Goal: Task Accomplishment & Management: Manage account settings

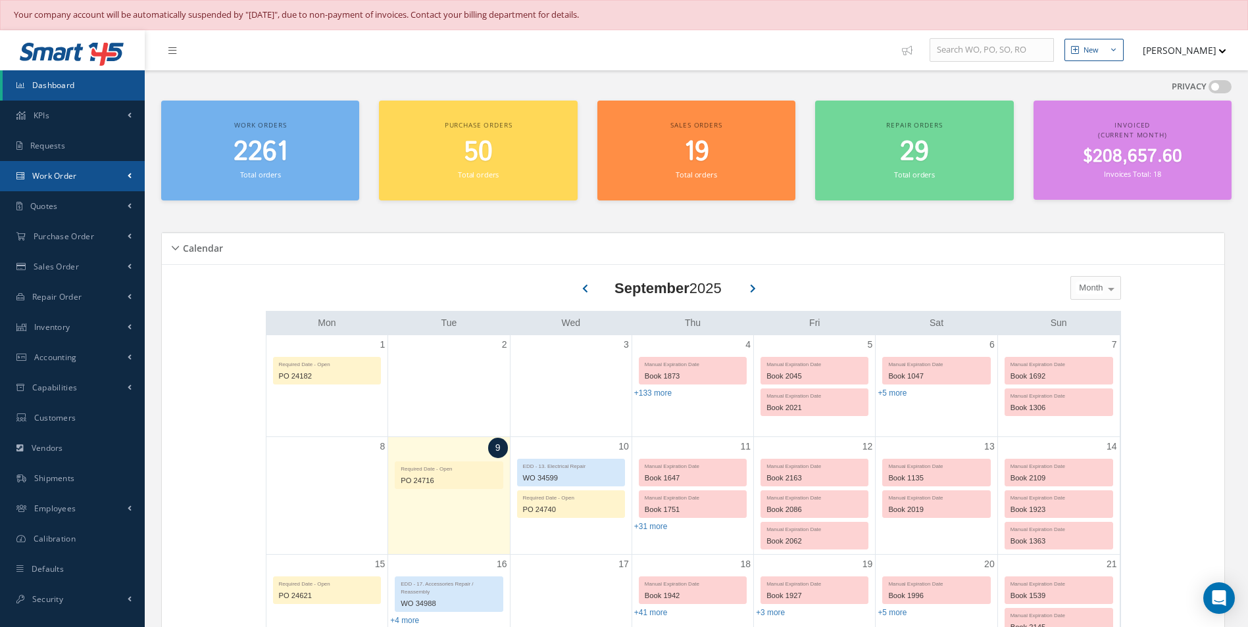
drag, startPoint x: 111, startPoint y: 187, endPoint x: 104, endPoint y: 196, distance: 11.2
click at [111, 187] on link "Work Order" at bounding box center [72, 176] width 145 height 30
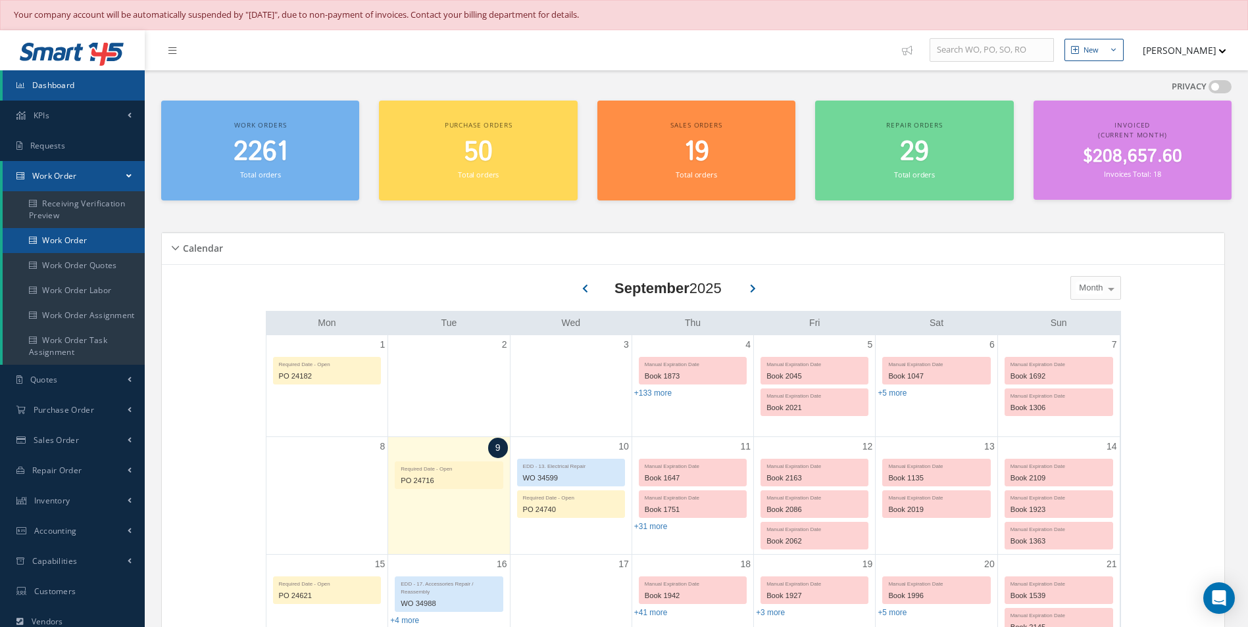
click at [116, 243] on link "Work Order" at bounding box center [74, 240] width 142 height 25
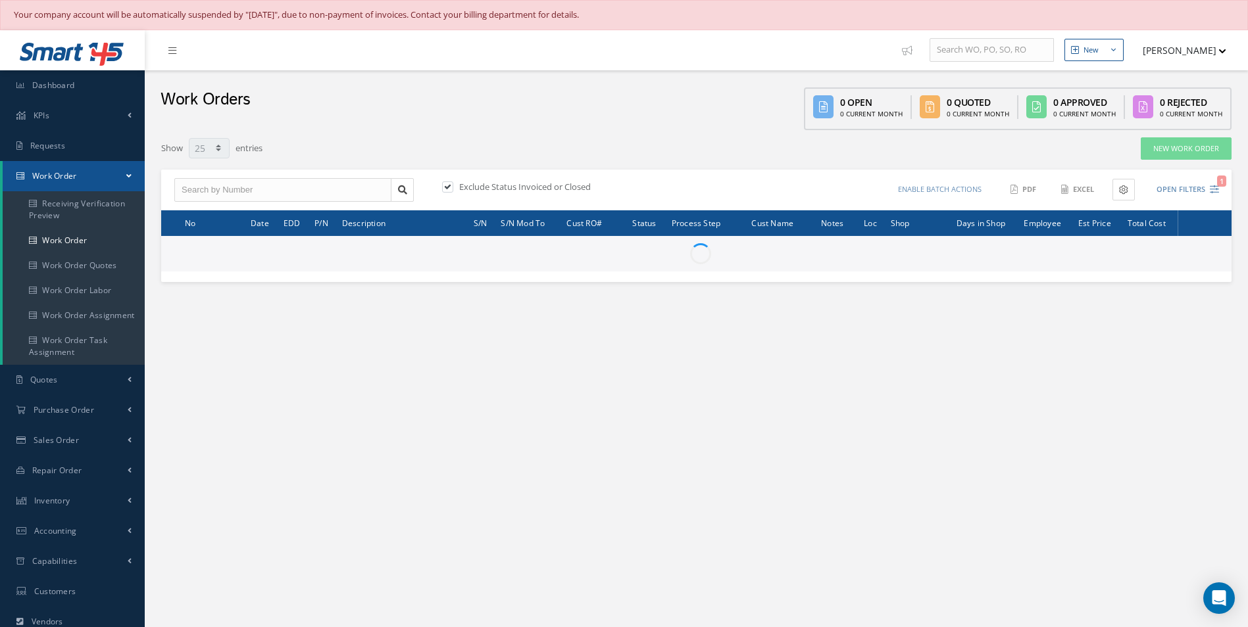
select select "25"
type input "All Work Request"
type input "All Work Performed"
type input "All Status"
type input "WO Part Status"
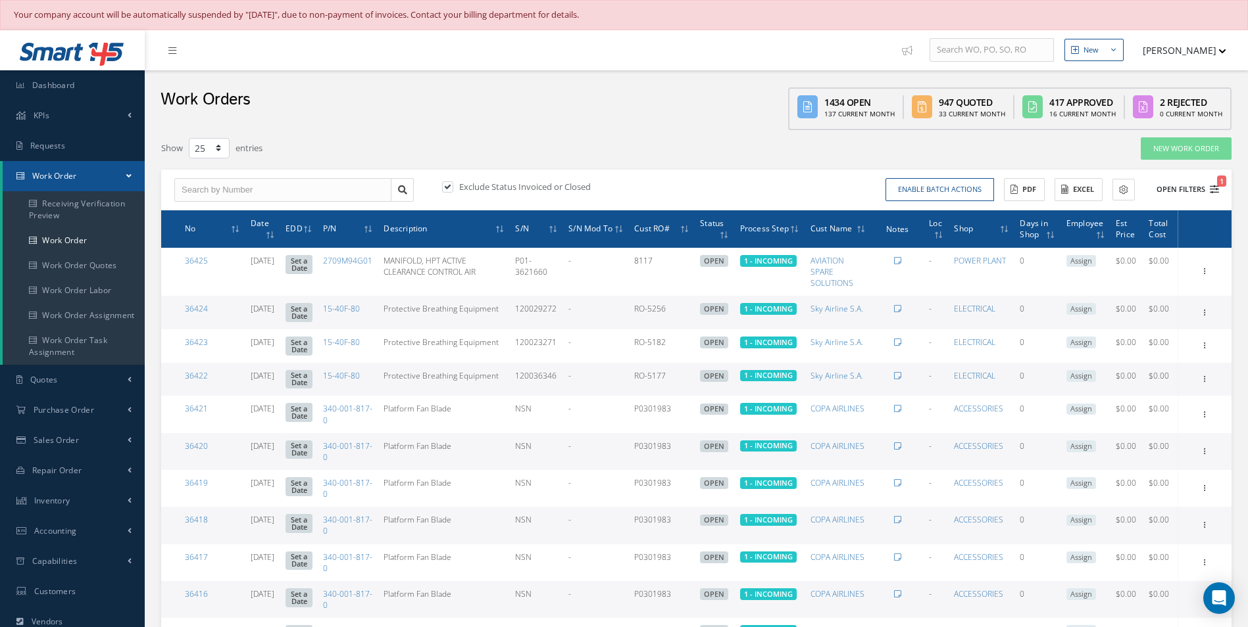
click at [1202, 193] on button "Open Filters 1" at bounding box center [1181, 190] width 74 height 22
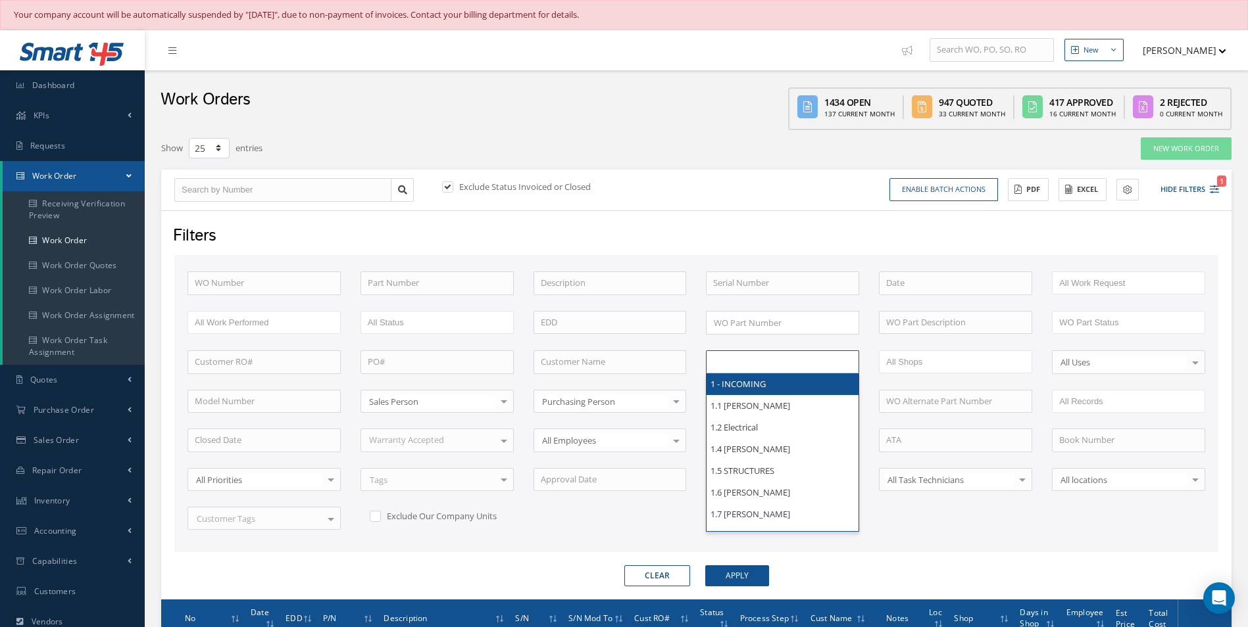
click at [776, 365] on input "text" at bounding box center [755, 362] width 84 height 16
click at [641, 365] on input "text" at bounding box center [609, 363] width 153 height 24
type input "All Proccess Step"
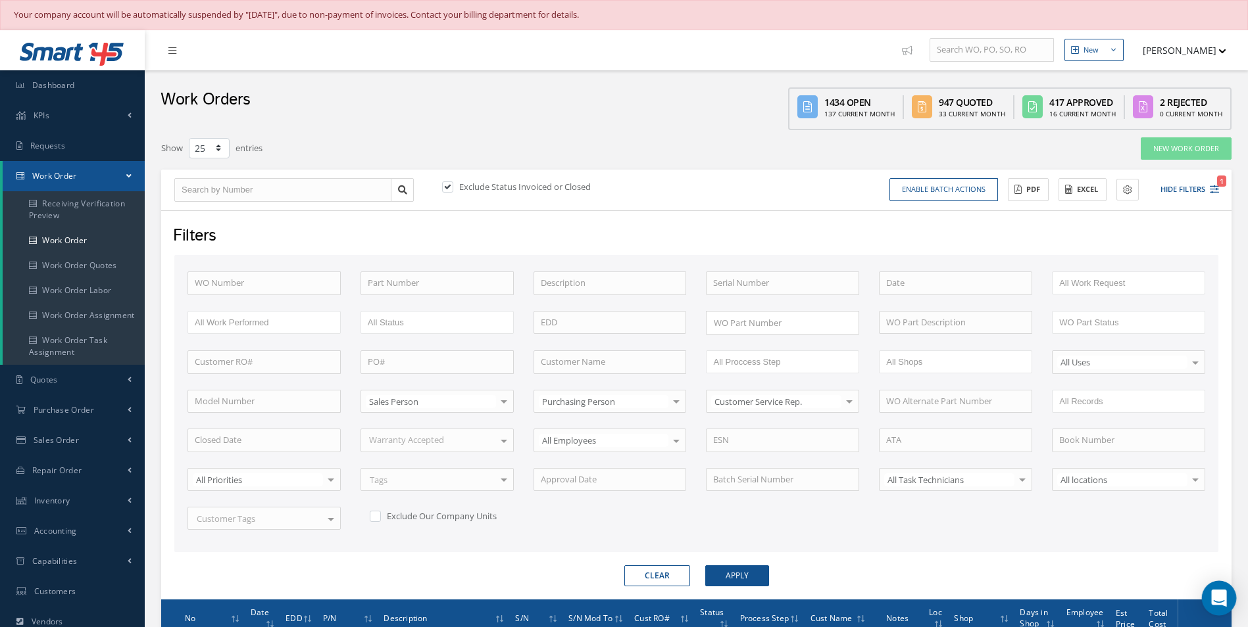
click at [1222, 600] on icon "Open Intercom Messenger" at bounding box center [1218, 598] width 15 height 17
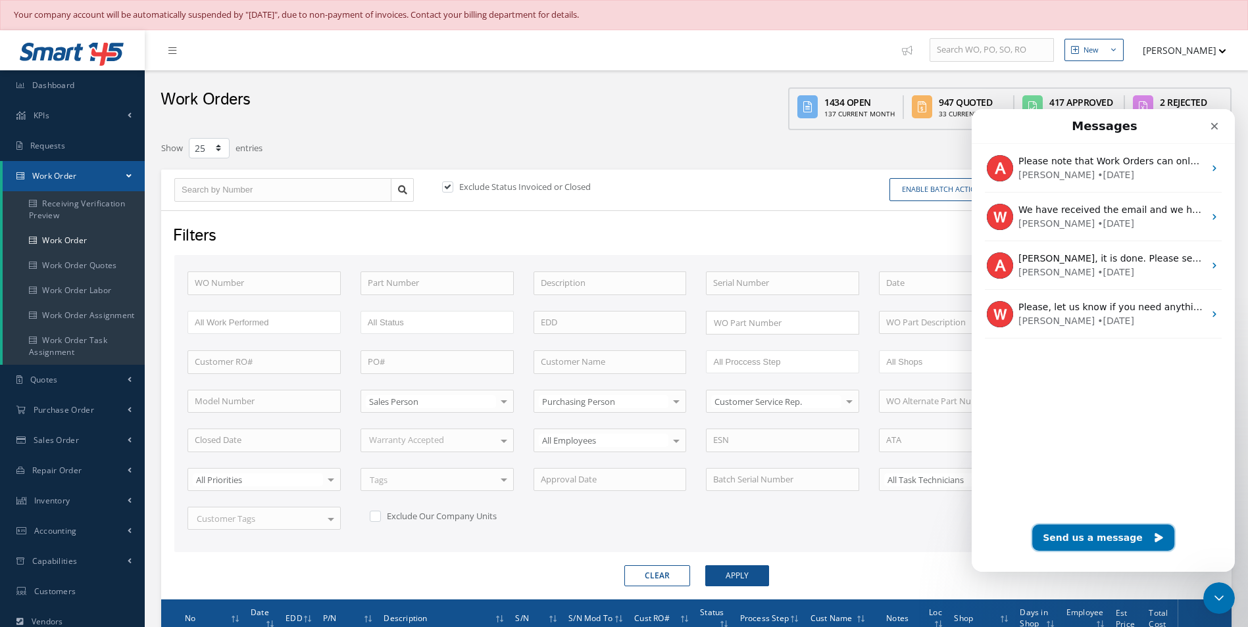
click at [1121, 539] on button "Send us a message" at bounding box center [1103, 538] width 142 height 26
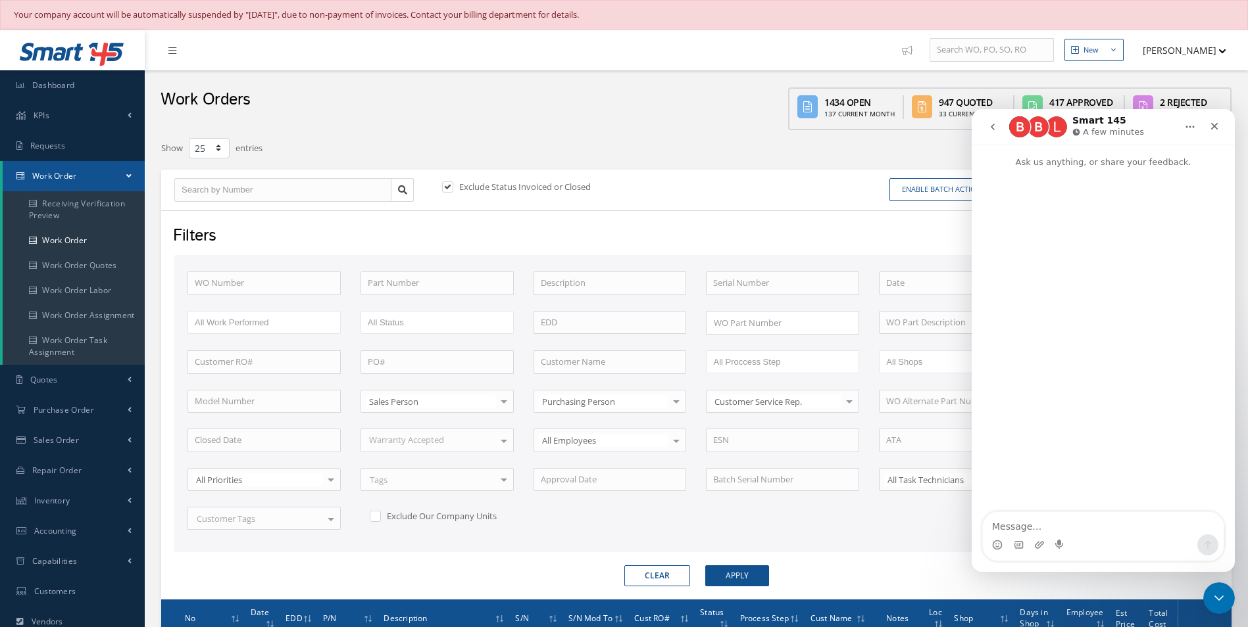
click at [1099, 550] on div "Intercom messenger" at bounding box center [1103, 545] width 241 height 21
click at [1085, 531] on textarea "Message…" at bounding box center [1103, 523] width 241 height 22
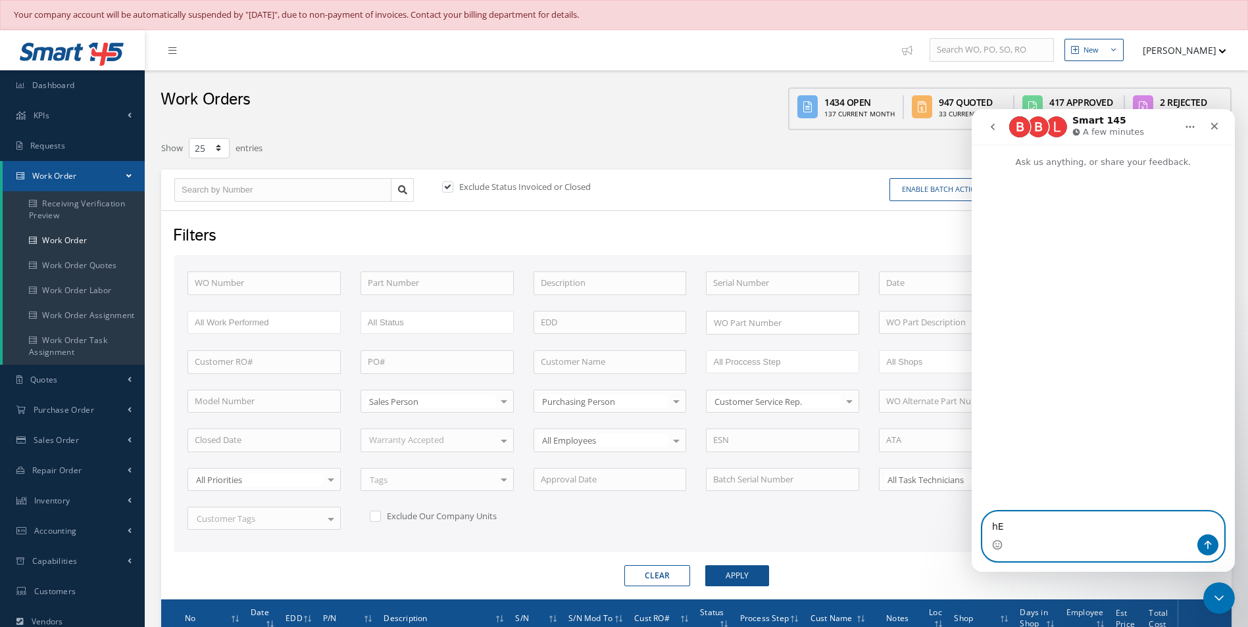
type textarea "h"
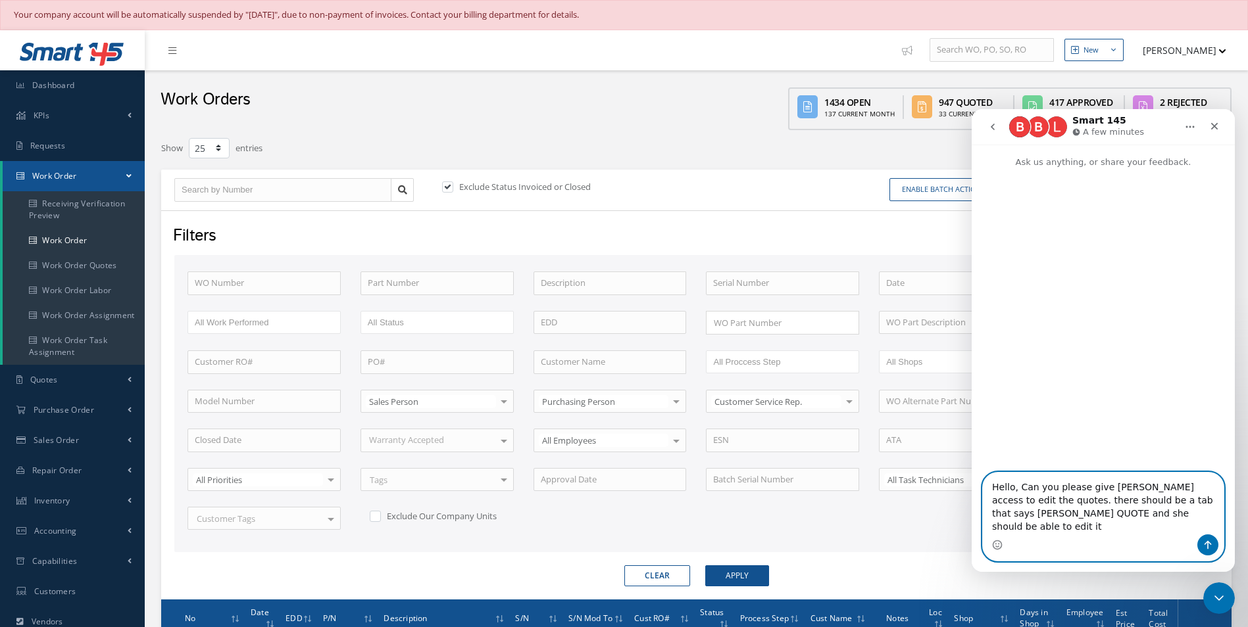
type textarea "Hello, Can you please give Aida Mullens access to edit the quotes. there should…"
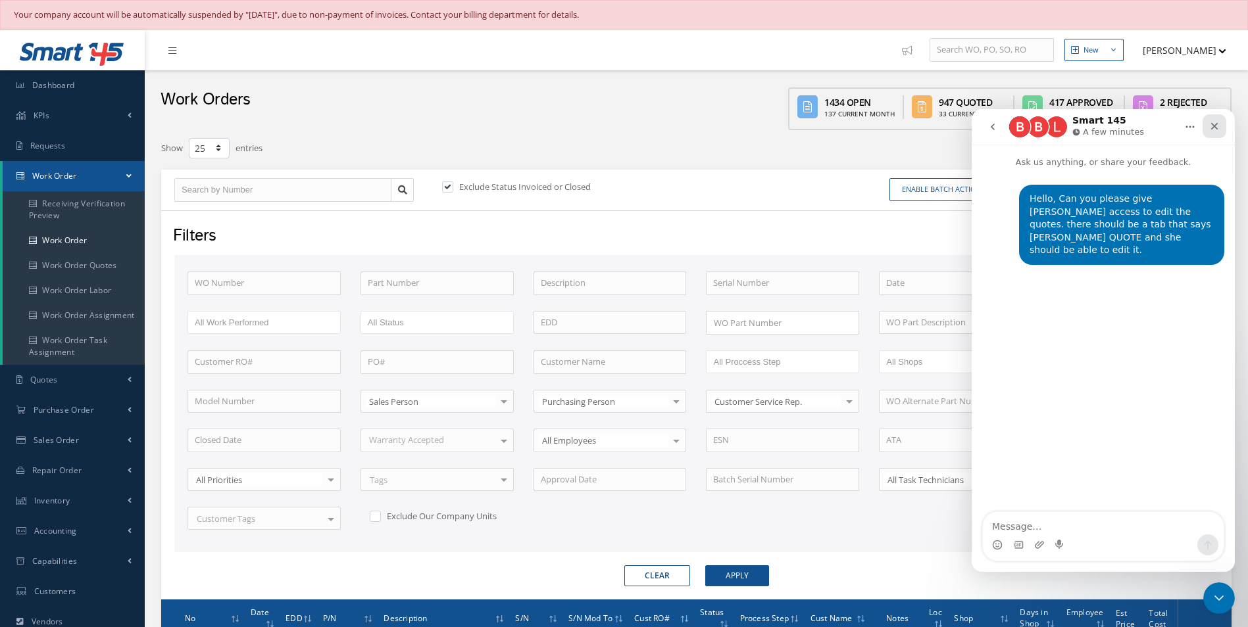
click at [1206, 126] on div "Close" at bounding box center [1214, 126] width 24 height 24
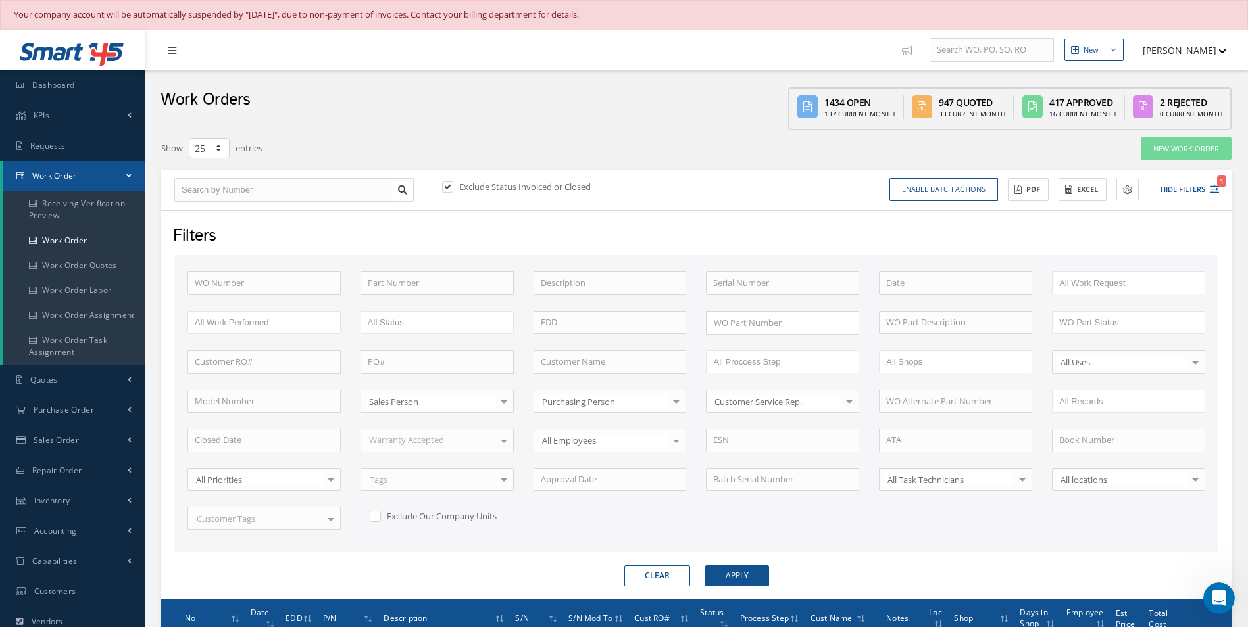
click at [1167, 49] on button "[PERSON_NAME]" at bounding box center [1178, 50] width 96 height 26
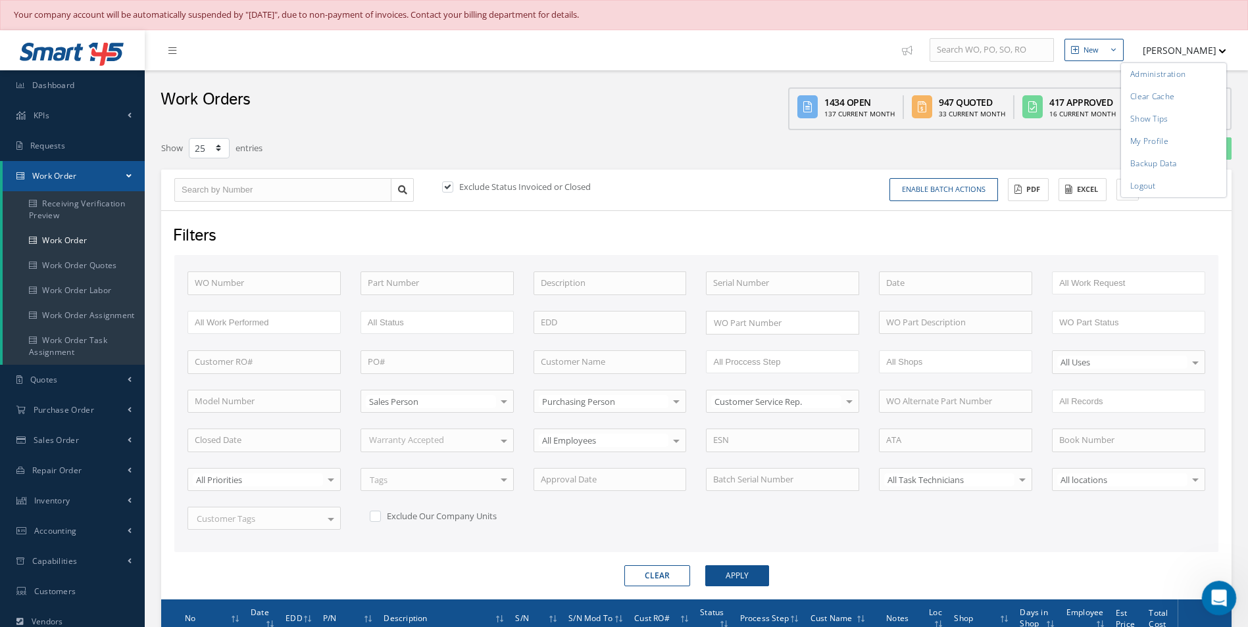
click at [1215, 607] on div "Open Intercom Messenger" at bounding box center [1216, 596] width 43 height 43
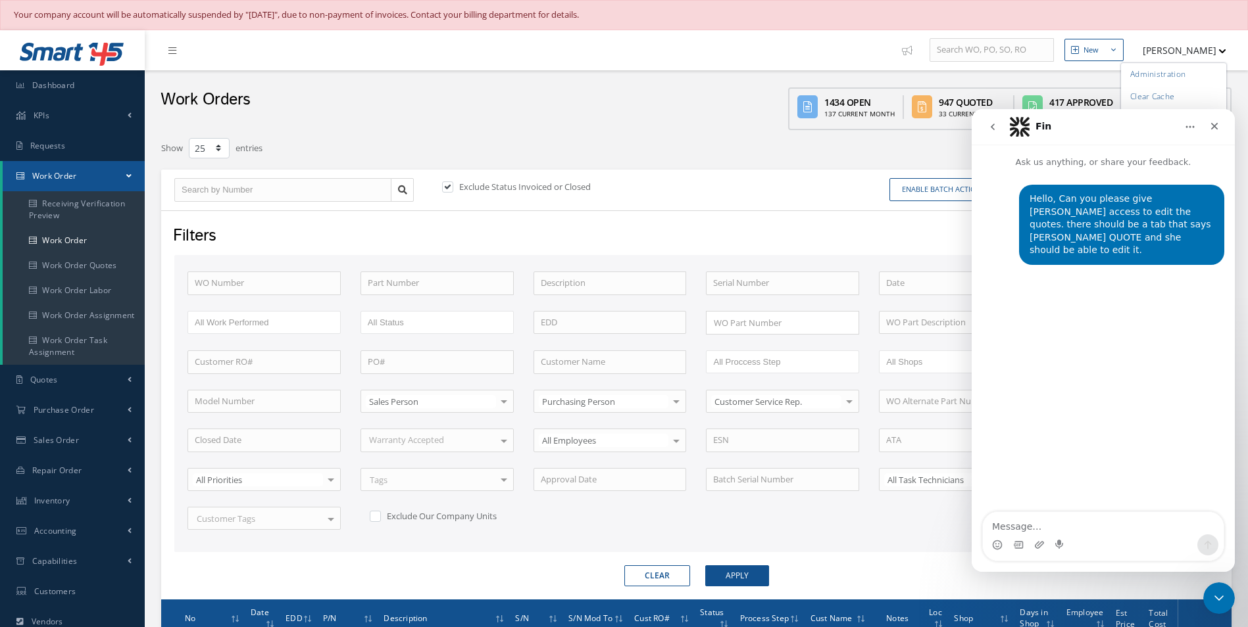
click at [618, 347] on div "WO Number Part Number Description Serial Number BENCH CHECK BER CADMIUM PLATE C…" at bounding box center [696, 409] width 1037 height 274
click at [621, 368] on input "text" at bounding box center [609, 363] width 153 height 24
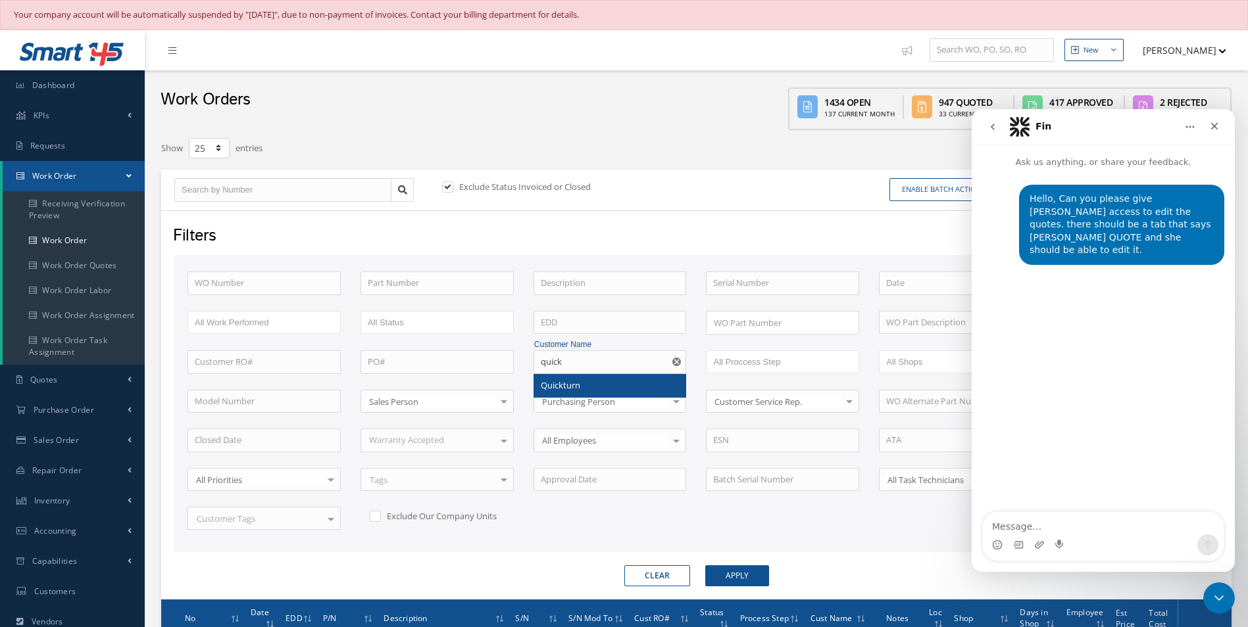
click at [593, 377] on div "Quickturn" at bounding box center [610, 386] width 152 height 24
type input "Quickturn"
click at [299, 372] on input "text" at bounding box center [263, 363] width 153 height 24
paste input "7BR3368"
type input "7BR3325"
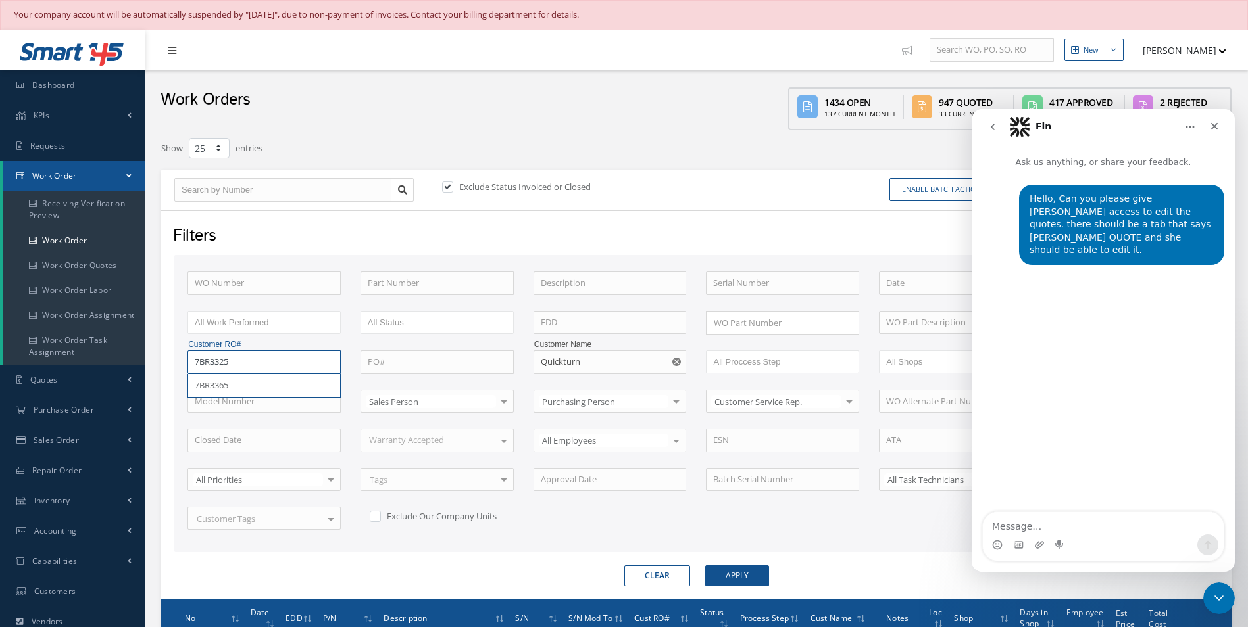
click at [705, 566] on button "Apply" at bounding box center [737, 576] width 64 height 21
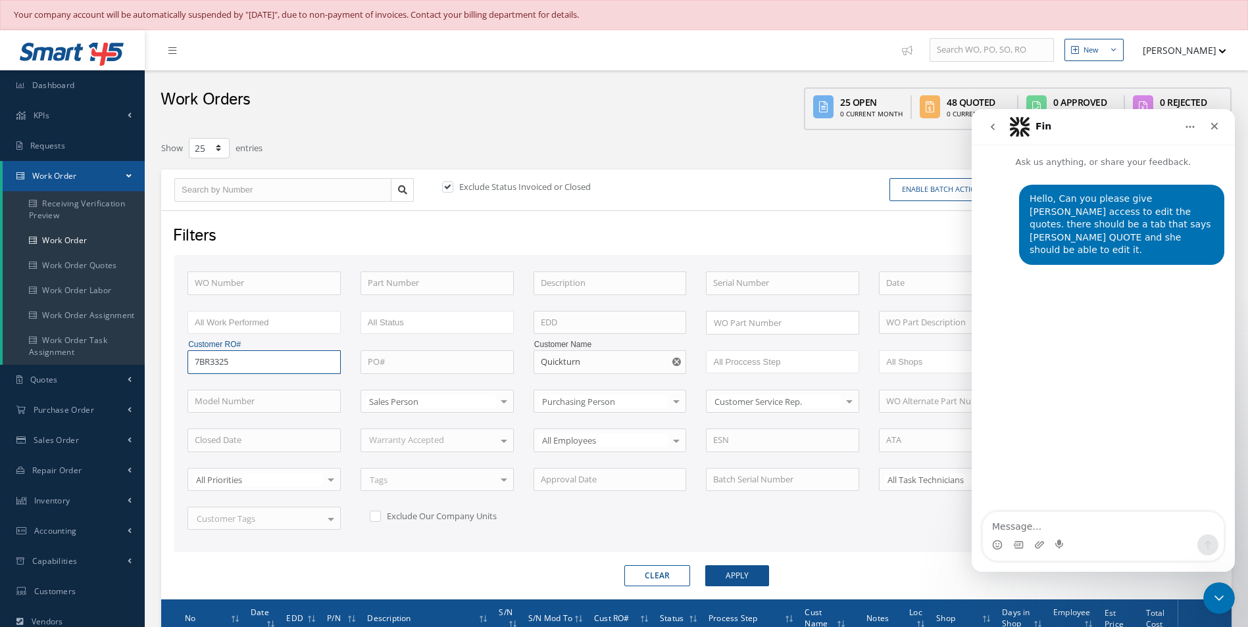
scroll to position [329, 0]
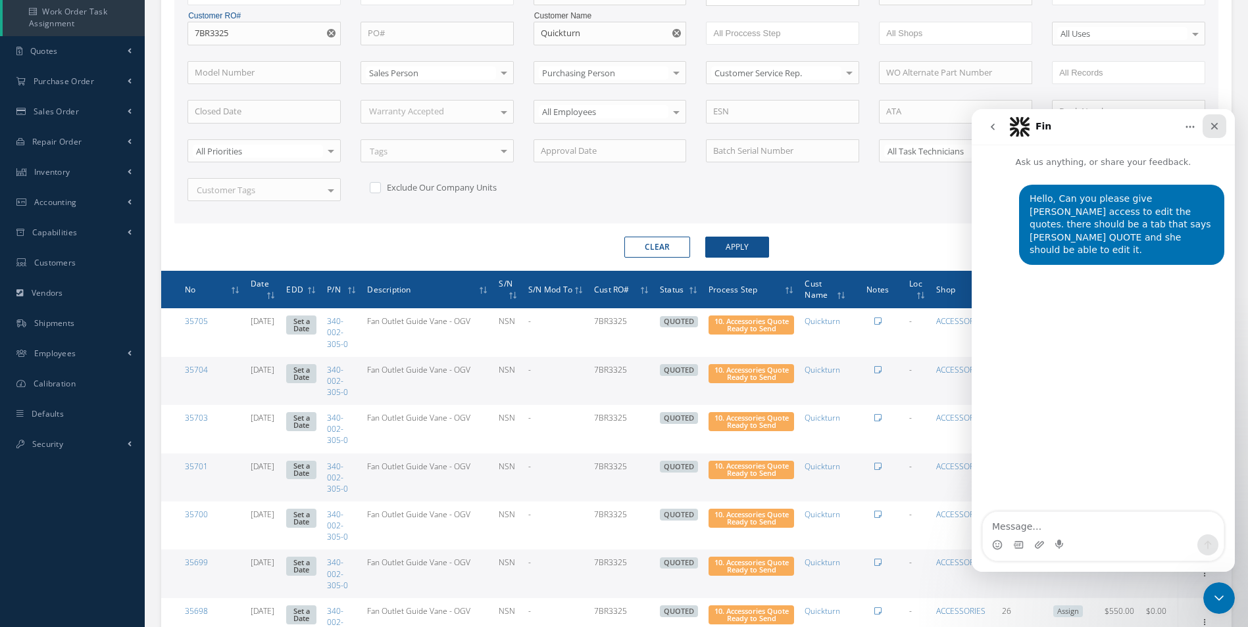
click at [1215, 123] on icon "Close" at bounding box center [1214, 126] width 11 height 11
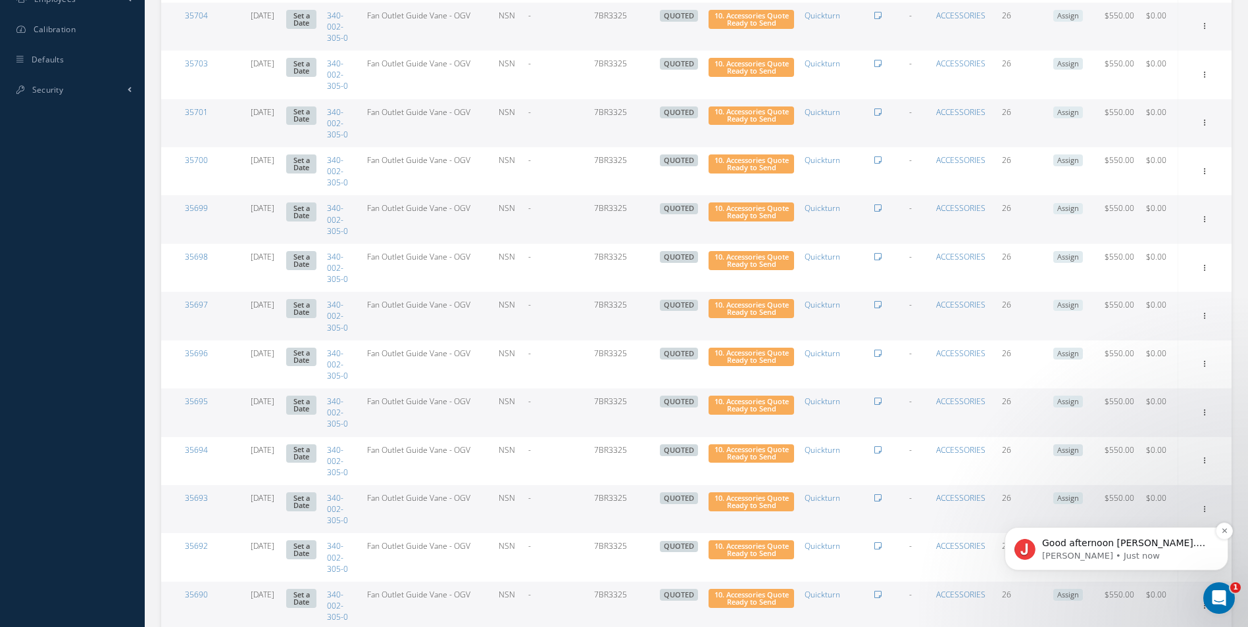
scroll to position [660, 0]
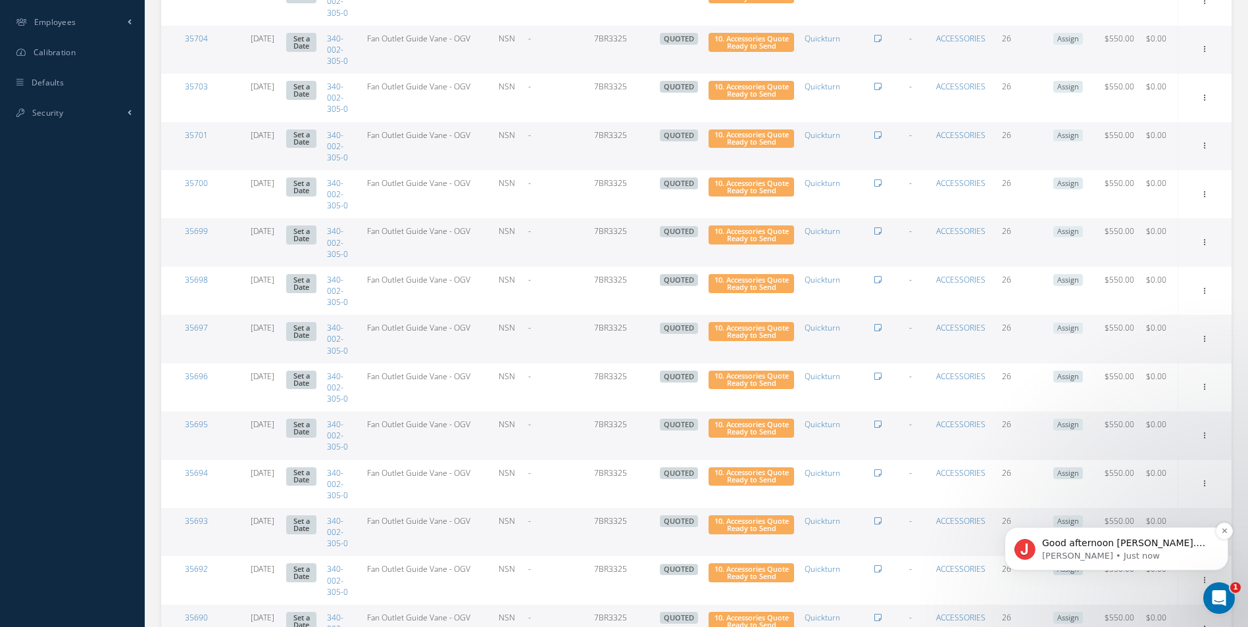
click at [1192, 555] on p "Jenniffer • Just now" at bounding box center [1127, 556] width 170 height 12
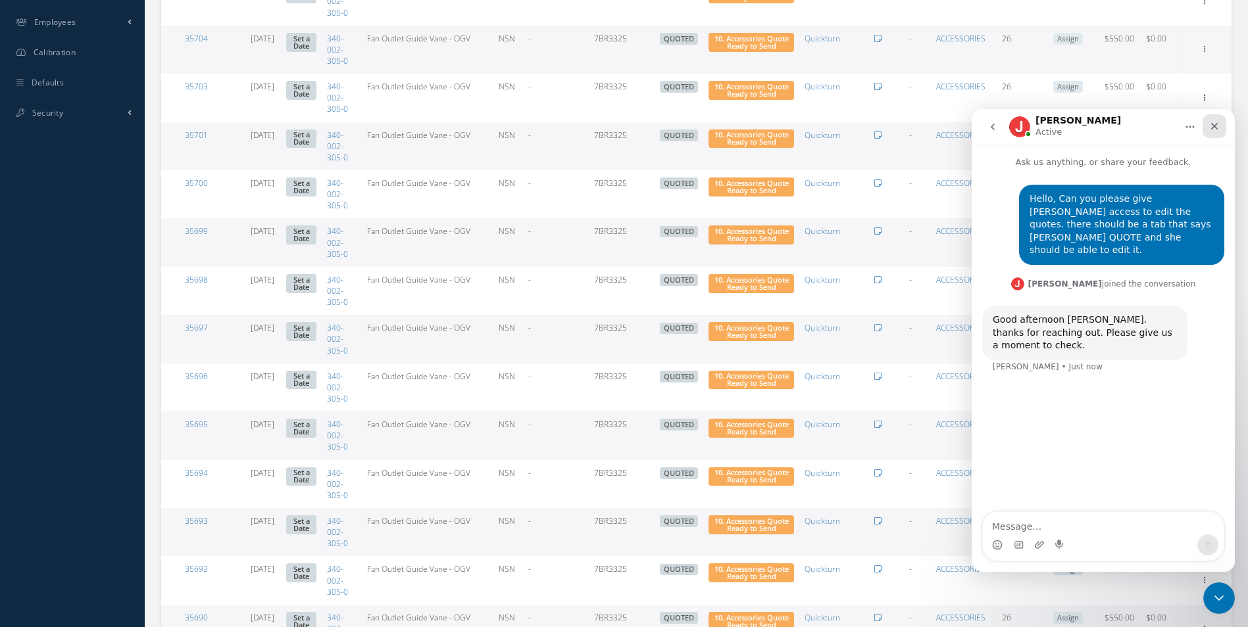
drag, startPoint x: 1218, startPoint y: 126, endPoint x: 2132, endPoint y: 273, distance: 925.9
click at [1218, 126] on icon "Close" at bounding box center [1214, 126] width 11 height 11
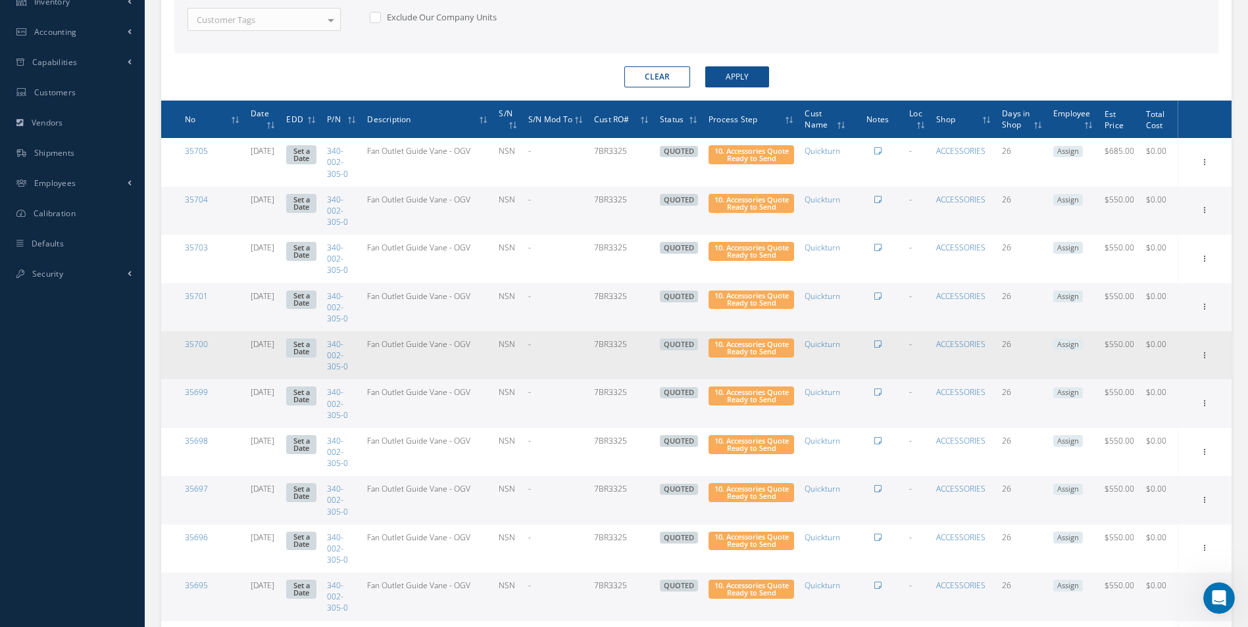
scroll to position [331, 0]
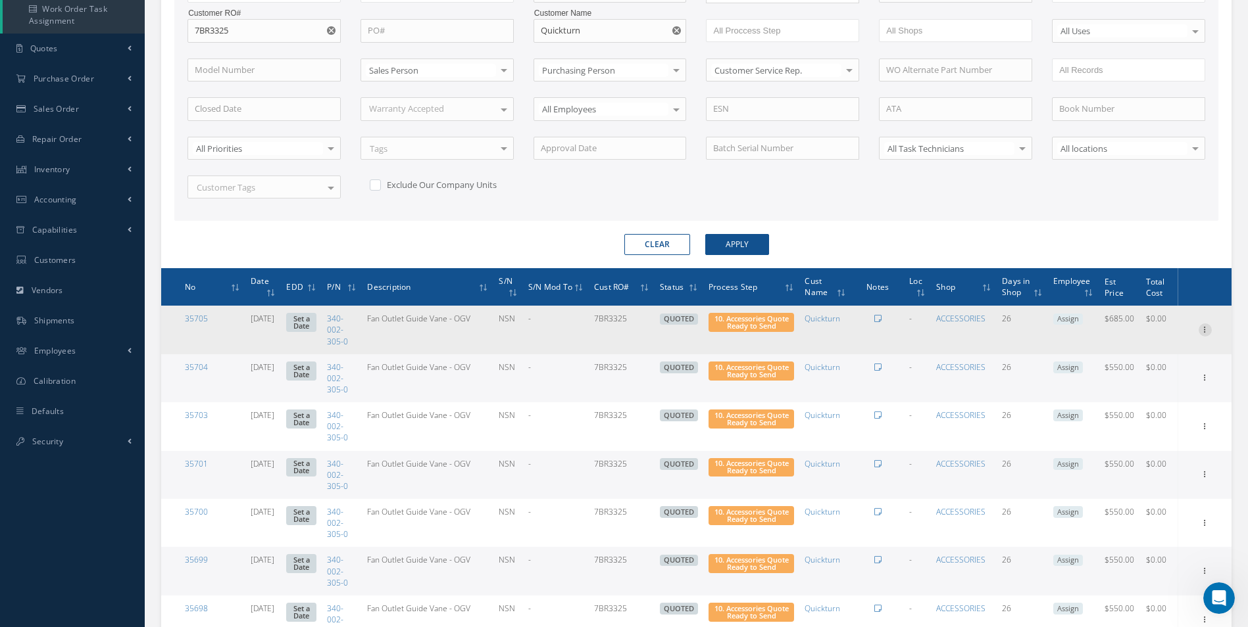
click at [1199, 327] on icon at bounding box center [1204, 329] width 13 height 11
click at [1182, 354] on link "Edit" at bounding box center [1144, 355] width 104 height 17
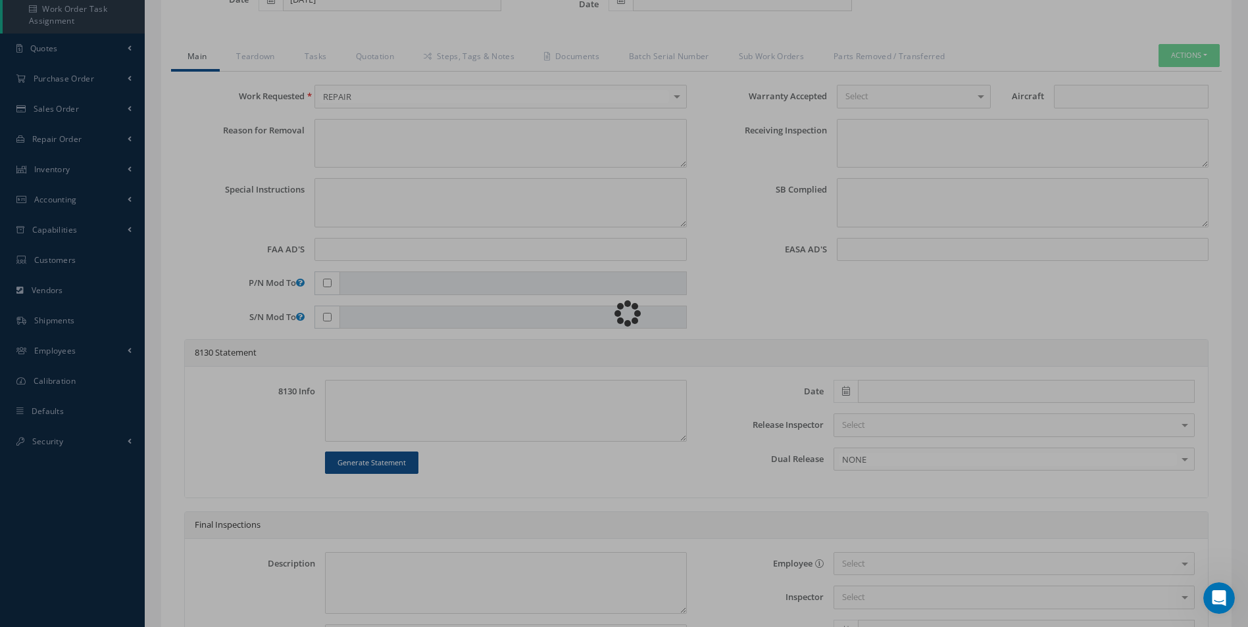
type input "340-002-305-0"
type input "08/14/2025"
type input "Fan Outlet Guide Vane - OGV"
type input "7BR3325"
type input "NSN"
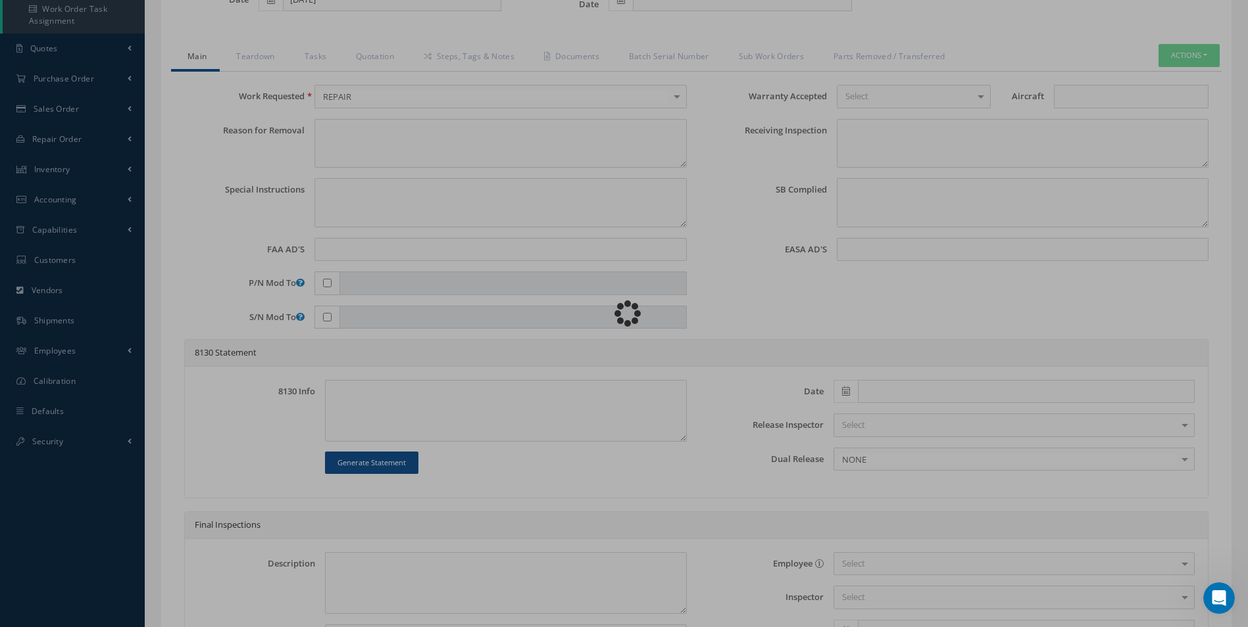
type input "804997"
type textarea "NONE"
type textarea "PLEASE SEE R.O. FOR DETAILS"
type textarea "NO VISUAL DAMAGE"
type textarea "None performed"
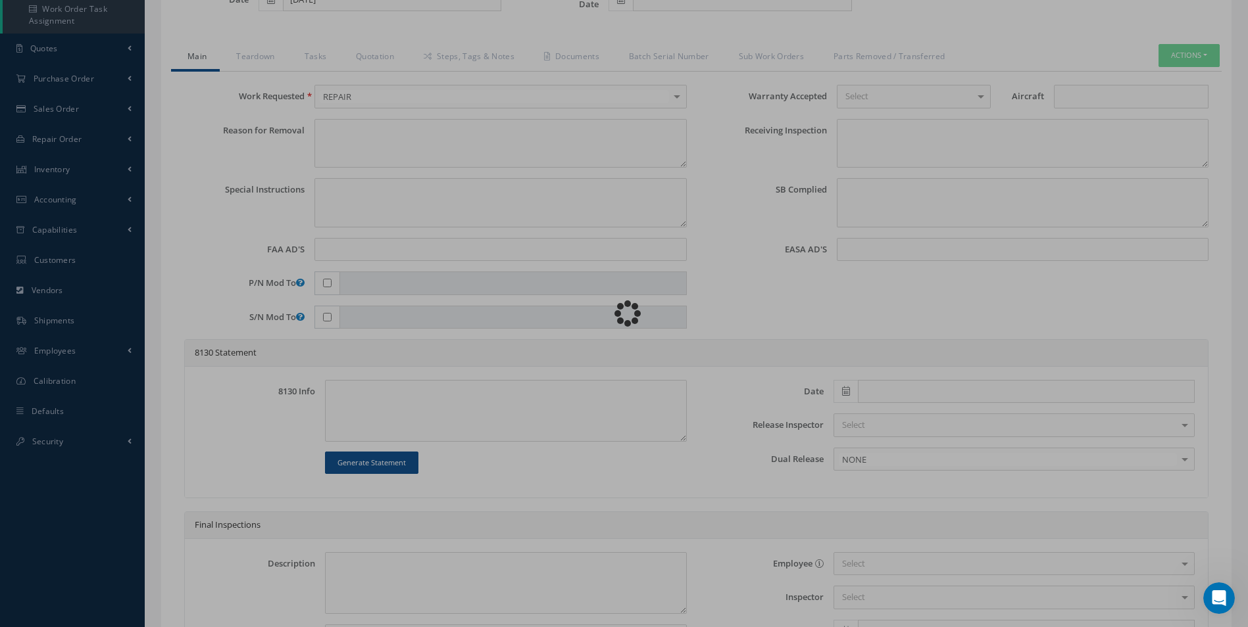
type textarea "Article was inspected in reference with the following Technical Standard : CFM …"
type textarea "Article has been approved to return to service."
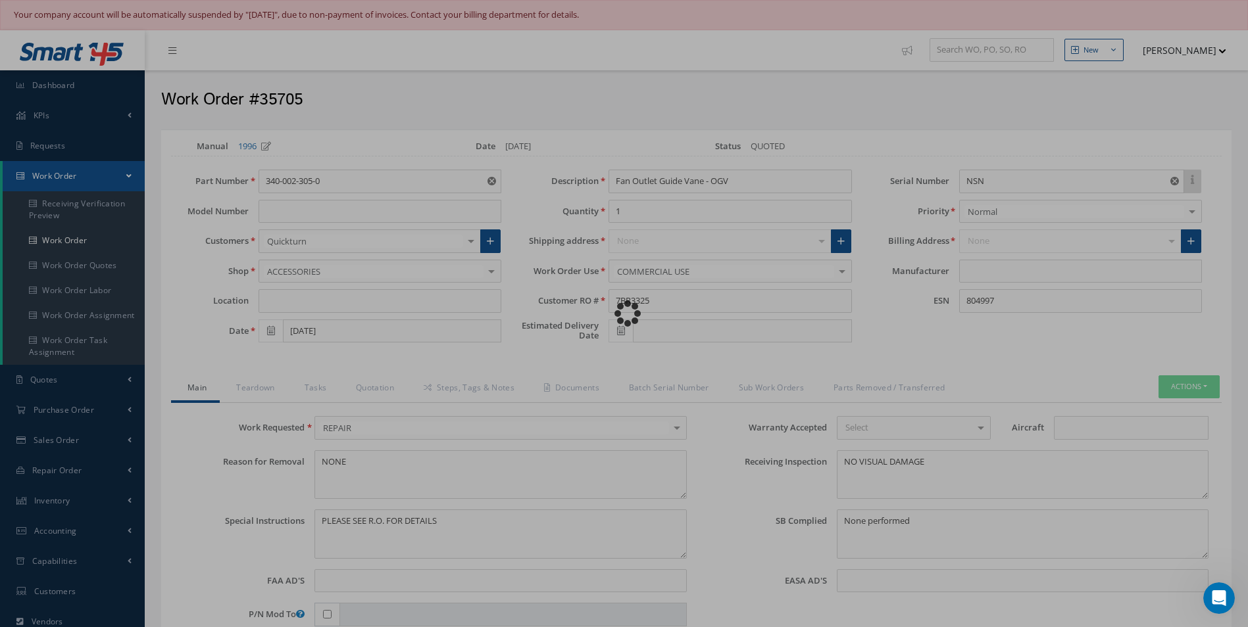
type input "CFM"
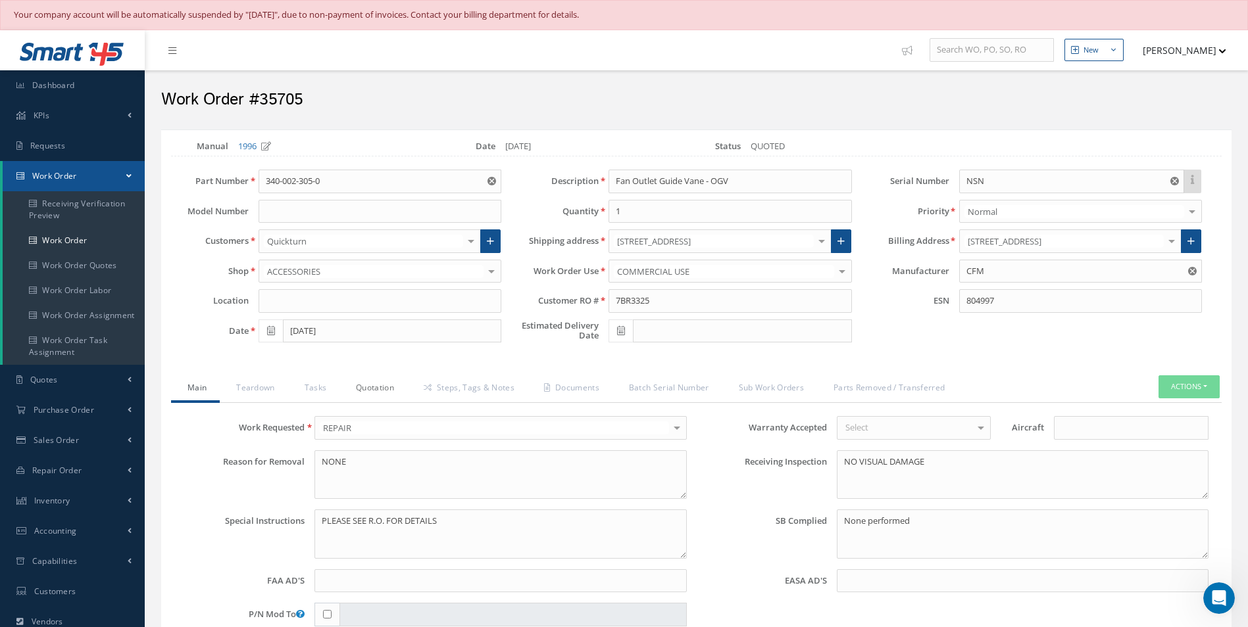
drag, startPoint x: 389, startPoint y: 376, endPoint x: 377, endPoint y: 391, distance: 18.7
click at [388, 377] on link "Quotation" at bounding box center [373, 390] width 68 height 28
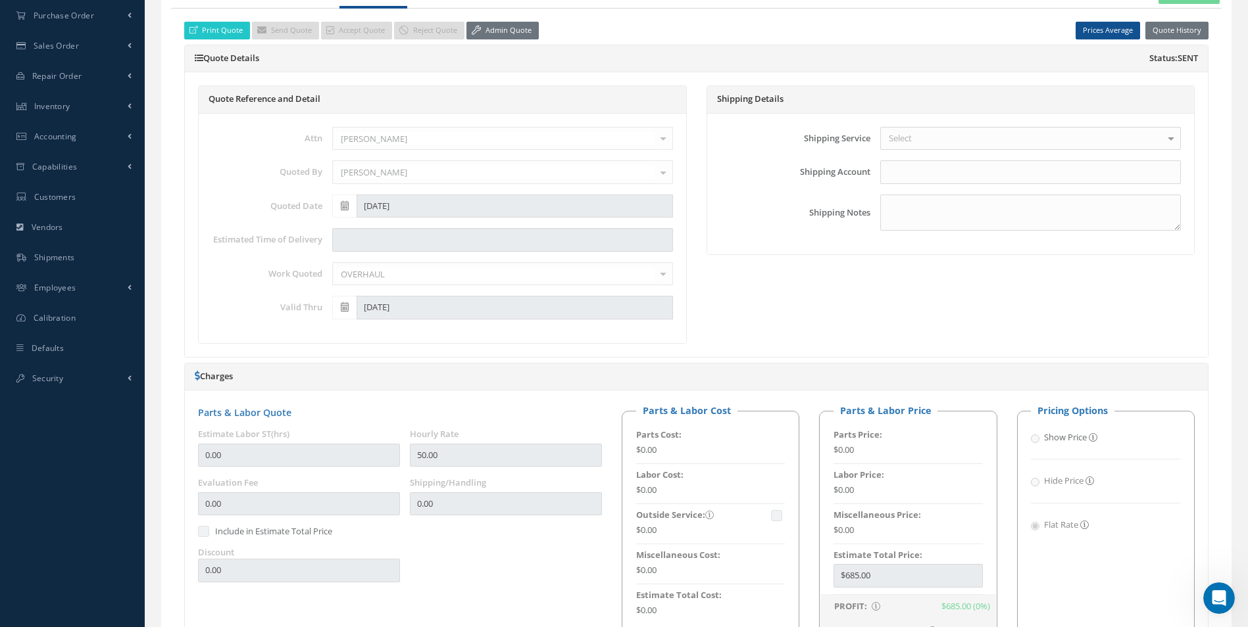
scroll to position [263, 0]
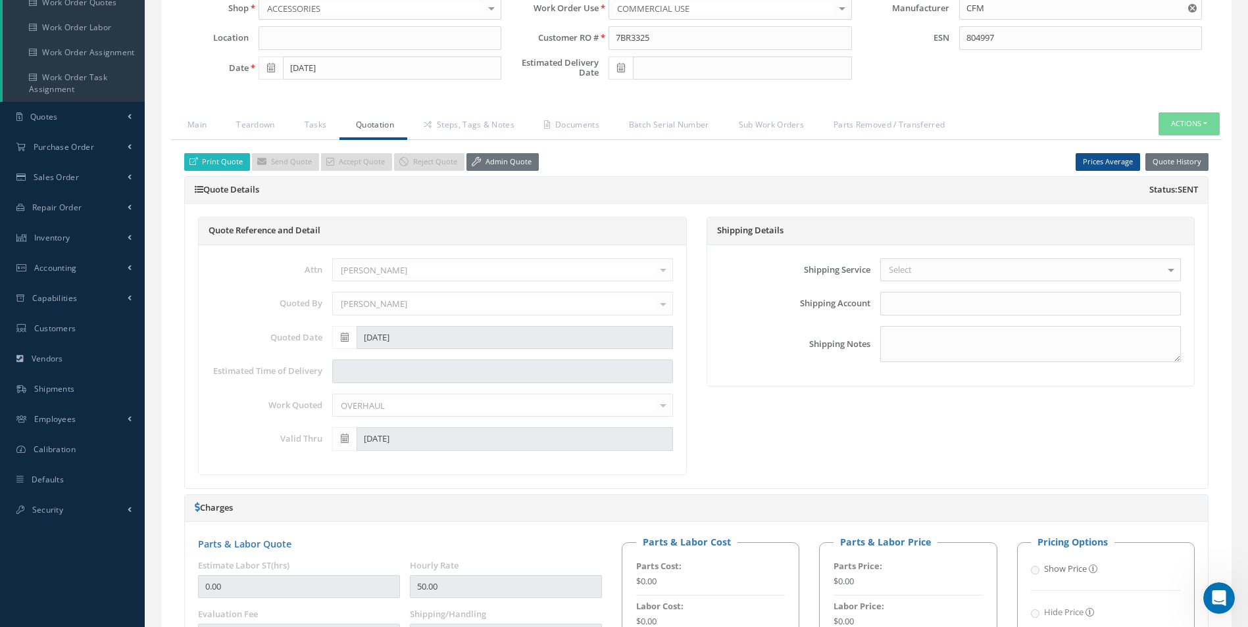
drag, startPoint x: 227, startPoint y: 163, endPoint x: 242, endPoint y: 171, distance: 17.1
click at [227, 163] on link "Print Quote" at bounding box center [217, 162] width 66 height 18
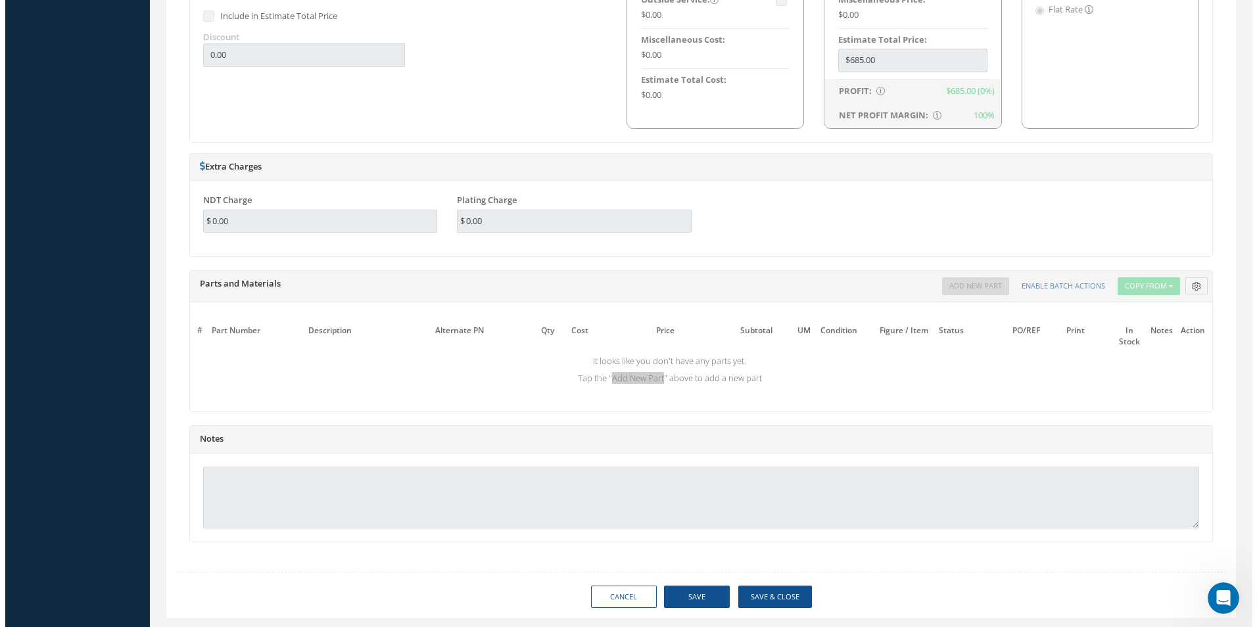
scroll to position [944, 0]
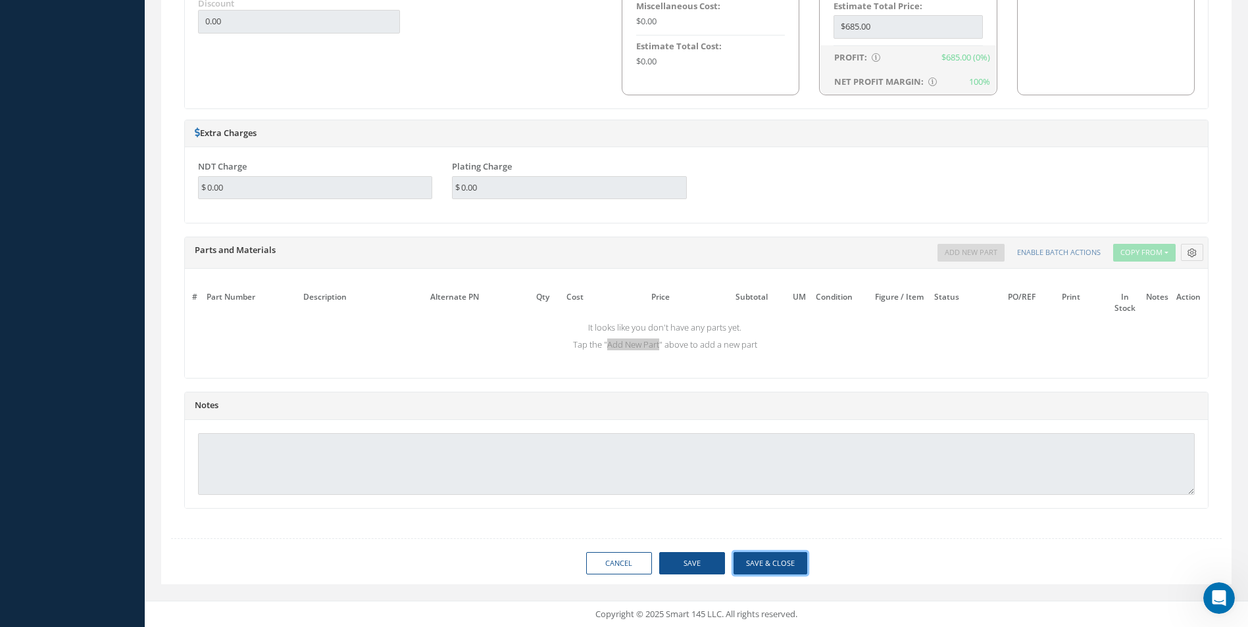
click at [771, 564] on button "Save & Close" at bounding box center [770, 563] width 74 height 23
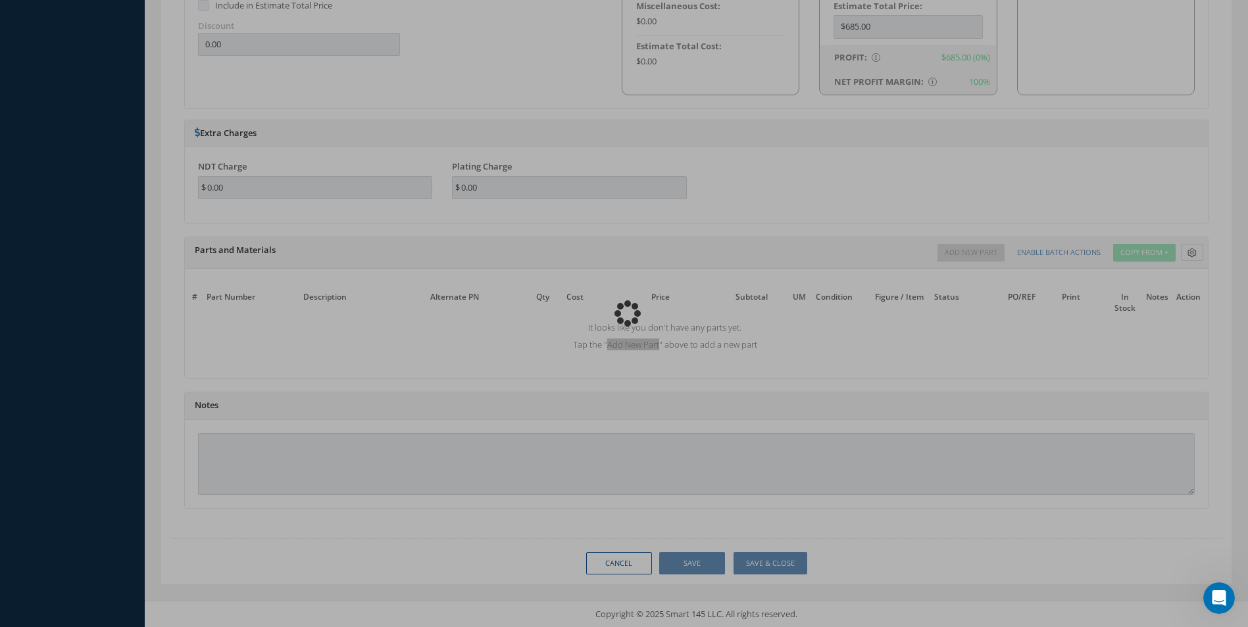
type input "CFM"
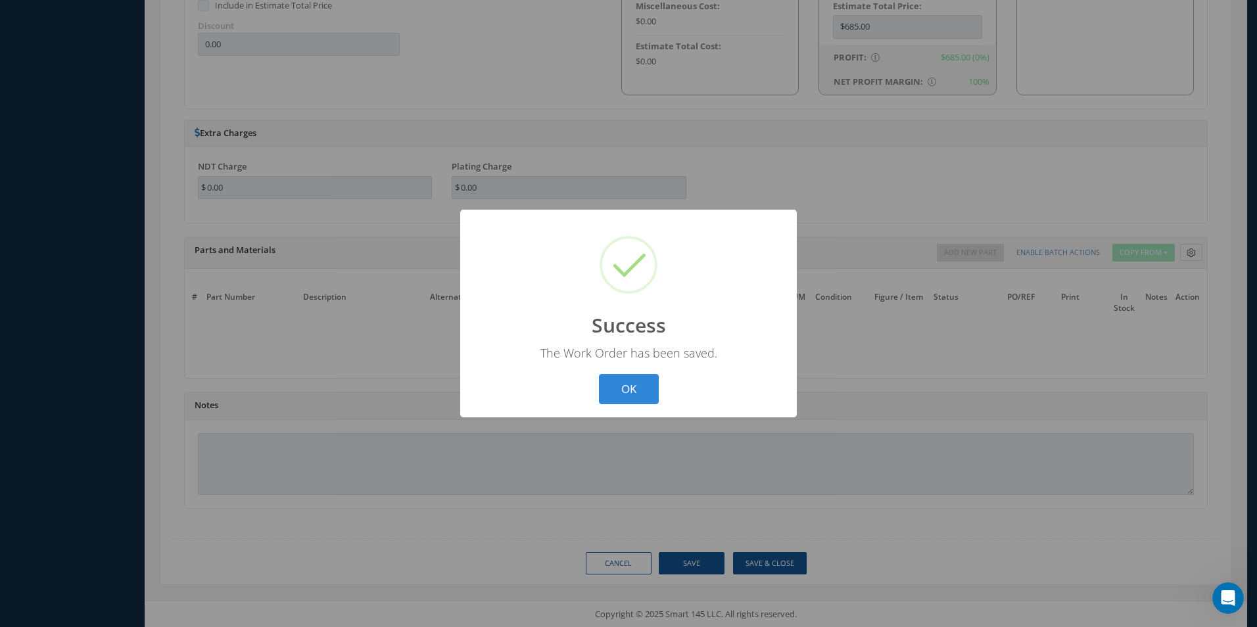
drag, startPoint x: 648, startPoint y: 383, endPoint x: 636, endPoint y: 395, distance: 16.7
click at [648, 383] on button "OK" at bounding box center [629, 389] width 60 height 31
select select "25"
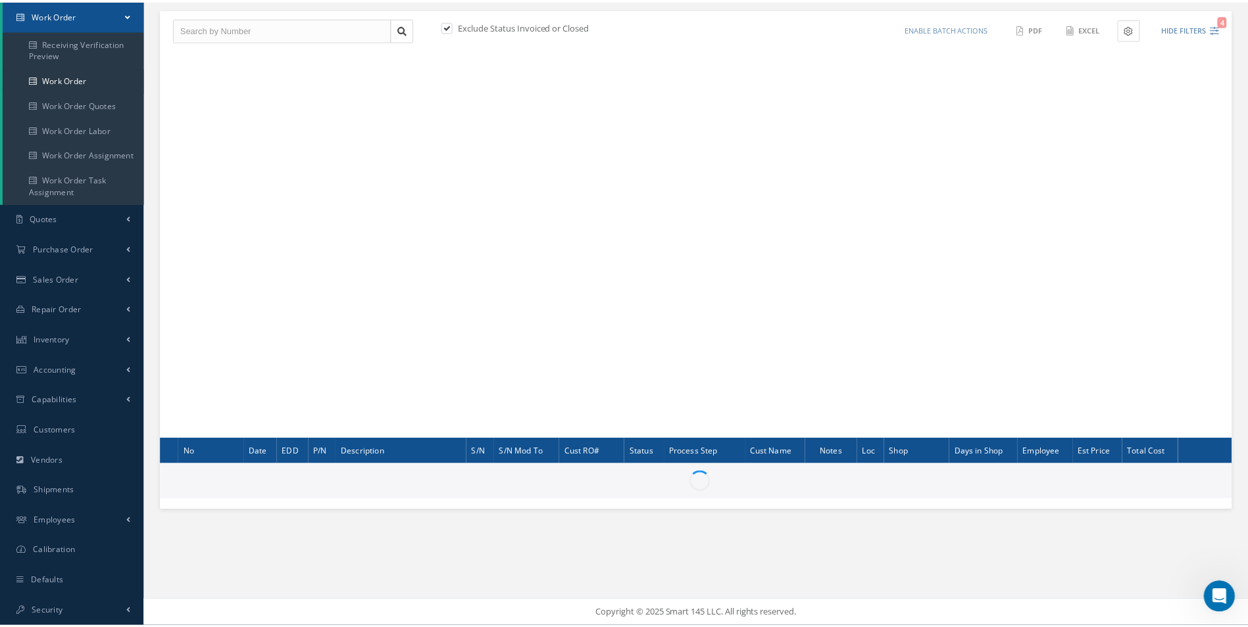
scroll to position [161, 0]
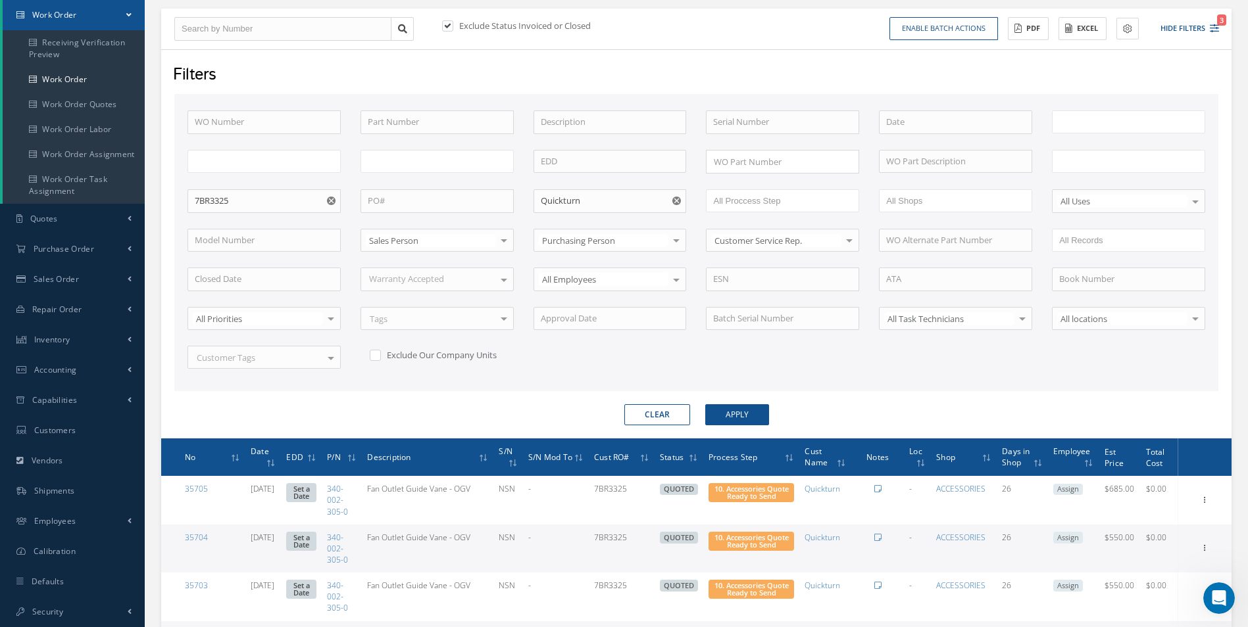
type input "All Work Request"
type input "All Work Performed"
type input "All Status"
type input "WO Part Status"
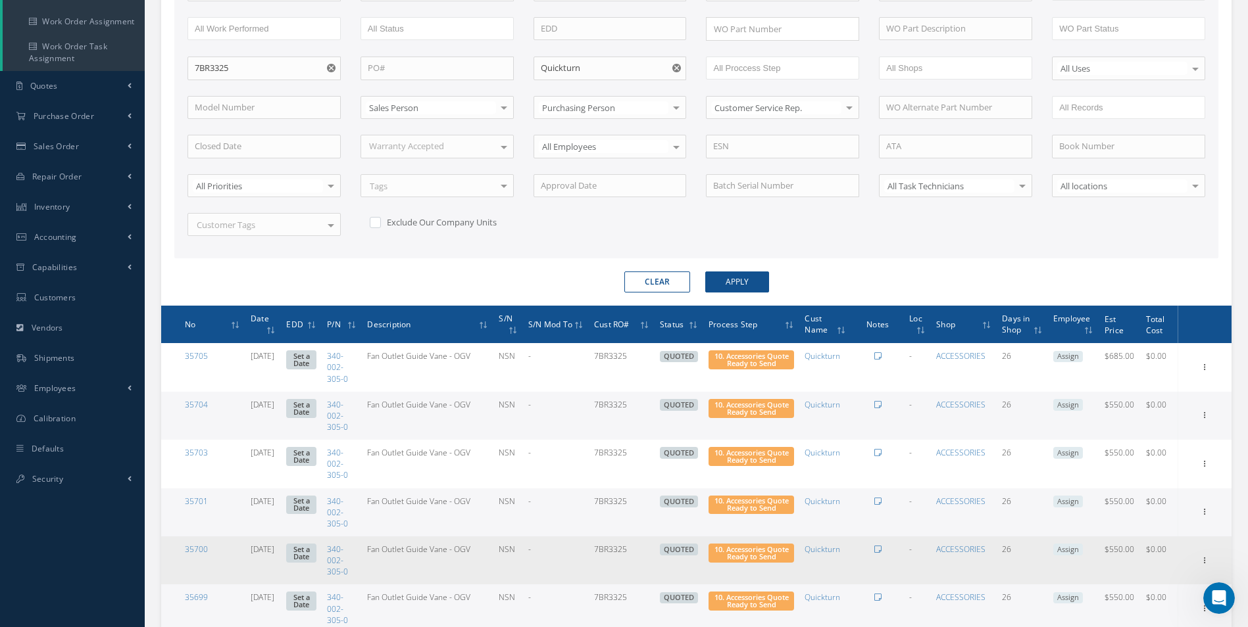
scroll to position [490, 0]
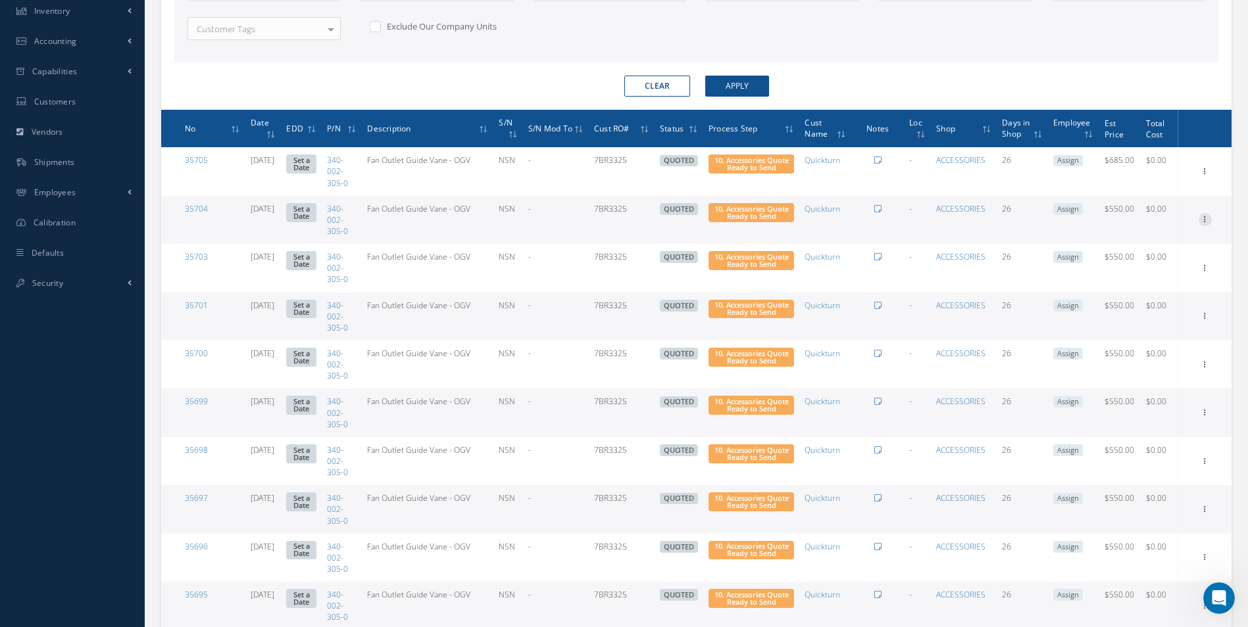
click at [1202, 221] on icon at bounding box center [1204, 218] width 13 height 11
click at [1140, 252] on link "Edit" at bounding box center [1144, 245] width 104 height 17
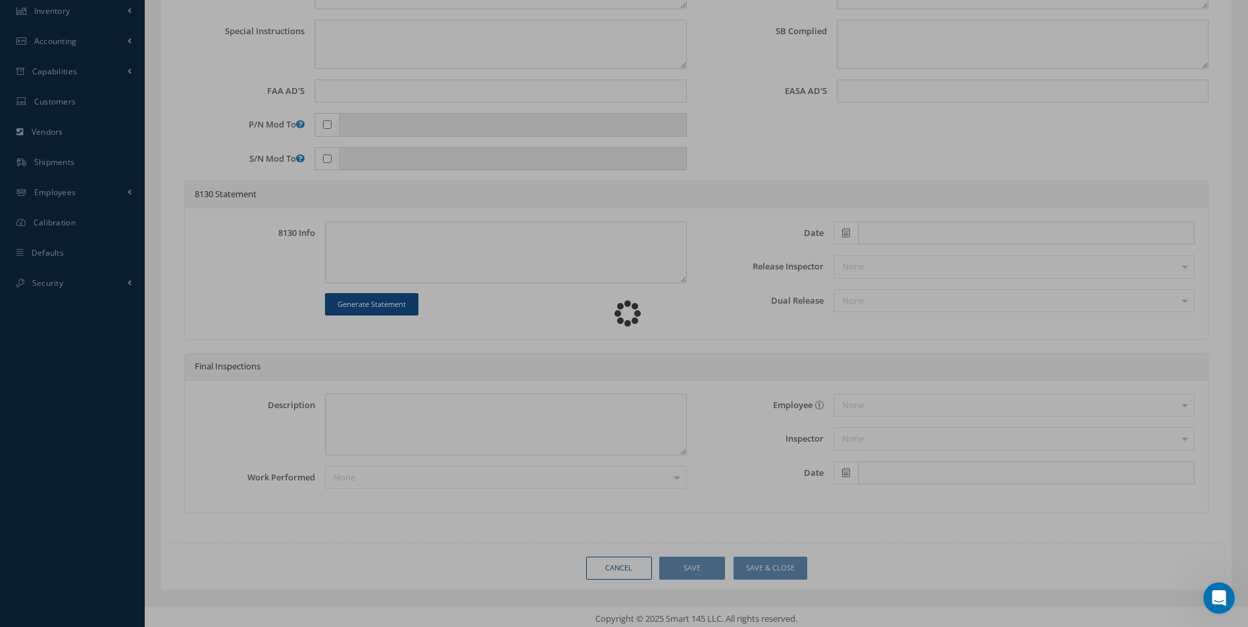
type input "340-002-305-0"
type input "08/14/2025"
type input "Fan Outlet Guide Vane - OGV"
type input "7BR3325"
type input "NSN"
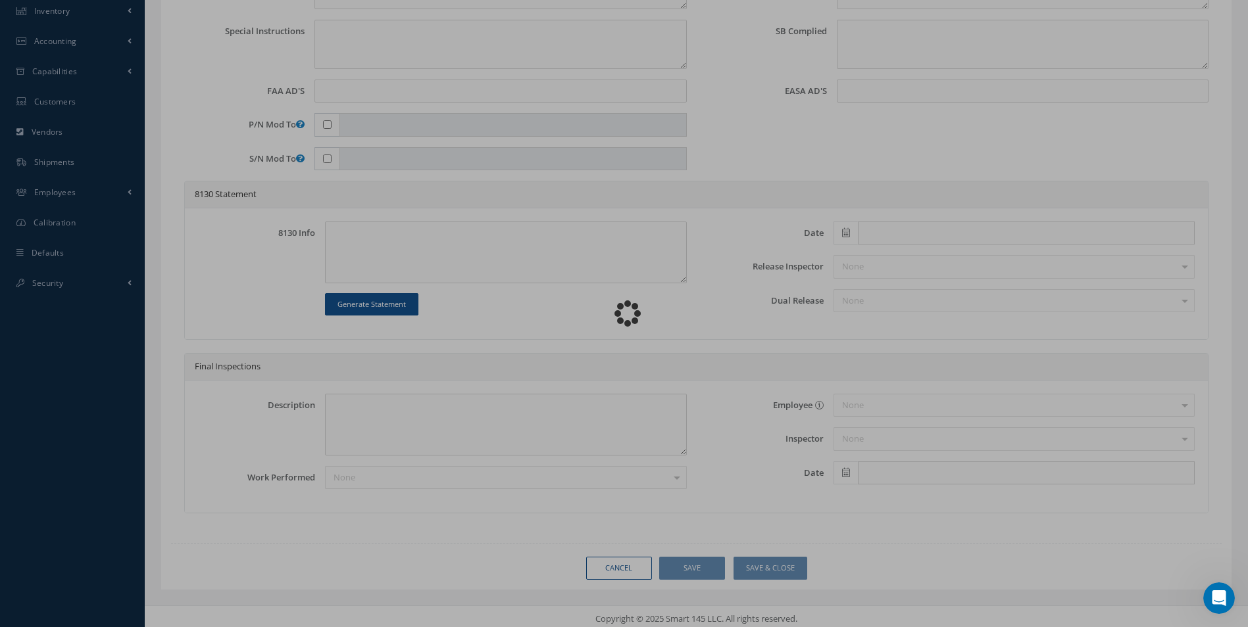
type input "804997"
type textarea "NONE"
type textarea "PLEASE SEE R.O. FOR DETAILS"
type textarea "NO VISUAL DAMAGE"
type textarea "None performed"
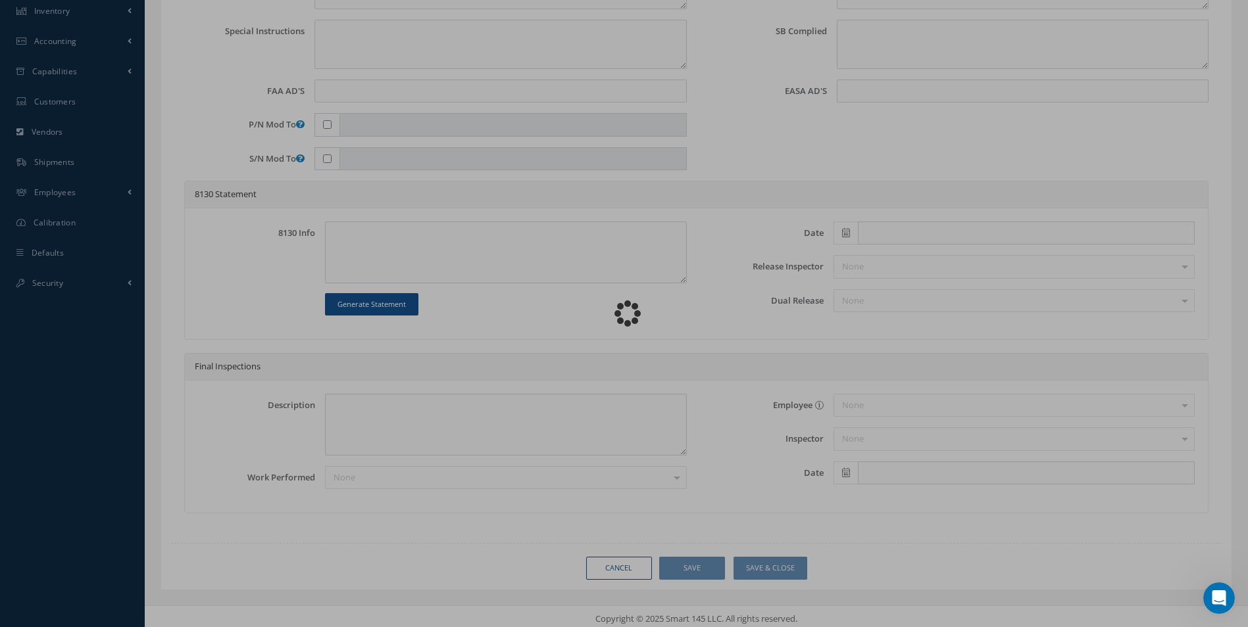
type textarea "Article was inspected in reference with the following Technical Standard : CFM …"
type textarea "Article has been approved to return to service."
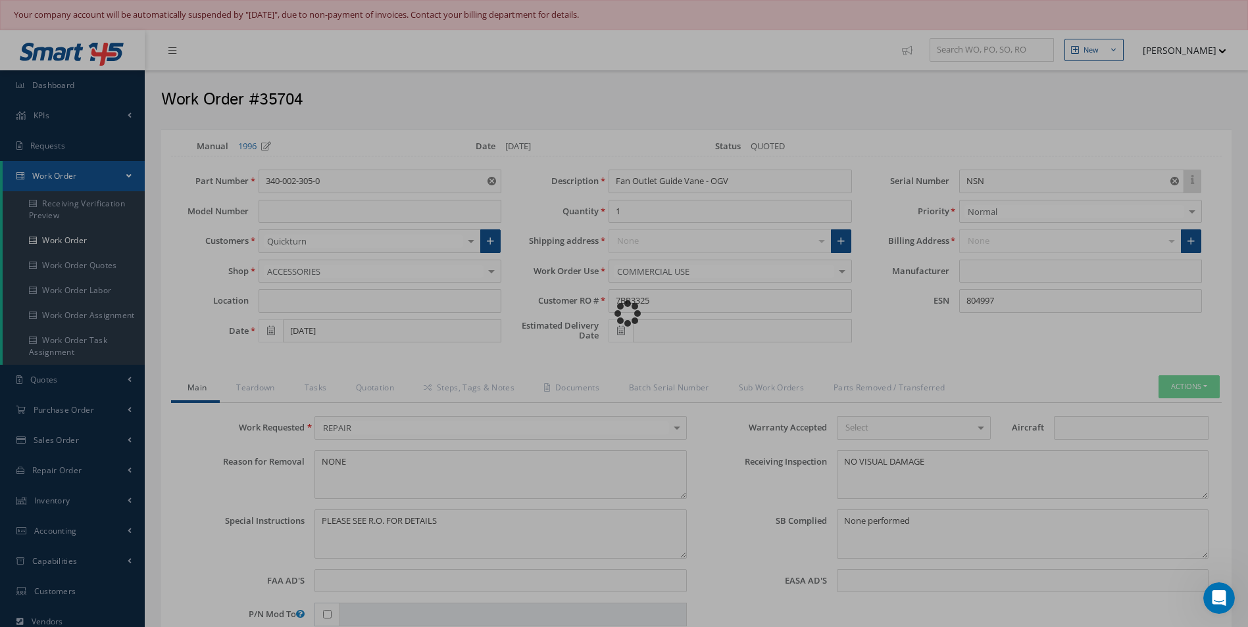
type input "CFM"
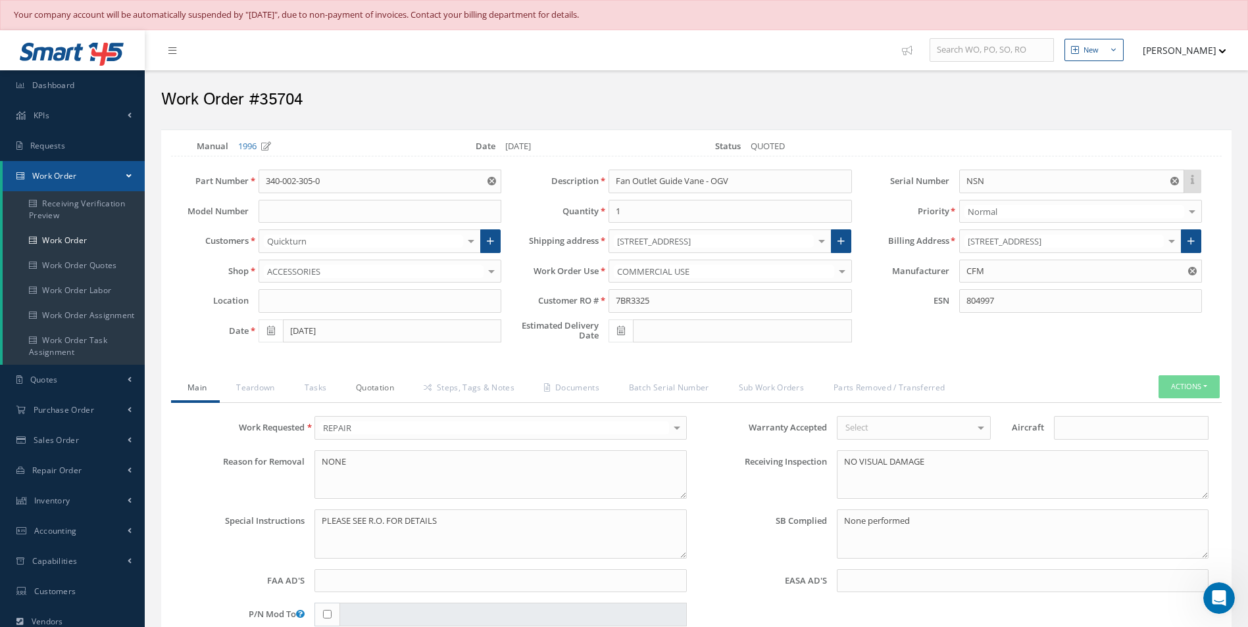
click at [381, 396] on link "Quotation" at bounding box center [373, 390] width 68 height 28
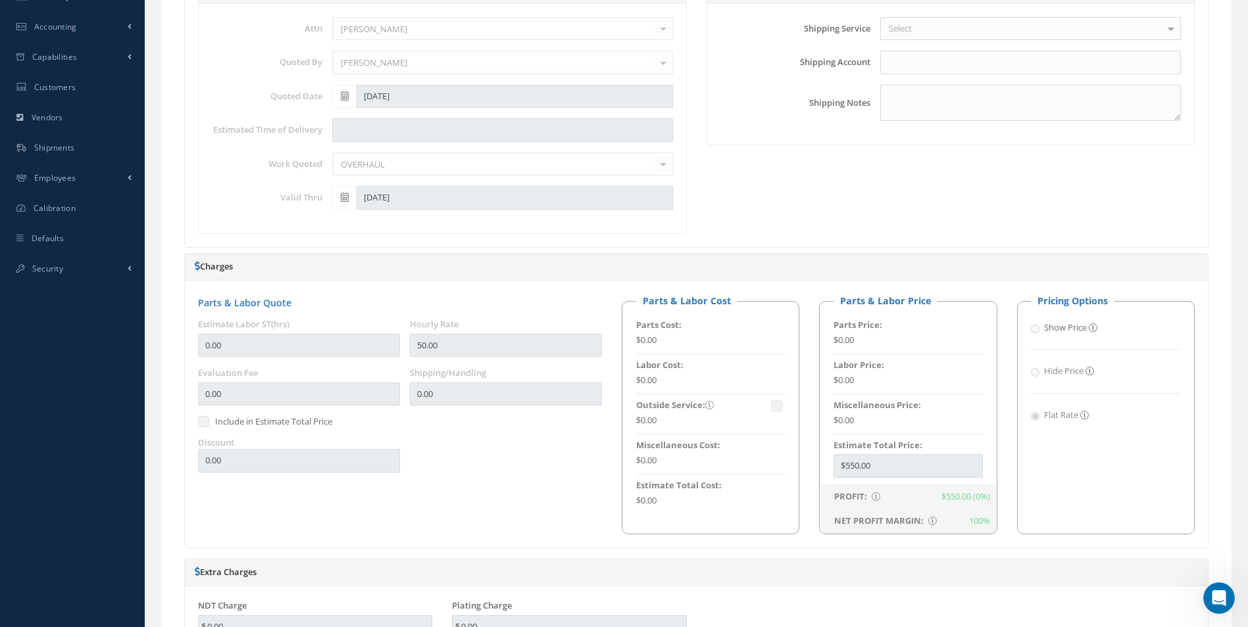
scroll to position [329, 0]
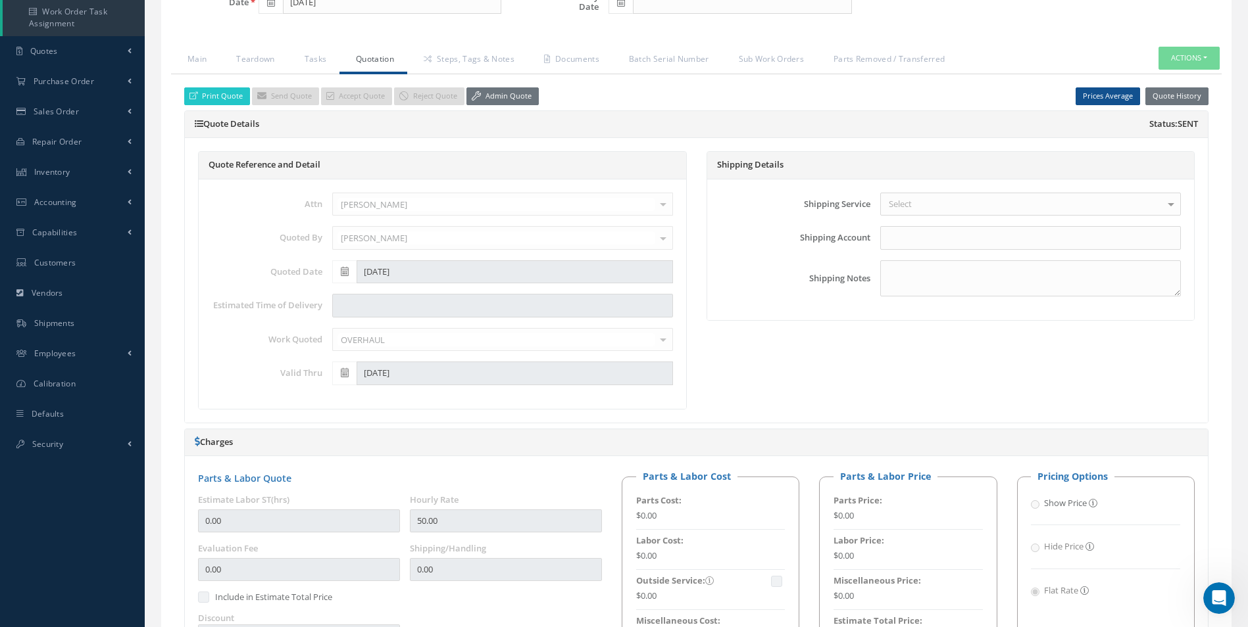
click at [506, 85] on div "Print Quote Send Quote Accept Quote Reject Quote Admin Quote Prices Average Par…" at bounding box center [696, 612] width 1050 height 1076
click at [508, 87] on link "Admin Quote" at bounding box center [502, 96] width 72 height 18
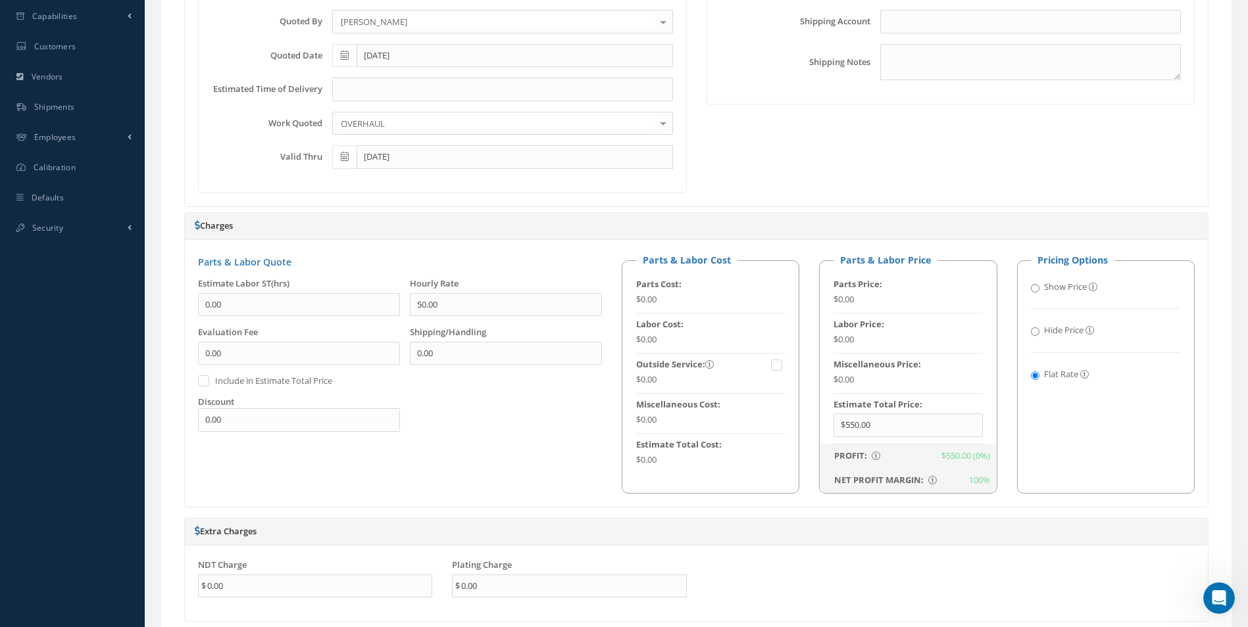
scroll to position [658, 0]
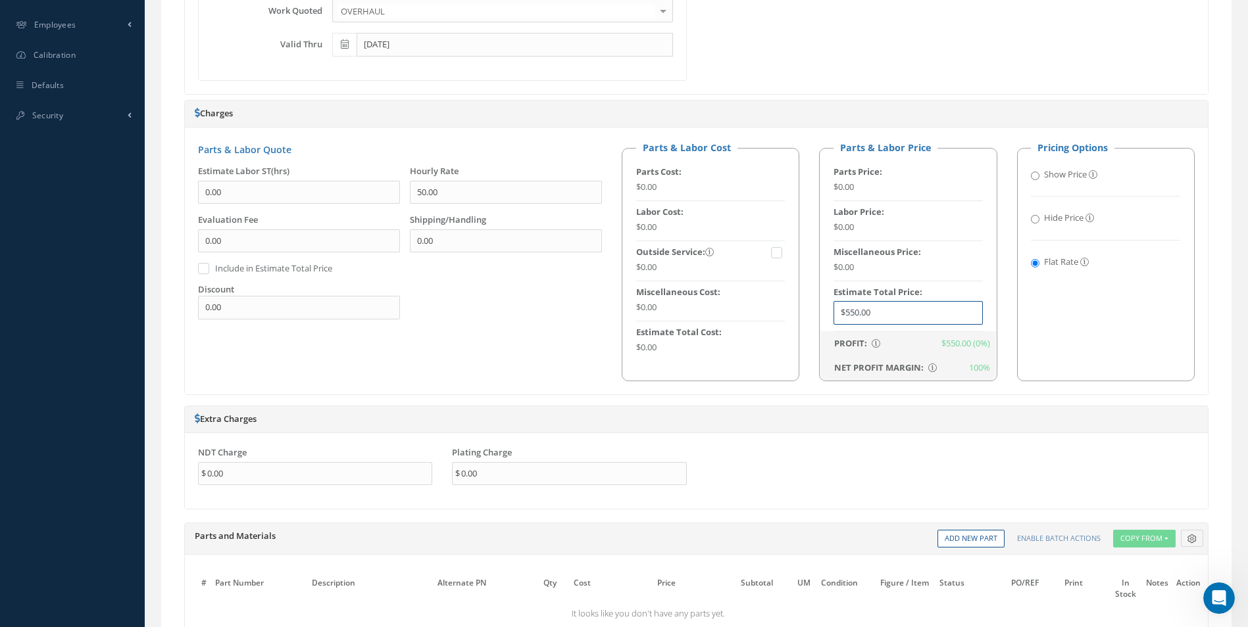
drag, startPoint x: 894, startPoint y: 308, endPoint x: 485, endPoint y: 308, distance: 409.1
click at [507, 308] on div "Parts & Labor Quote Estimate Labor ST(hrs) 0.00 Hourly Rate 50.00 Evaluation Fe…" at bounding box center [696, 261] width 1016 height 240
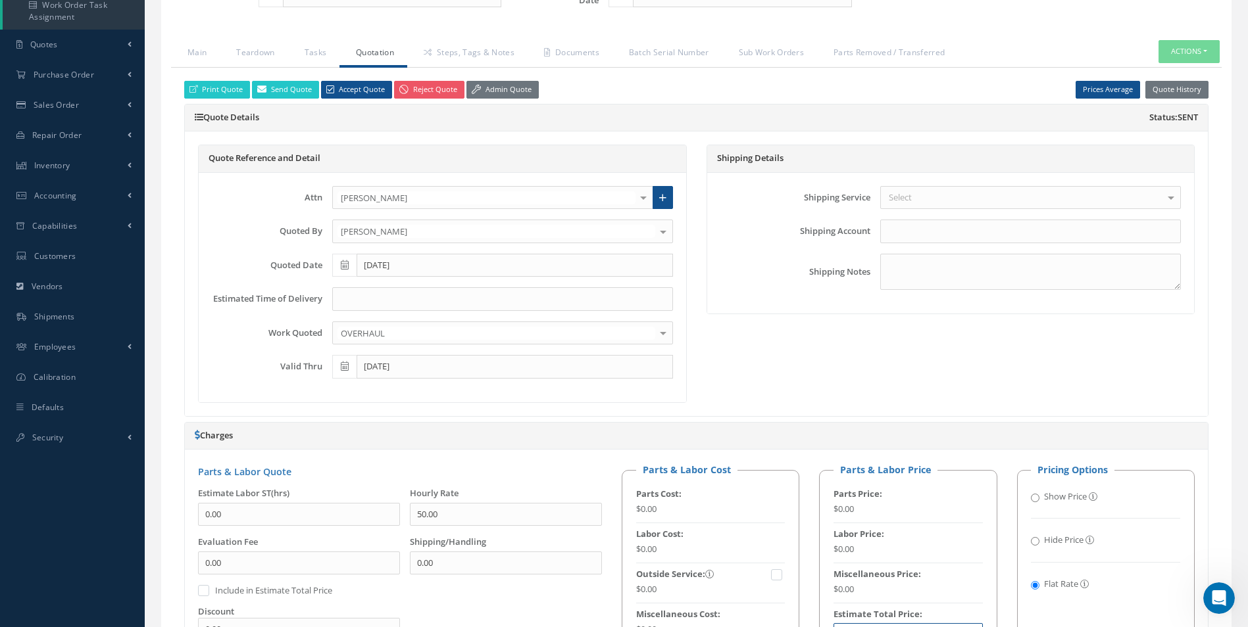
scroll to position [329, 0]
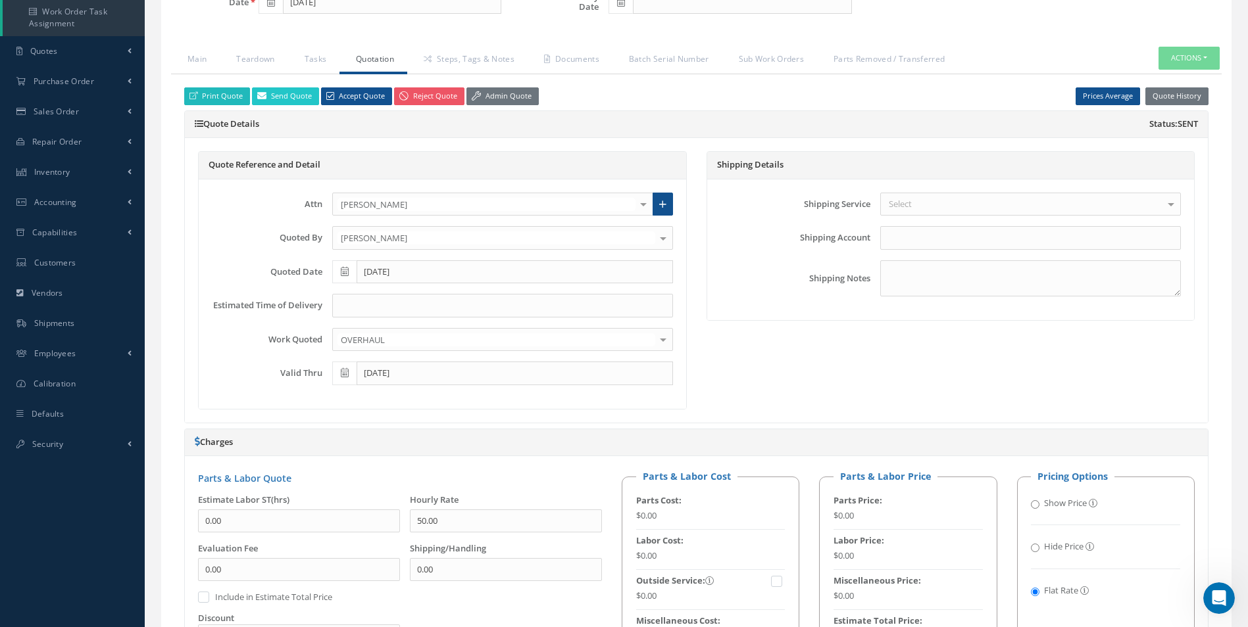
type input "$685"
click at [212, 97] on link "Print Quote" at bounding box center [217, 96] width 66 height 18
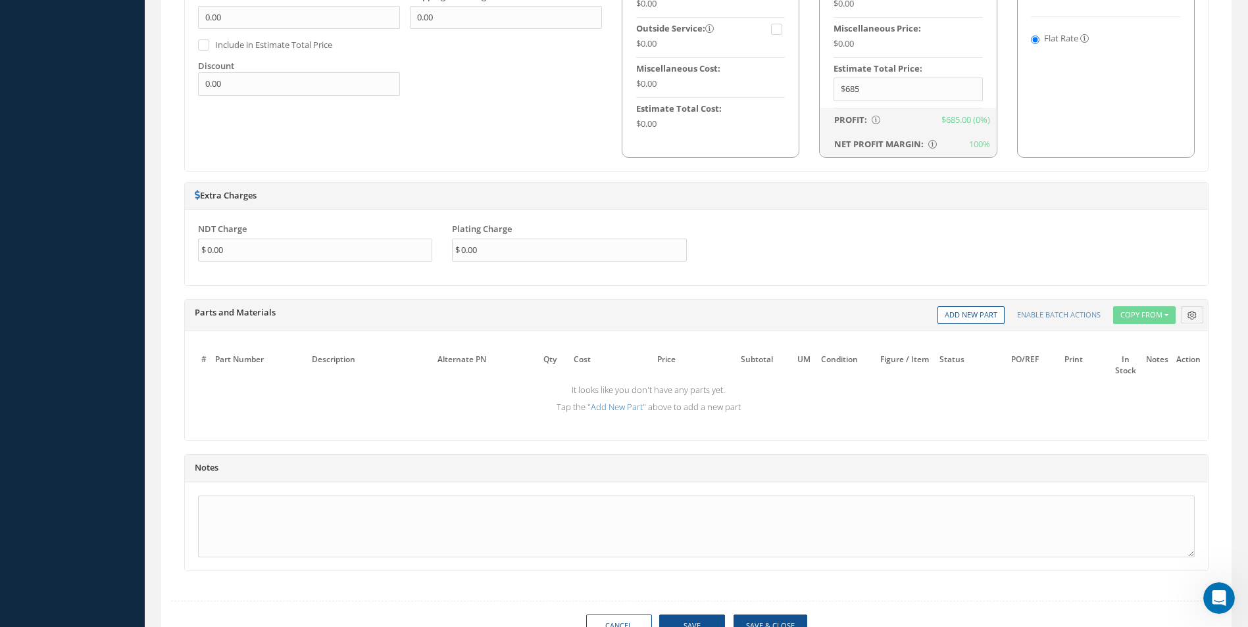
scroll to position [944, 0]
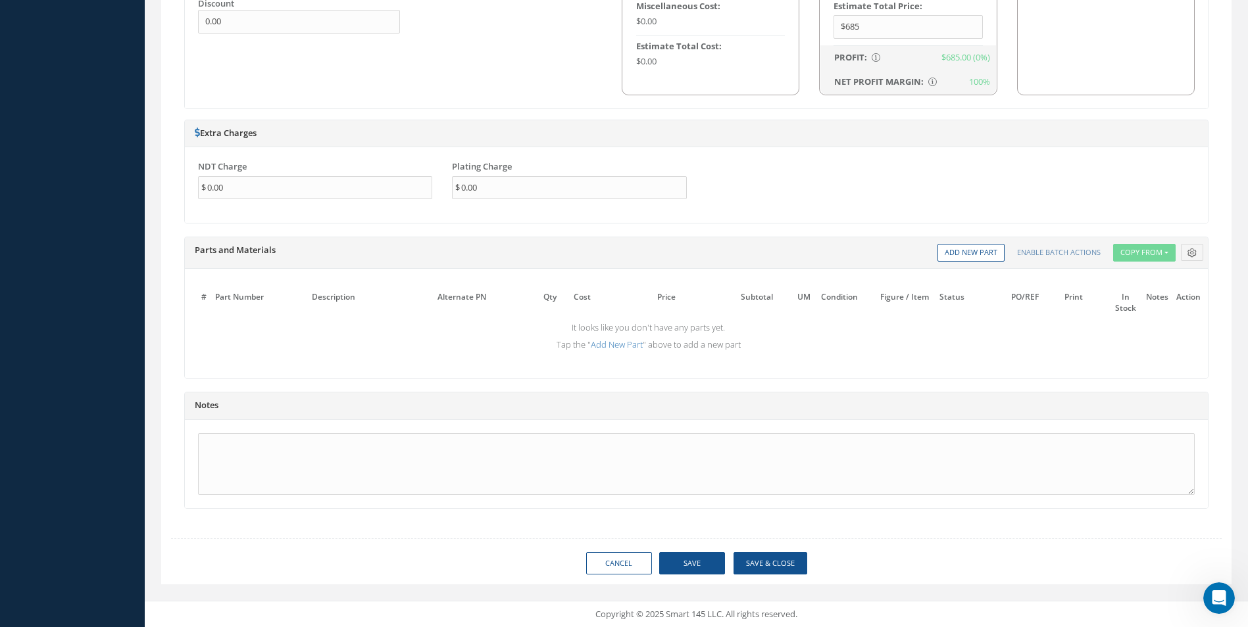
drag, startPoint x: 746, startPoint y: 579, endPoint x: 800, endPoint y: 547, distance: 63.2
click at [789, 567] on button "Save & Close" at bounding box center [770, 563] width 74 height 23
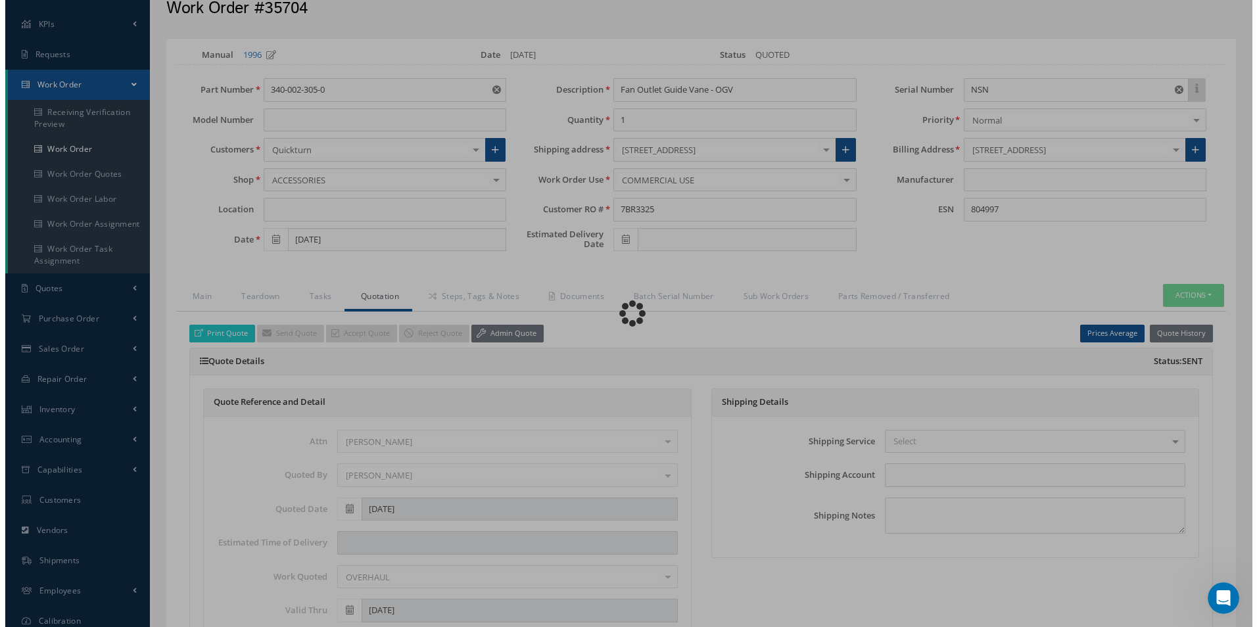
scroll to position [0, 0]
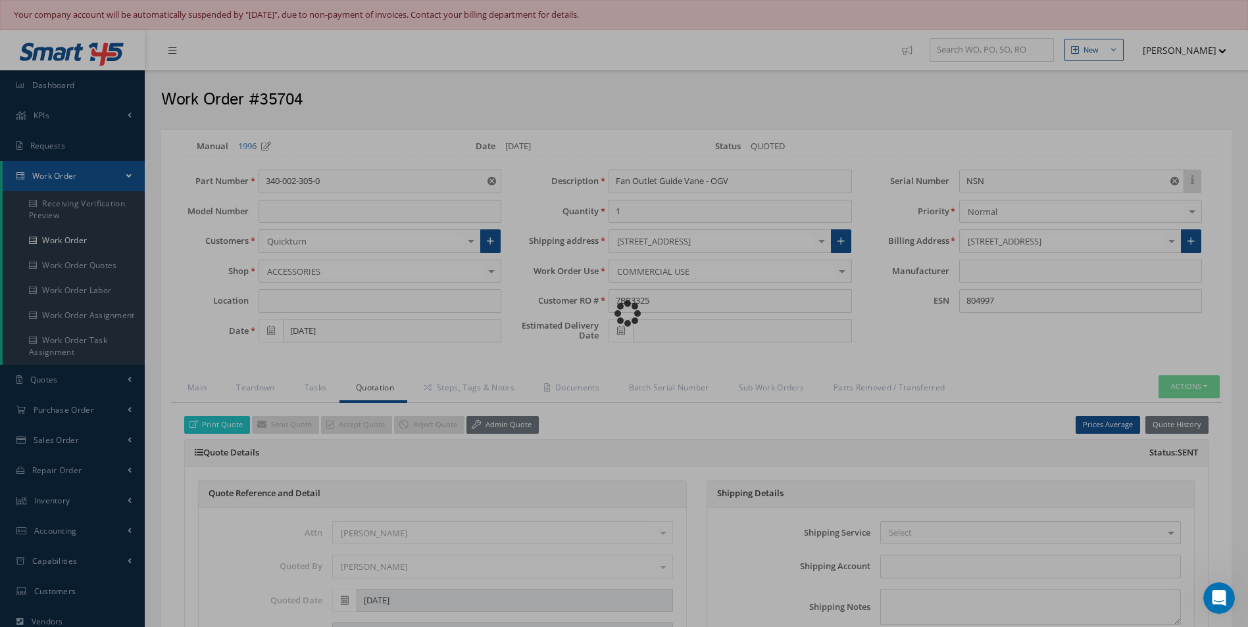
type input "CFM"
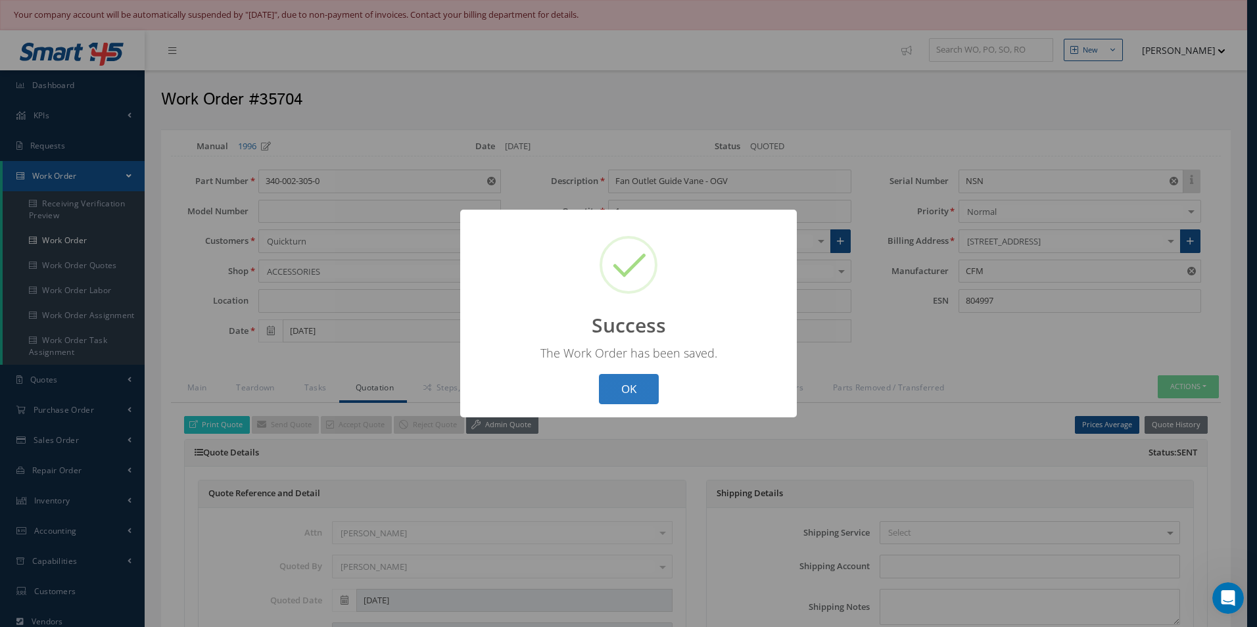
click at [629, 390] on button "OK" at bounding box center [629, 389] width 60 height 31
select select "25"
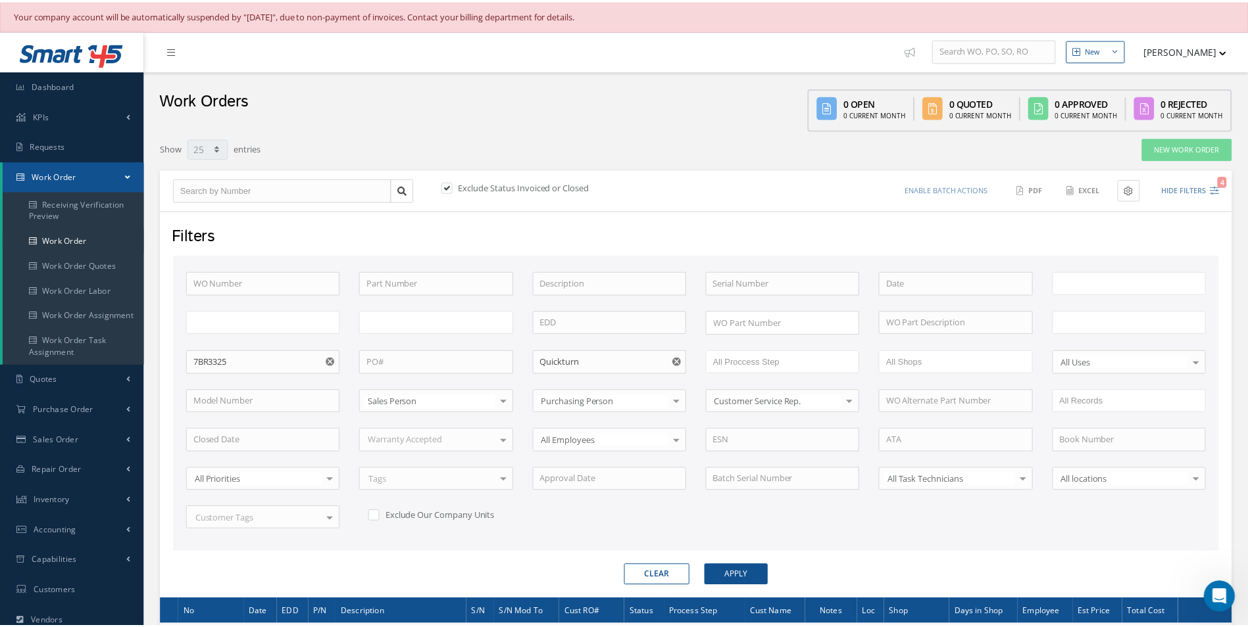
scroll to position [161, 0]
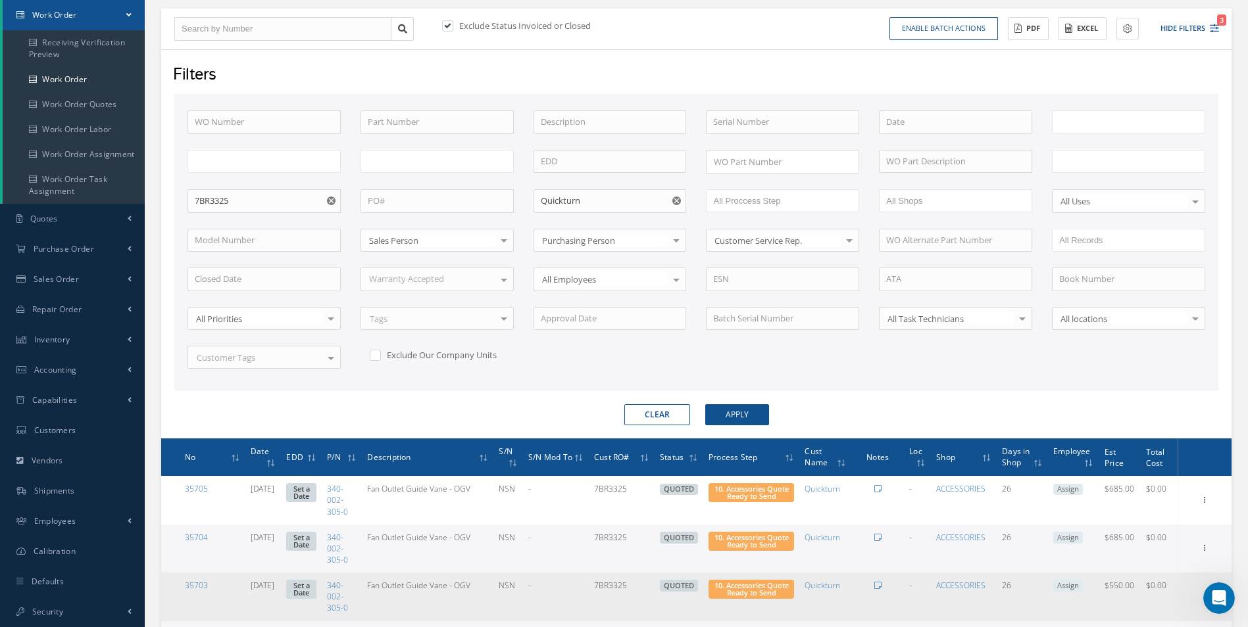
type input "All Work Request"
type input "All Work Performed"
type input "All Status"
type input "WO Part Status"
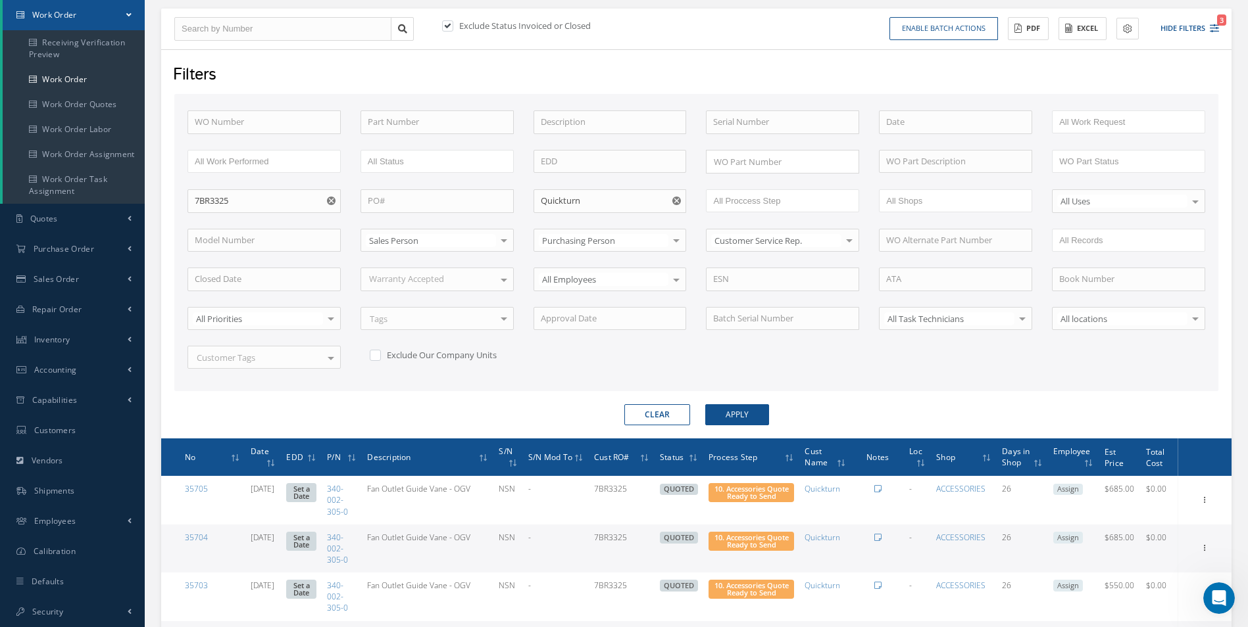
scroll to position [490, 0]
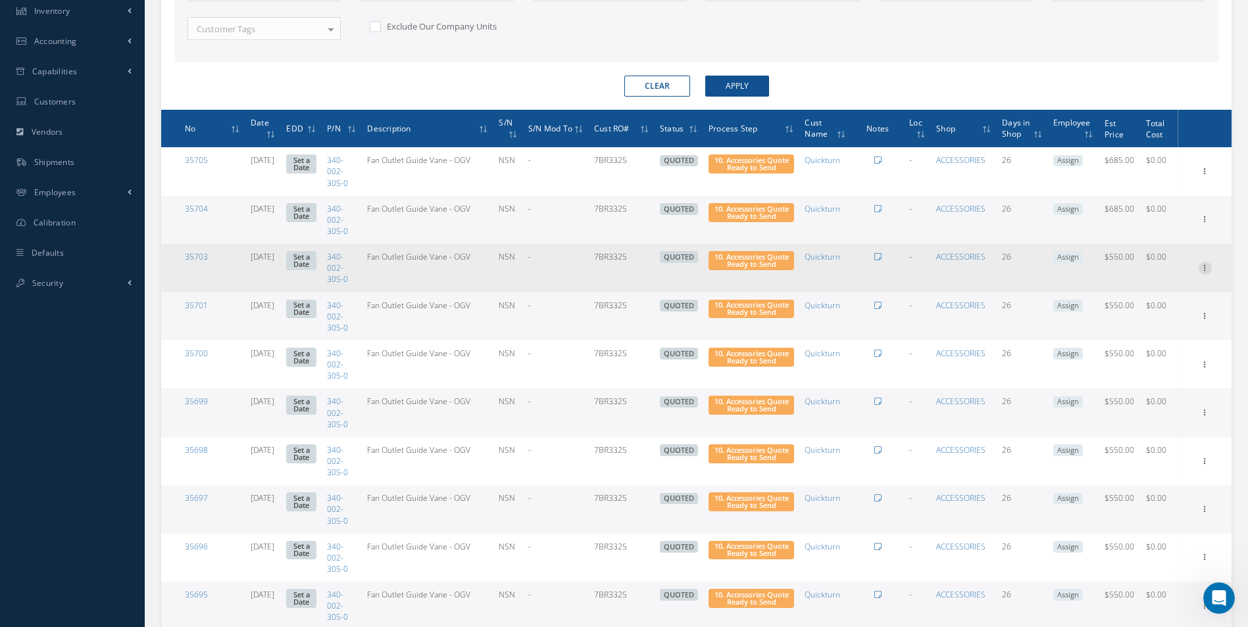
click at [1204, 270] on icon at bounding box center [1204, 267] width 13 height 11
click at [1173, 287] on link "Edit" at bounding box center [1144, 293] width 104 height 17
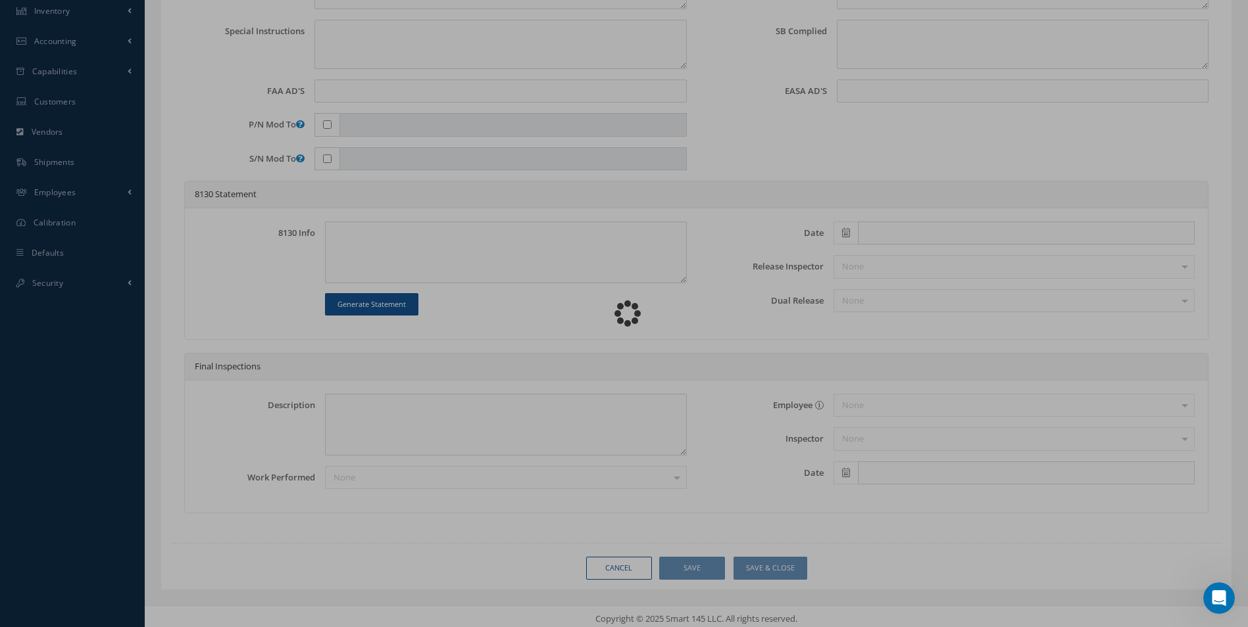
type input "340-002-305-0"
type input "08/14/2025"
type input "Fan Outlet Guide Vane - OGV"
type input "7BR3325"
type input "NSN"
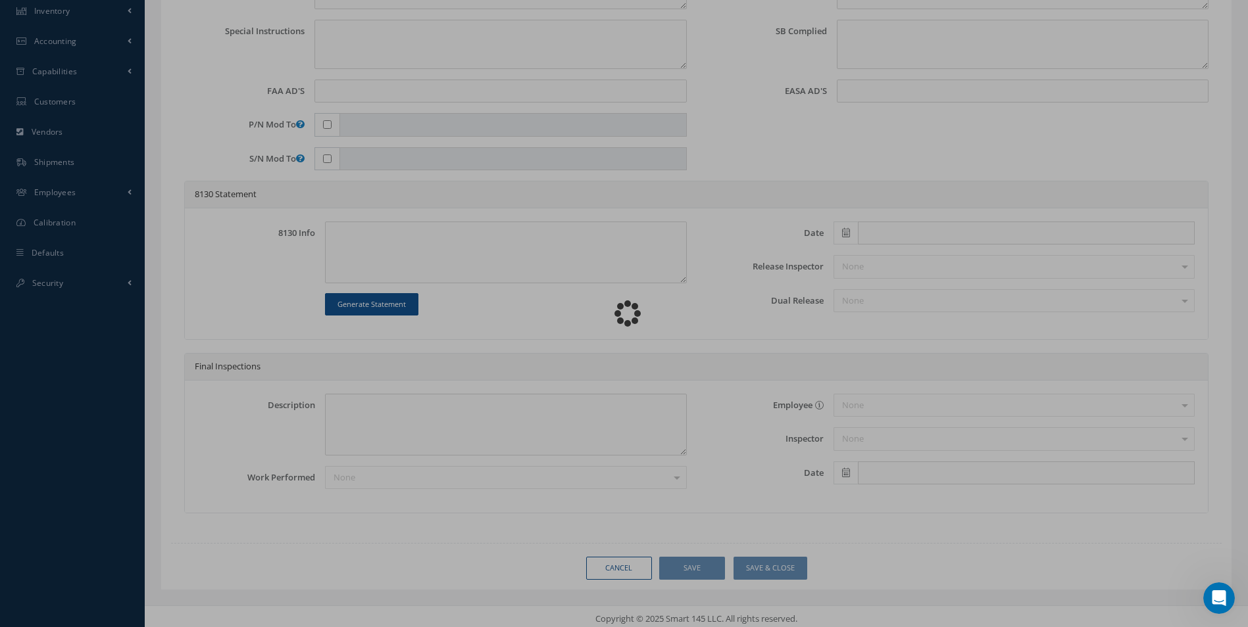
type input "804997"
type textarea "NONE"
type textarea "PLEASE SEE R.O. FOR DETAILS"
type textarea "NO VISUAL DAMAGE"
type textarea "None performed"
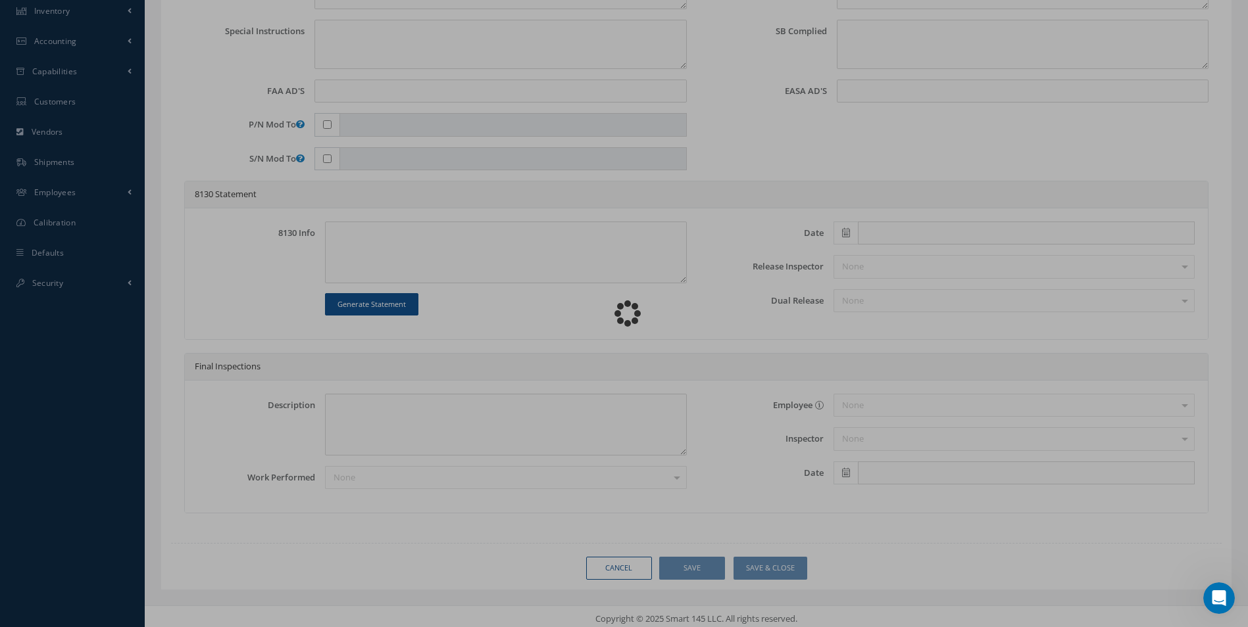
type textarea "Article was inspected in reference with the following Technical Standard : CFM …"
type textarea "Article has been approved to return to service."
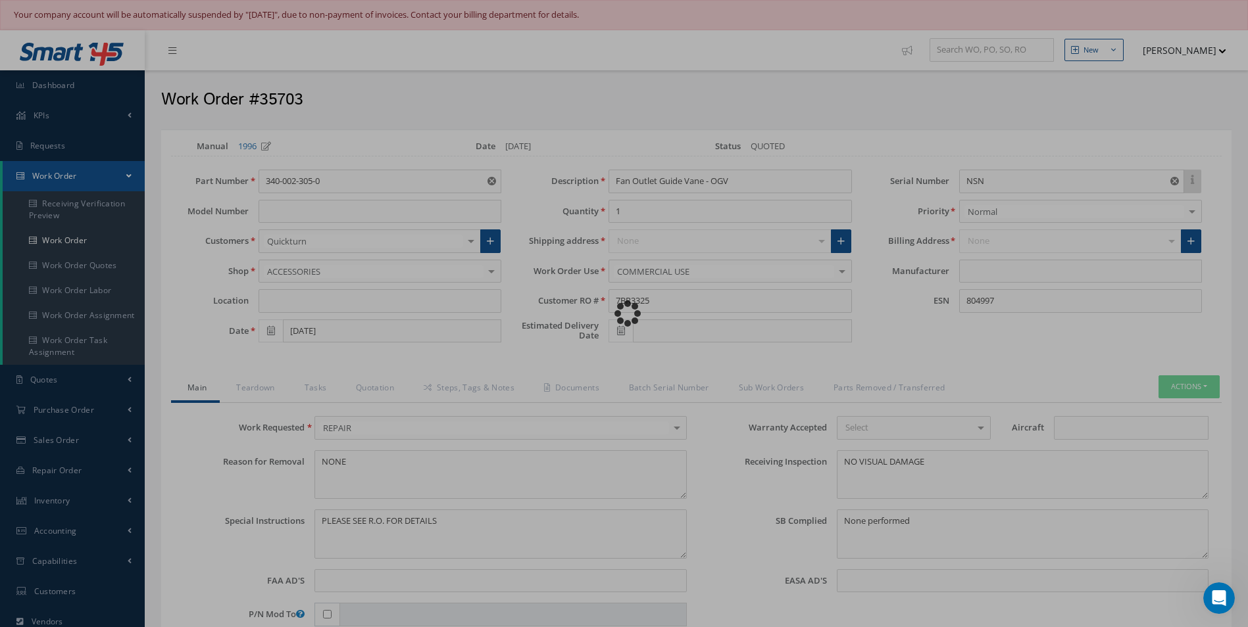
type input "CFM"
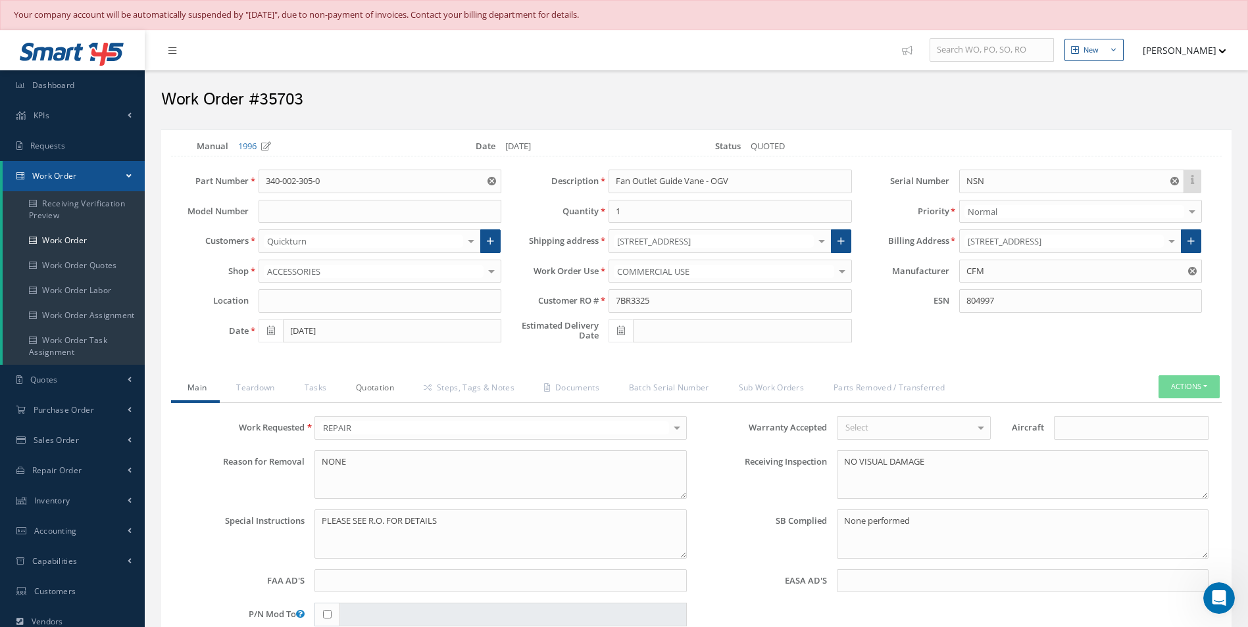
click at [372, 391] on link "Quotation" at bounding box center [373, 390] width 68 height 28
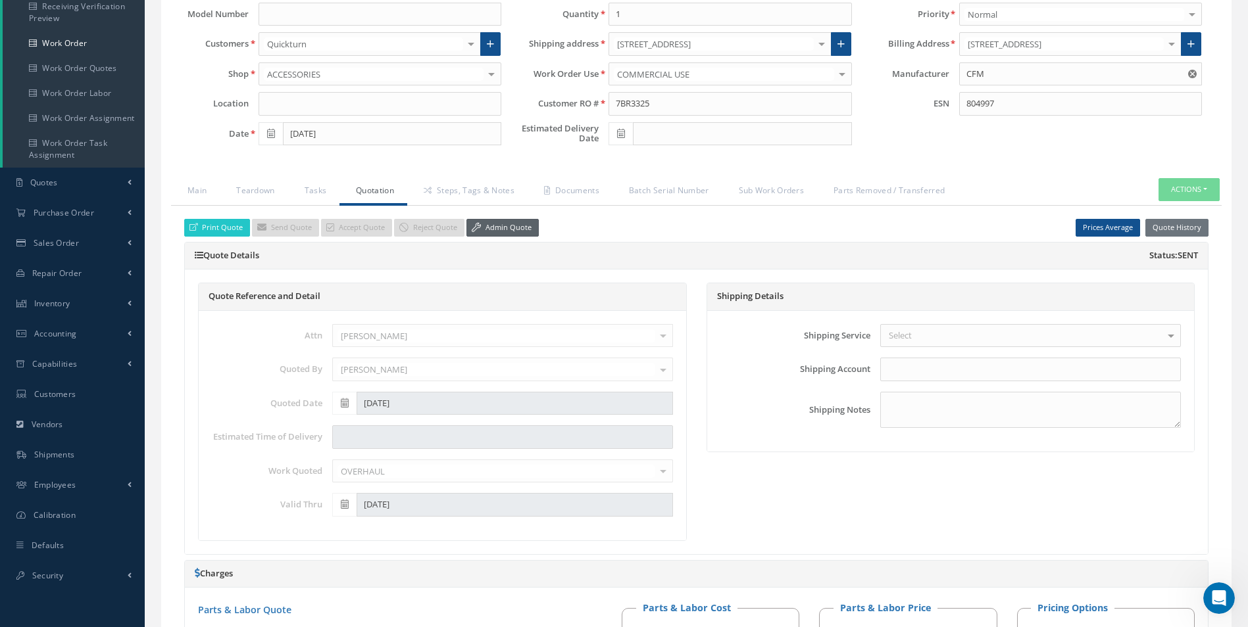
click at [518, 235] on link "Admin Quote" at bounding box center [502, 228] width 72 height 18
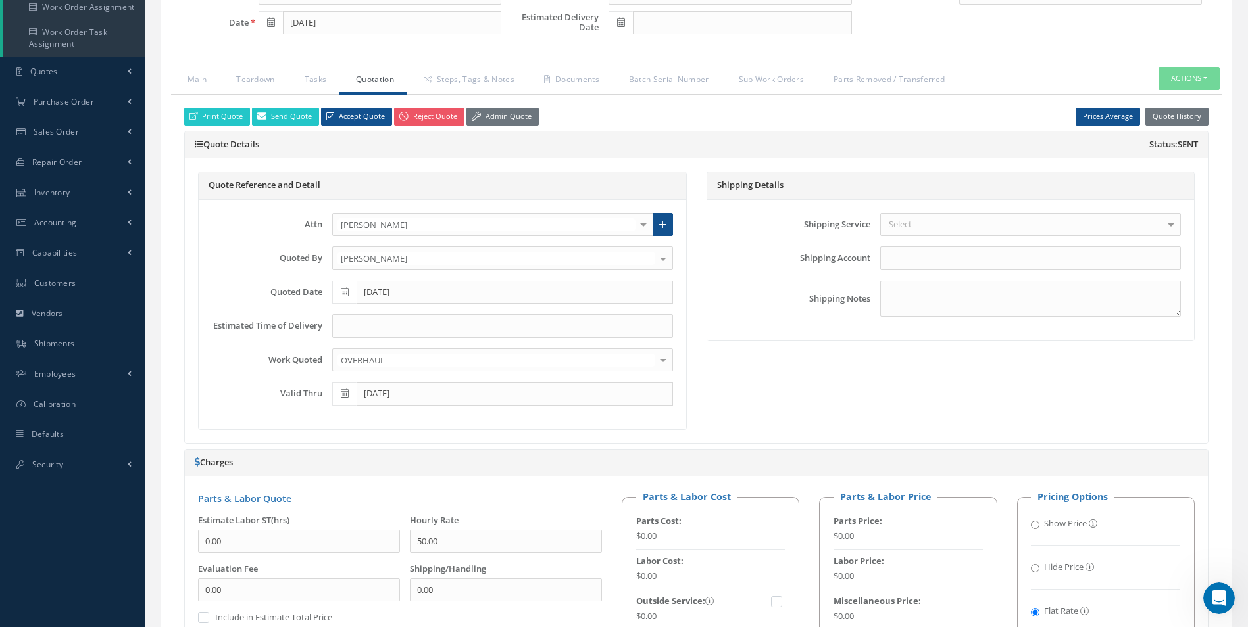
scroll to position [592, 0]
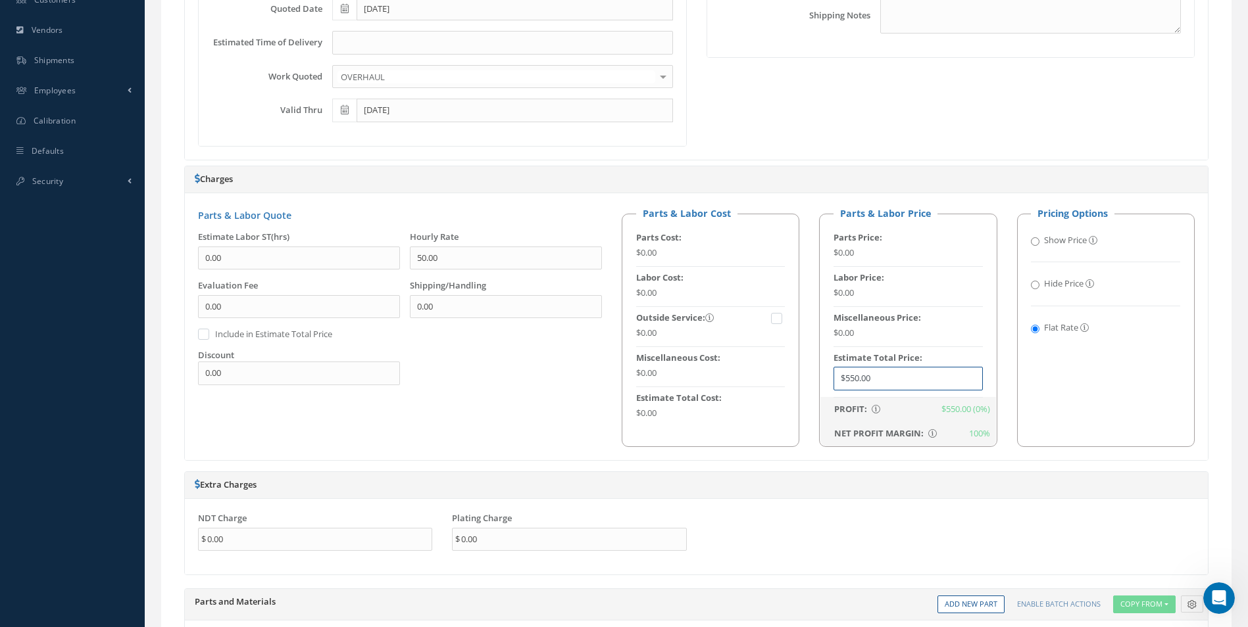
drag, startPoint x: 867, startPoint y: 380, endPoint x: 599, endPoint y: 368, distance: 268.6
click at [601, 370] on div "Parts & Labor Quote Estimate Labor ST(hrs) 0.00 Hourly Rate 50.00 Evaluation Fe…" at bounding box center [696, 327] width 1016 height 240
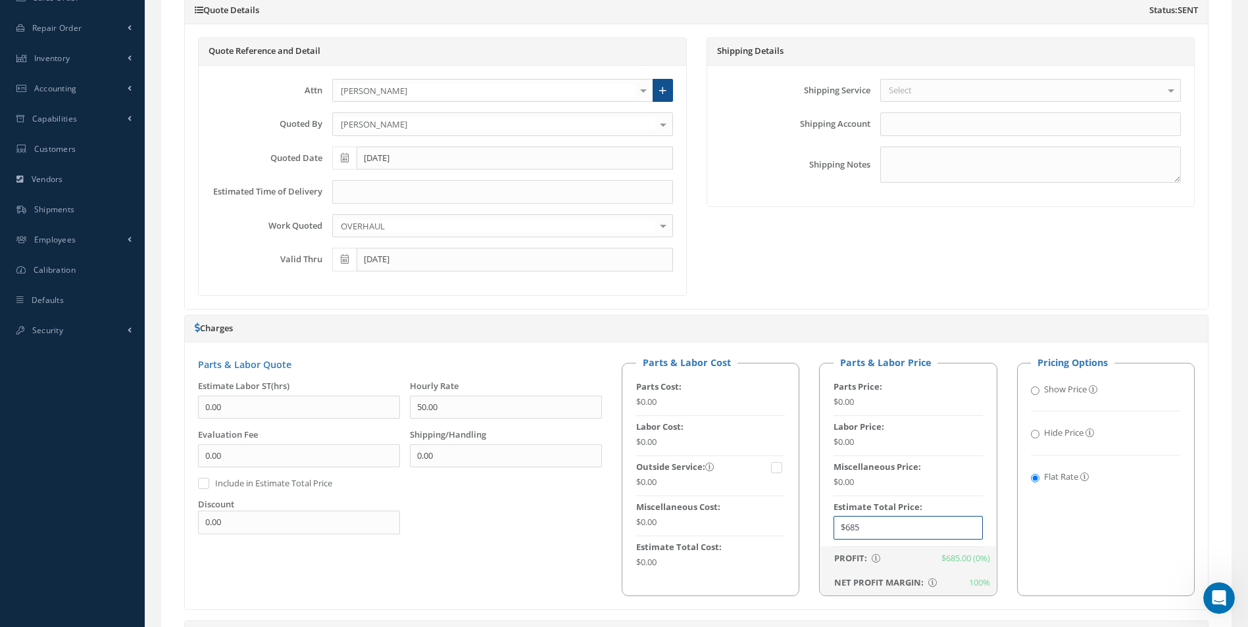
scroll to position [329, 0]
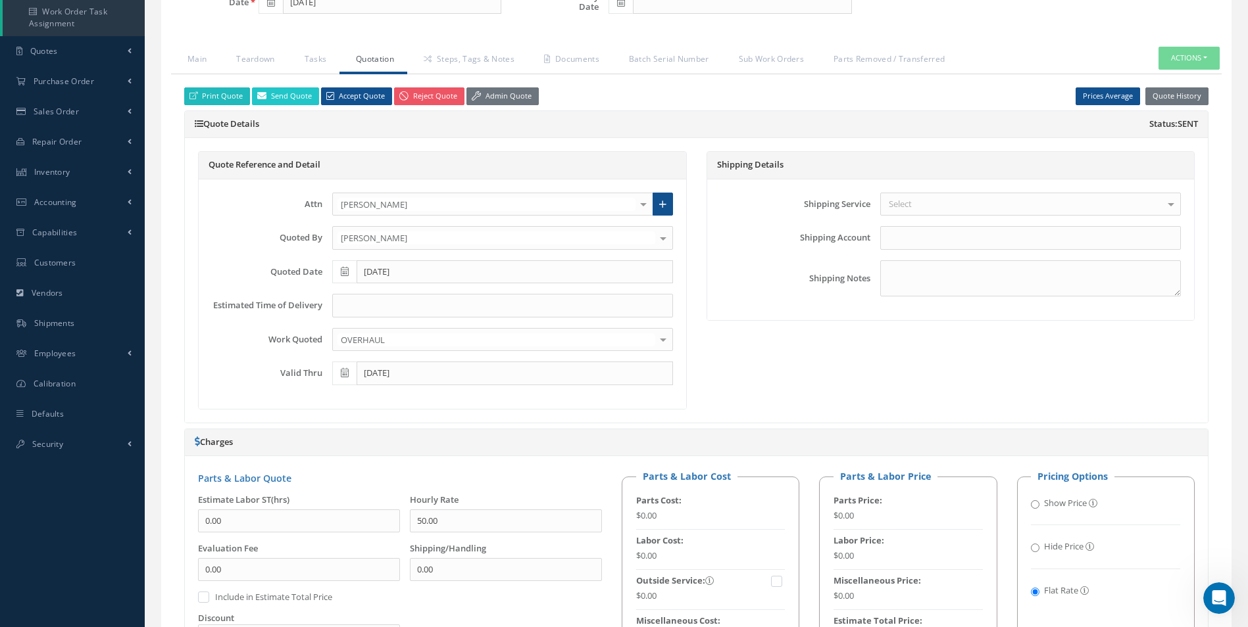
type input "$685"
click at [202, 99] on link "Print Quote" at bounding box center [217, 96] width 66 height 18
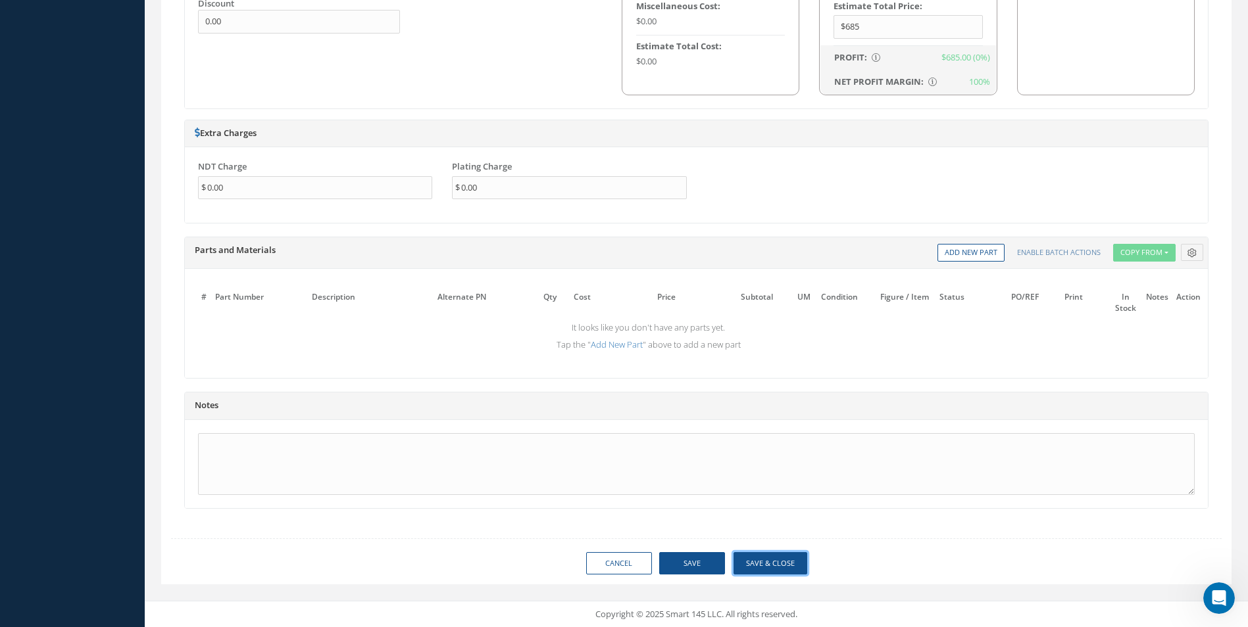
click at [772, 564] on button "Save & Close" at bounding box center [770, 563] width 74 height 23
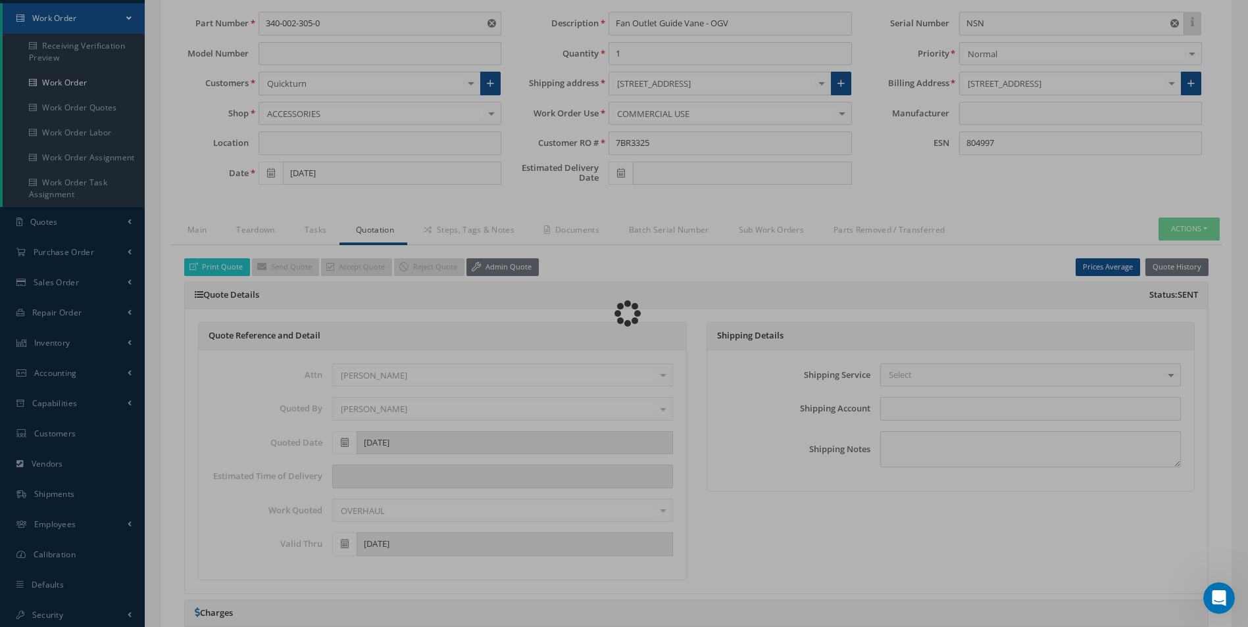
scroll to position [3, 0]
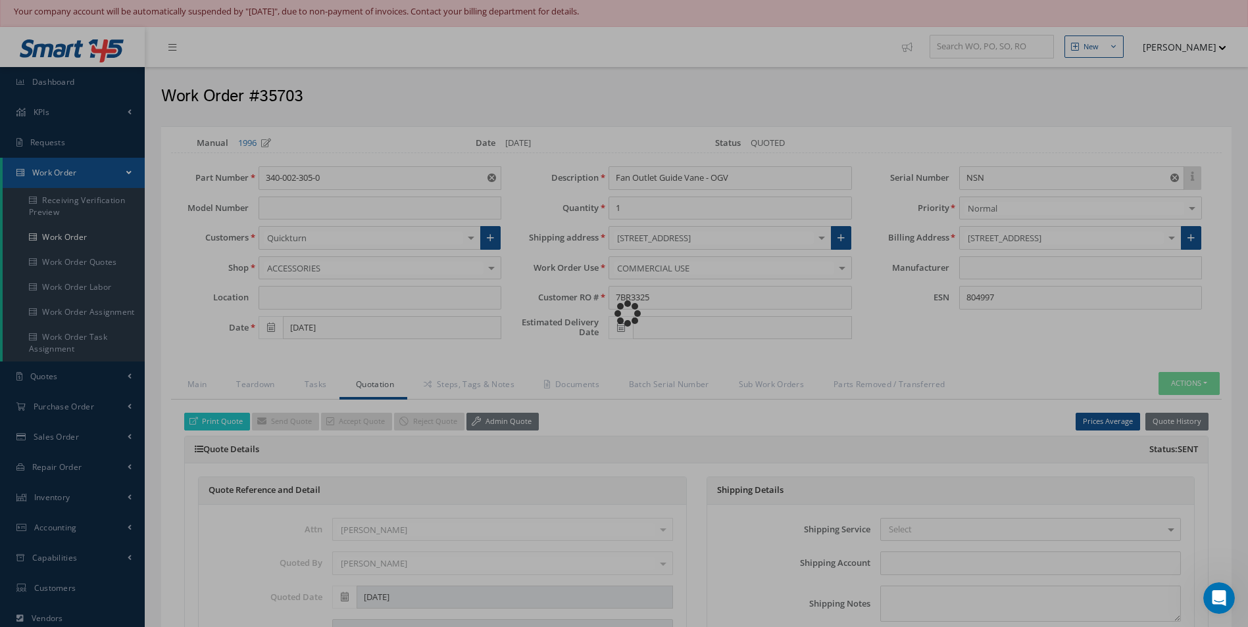
type input "CFM"
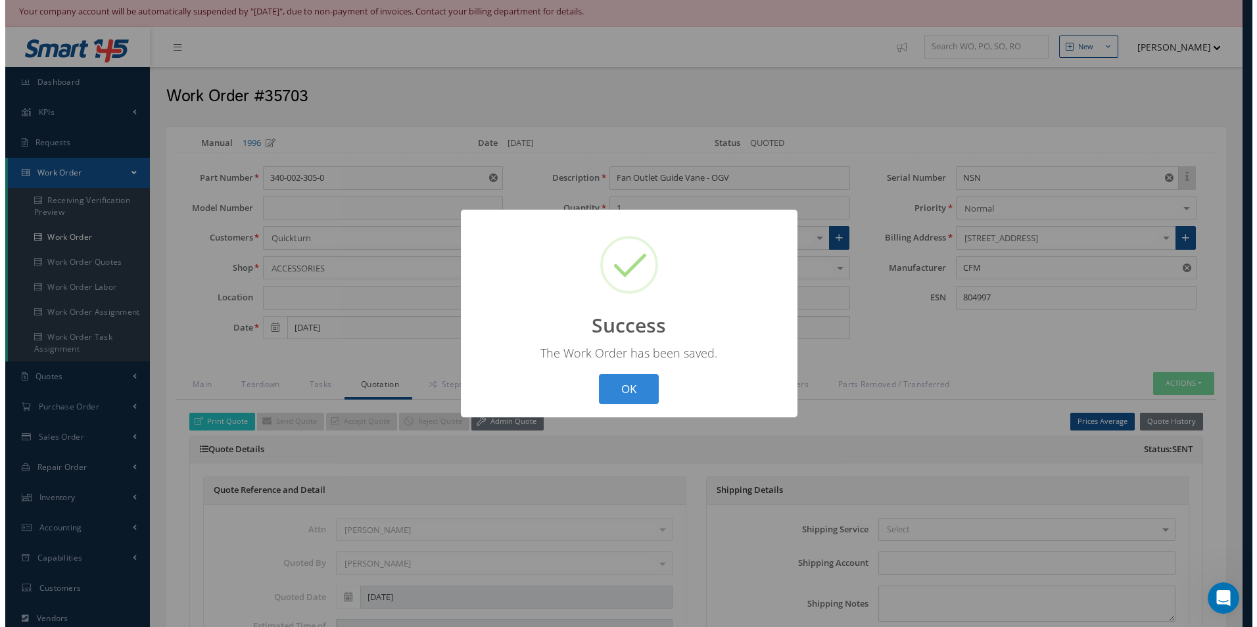
scroll to position [0, 0]
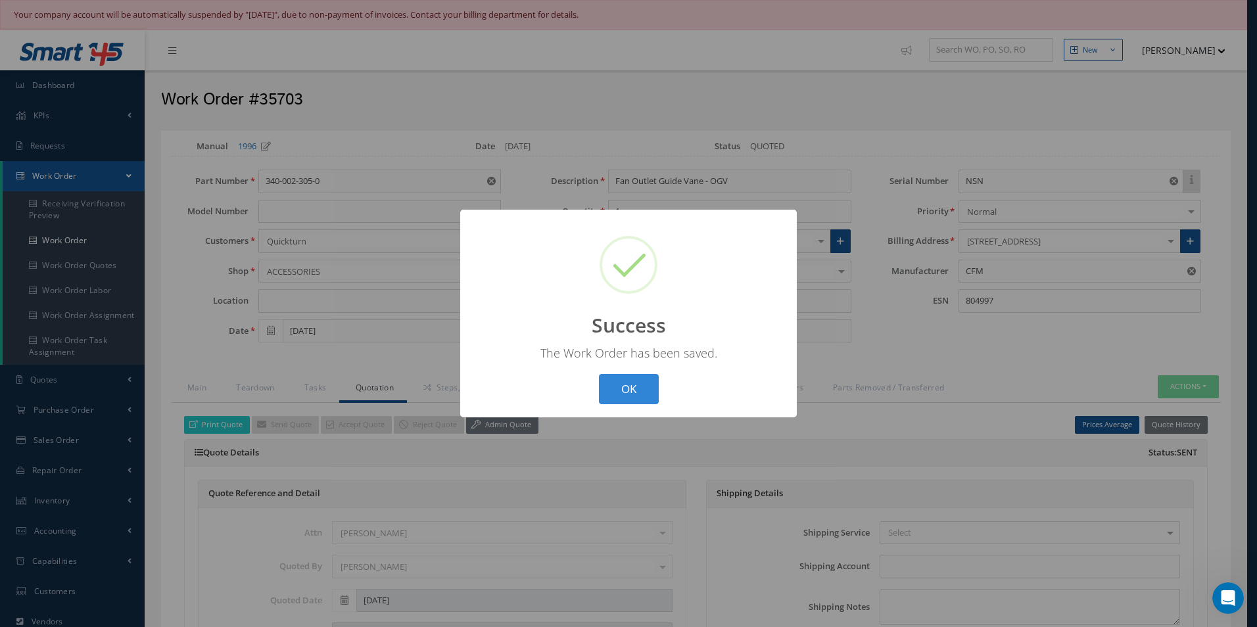
click at [640, 389] on button "OK" at bounding box center [629, 389] width 60 height 31
select select "25"
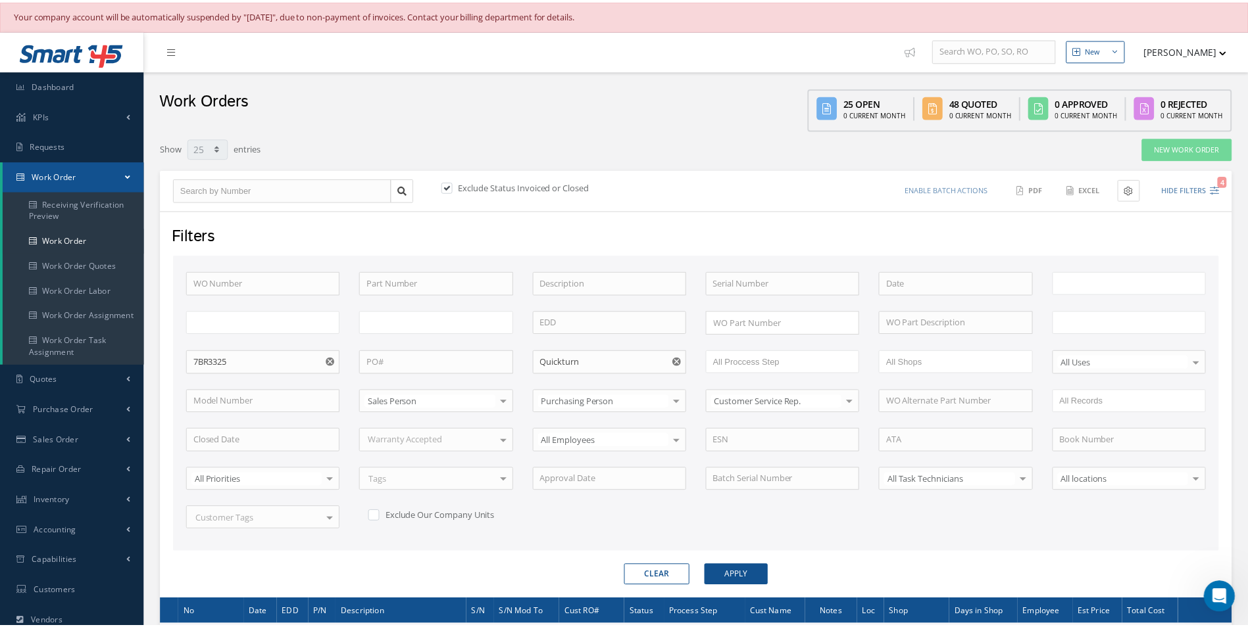
scroll to position [161, 0]
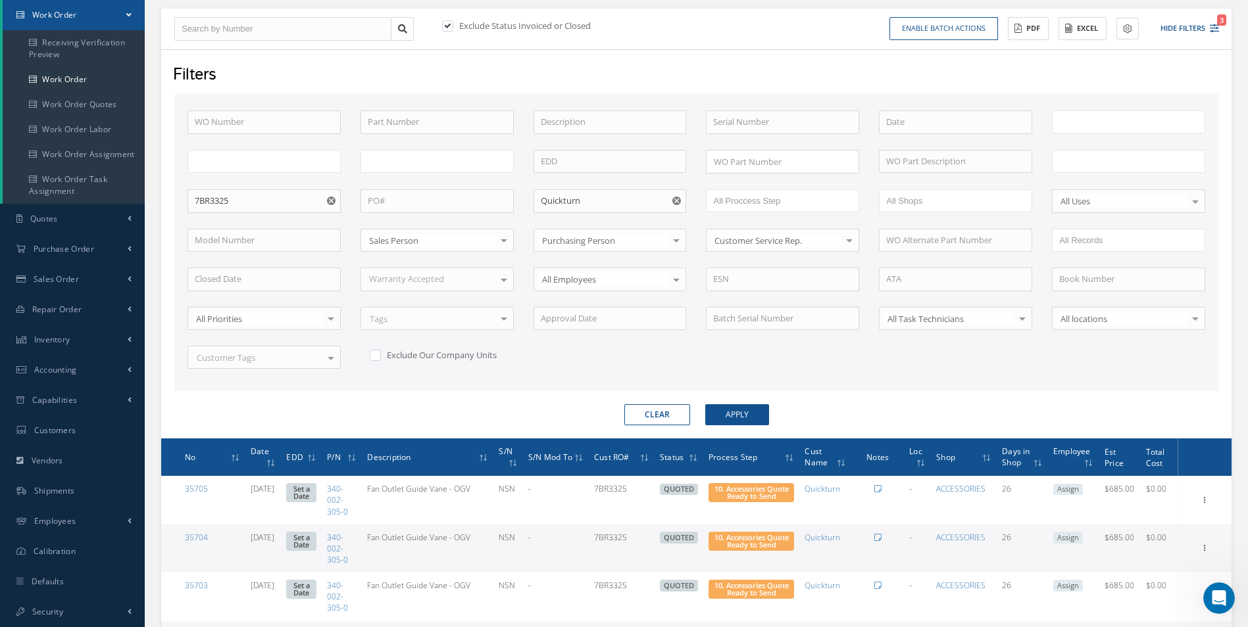
type input "All Work Request"
type input "All Work Performed"
type input "All Status"
type input "WO Part Status"
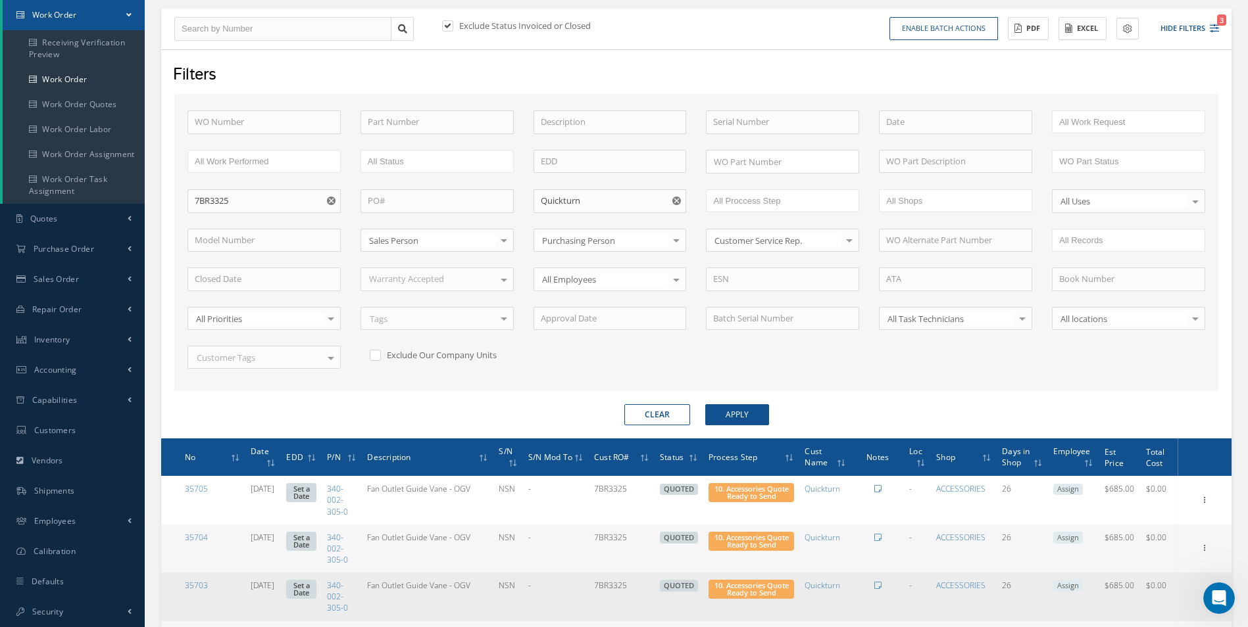
scroll to position [424, 0]
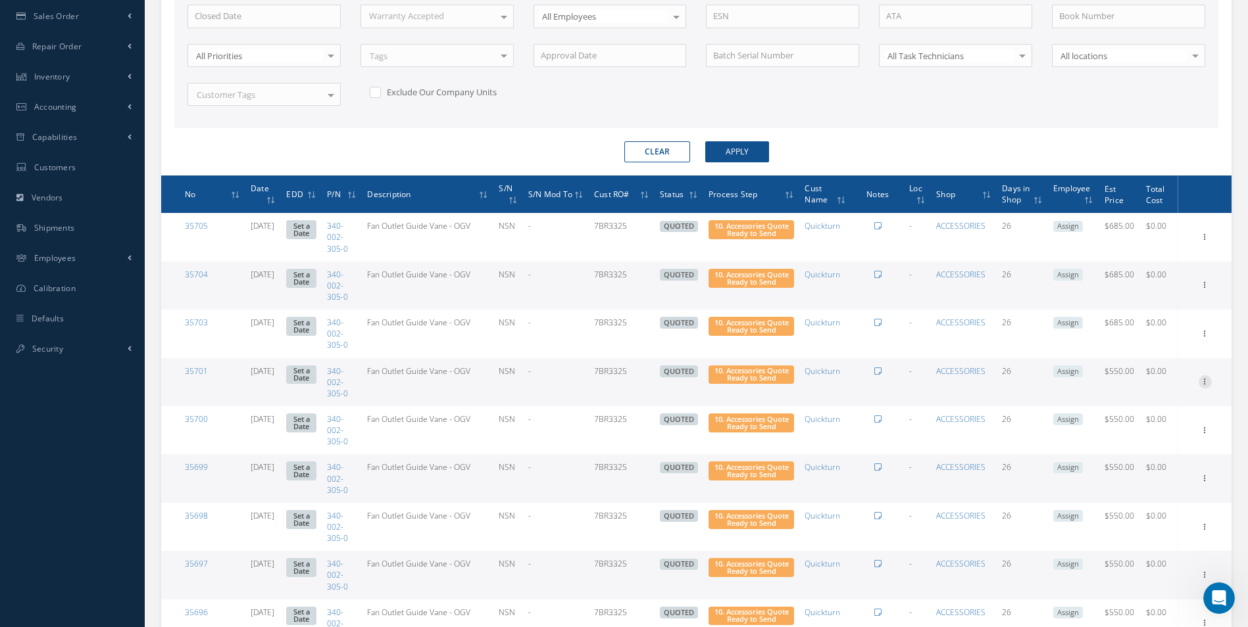
click at [1205, 385] on icon at bounding box center [1204, 381] width 13 height 11
click at [1161, 407] on link "Edit" at bounding box center [1144, 407] width 104 height 17
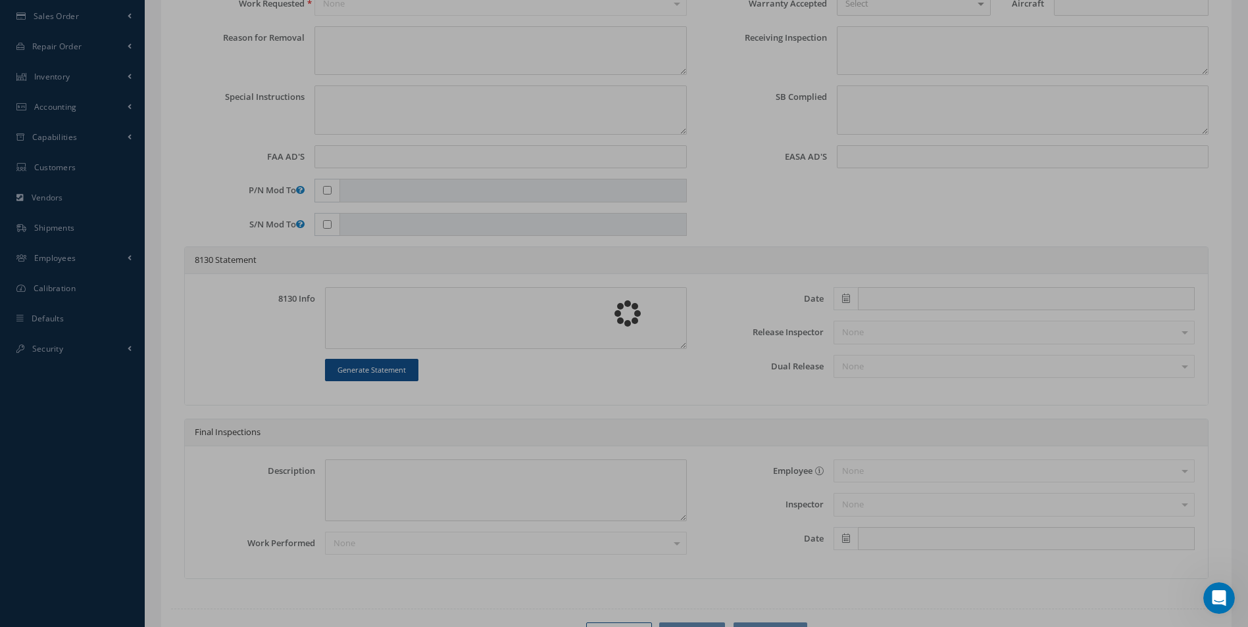
type input "340-002-305-0"
type input "08/14/2025"
type input "Fan Outlet Guide Vane - OGV"
type input "7BR3325"
type input "NSN"
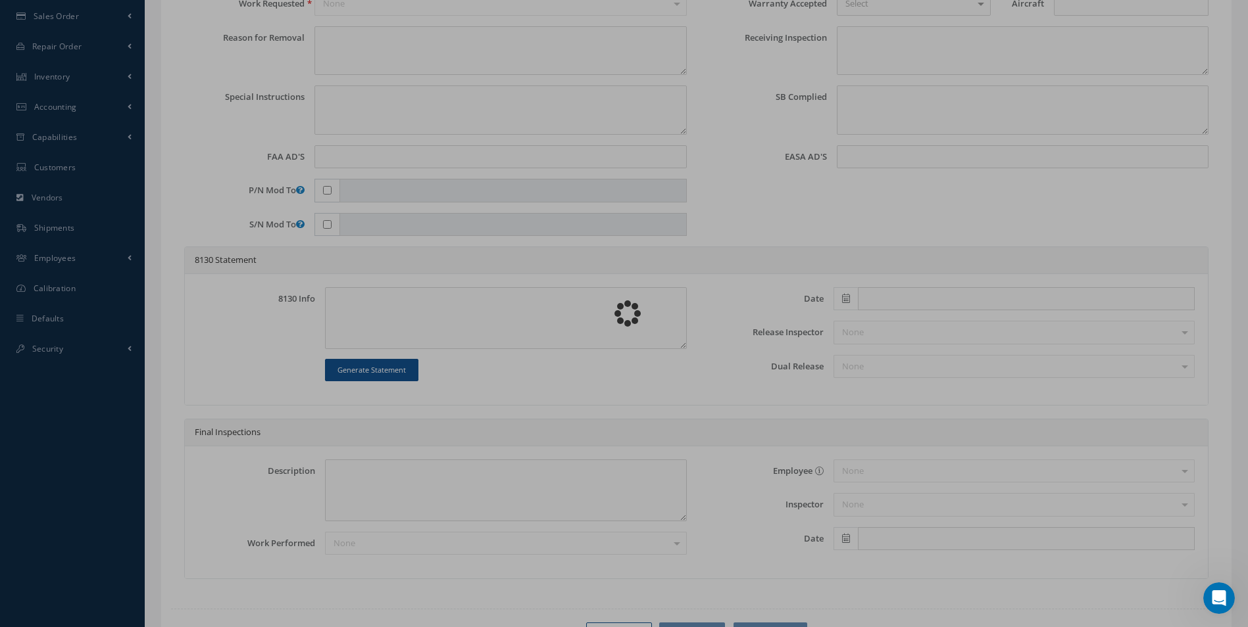
type input "804997"
type textarea "NONE"
type textarea "PLEASE SEE R.O. FOR DETAILS"
type textarea "NO VISUAL DAMAGE"
type textarea "None performed"
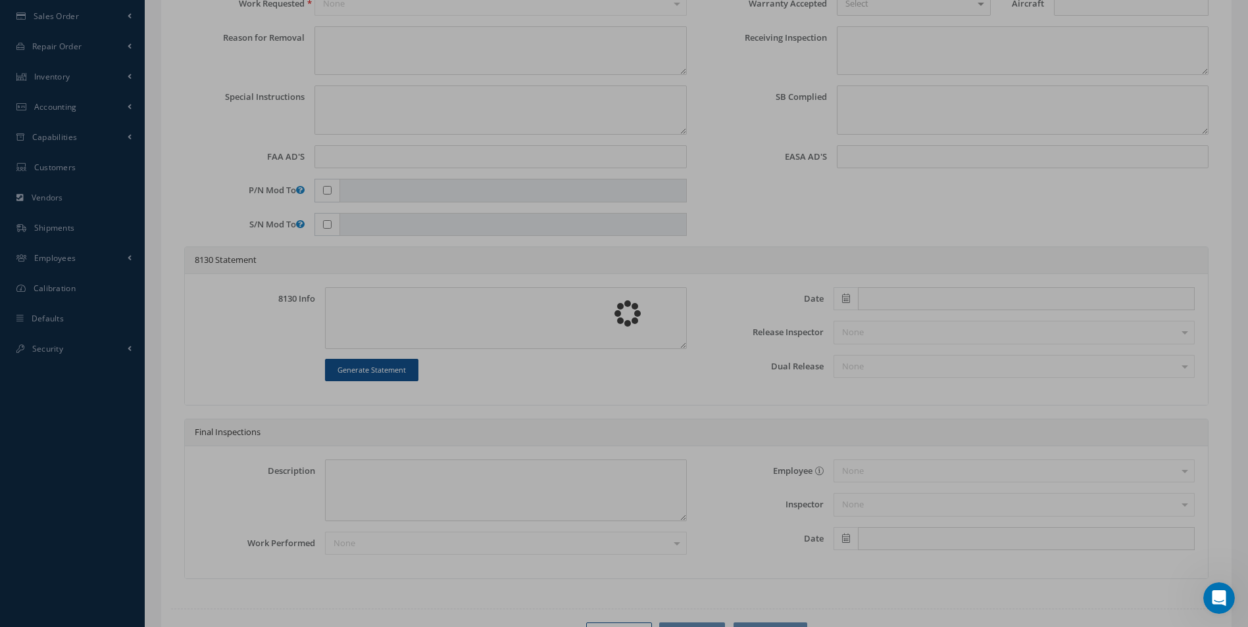
type textarea "Article was inspected in reference with the following Technical Standard : CFM …"
type textarea "Article has been approved to return to service."
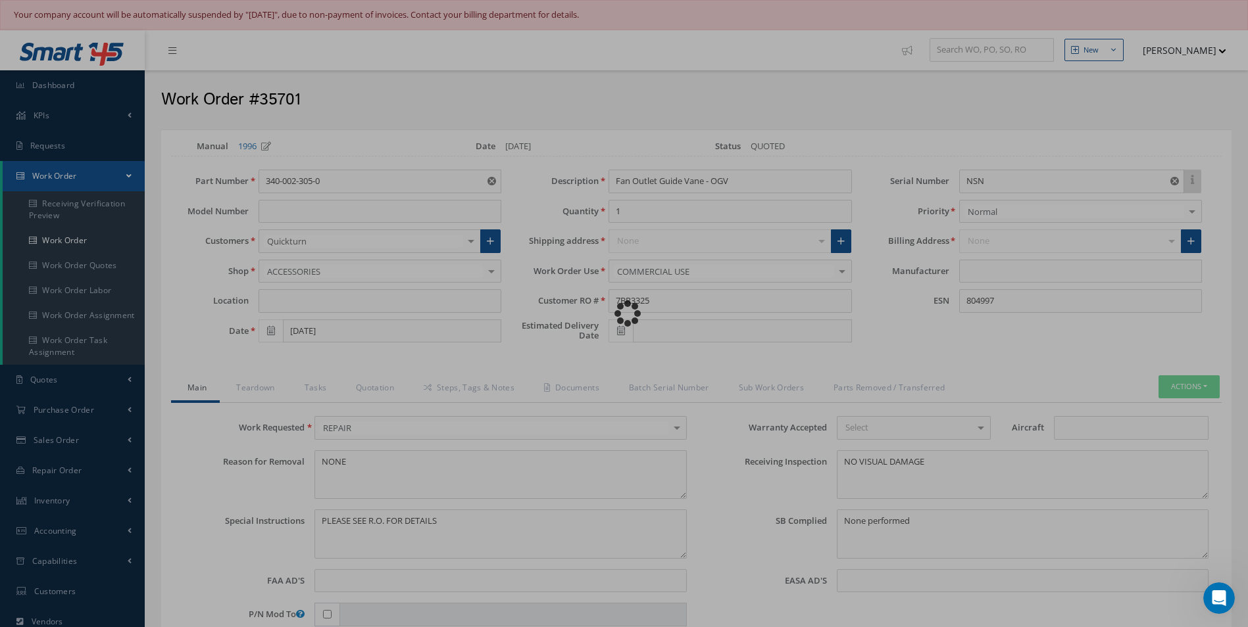
type input "CFM"
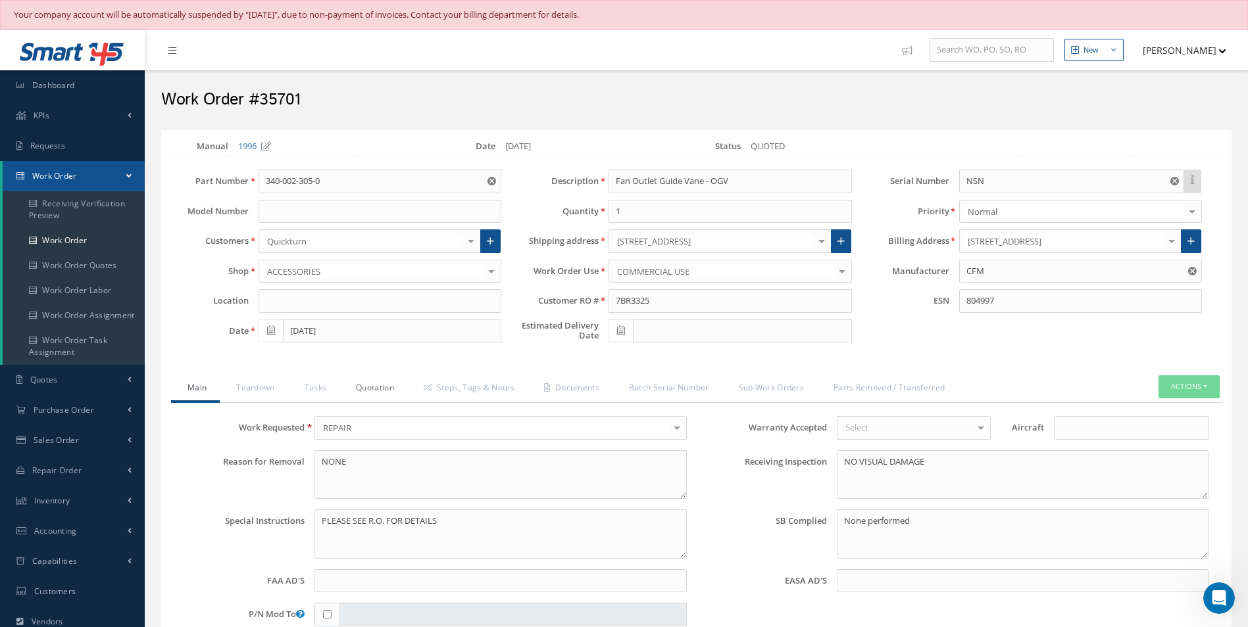
click at [368, 395] on link "Quotation" at bounding box center [373, 390] width 68 height 28
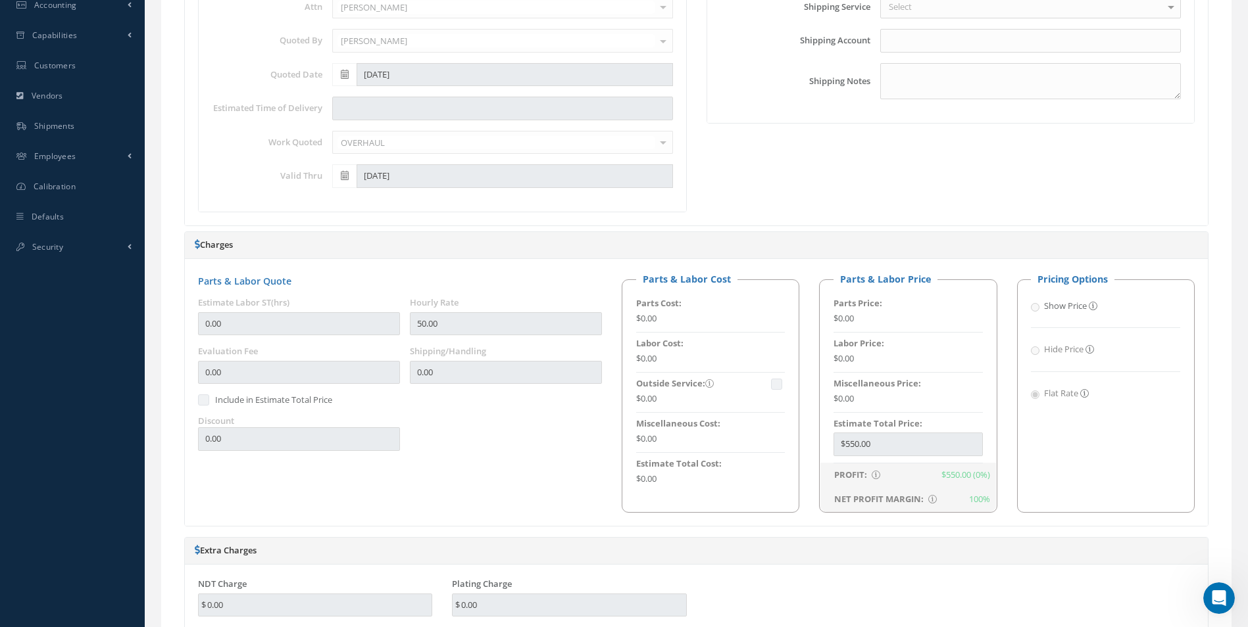
scroll to position [66, 0]
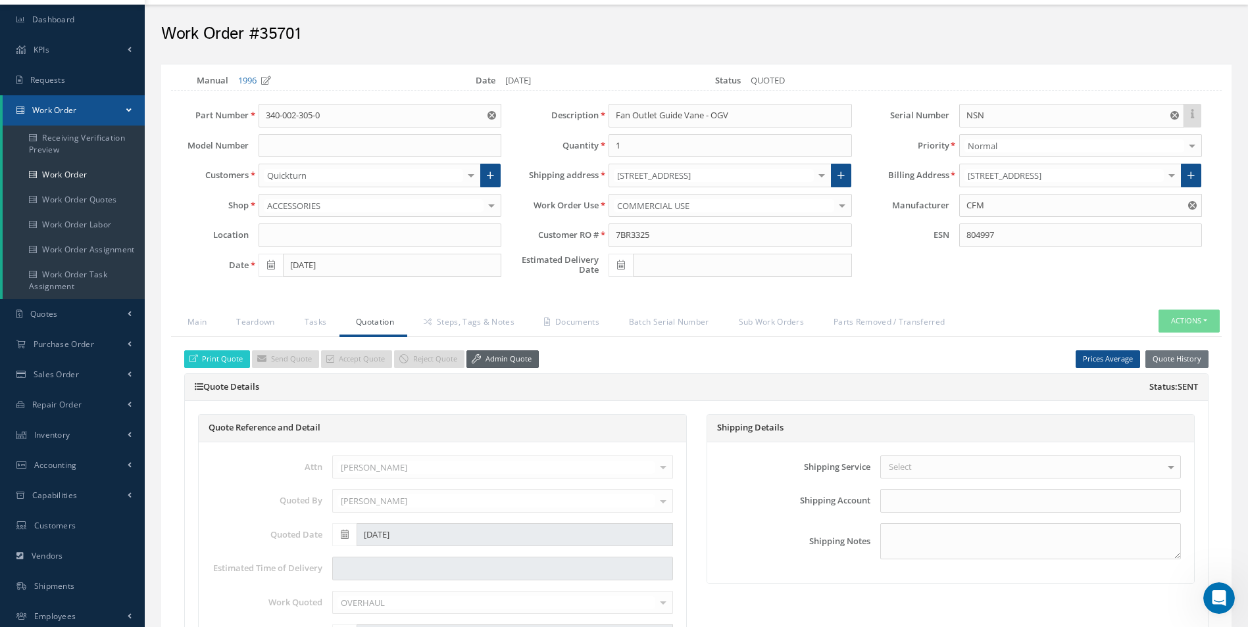
click at [522, 363] on link "Admin Quote" at bounding box center [502, 360] width 72 height 18
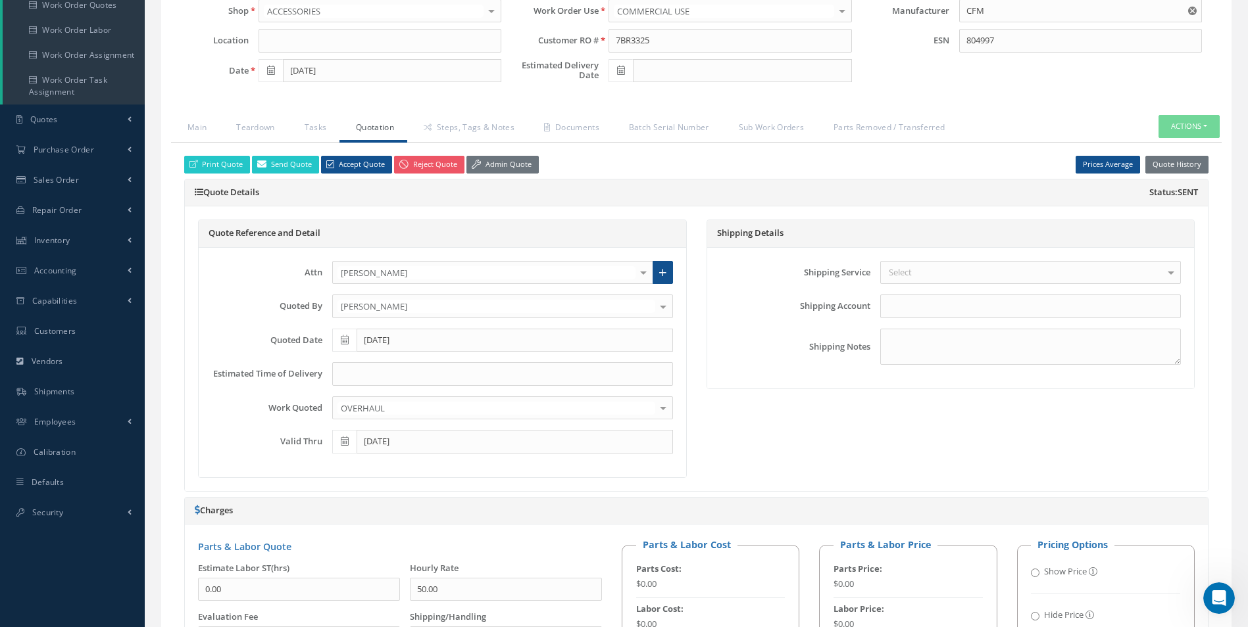
scroll to position [460, 0]
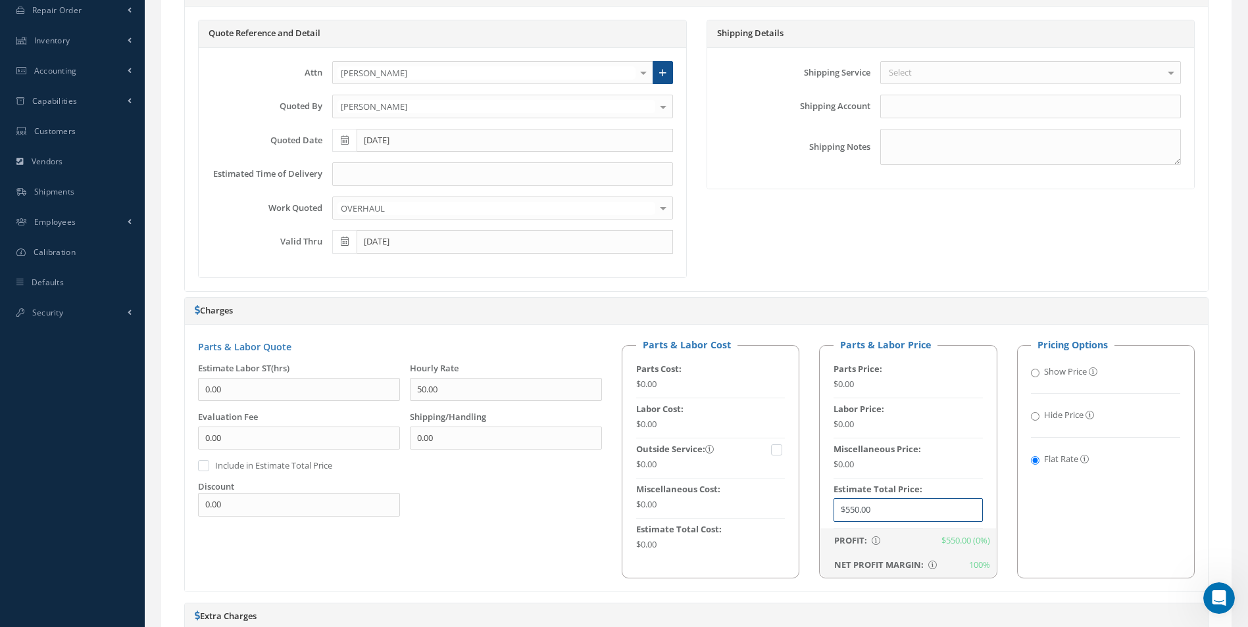
drag, startPoint x: 751, startPoint y: 524, endPoint x: 623, endPoint y: 520, distance: 127.6
click at [625, 521] on div "Parts & Labor Cost Parts Cost: $0.00 Labor Cost: $0.00 Outside Service: $0.00 M…" at bounding box center [908, 458] width 593 height 240
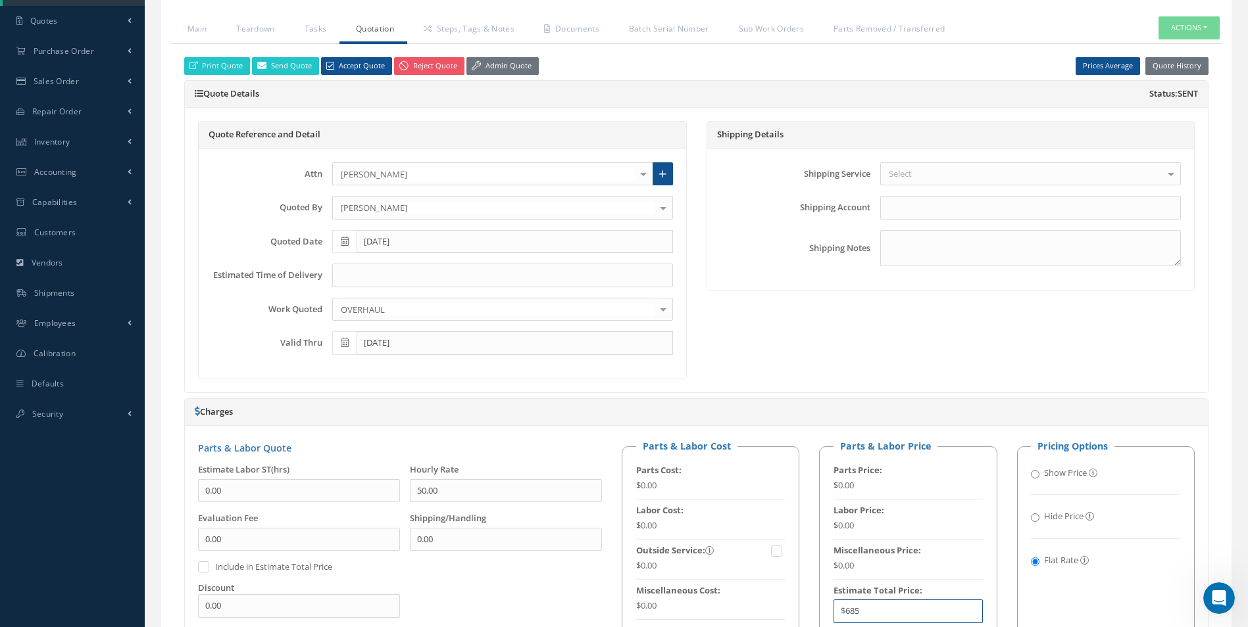
scroll to position [263, 0]
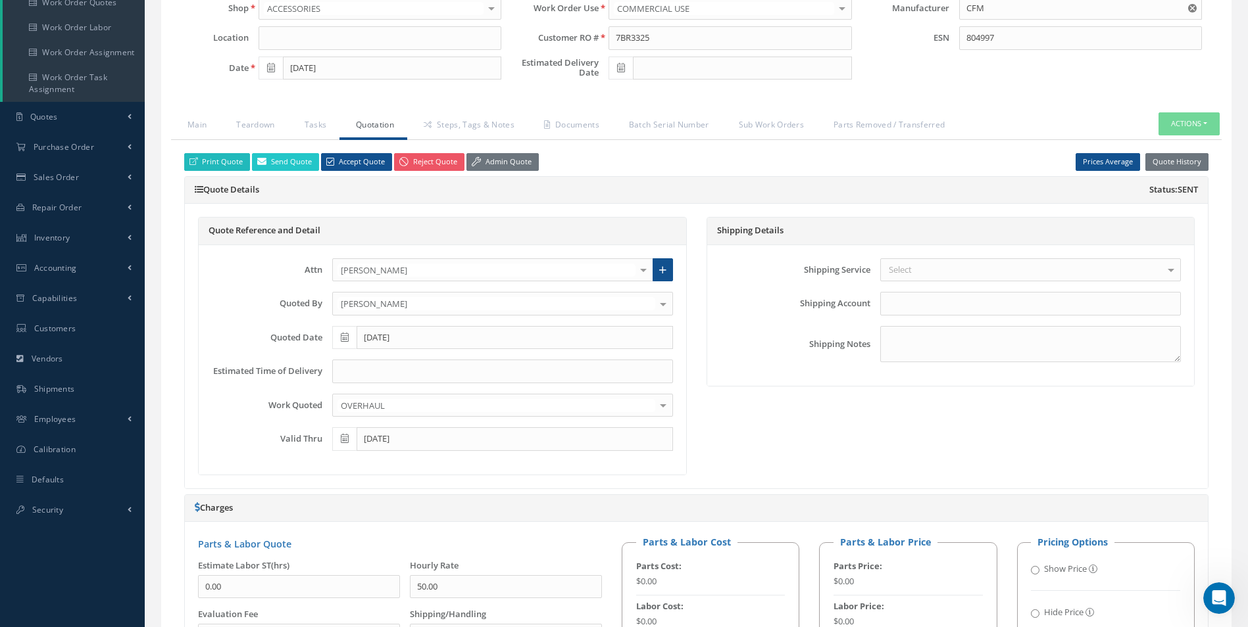
type input "$685"
click at [220, 164] on link "Print Quote" at bounding box center [217, 162] width 66 height 18
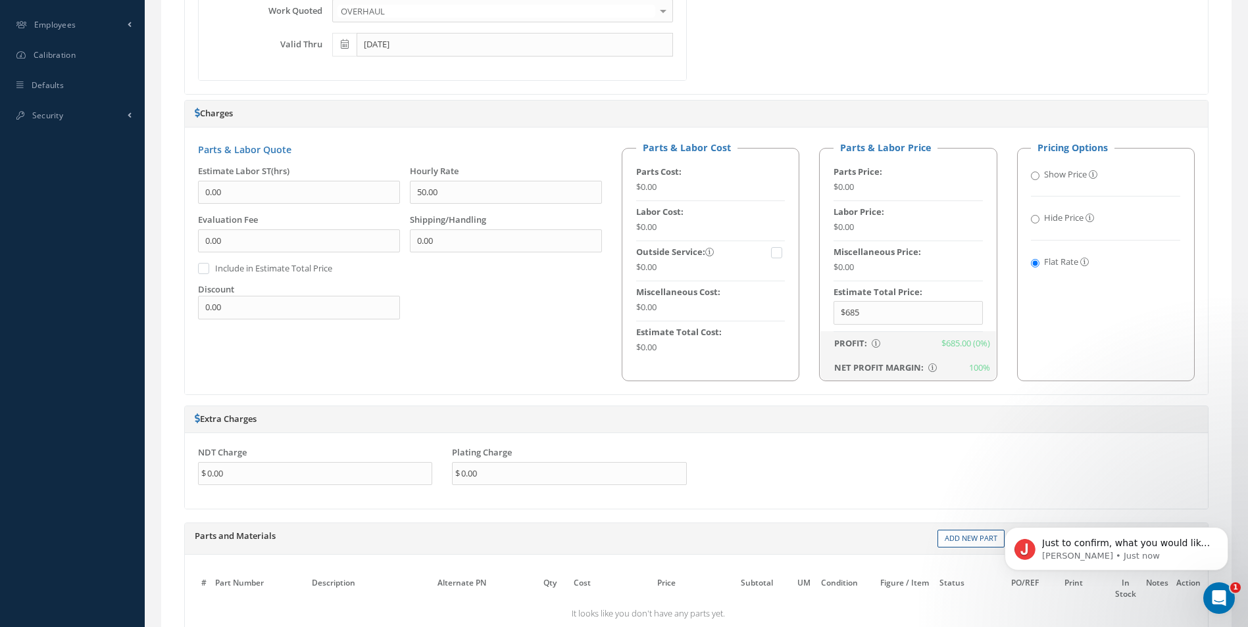
scroll to position [944, 0]
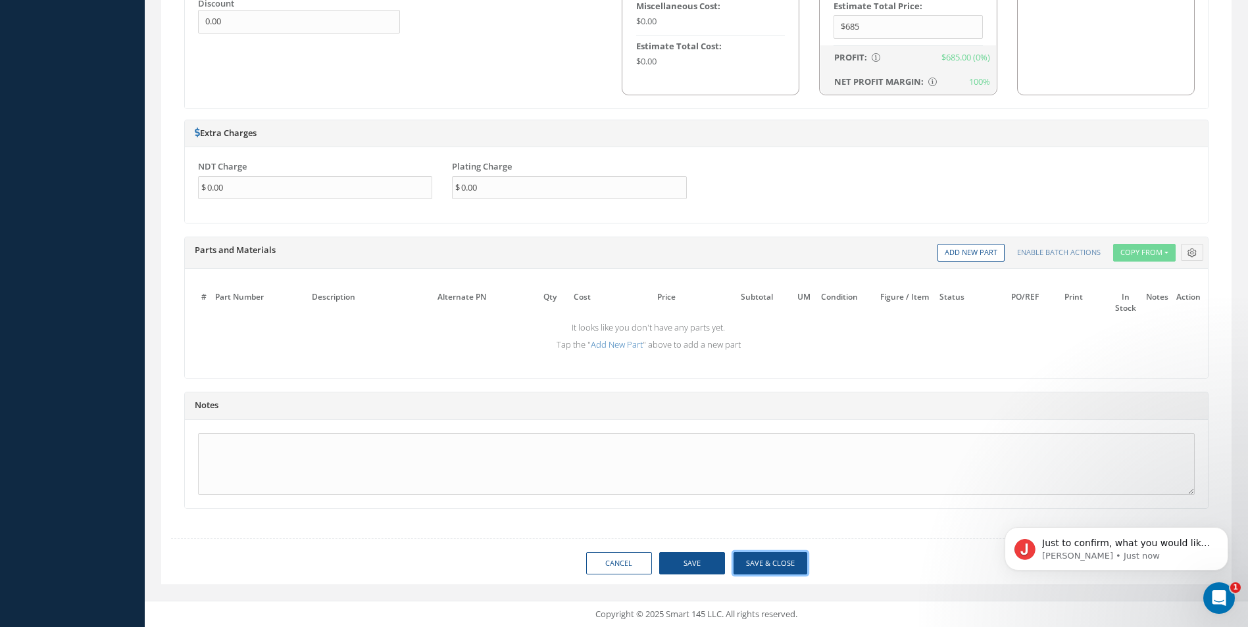
drag, startPoint x: 771, startPoint y: 568, endPoint x: 894, endPoint y: 552, distance: 124.0
click at [771, 568] on button "Save & Close" at bounding box center [770, 563] width 74 height 23
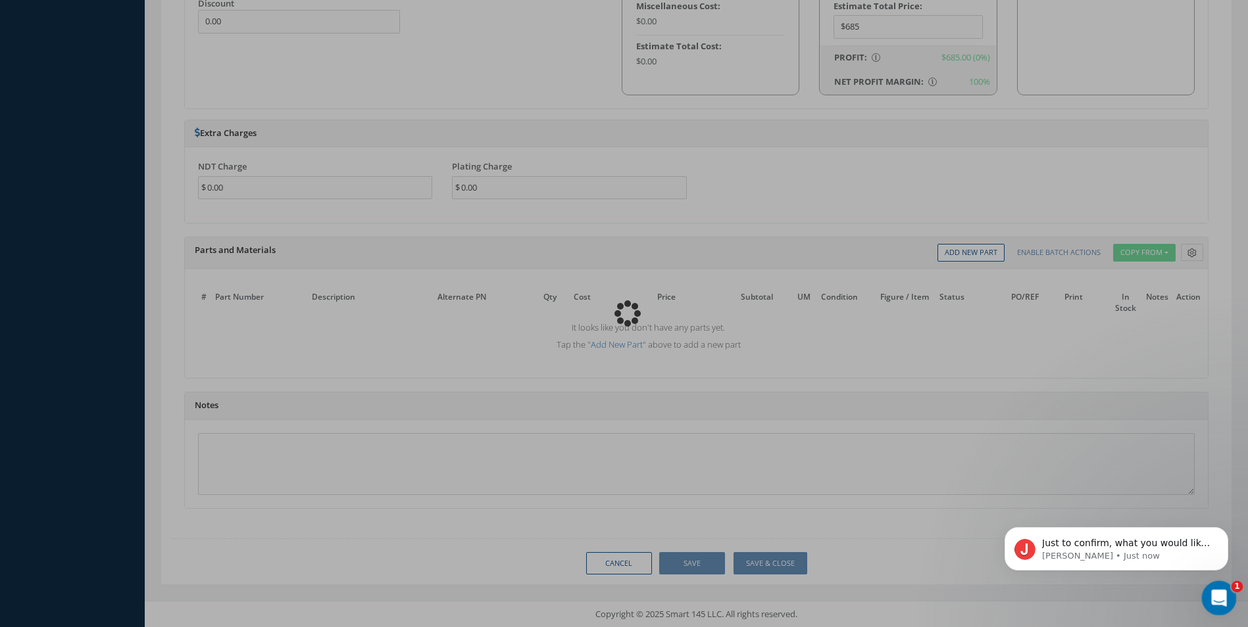
drag, startPoint x: 1205, startPoint y: 588, endPoint x: 2371, endPoint y: 1153, distance: 1295.1
click at [1205, 587] on div "Open Intercom Messenger" at bounding box center [1216, 596] width 43 height 43
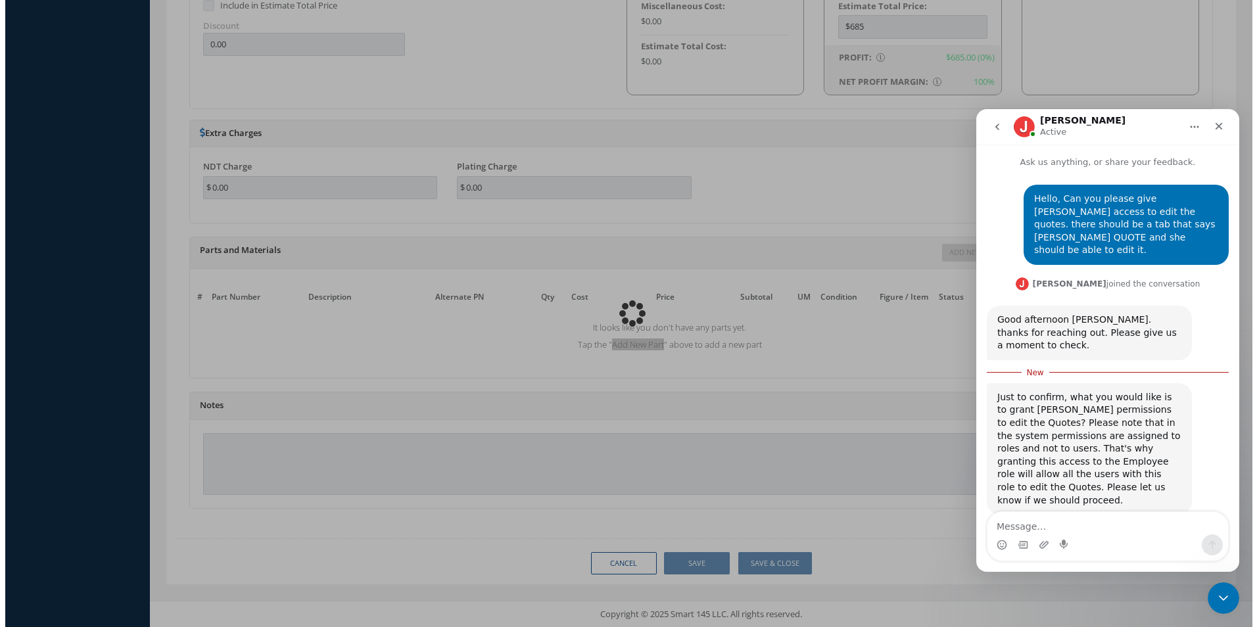
scroll to position [2, 0]
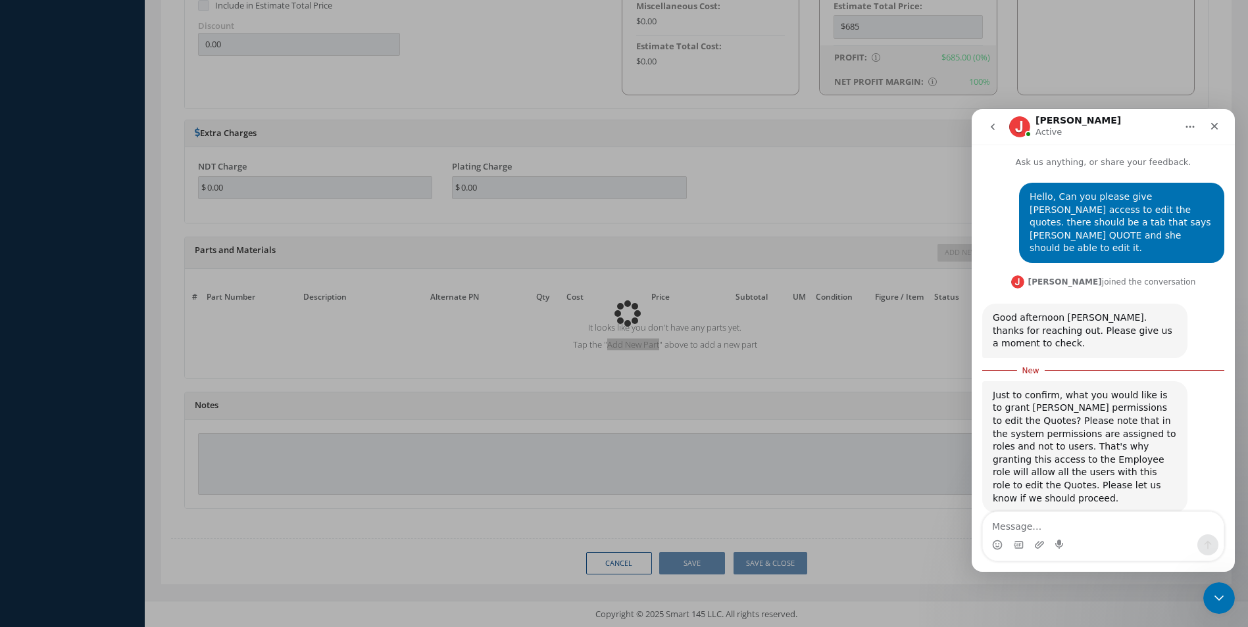
type input "CFM"
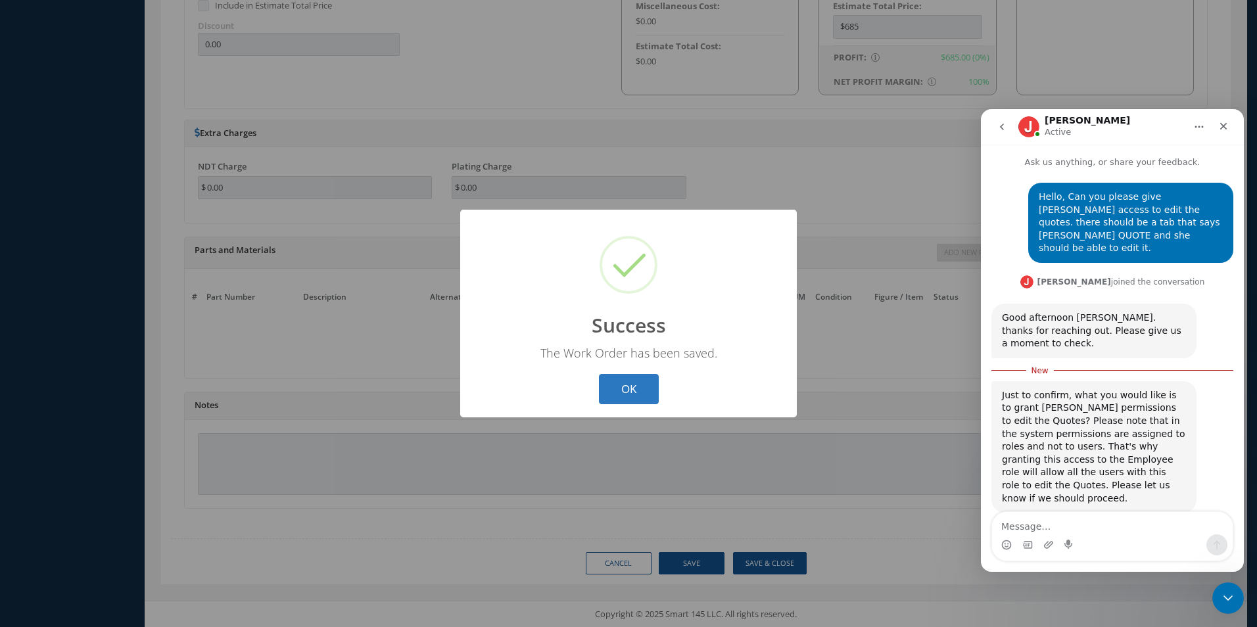
click at [630, 394] on button "OK" at bounding box center [629, 389] width 60 height 31
select select "25"
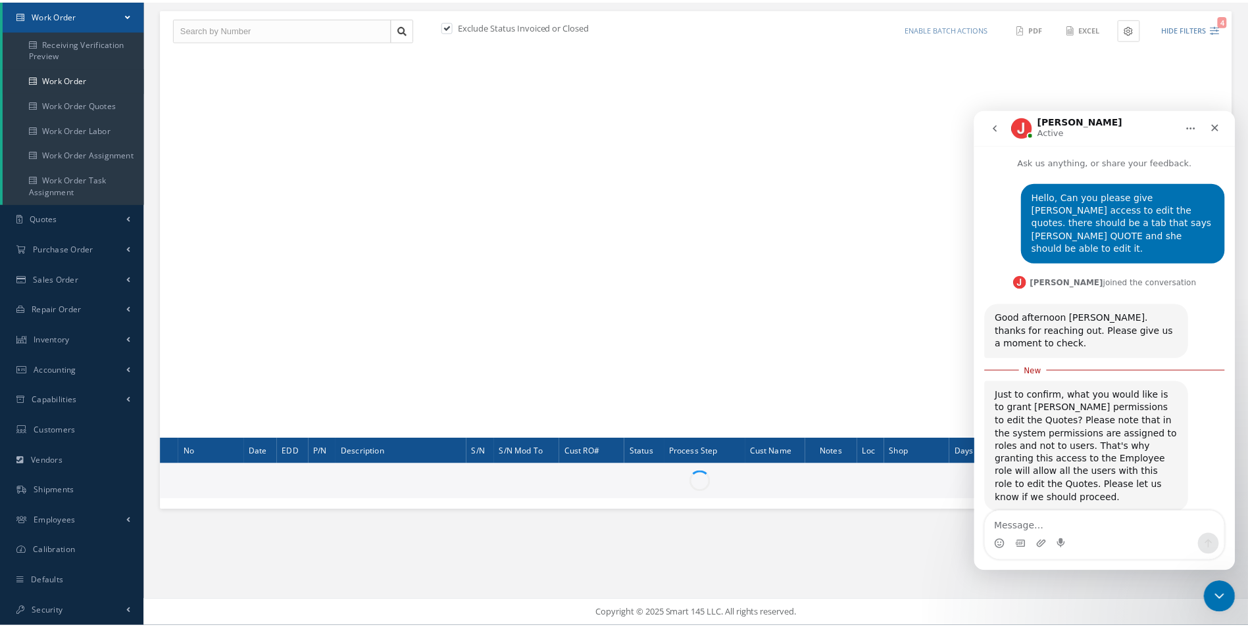
scroll to position [161, 0]
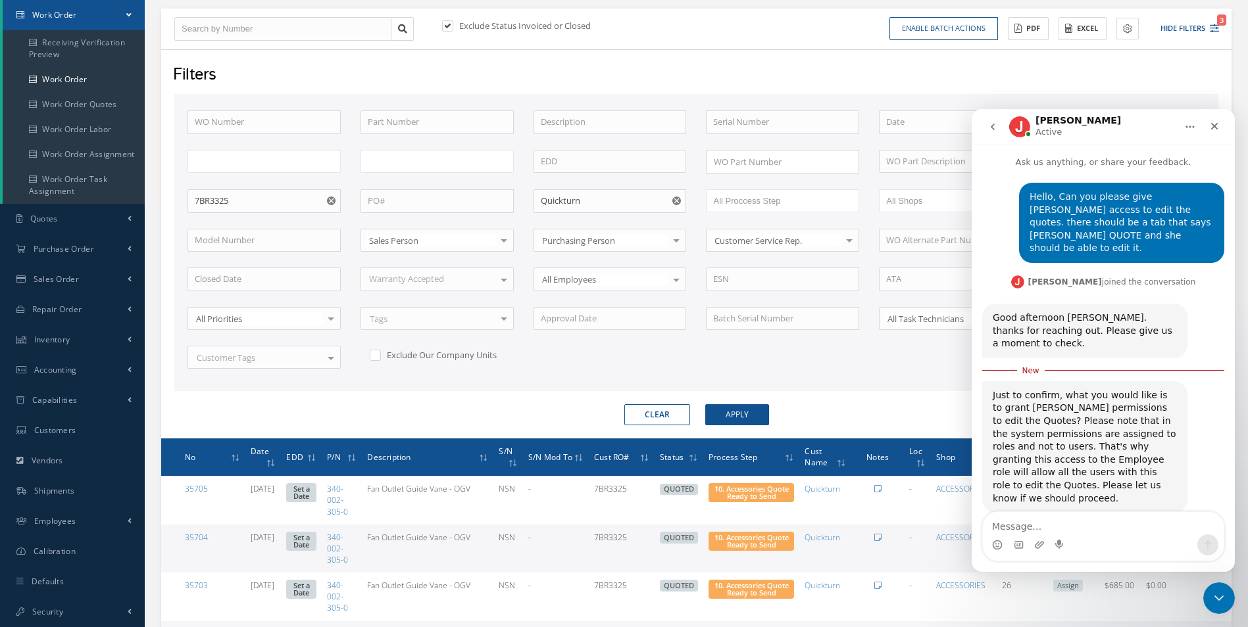
type input "All Work Request"
type input "All Work Performed"
type input "All Status"
type input "WO Part Status"
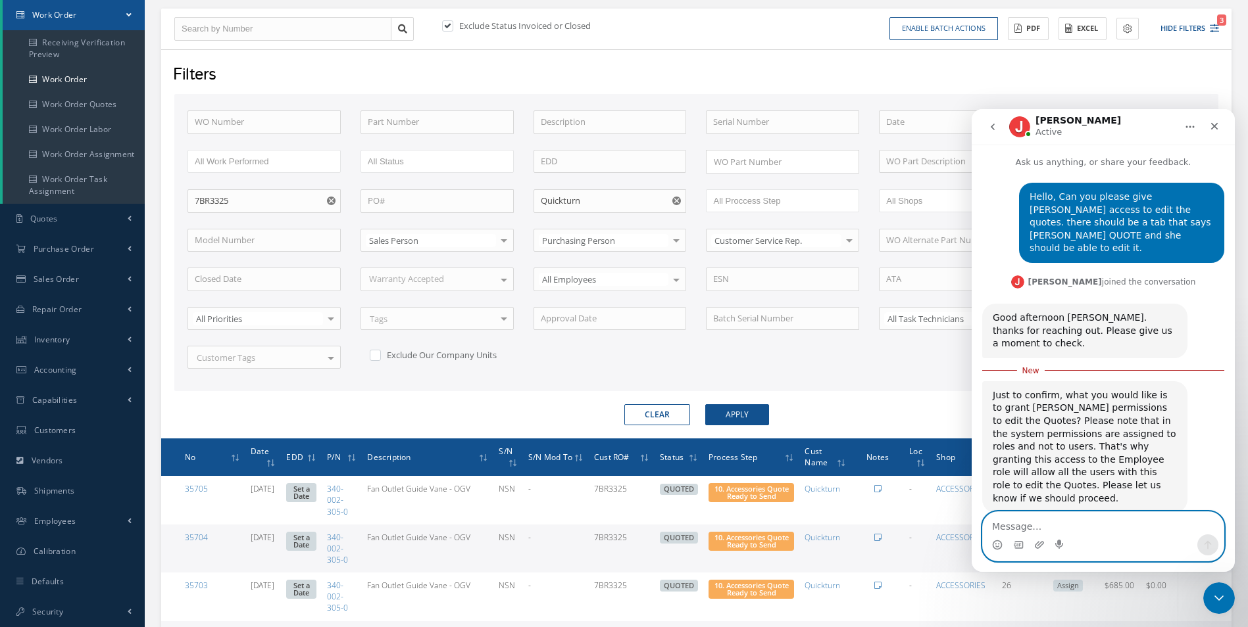
click at [1086, 523] on textarea "Message…" at bounding box center [1103, 523] width 241 height 22
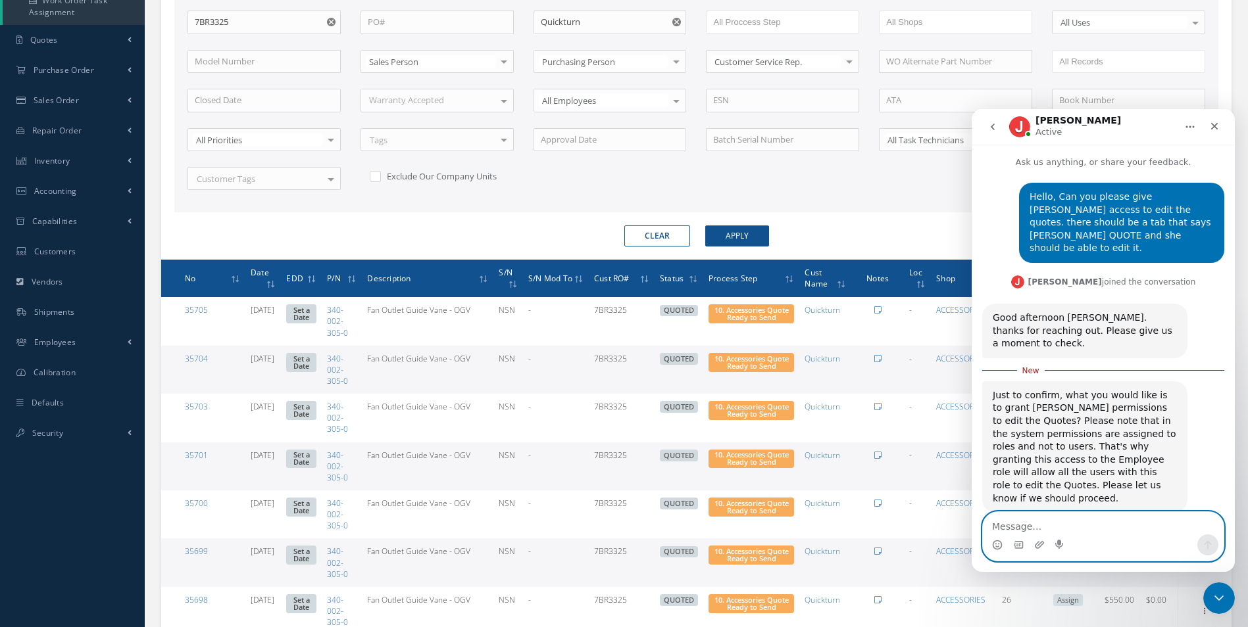
scroll to position [358, 0]
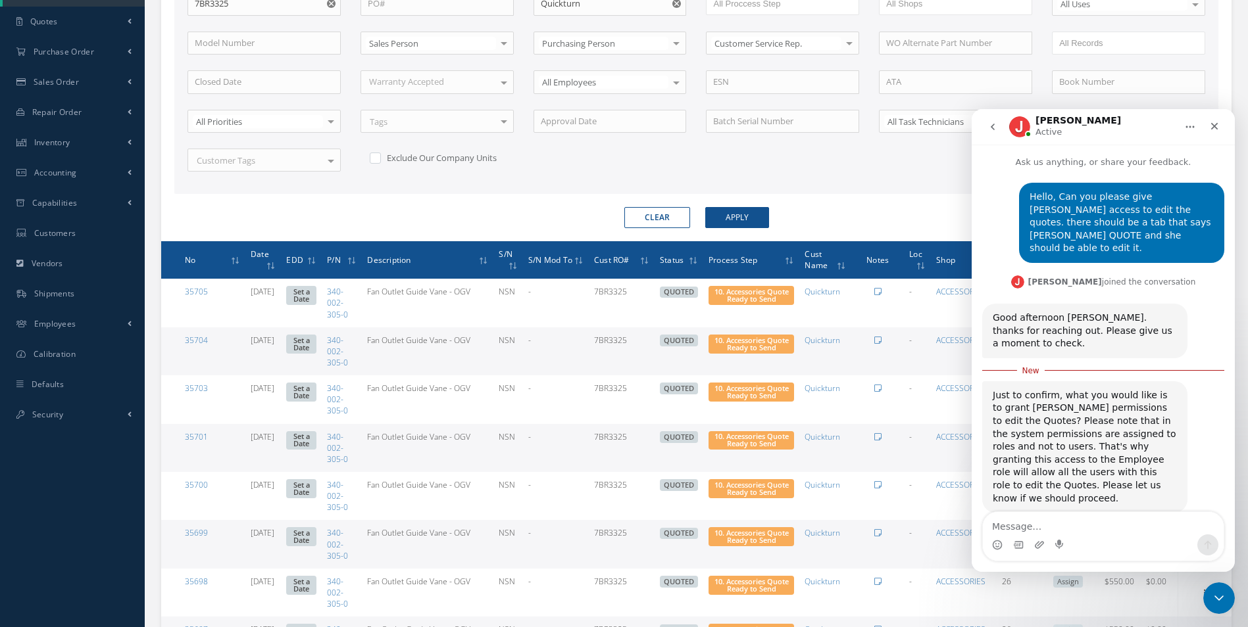
click at [919, 186] on div "WO Number Part Number Description Serial Number BENCH CHECK BER CADMIUM PLATE C…" at bounding box center [696, 50] width 1037 height 274
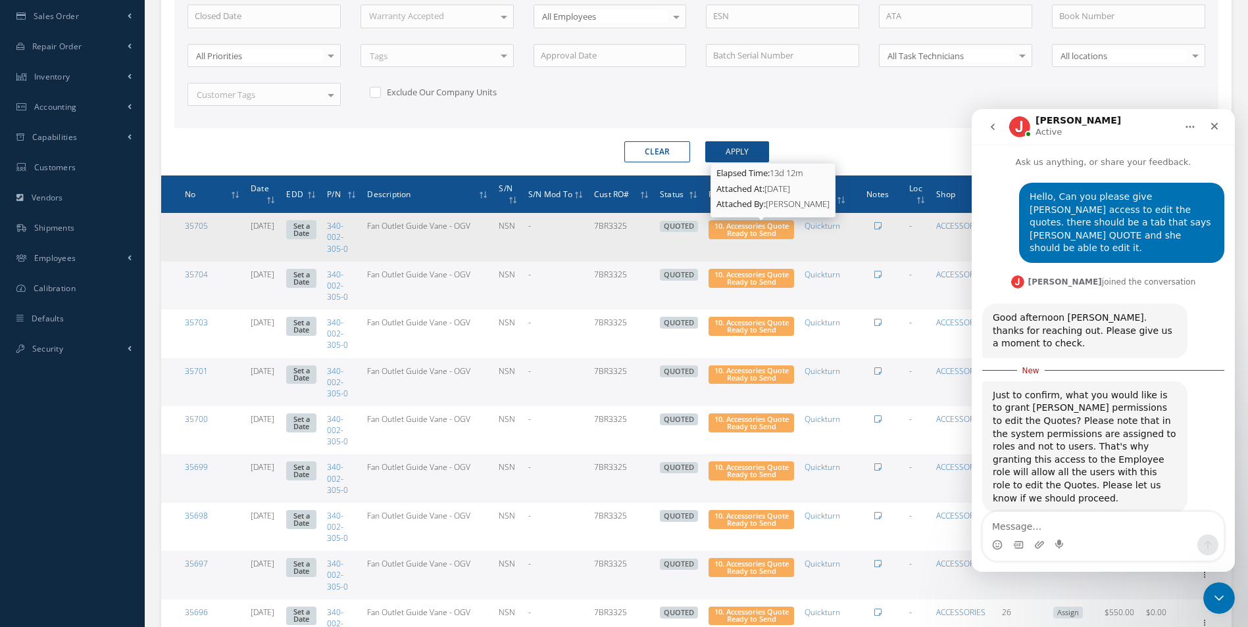
scroll to position [490, 0]
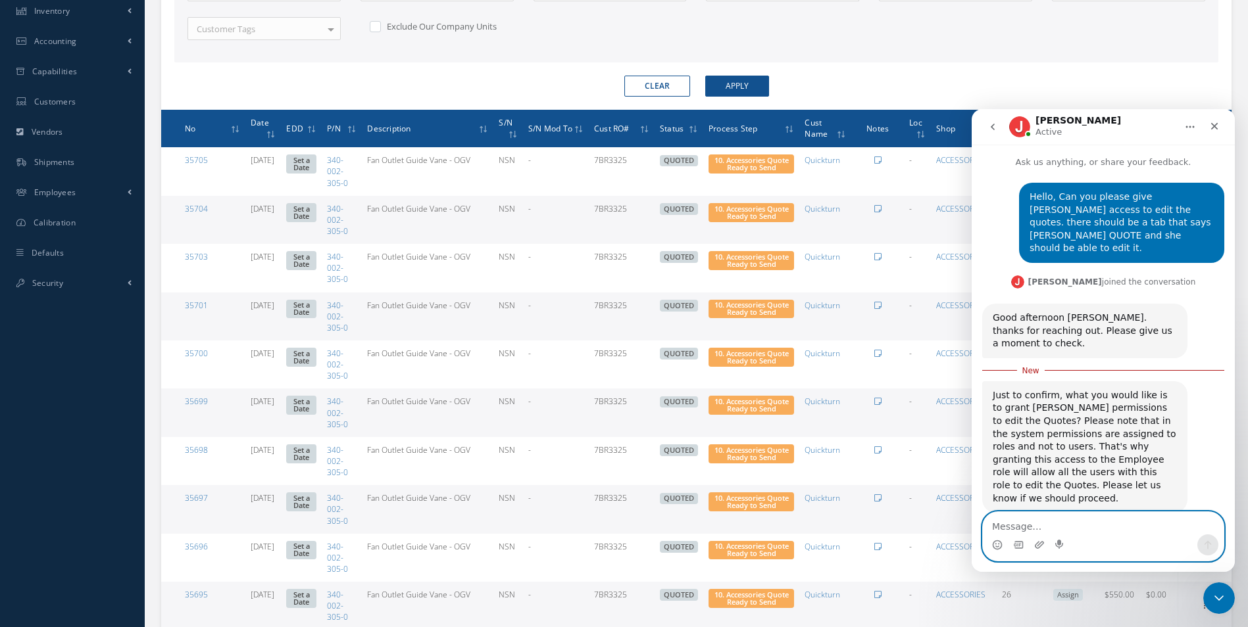
click at [1125, 527] on textarea "Message…" at bounding box center [1103, 523] width 241 height 22
click at [1094, 530] on textarea "On the quotation part," at bounding box center [1103, 523] width 241 height 22
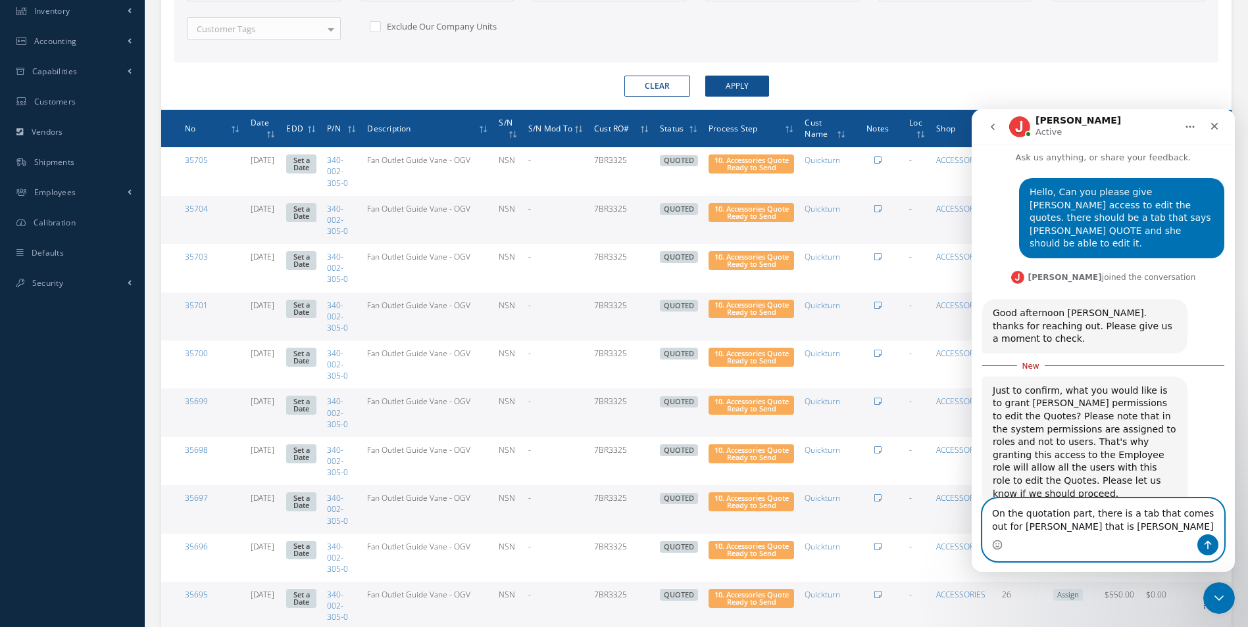
type textarea "On the quotation part, there is a tab that comes out for Ana Vazquez that is Ad…"
drag, startPoint x: 1117, startPoint y: 525, endPoint x: 1776, endPoint y: 587, distance: 662.6
click at [971, 478] on html "Jenniffer Active Ask us anything, or share your feedback. Hello, Can you please…" at bounding box center [1102, 340] width 263 height 463
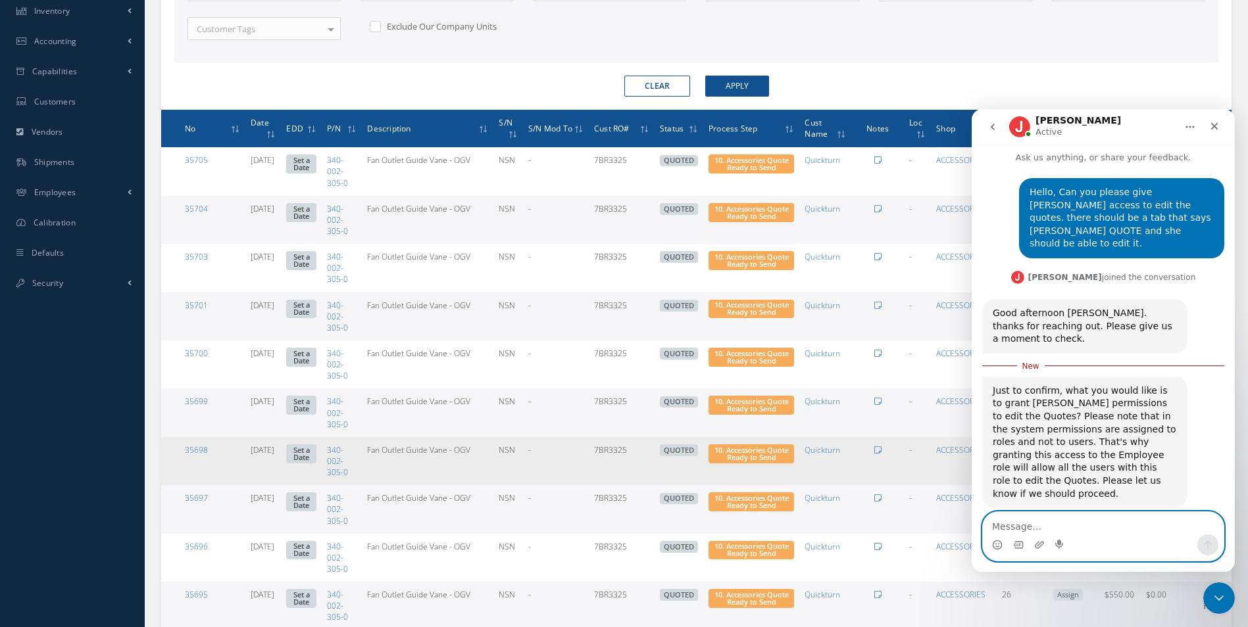
scroll to position [0, 0]
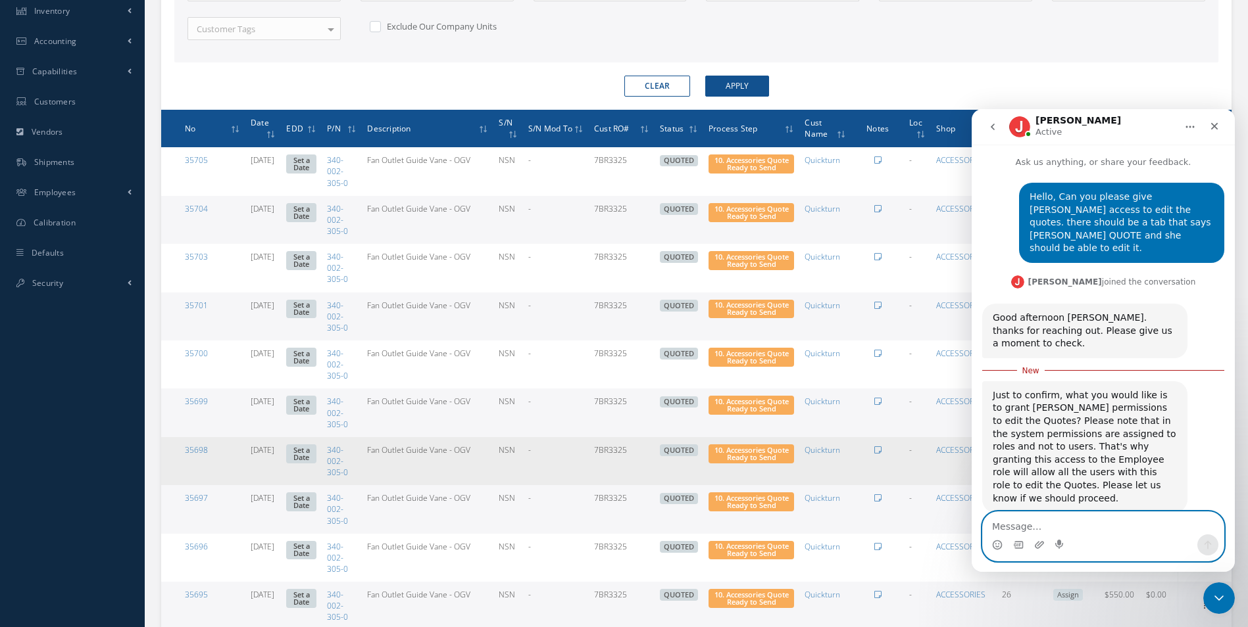
type textarea "S"
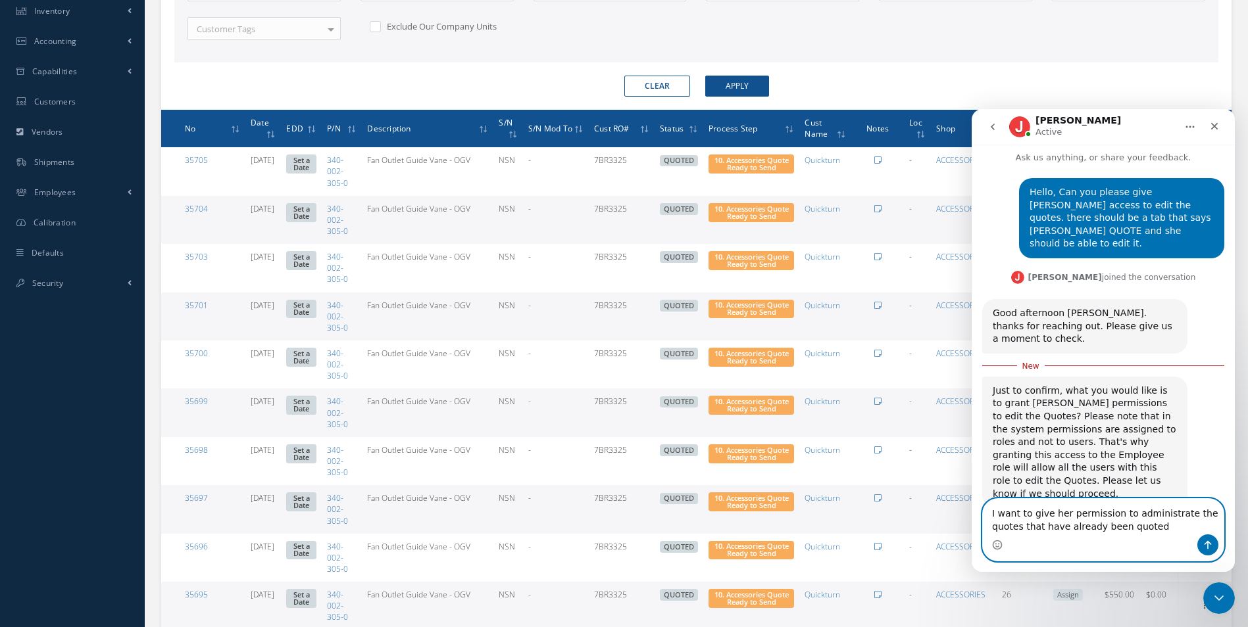
type textarea "I want to give her permission to administrate the quotes that have already been…"
click at [1202, 548] on icon "Send a message…" at bounding box center [1207, 545] width 11 height 11
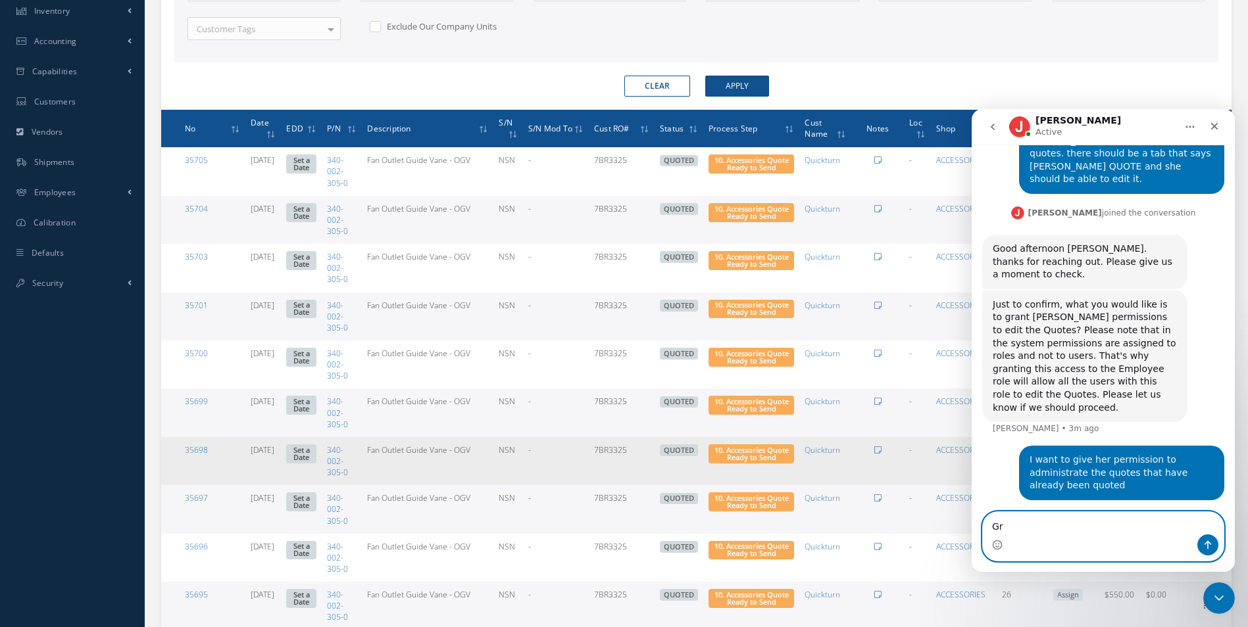
scroll to position [73, 0]
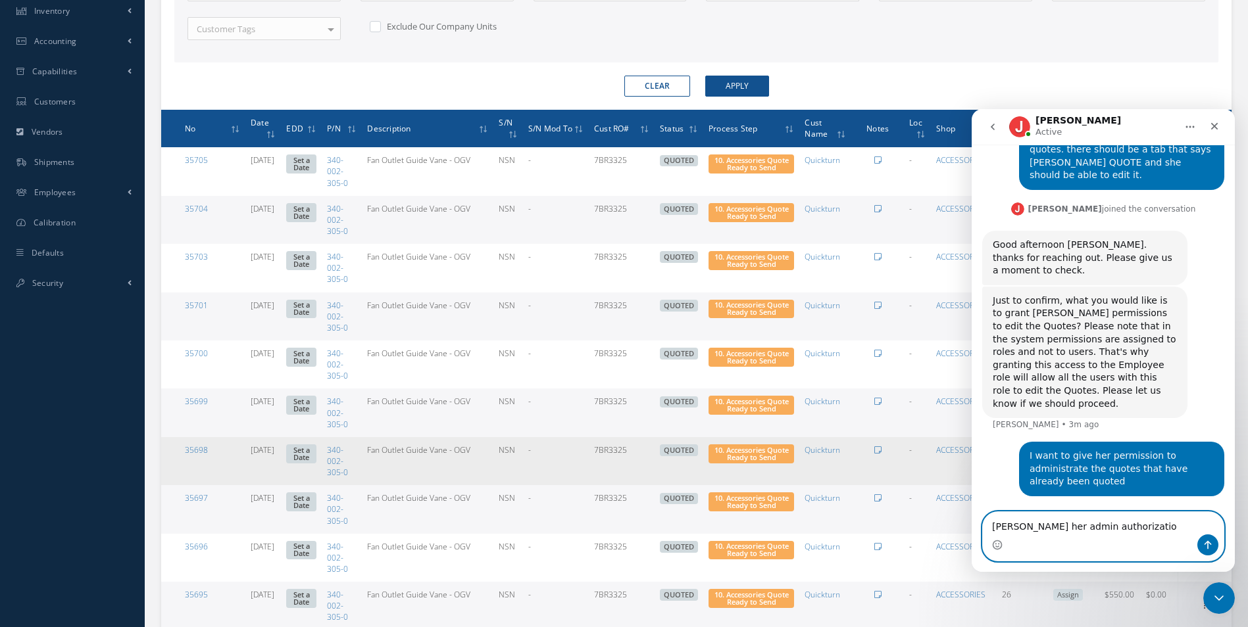
type textarea "Grant her admin authorization"
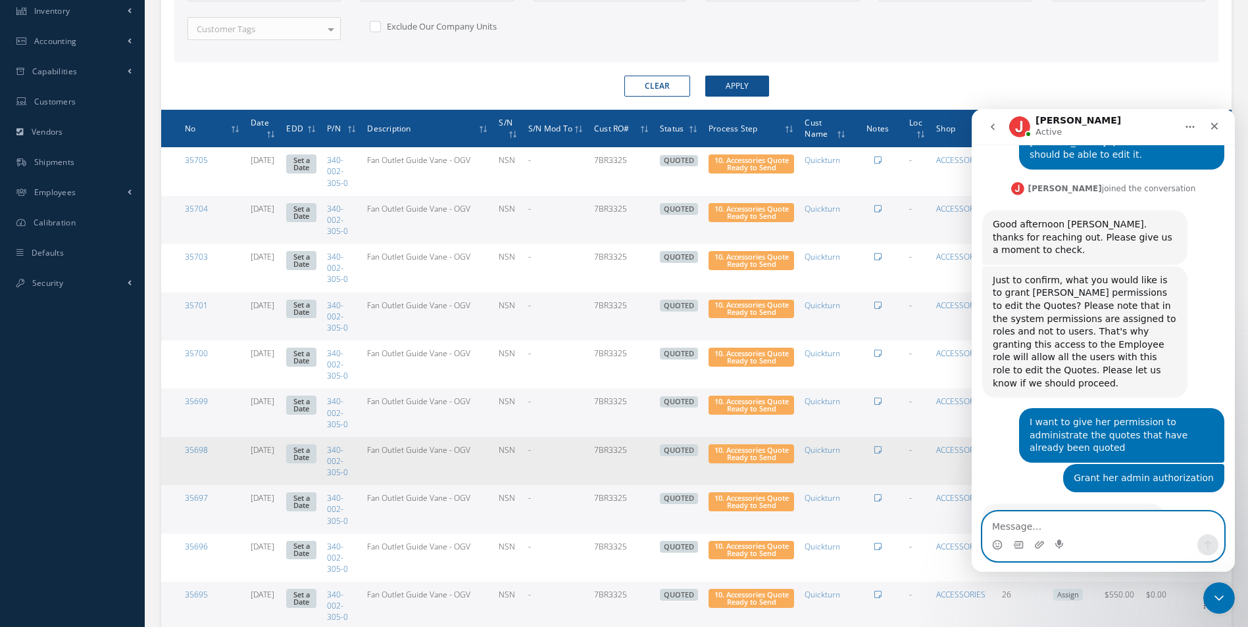
scroll to position [91, 0]
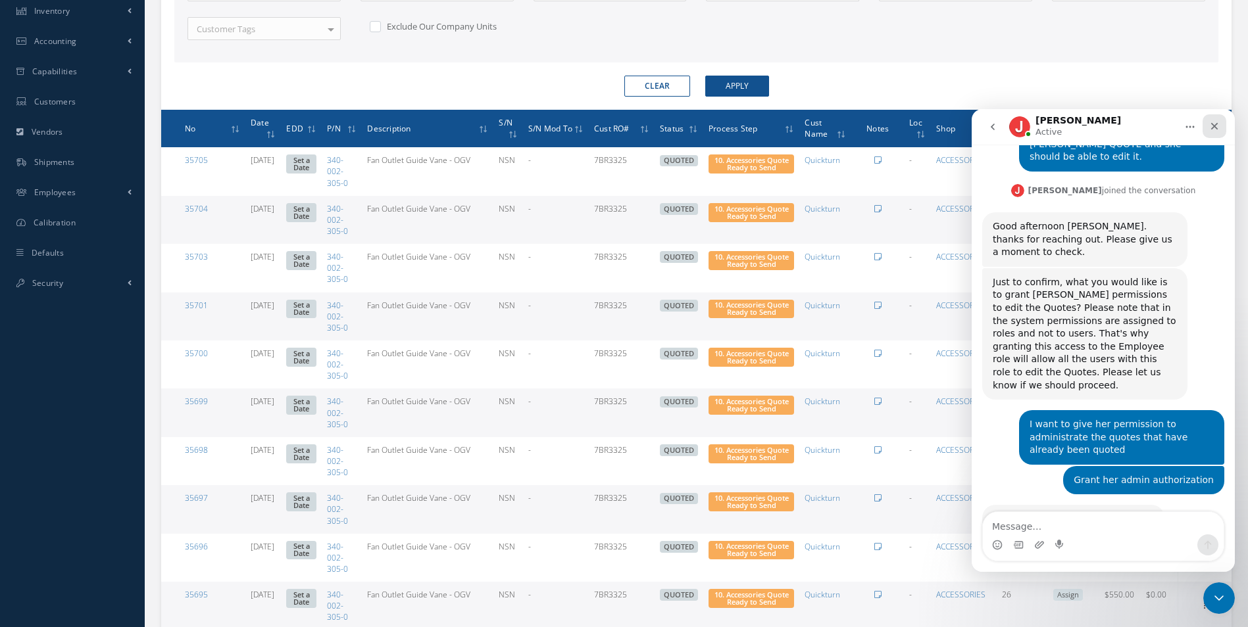
click at [1211, 130] on icon "Close" at bounding box center [1214, 126] width 11 height 11
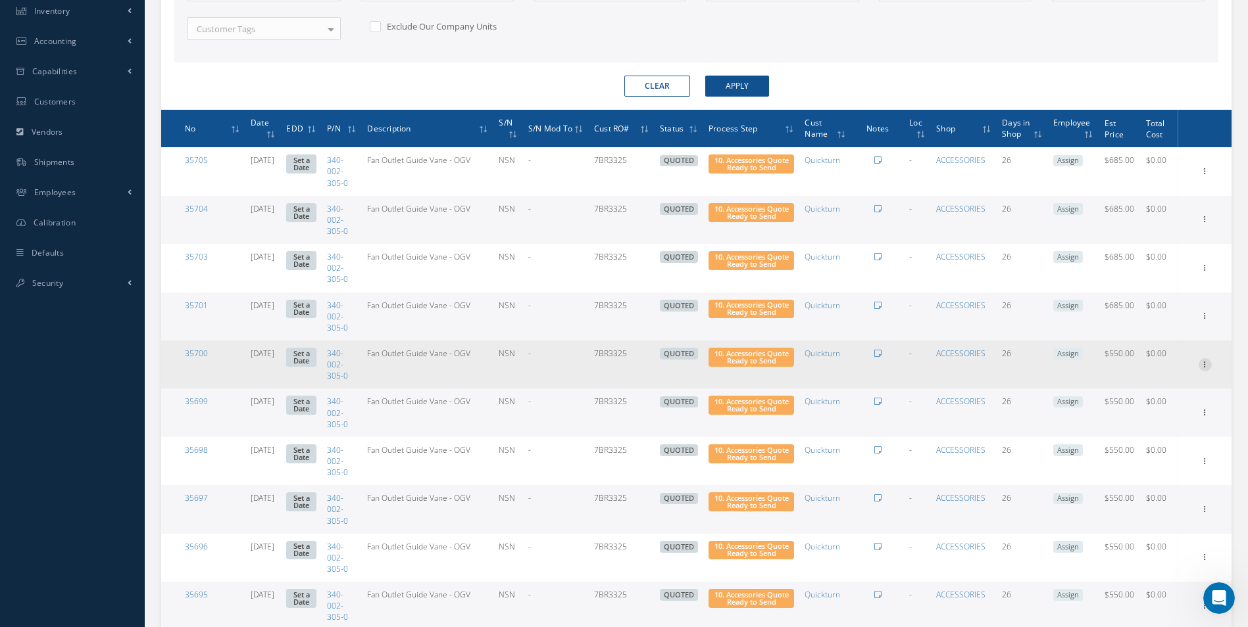
click at [1202, 364] on icon at bounding box center [1204, 363] width 13 height 11
click at [1173, 387] on link "Edit" at bounding box center [1144, 389] width 104 height 17
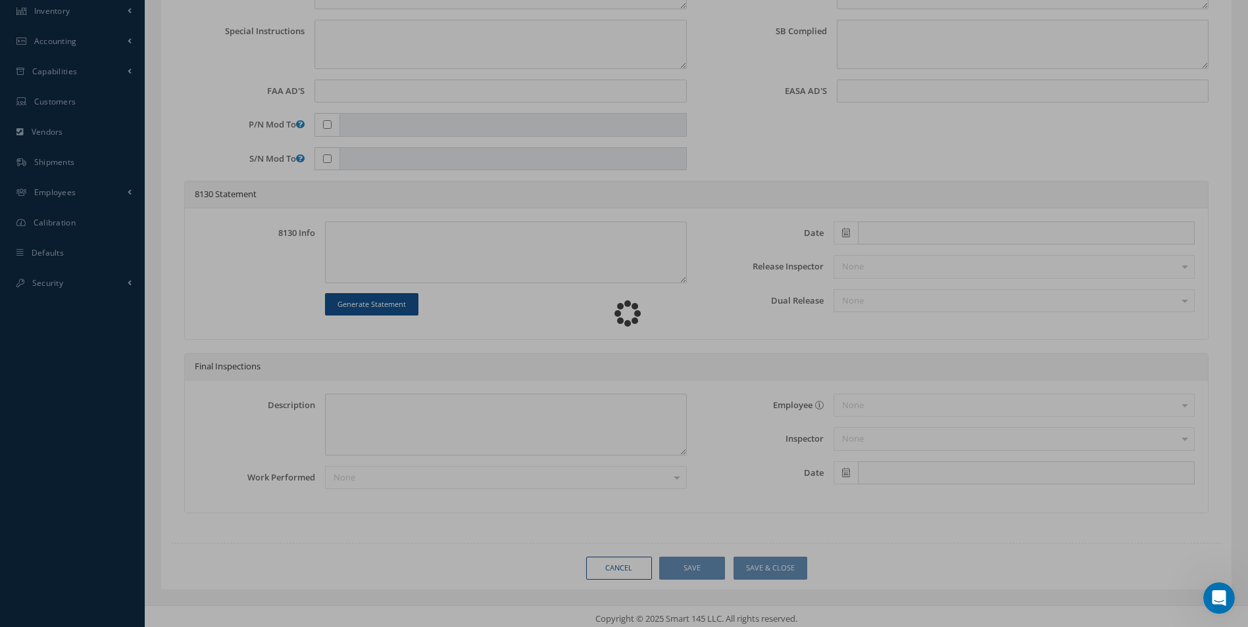
type input "340-002-305-0"
type input "08/14/2025"
type input "Fan Outlet Guide Vane - OGV"
type input "7BR3325"
type input "NSN"
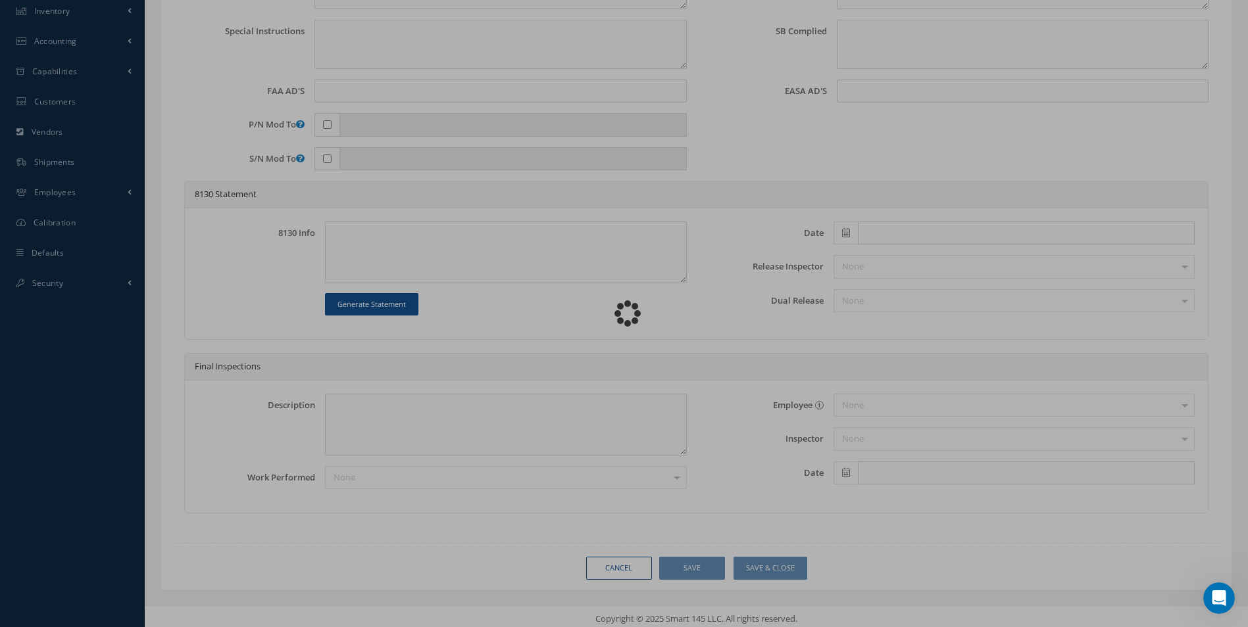
type input "804997"
type textarea "NONE"
type textarea "PLEASE SEE R.O. FOR DETAILS"
type textarea "NO VISUAL DAMAGE"
type textarea "None performed"
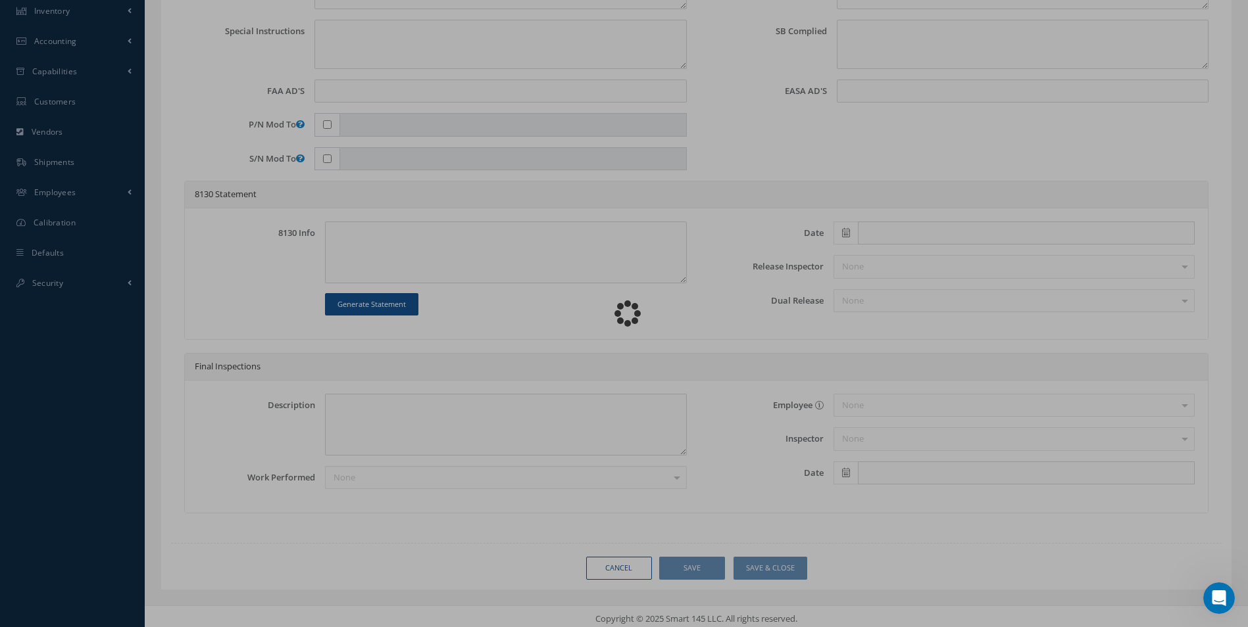
type textarea "Article was inspected in reference with the following Technical Standard : CFM …"
type textarea "Article has been approved to return to service."
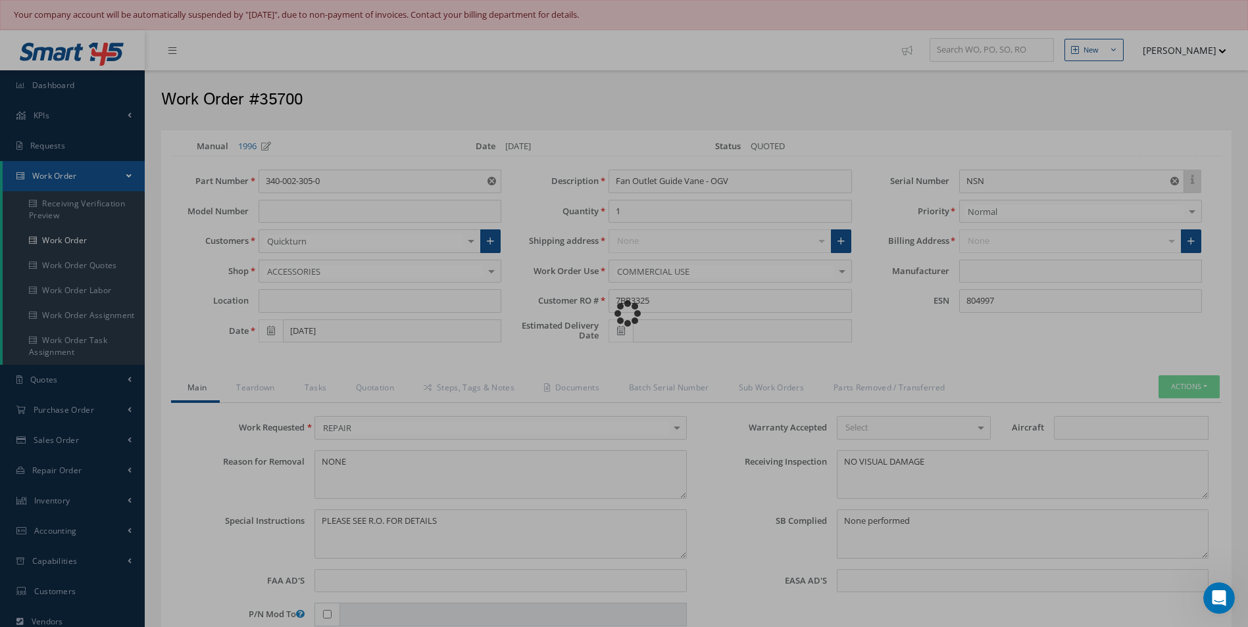
type input "CFM"
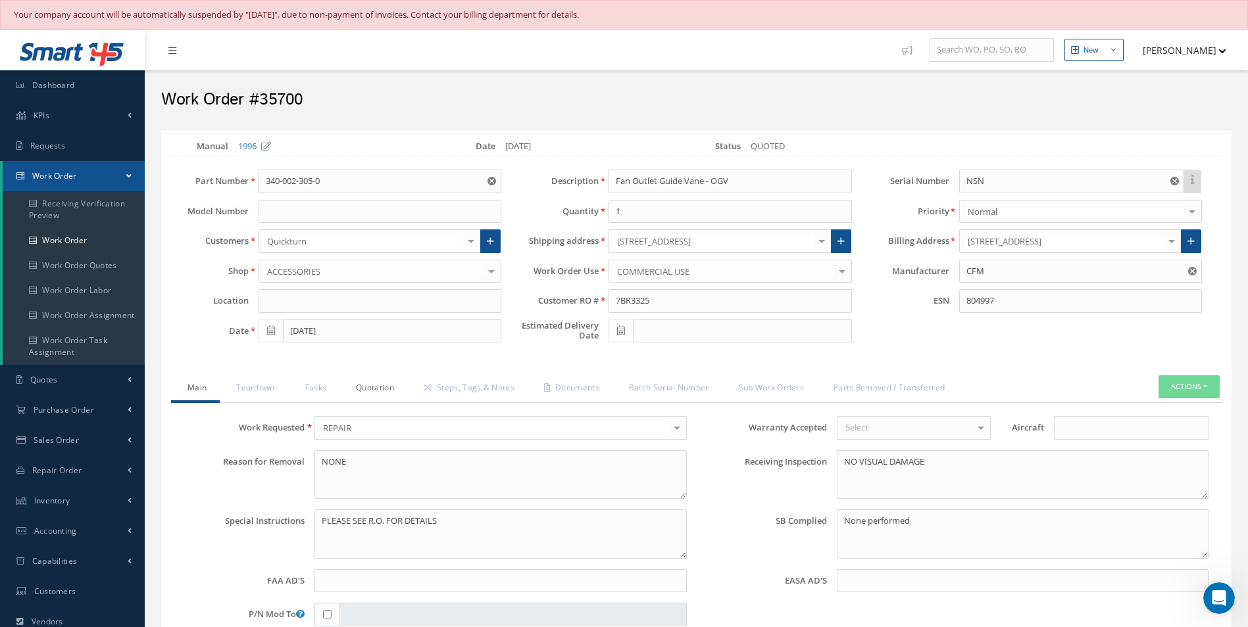
click at [383, 398] on link "Quotation" at bounding box center [373, 390] width 68 height 28
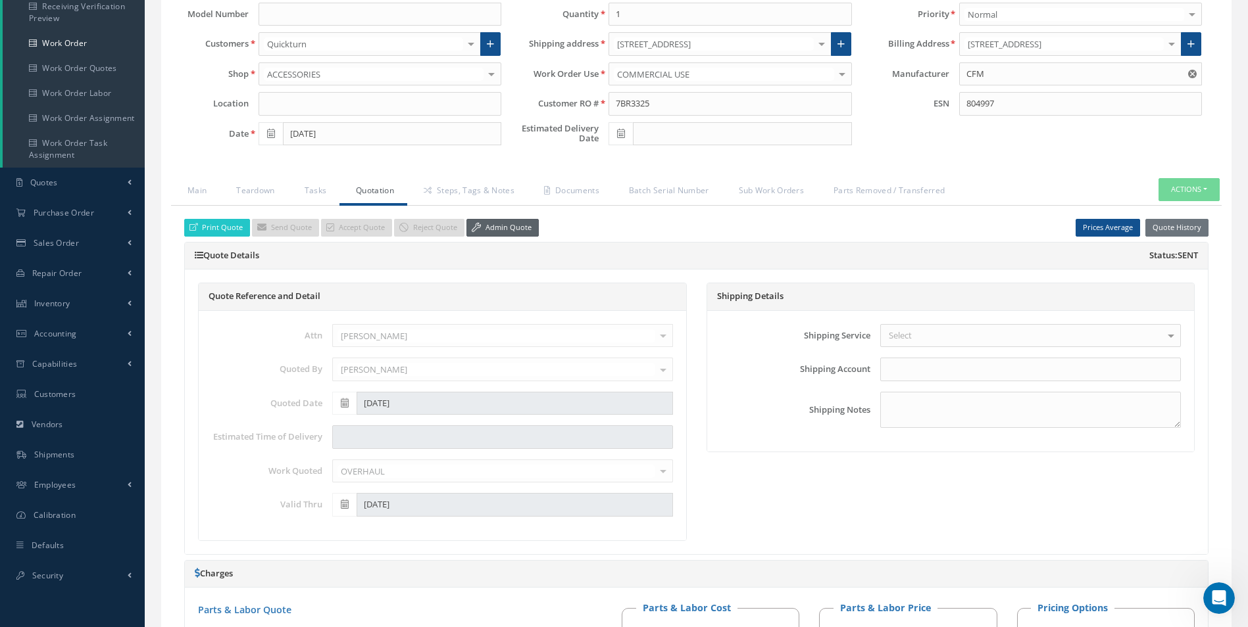
click at [525, 230] on link "Admin Quote" at bounding box center [502, 228] width 72 height 18
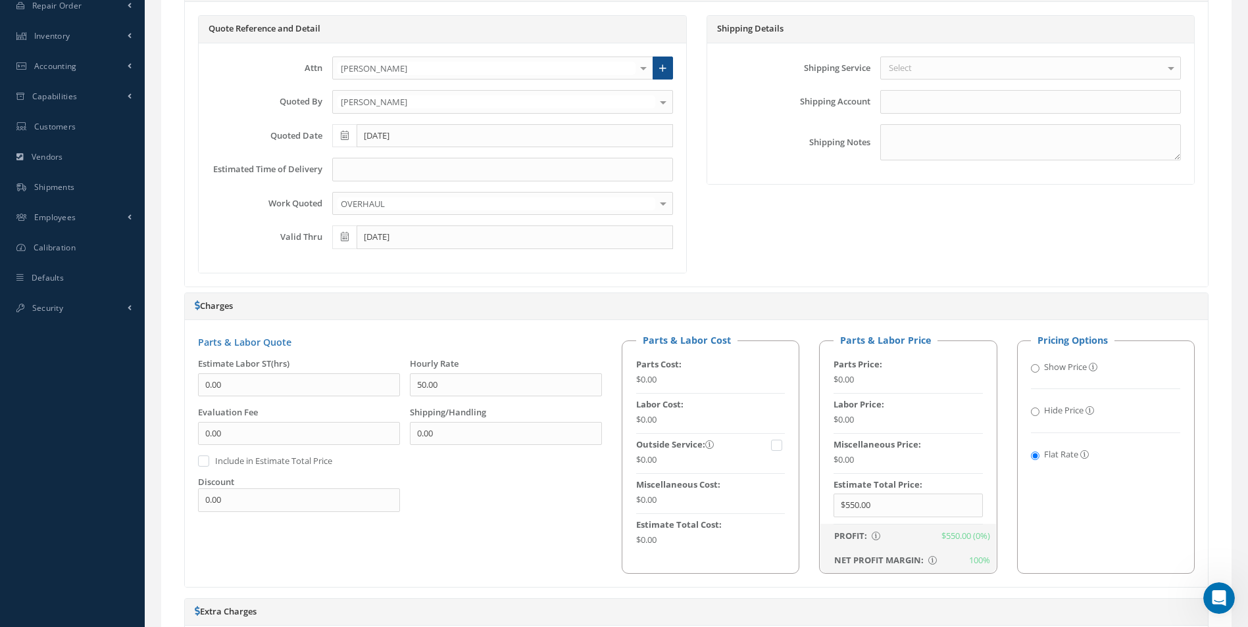
scroll to position [526, 0]
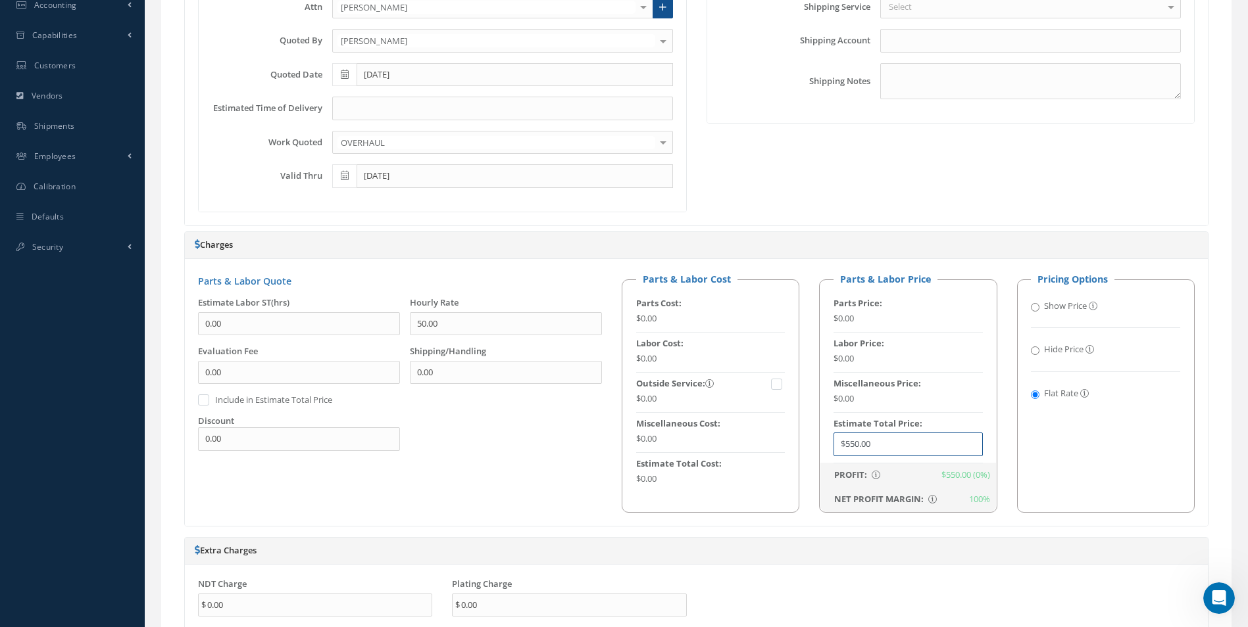
drag, startPoint x: 894, startPoint y: 447, endPoint x: 475, endPoint y: 462, distance: 419.2
click at [496, 462] on div "Parts & Labor Quote Estimate Labor ST(hrs) 0.00 Hourly Rate 50.00 Evaluation Fe…" at bounding box center [696, 392] width 1016 height 240
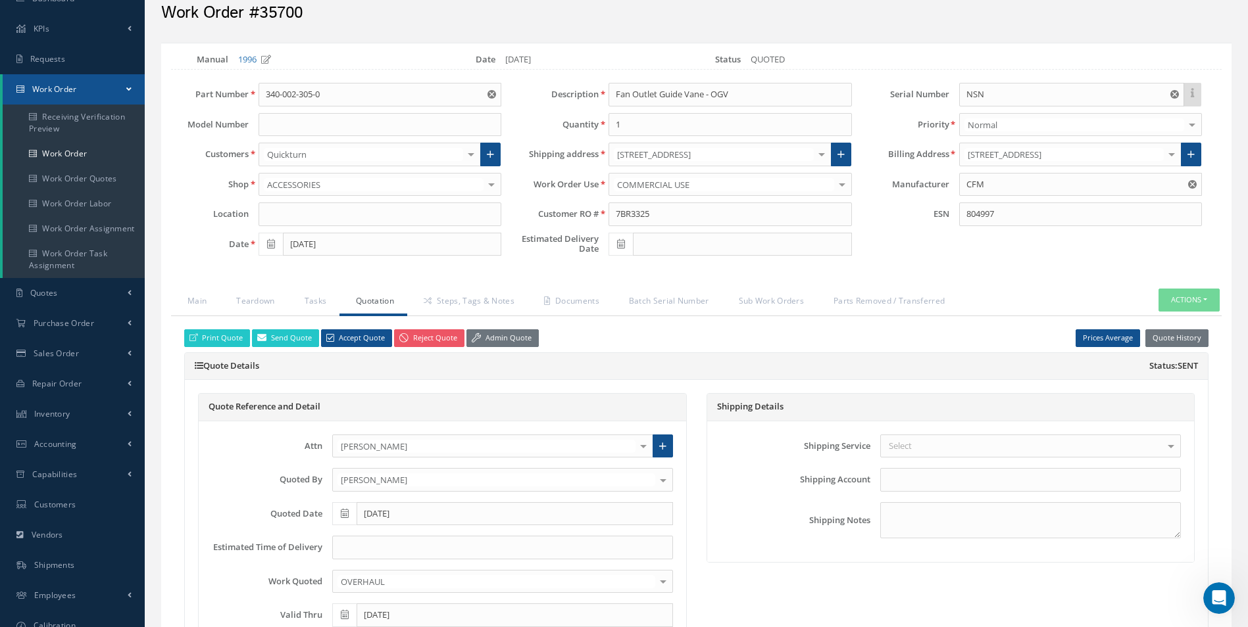
scroll to position [66, 0]
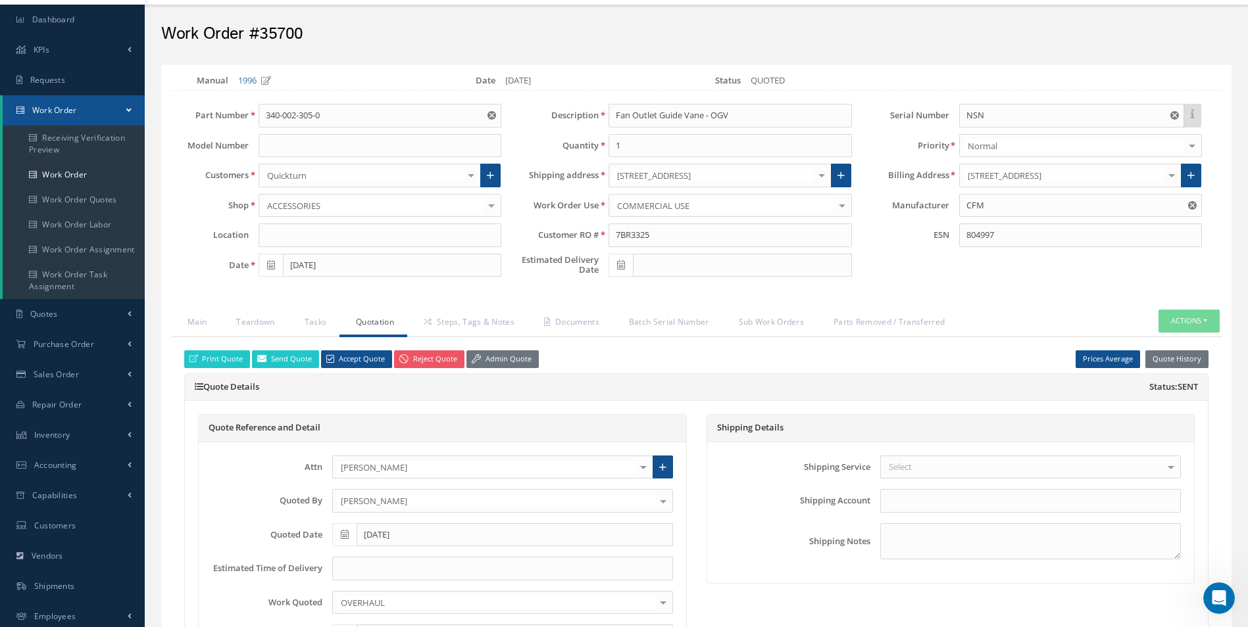
type input "$685"
click at [216, 362] on link "Print Quote" at bounding box center [217, 360] width 66 height 18
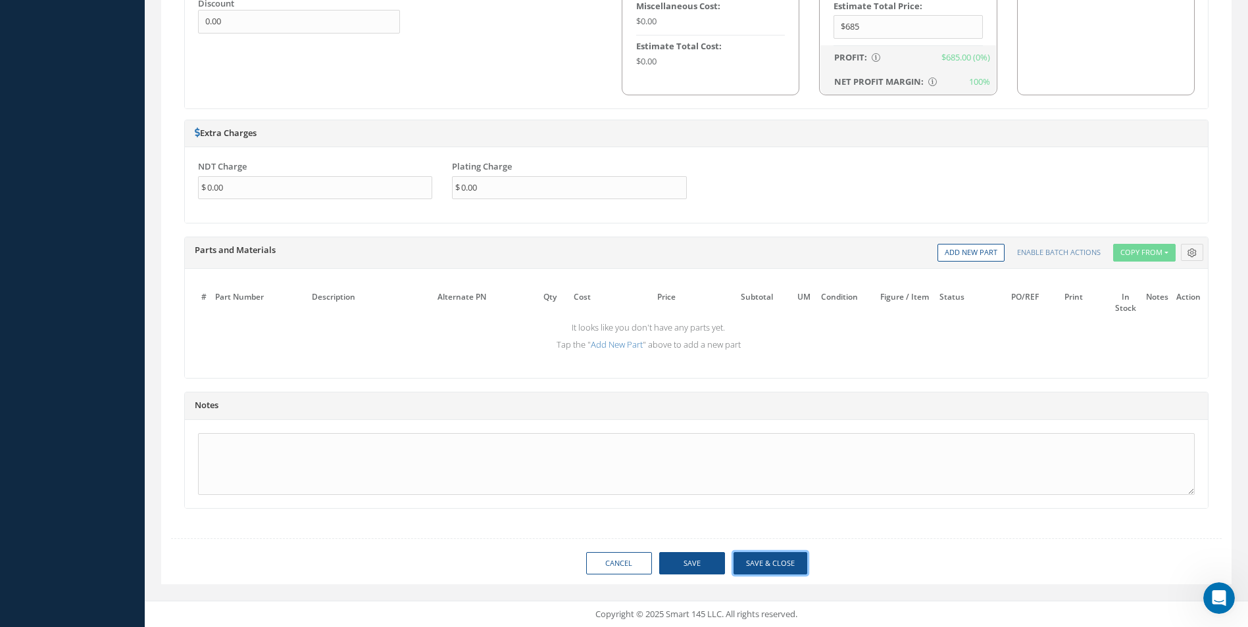
click at [779, 564] on button "Save & Close" at bounding box center [770, 563] width 74 height 23
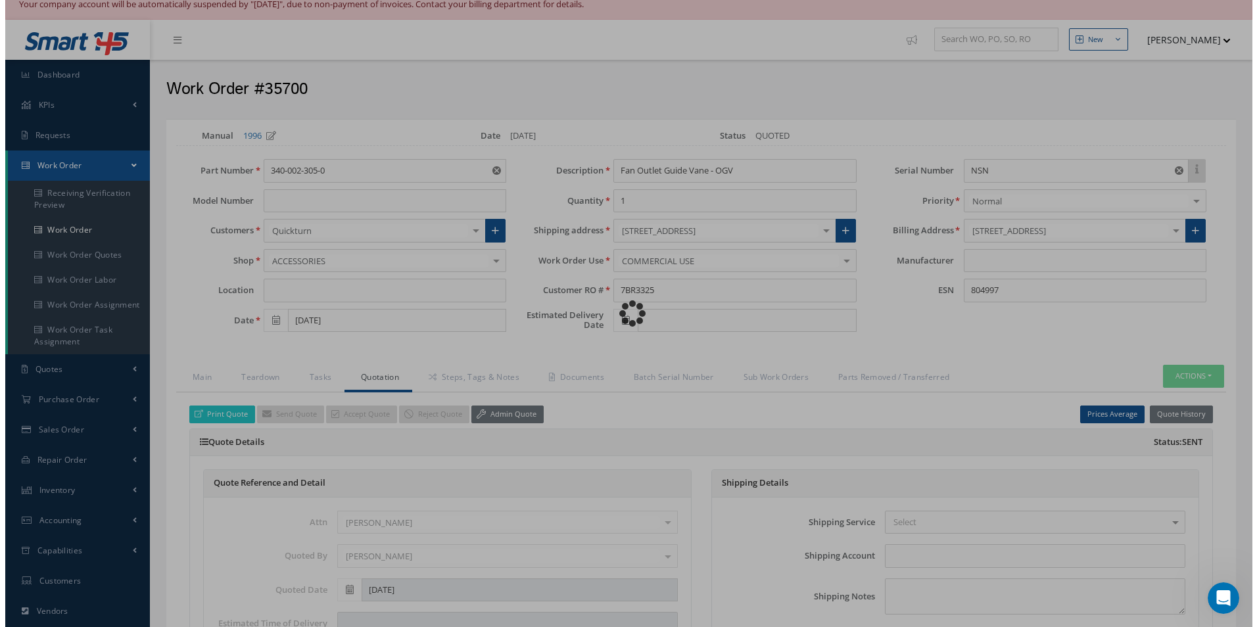
scroll to position [0, 0]
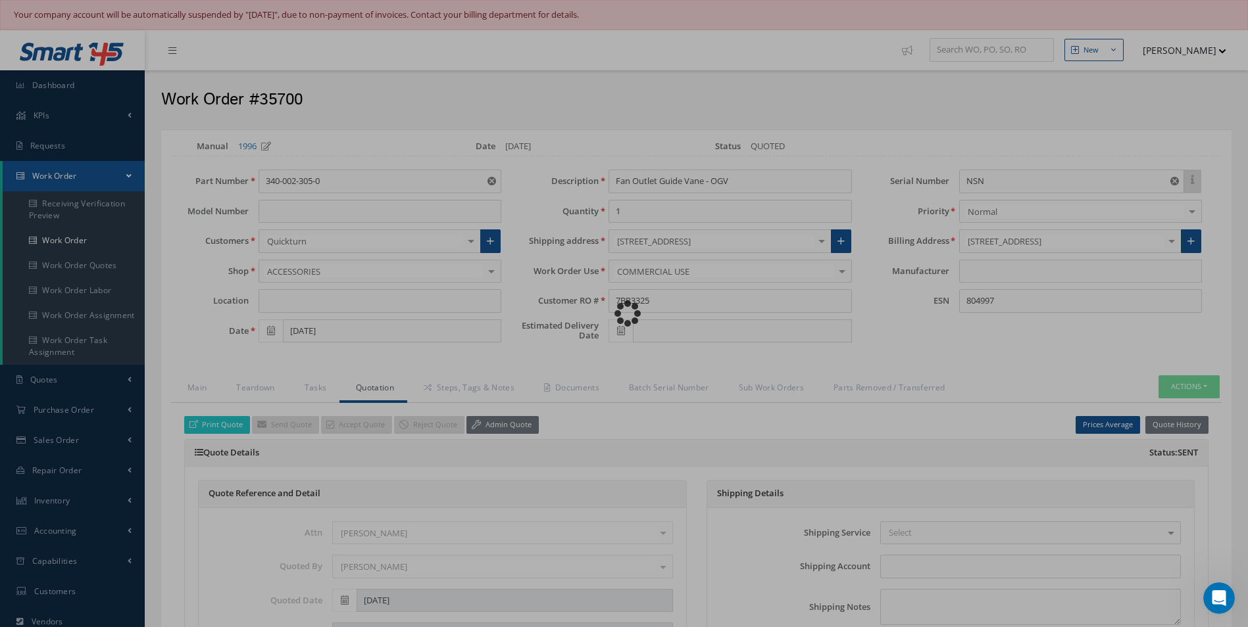
type input "CFM"
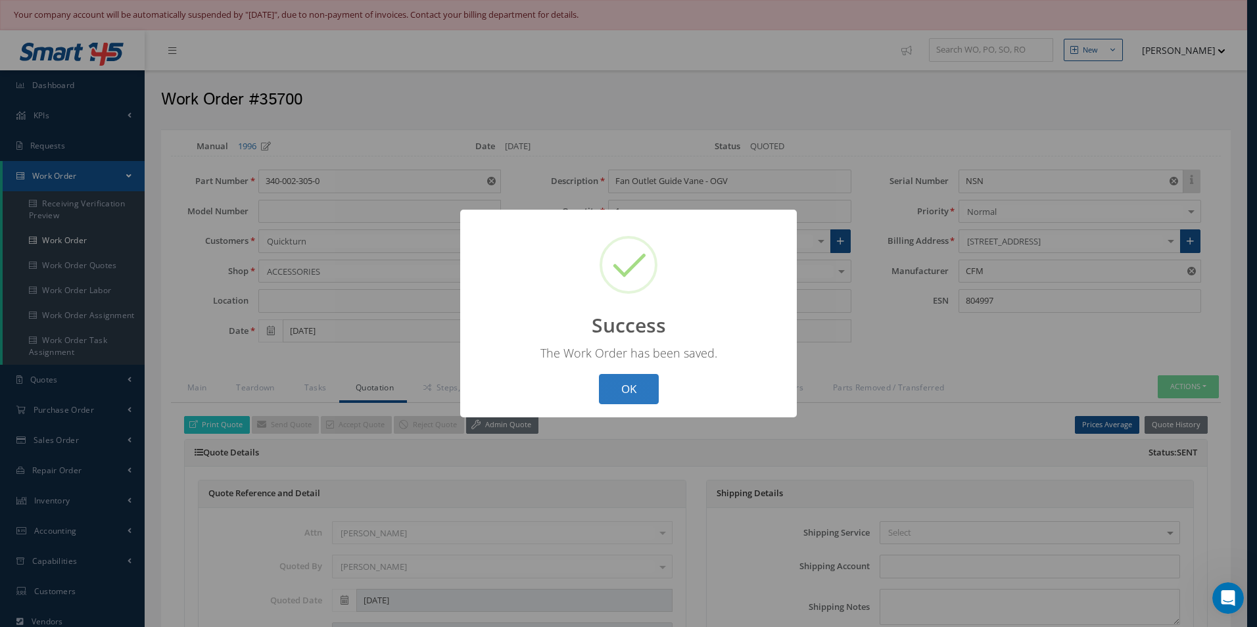
click at [618, 379] on button "OK" at bounding box center [629, 389] width 60 height 31
select select "25"
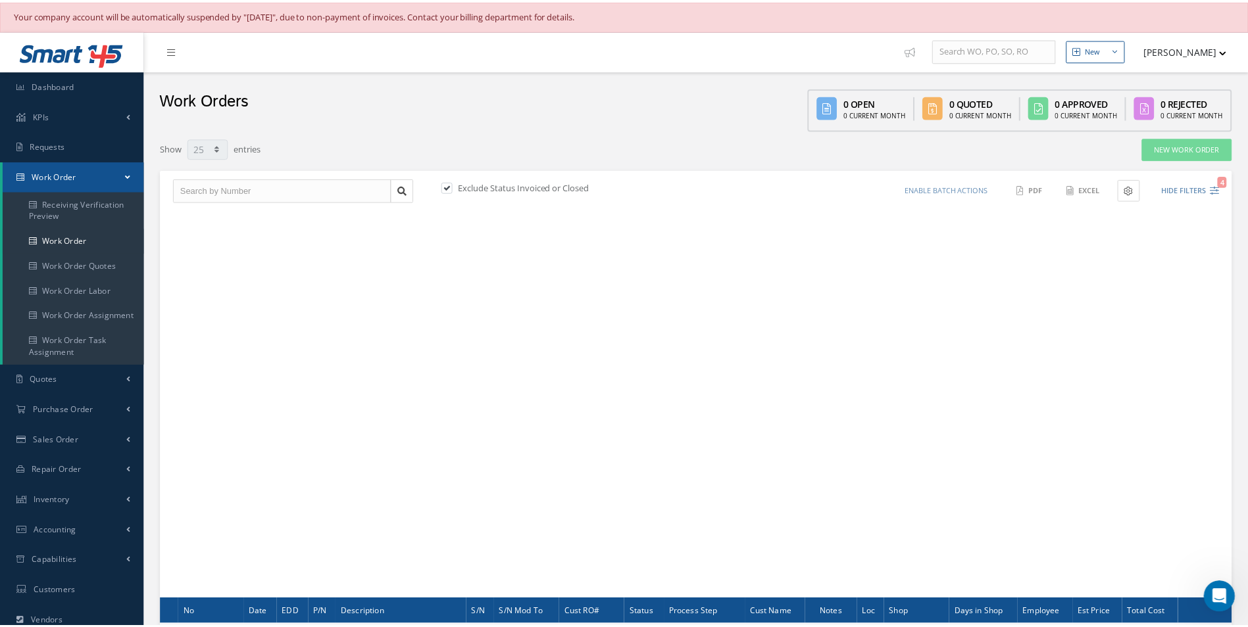
scroll to position [161, 0]
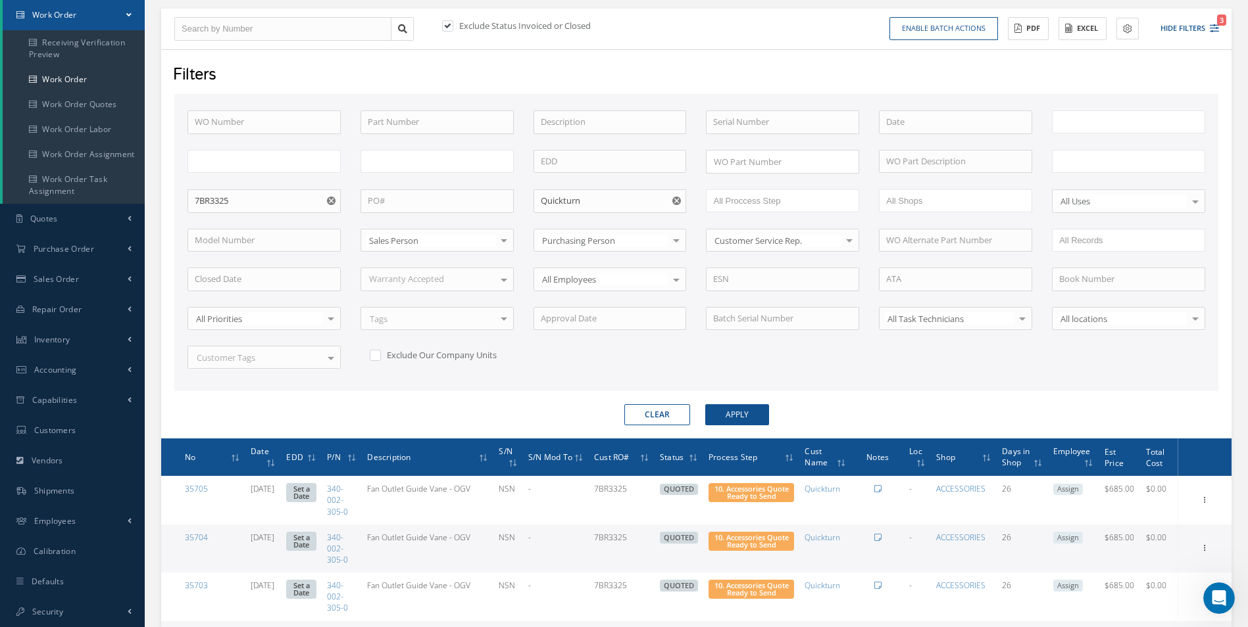
type input "All Work Request"
type input "All Work Performed"
type input "All Status"
type input "WO Part Status"
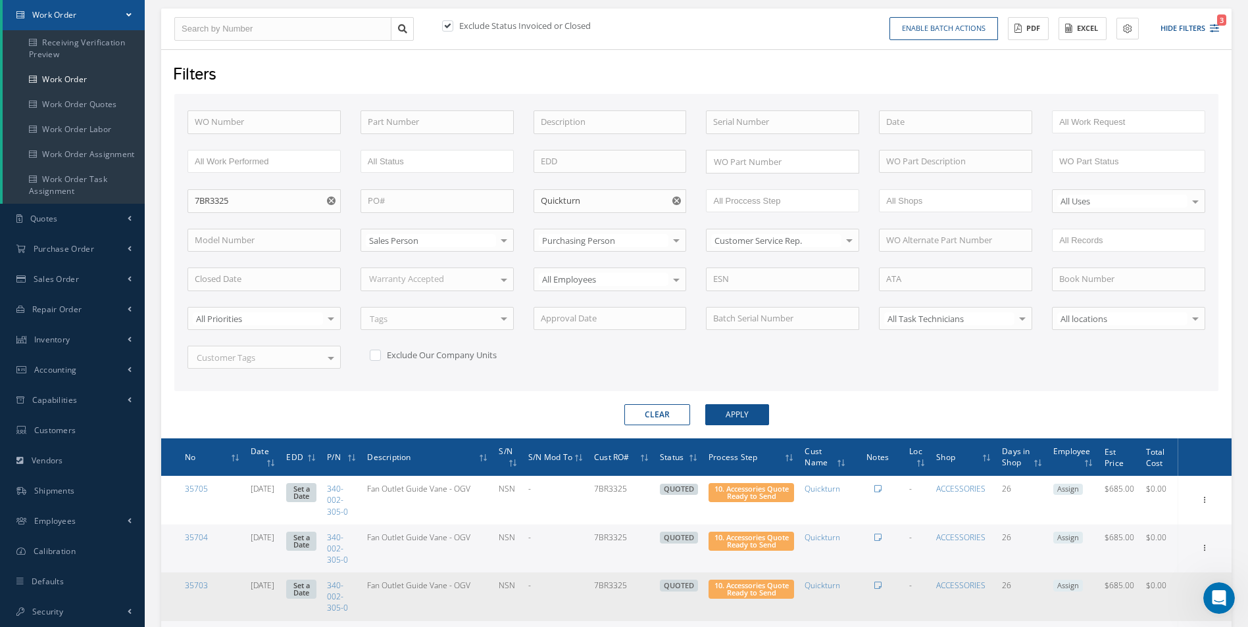
scroll to position [556, 0]
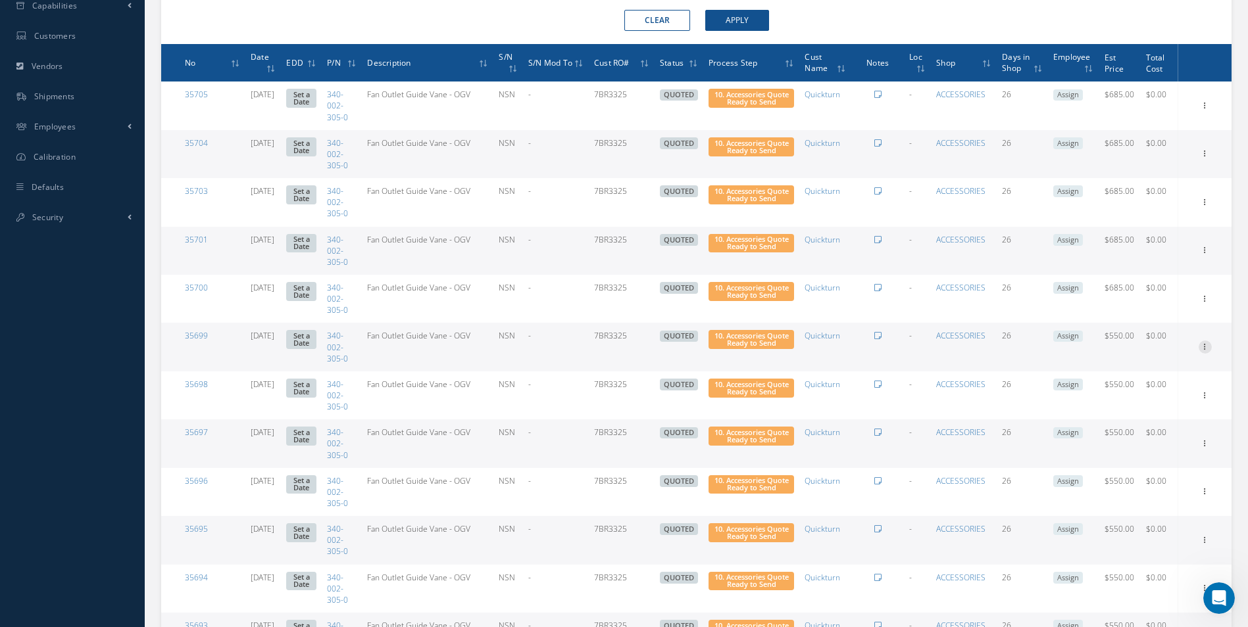
click at [1204, 346] on icon at bounding box center [1204, 346] width 13 height 11
click at [1177, 370] on link "Edit" at bounding box center [1144, 372] width 104 height 17
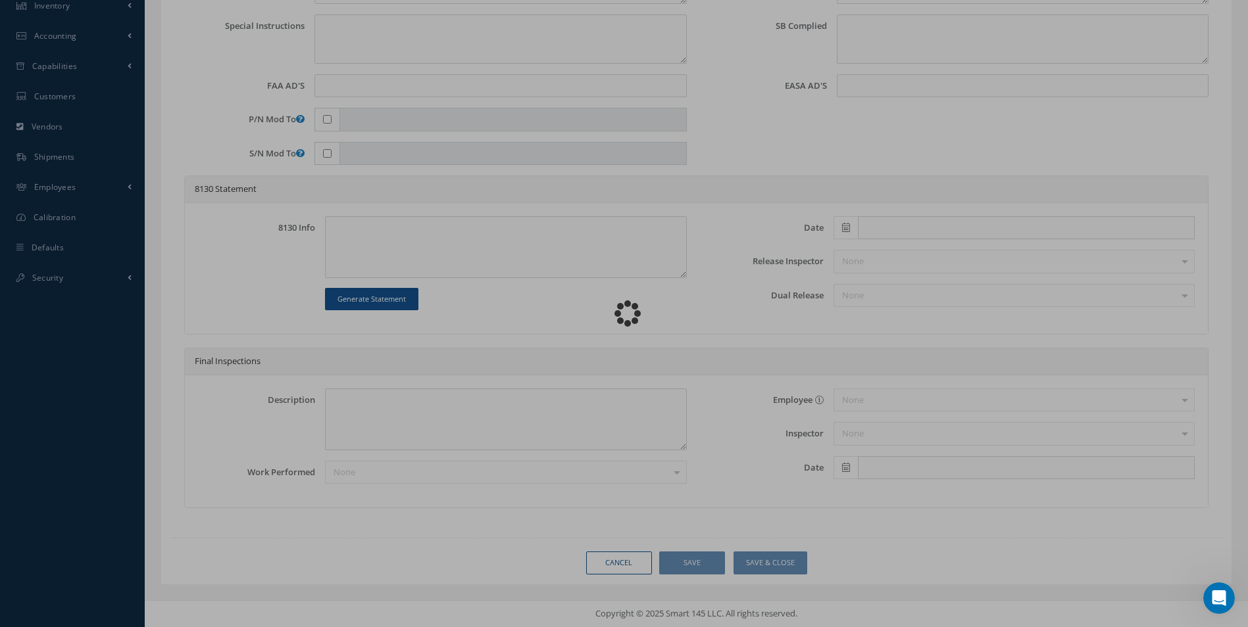
scroll to position [495, 0]
type input "340-002-305-0"
type input "08/14/2025"
type input "Fan Outlet Guide Vane - OGV"
type input "7BR3325"
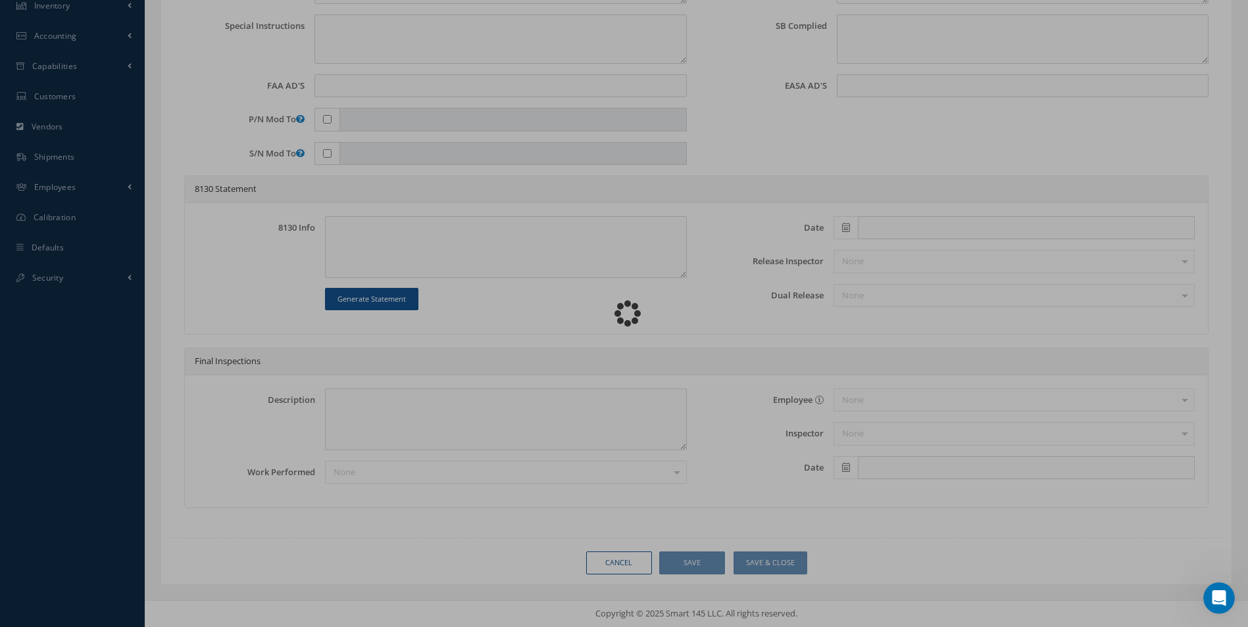
type input "NSN"
type input "804997"
type textarea "NONE"
type textarea "PLEASE SEE R.O. FOR DETAILS"
type textarea "NO VISUAL DAMAGE"
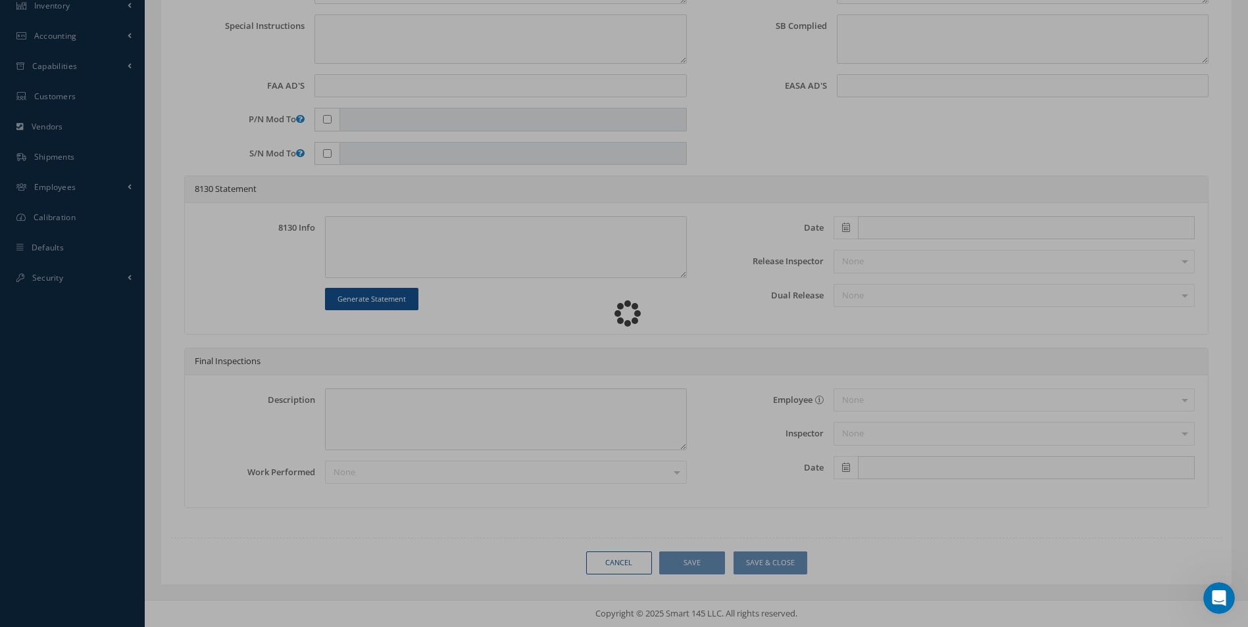
type textarea "None performed"
type textarea "Article was inspected in reference with the following Technical Standard : CFM …"
type textarea "Article has been approved to return to service."
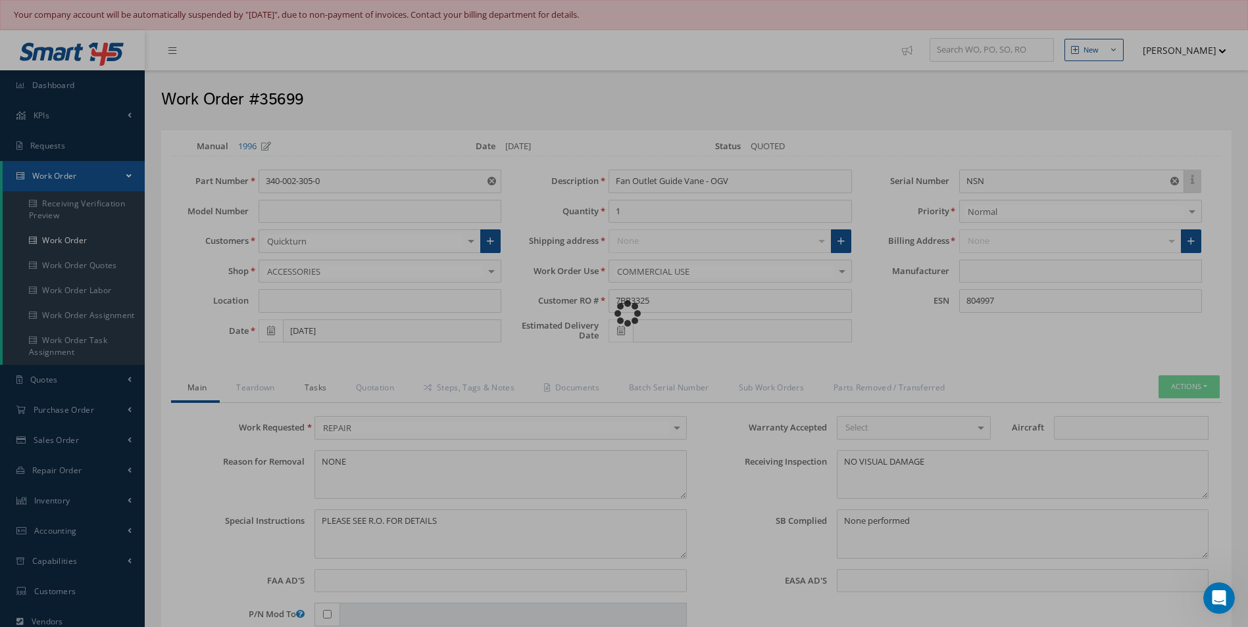
type input "CFM"
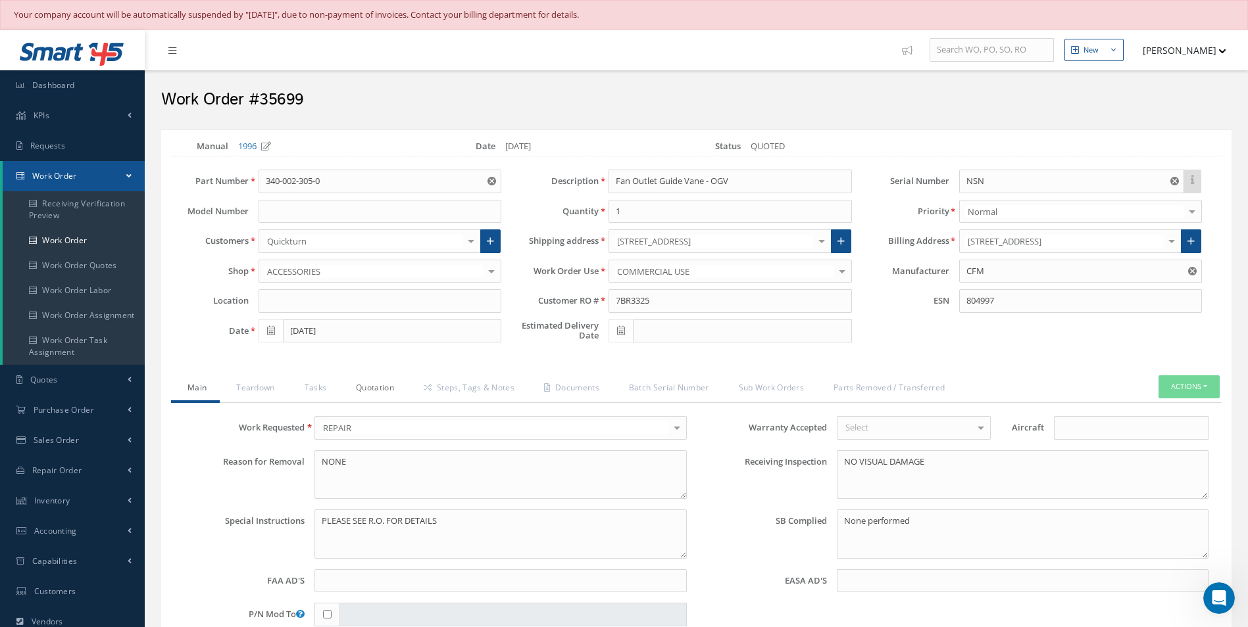
click at [373, 388] on link "Quotation" at bounding box center [373, 390] width 68 height 28
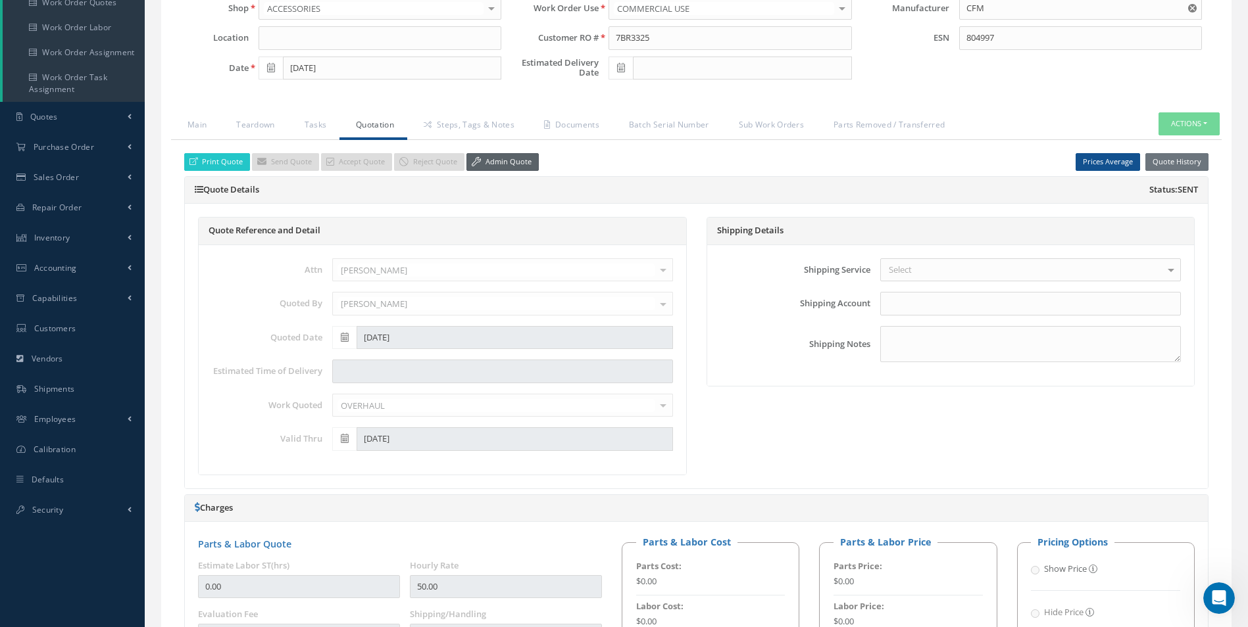
click at [517, 168] on link "Admin Quote" at bounding box center [502, 162] width 72 height 18
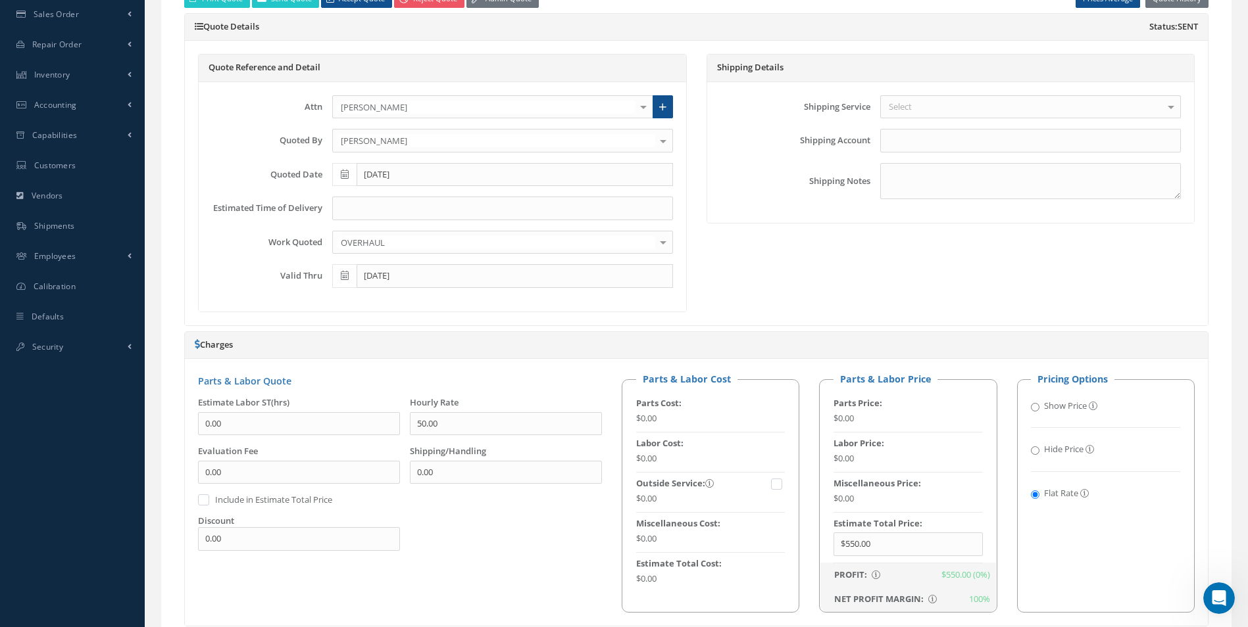
scroll to position [526, 0]
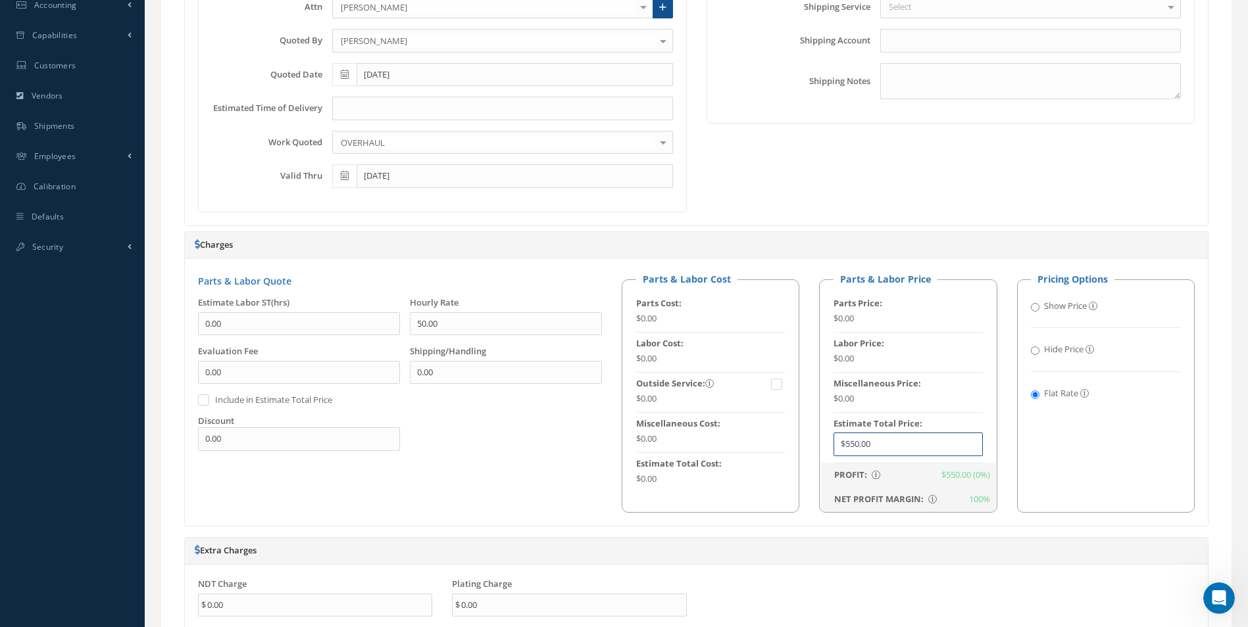
drag, startPoint x: 895, startPoint y: 453, endPoint x: 619, endPoint y: 414, distance: 278.9
click at [620, 414] on div "Parts & Labor Cost Parts Cost: $0.00 Labor Cost: $0.00 Outside Service: $0.00 M…" at bounding box center [908, 392] width 593 height 240
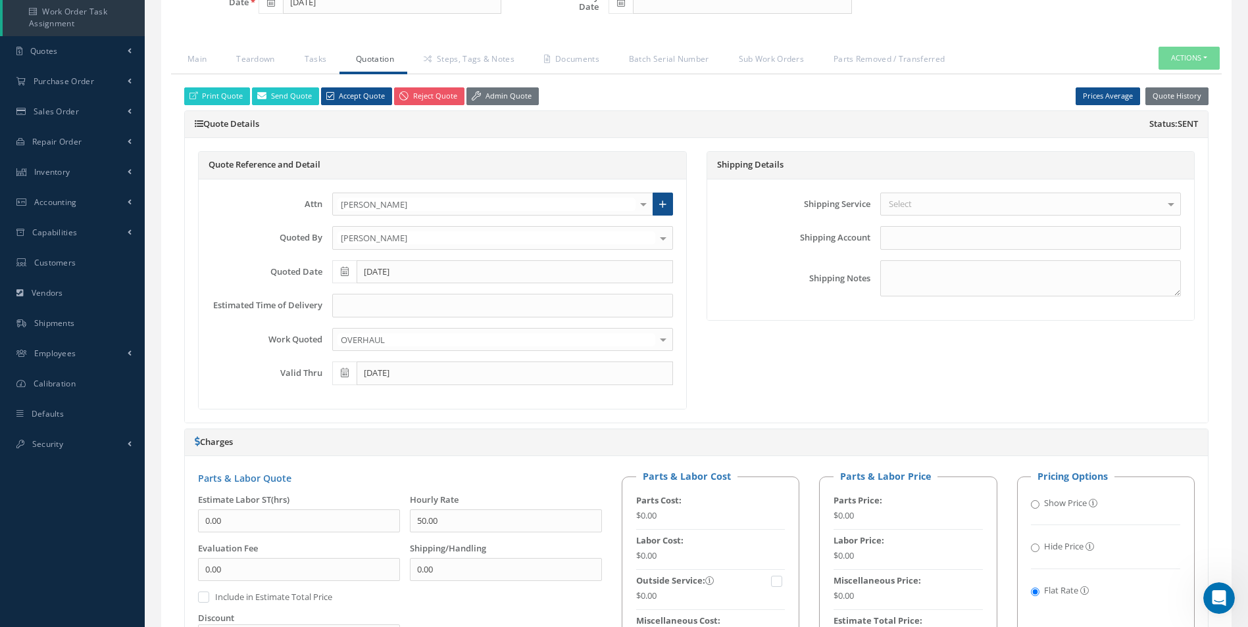
type input "$685"
click at [233, 103] on link "Print Quote" at bounding box center [217, 96] width 66 height 18
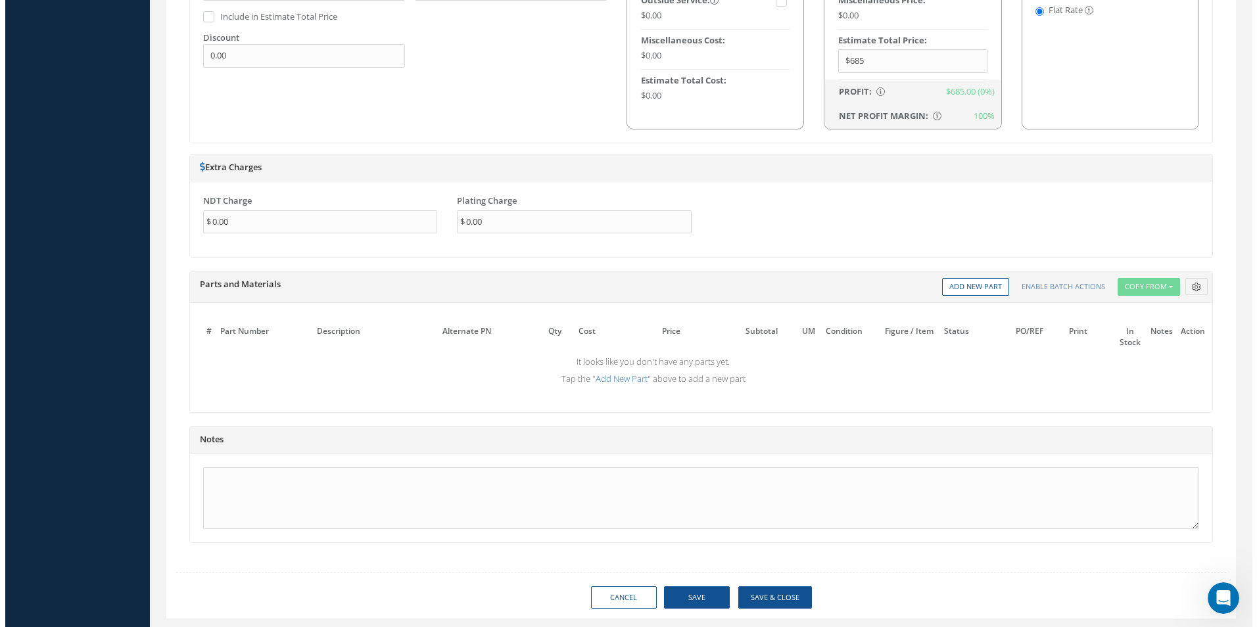
scroll to position [944, 0]
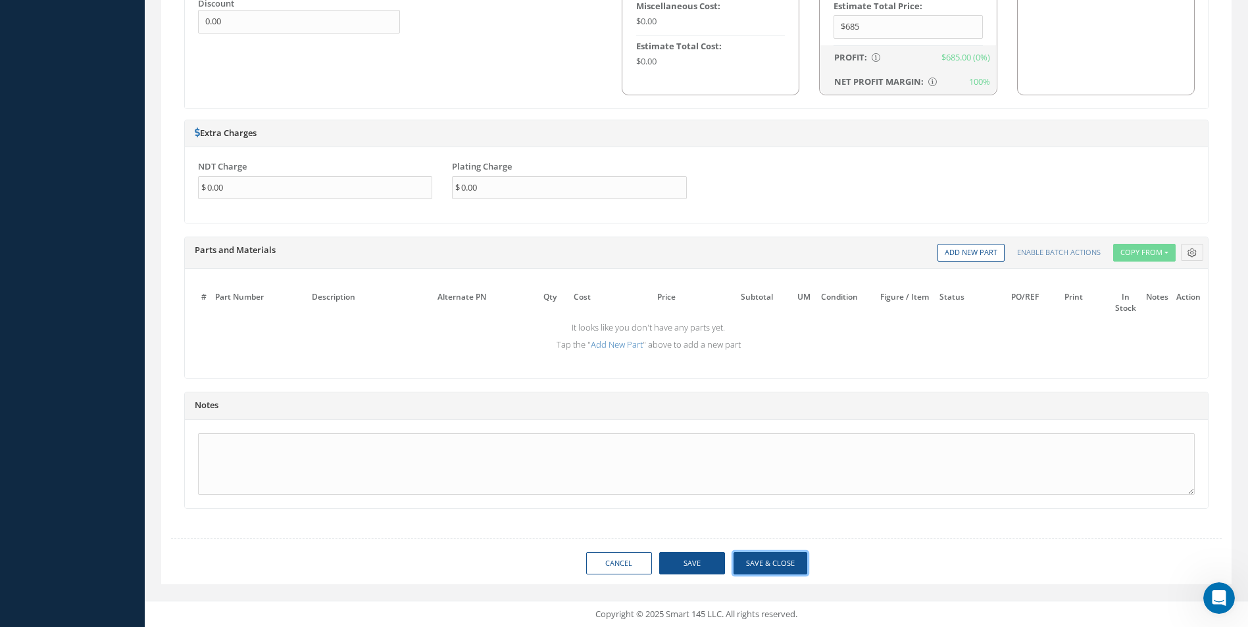
click at [789, 563] on button "Save & Close" at bounding box center [770, 563] width 74 height 23
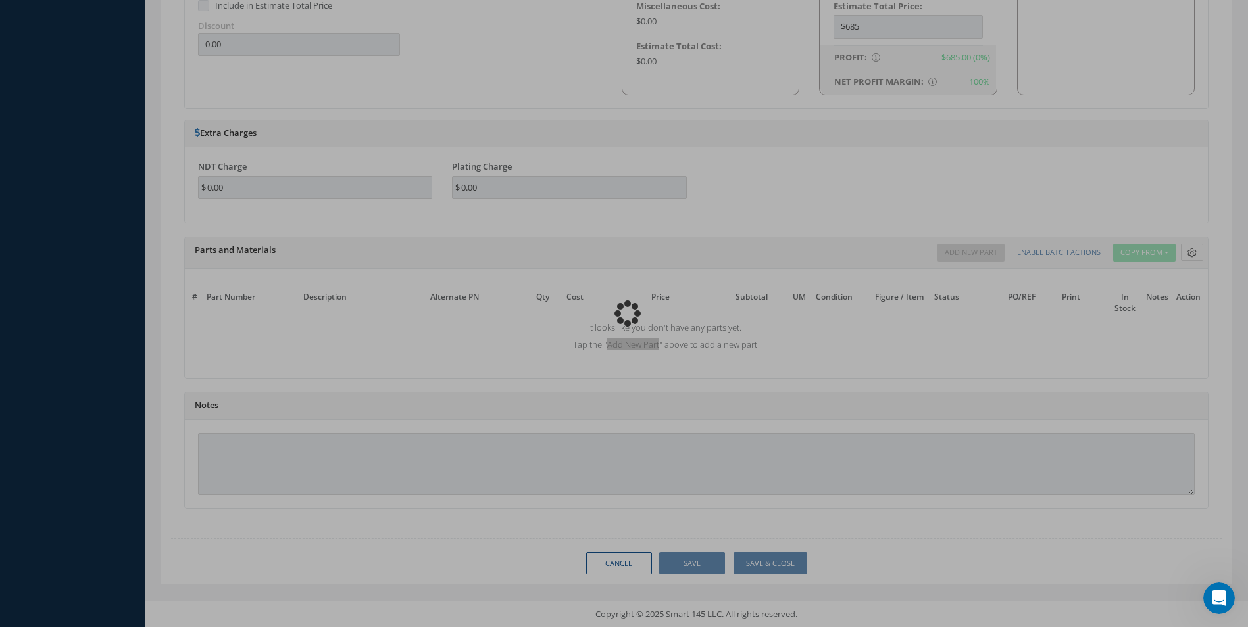
type input "CFM"
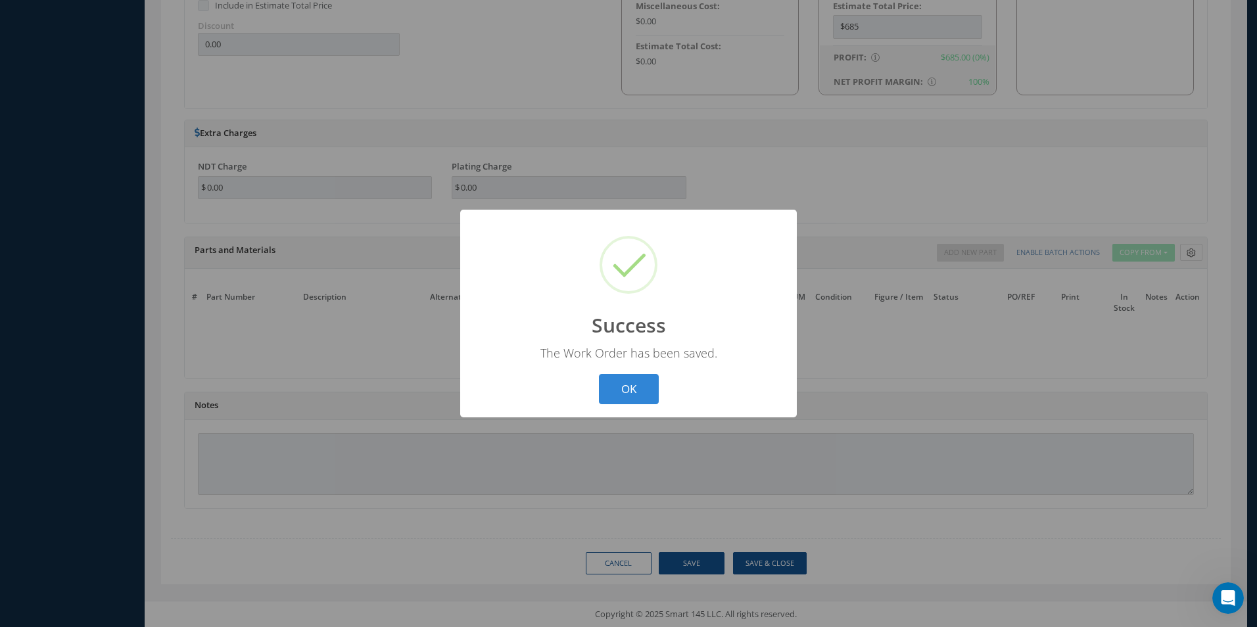
click at [621, 385] on button "OK" at bounding box center [629, 389] width 60 height 31
select select "25"
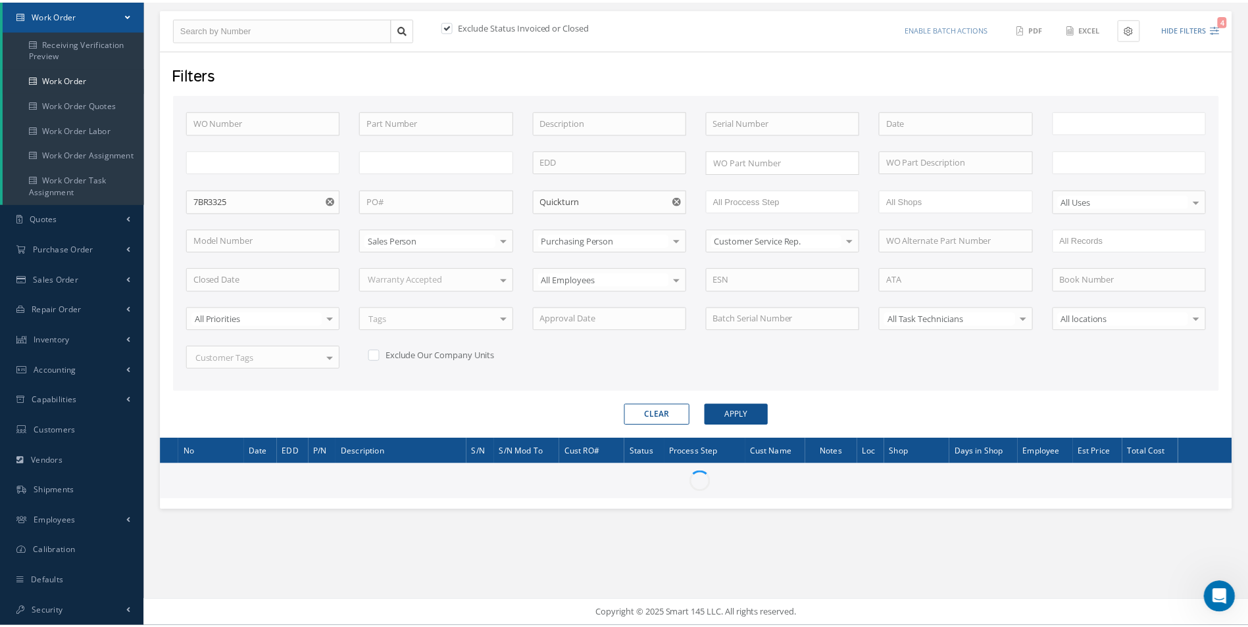
scroll to position [161, 0]
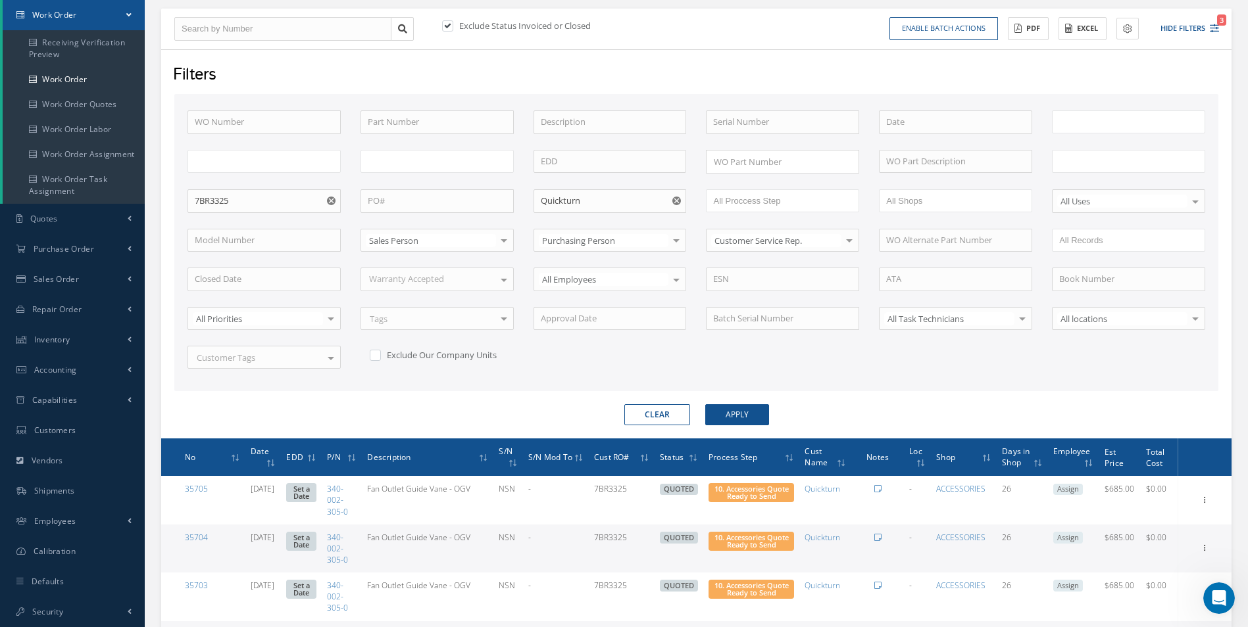
type input "All Work Request"
type input "All Work Performed"
type input "All Status"
type input "WO Part Status"
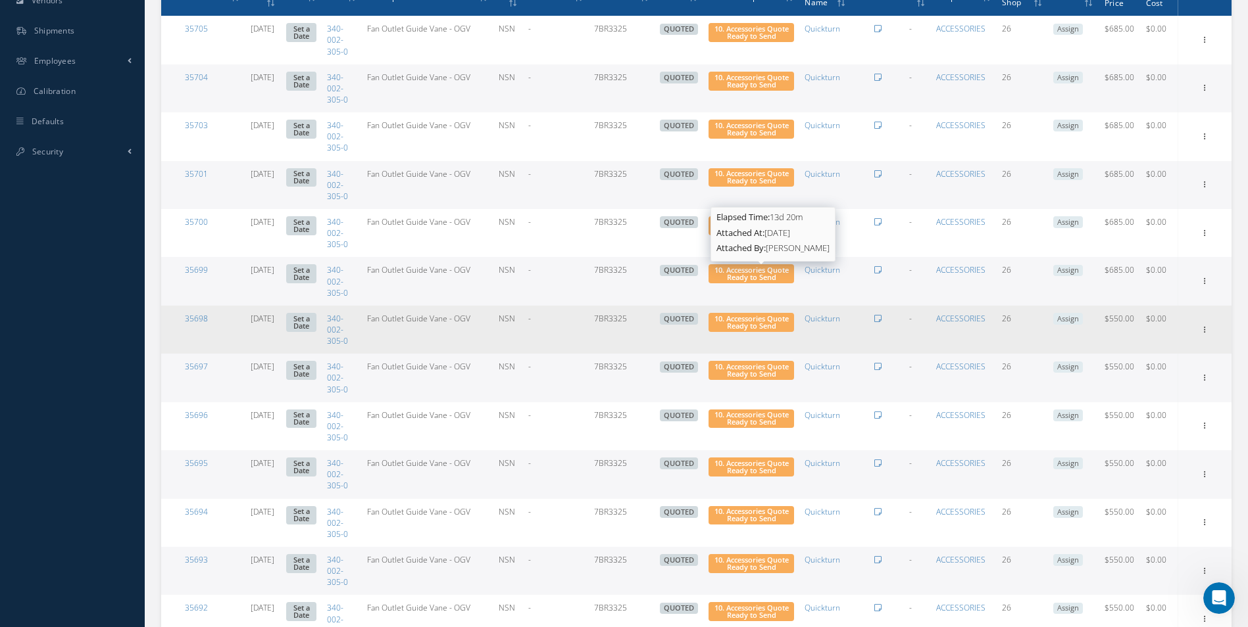
scroll to position [142, 0]
click at [1204, 331] on icon at bounding box center [1204, 329] width 13 height 11
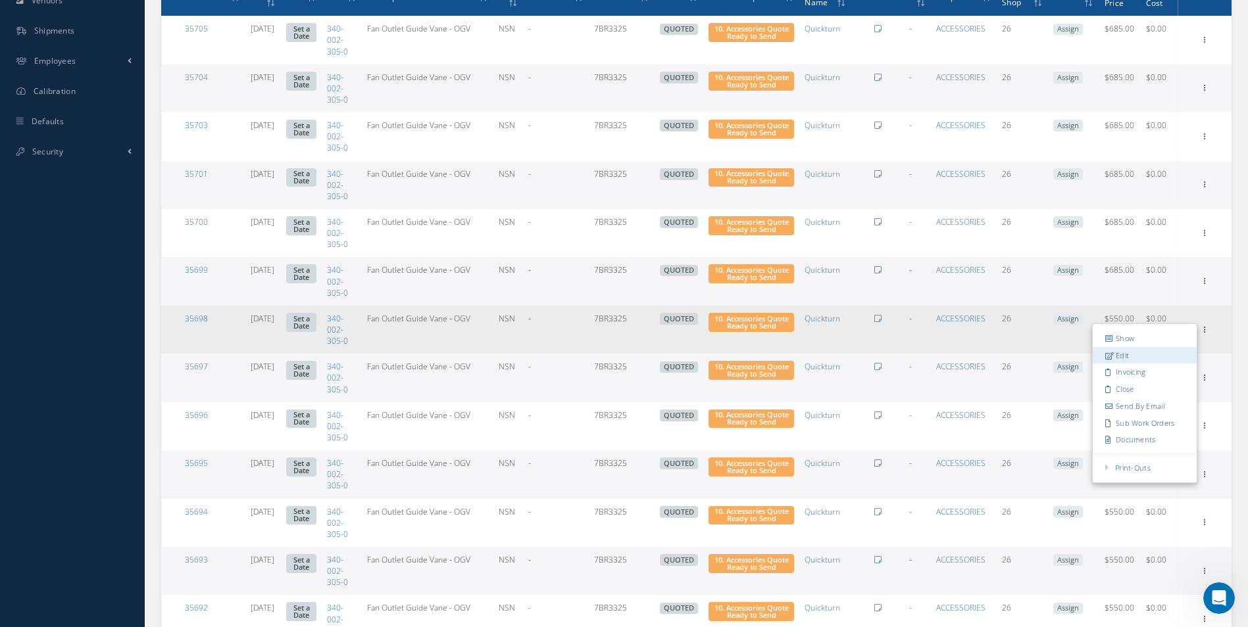
click at [1159, 357] on link "Edit" at bounding box center [1144, 355] width 104 height 17
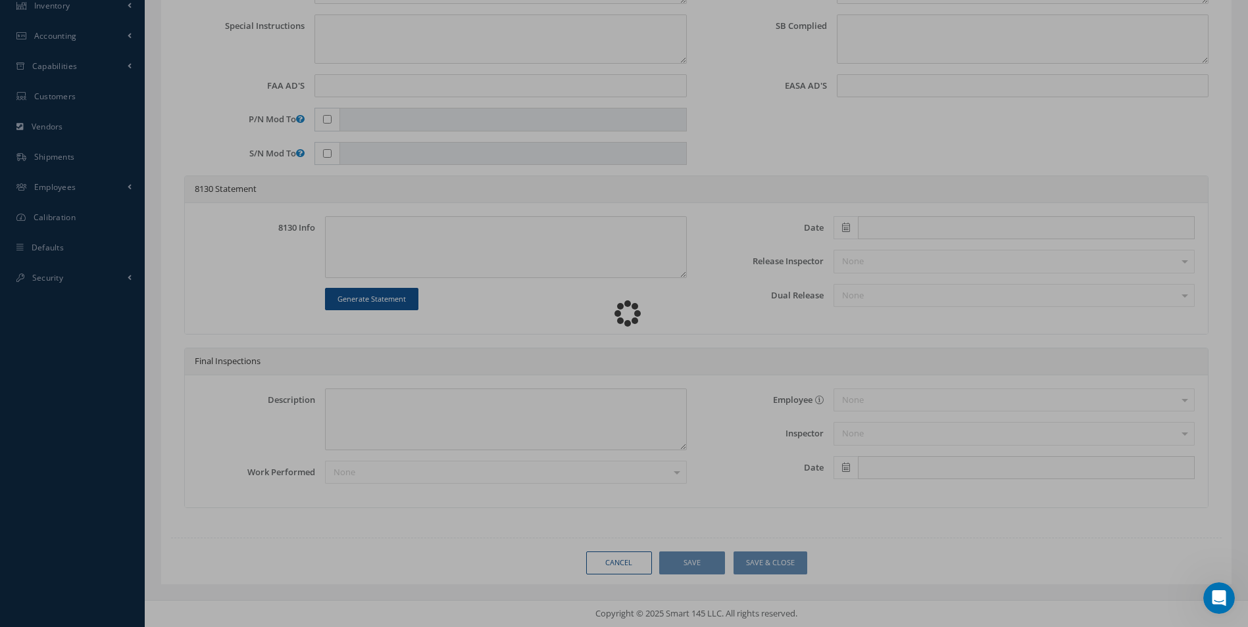
scroll to position [495, 0]
type input "340-002-305-0"
type input "08/14/2025"
type input "Fan Outlet Guide Vane - OGV"
type input "7BR3325"
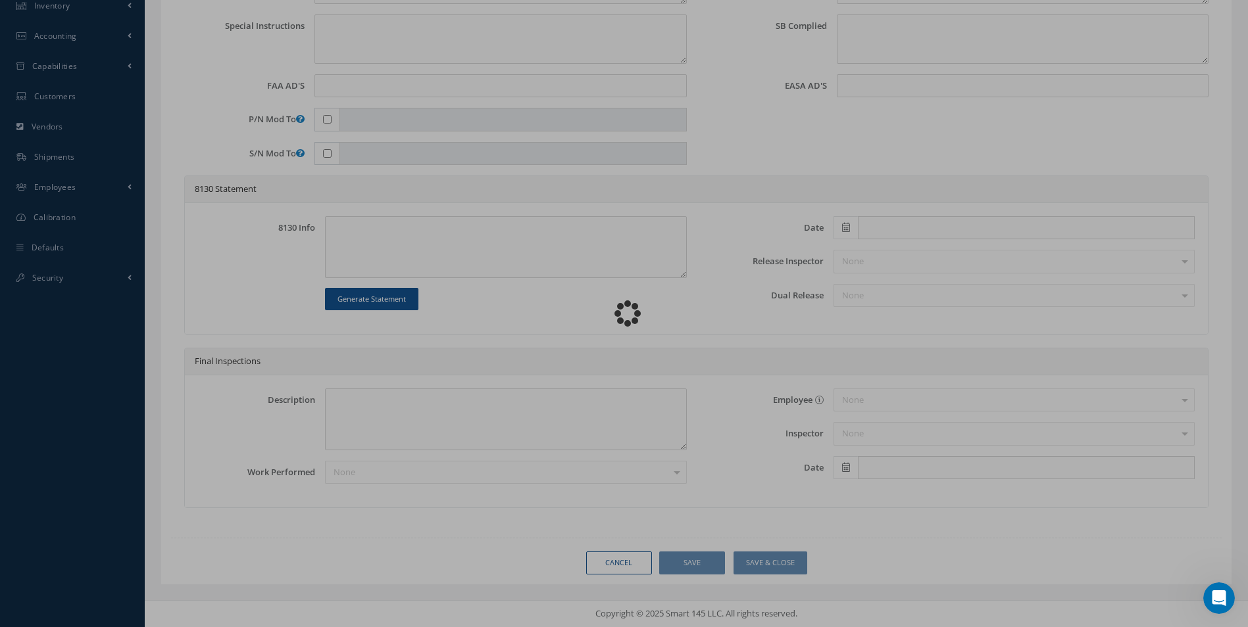
type input "NSN"
type input "804997"
type textarea "NONE"
type textarea "PLEASE SEE R.O. FOR DETAILS"
type textarea "NO VISUAL DAMAGE"
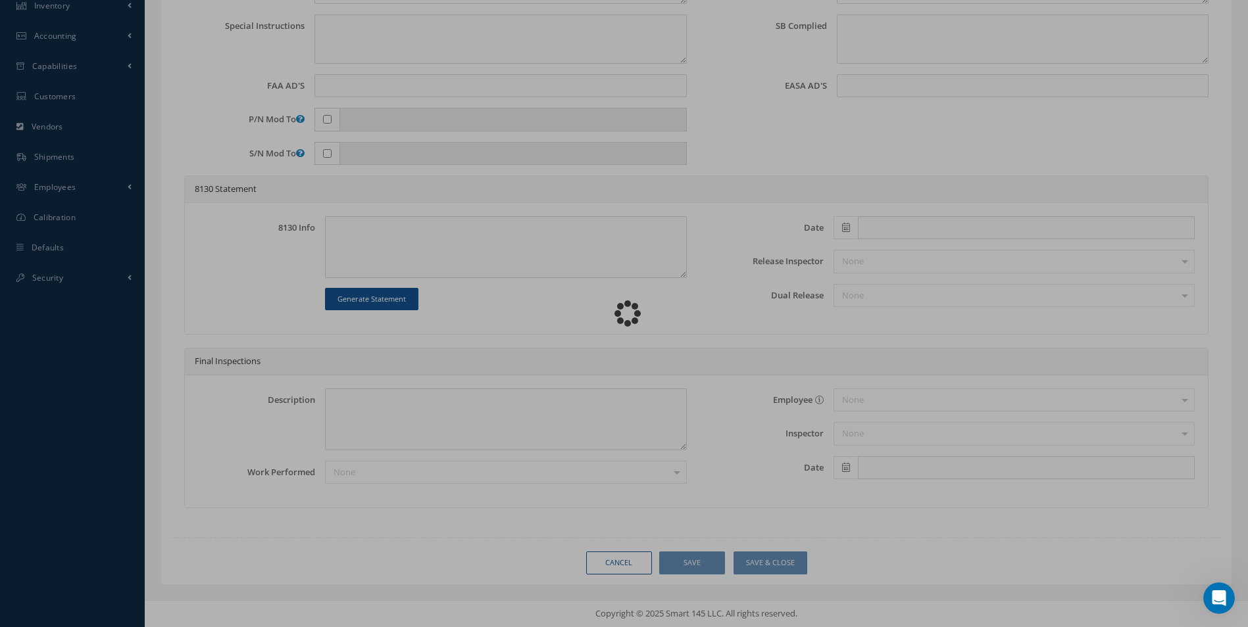
type textarea "None performed"
type textarea "Article was inspected in reference with the following Technical Standard : CFM …"
type textarea "Article has been approved to return to service."
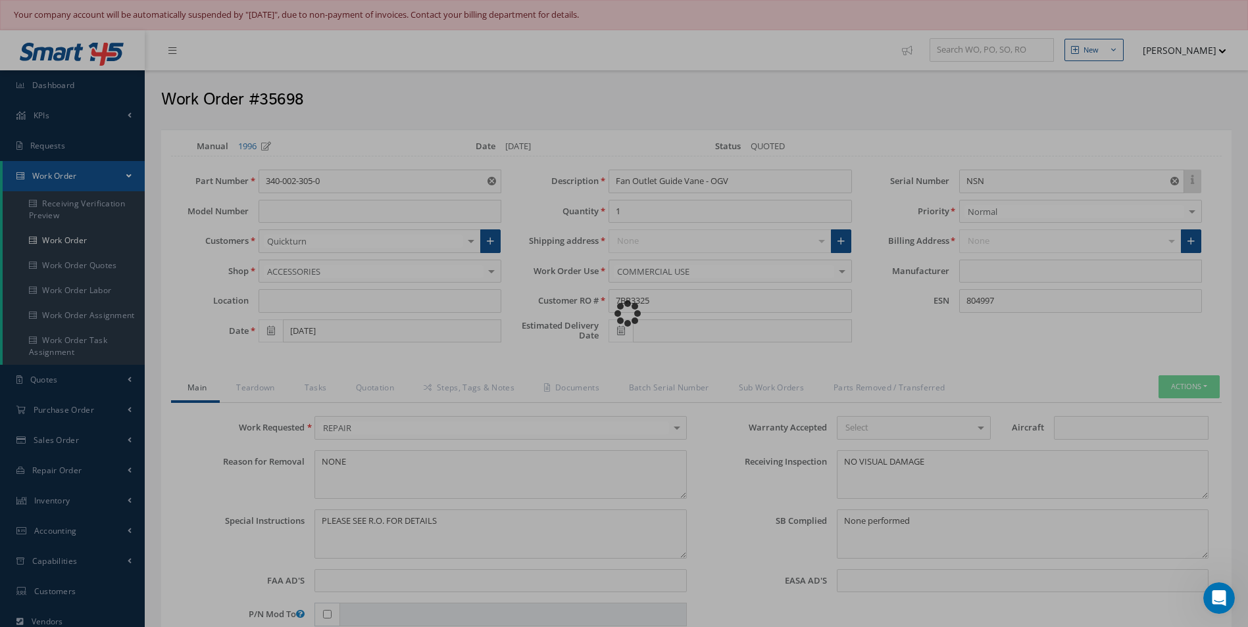
type input "CFM"
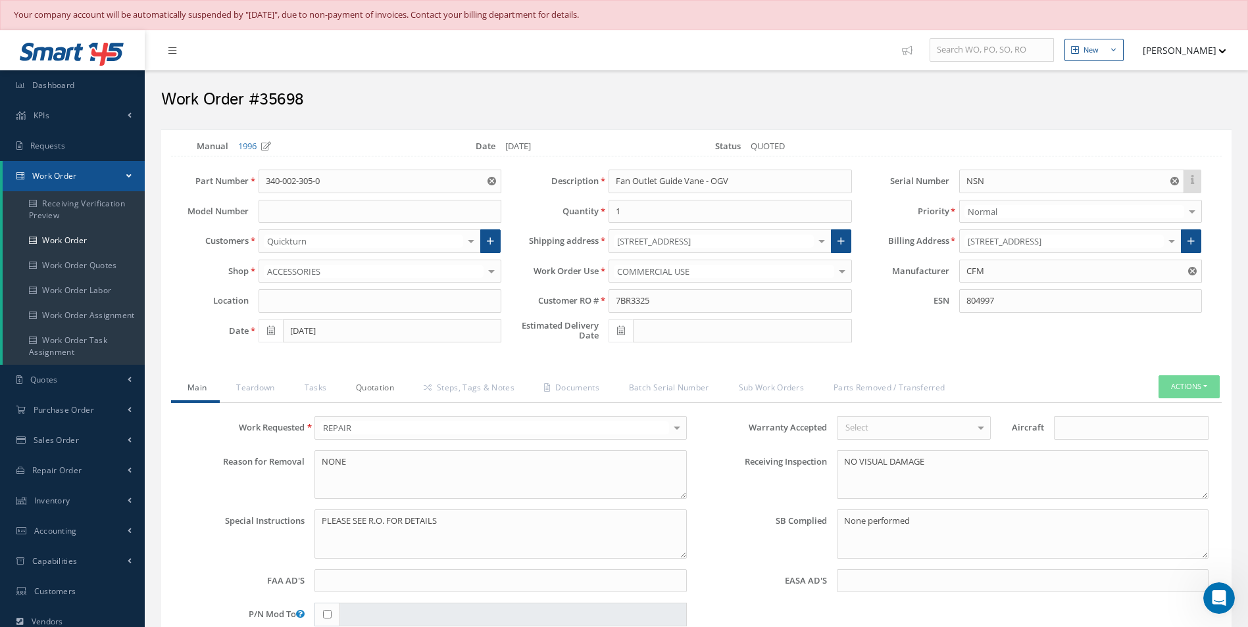
click at [379, 389] on link "Quotation" at bounding box center [373, 390] width 68 height 28
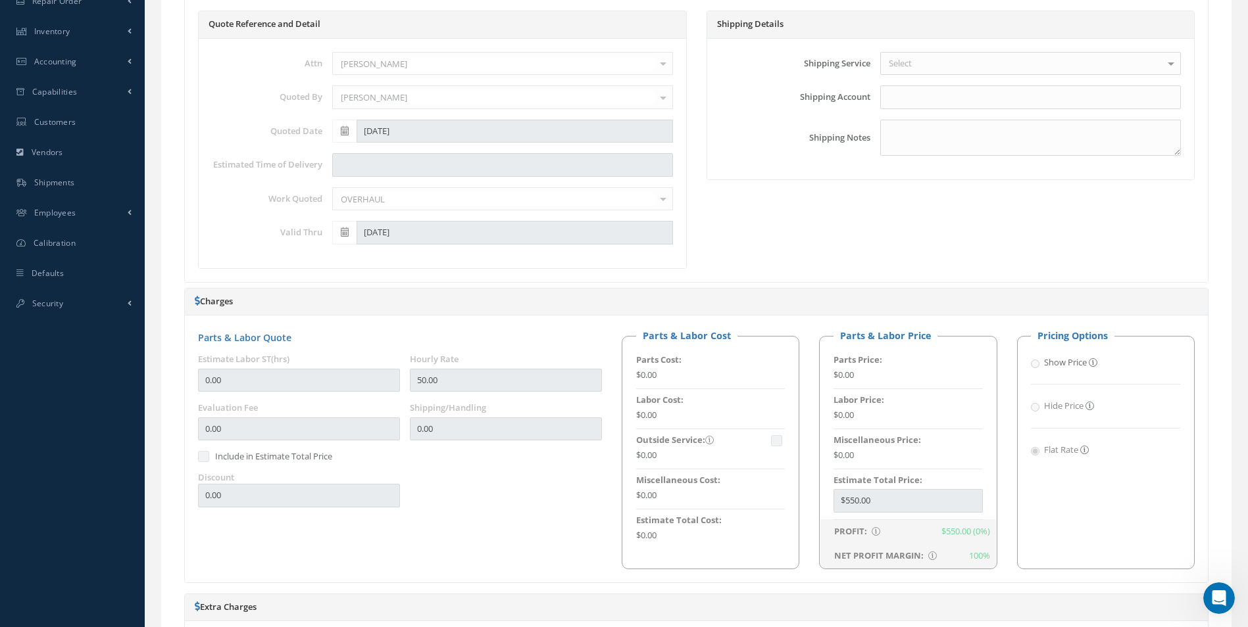
scroll to position [395, 0]
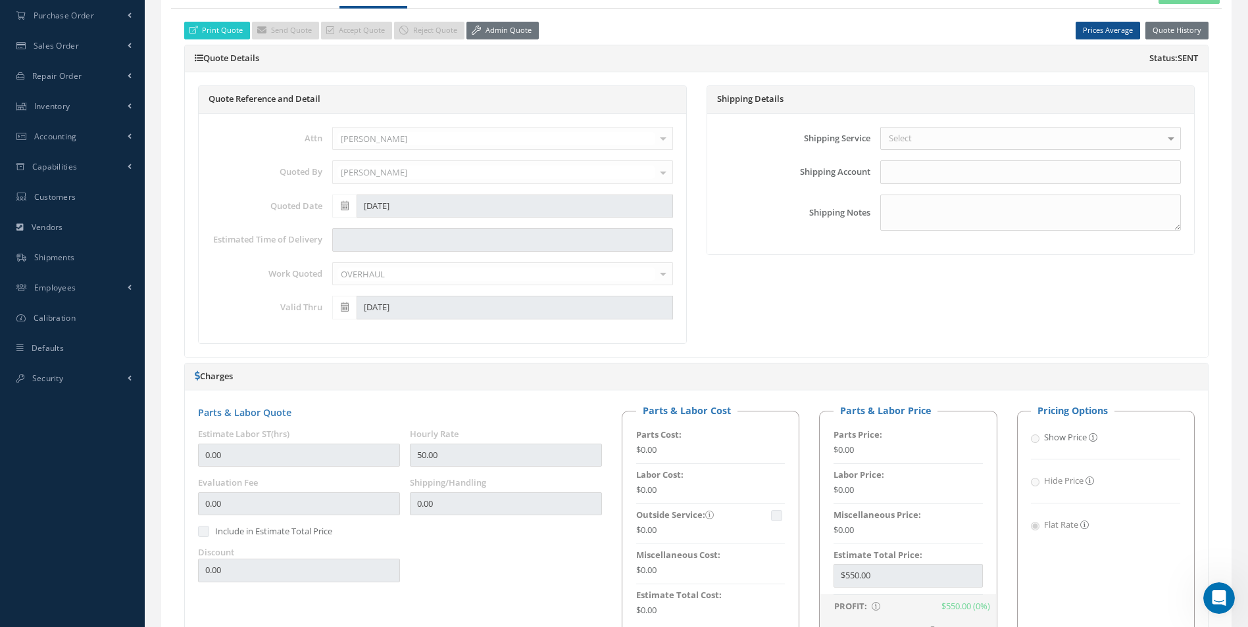
click at [512, 40] on div "Print Quote Send Quote Accept Quote Reject Quote Admin Quote Prices Average Par…" at bounding box center [696, 540] width 1024 height 1036
click at [497, 33] on link "Admin Quote" at bounding box center [502, 31] width 72 height 18
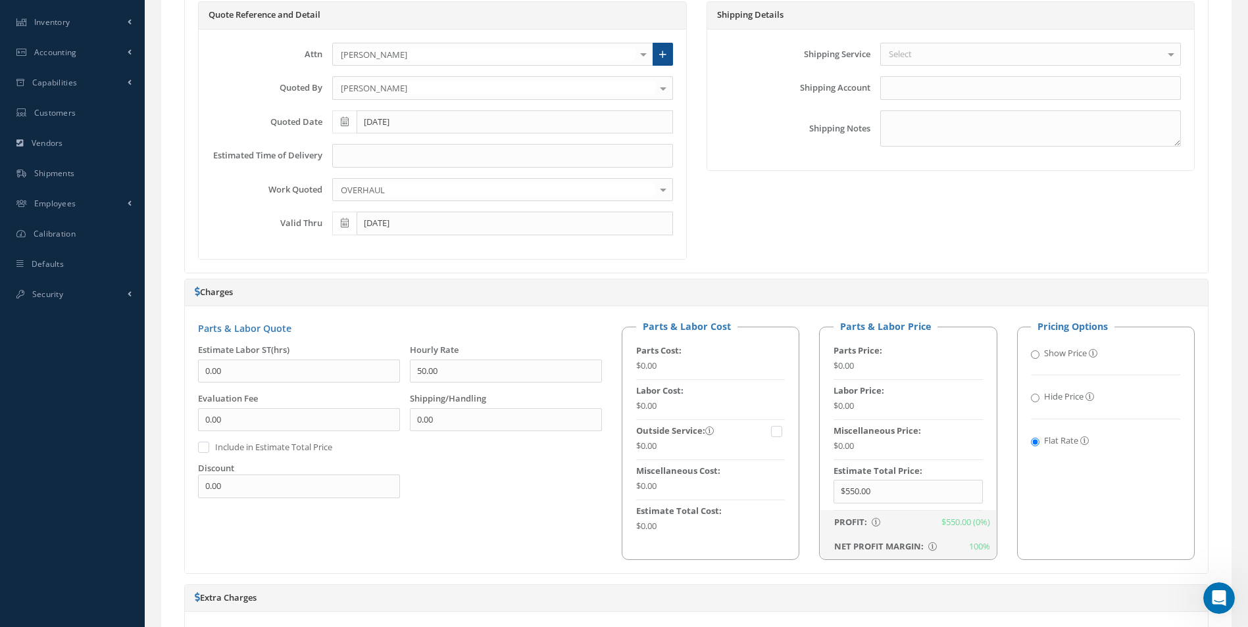
scroll to position [526, 0]
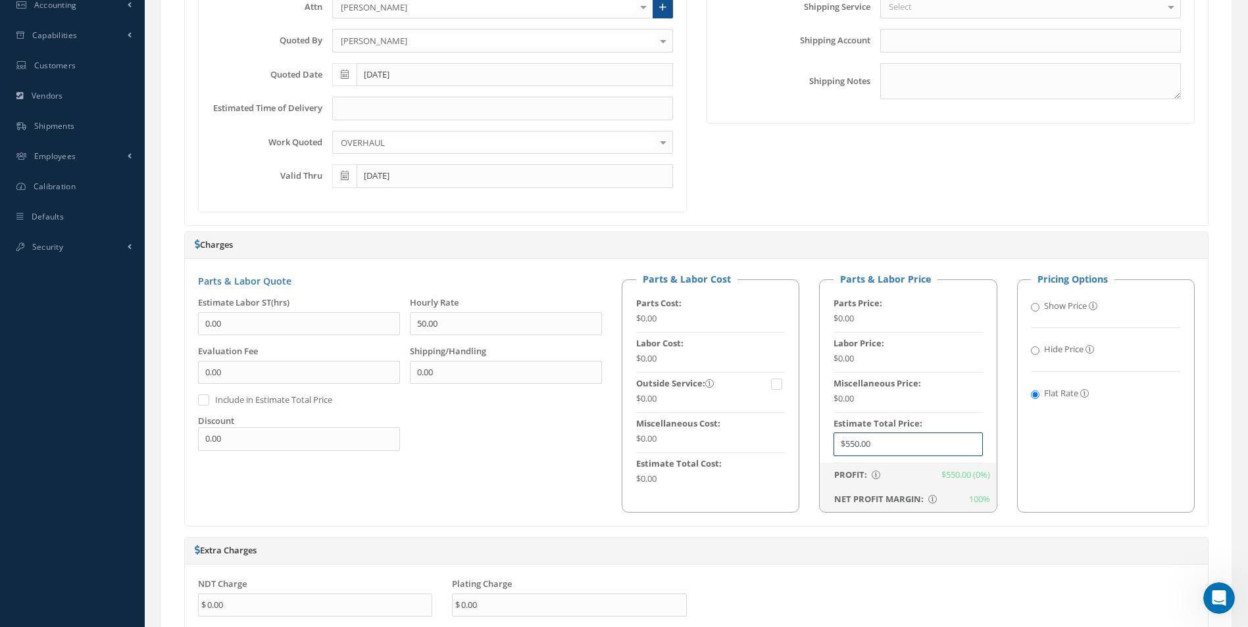
drag, startPoint x: 885, startPoint y: 450, endPoint x: 509, endPoint y: 427, distance: 376.2
click at [510, 427] on div "Parts & Labor Quote Estimate Labor ST(hrs) 0.00 Hourly Rate 50.00 Evaluation Fe…" at bounding box center [696, 392] width 1016 height 240
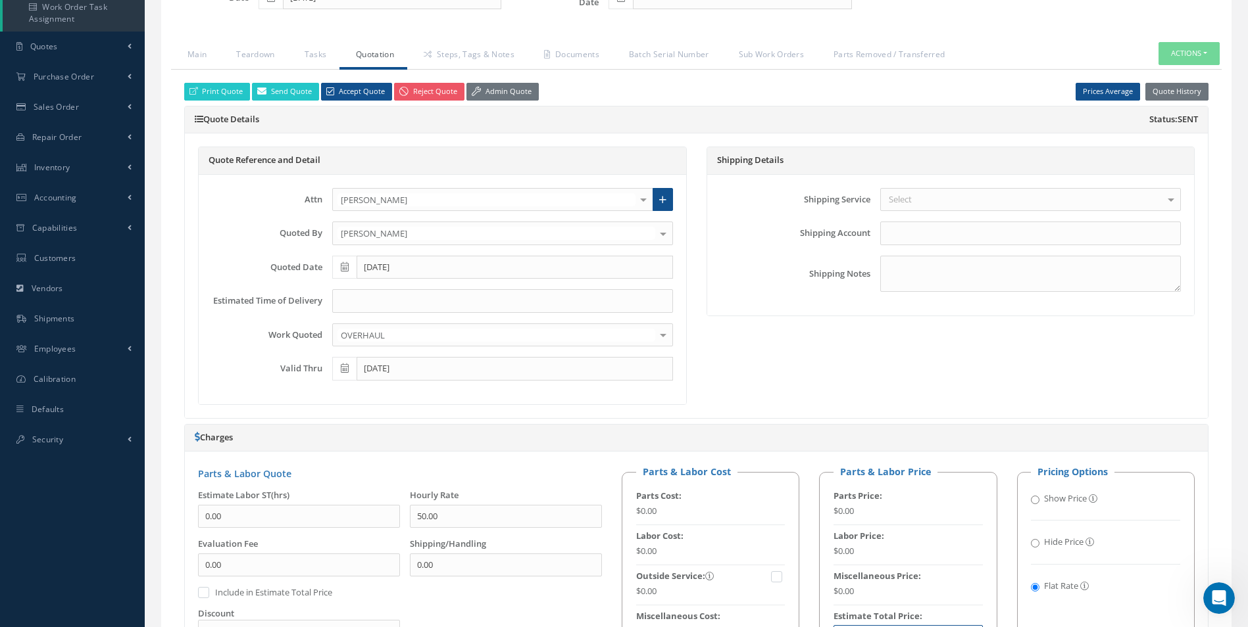
scroll to position [329, 0]
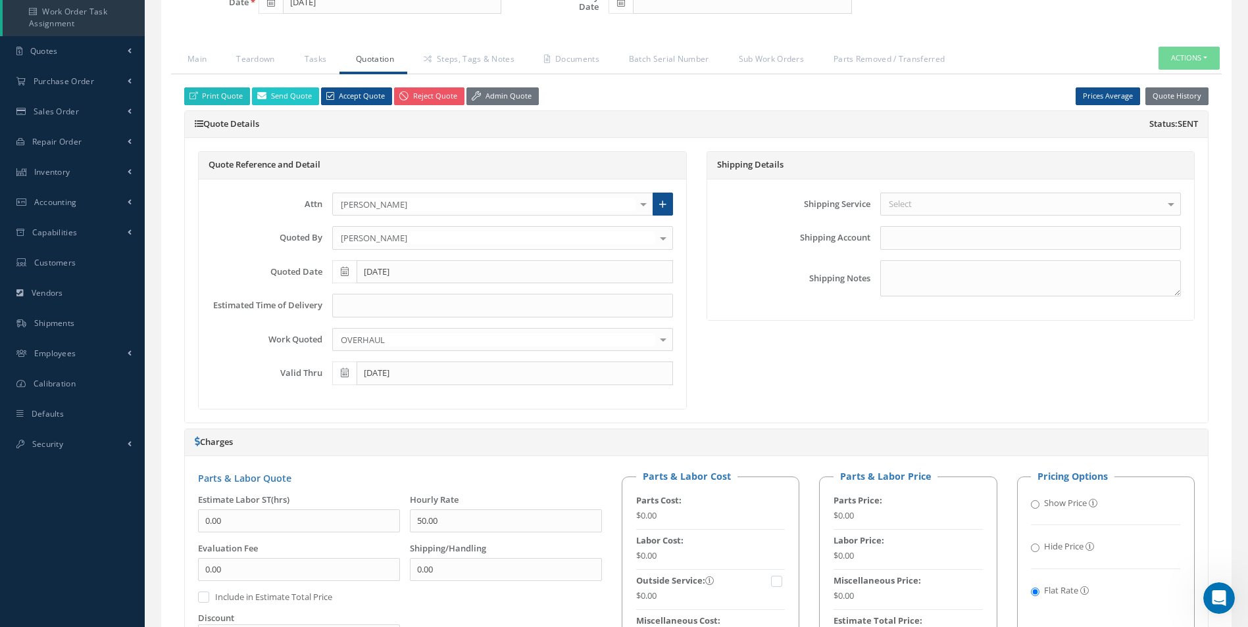
type input "$685"
click at [230, 102] on link "Print Quote" at bounding box center [217, 96] width 66 height 18
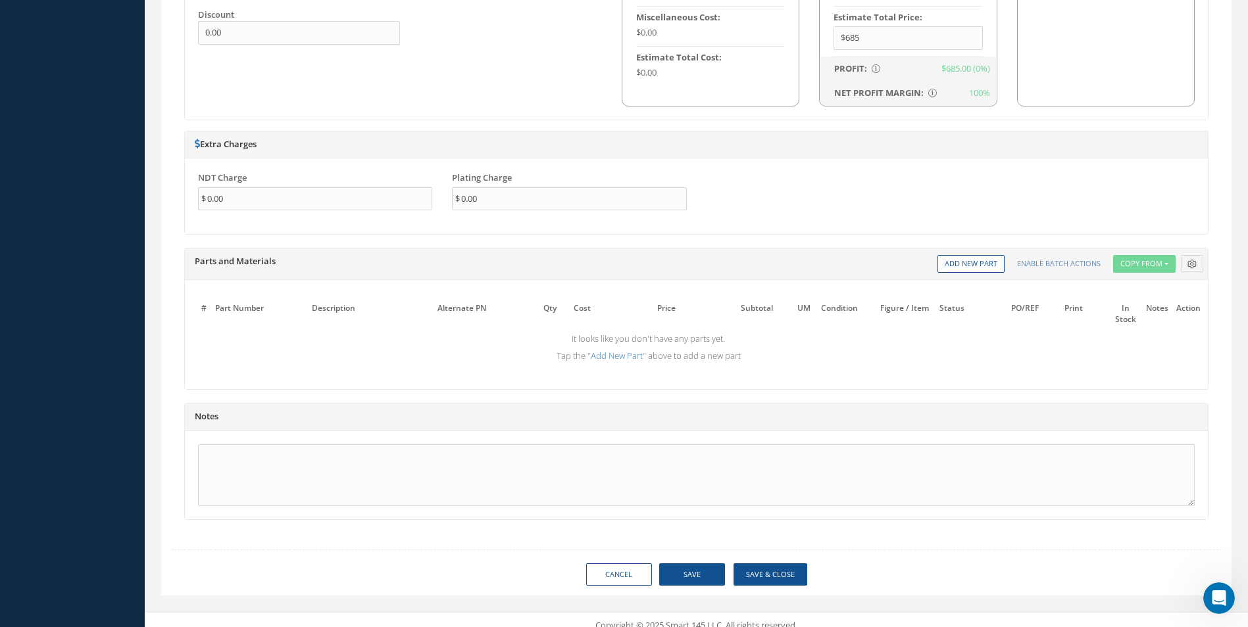
scroll to position [944, 0]
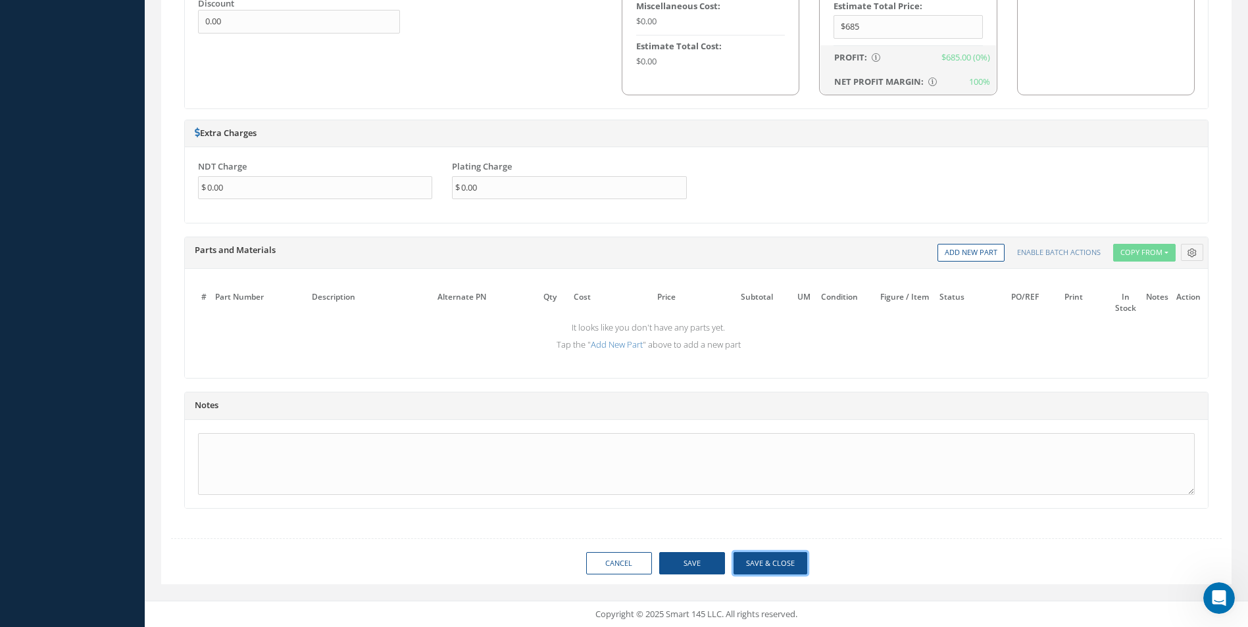
click at [774, 560] on button "Save & Close" at bounding box center [770, 563] width 74 height 23
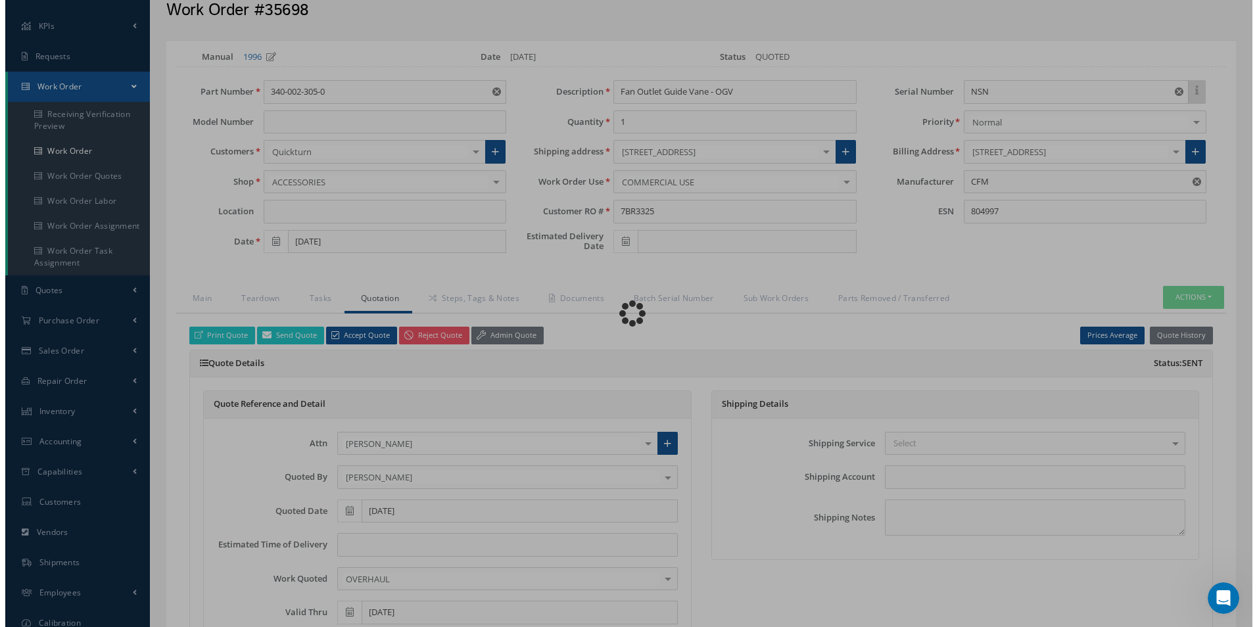
scroll to position [0, 0]
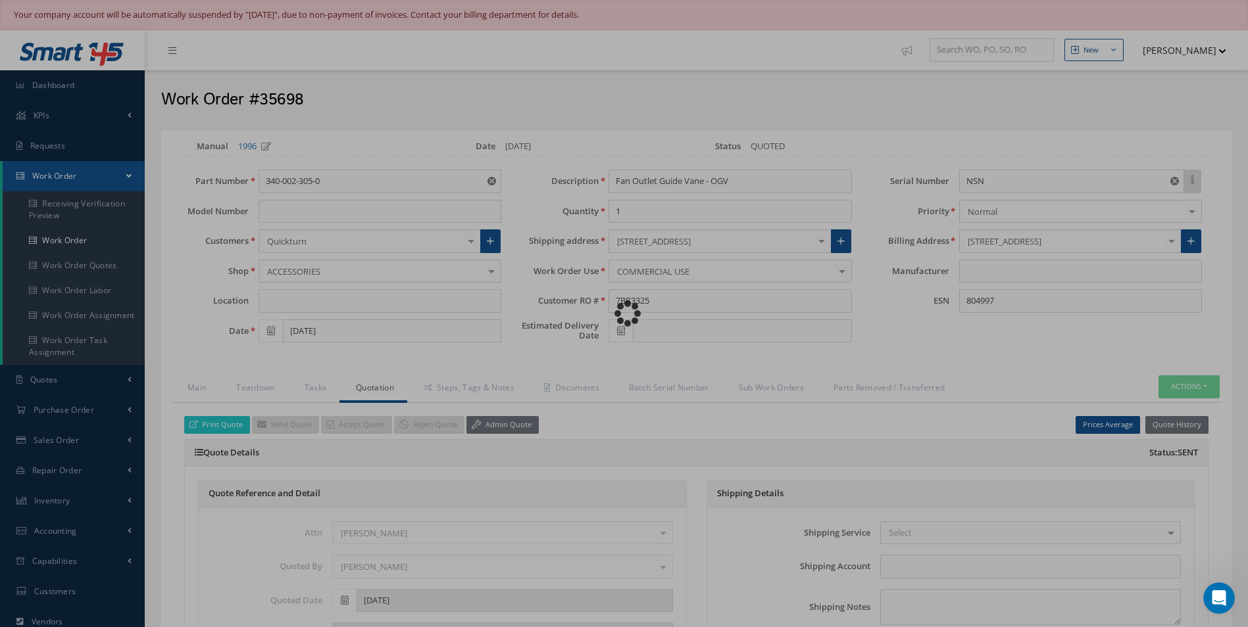
type input "CFM"
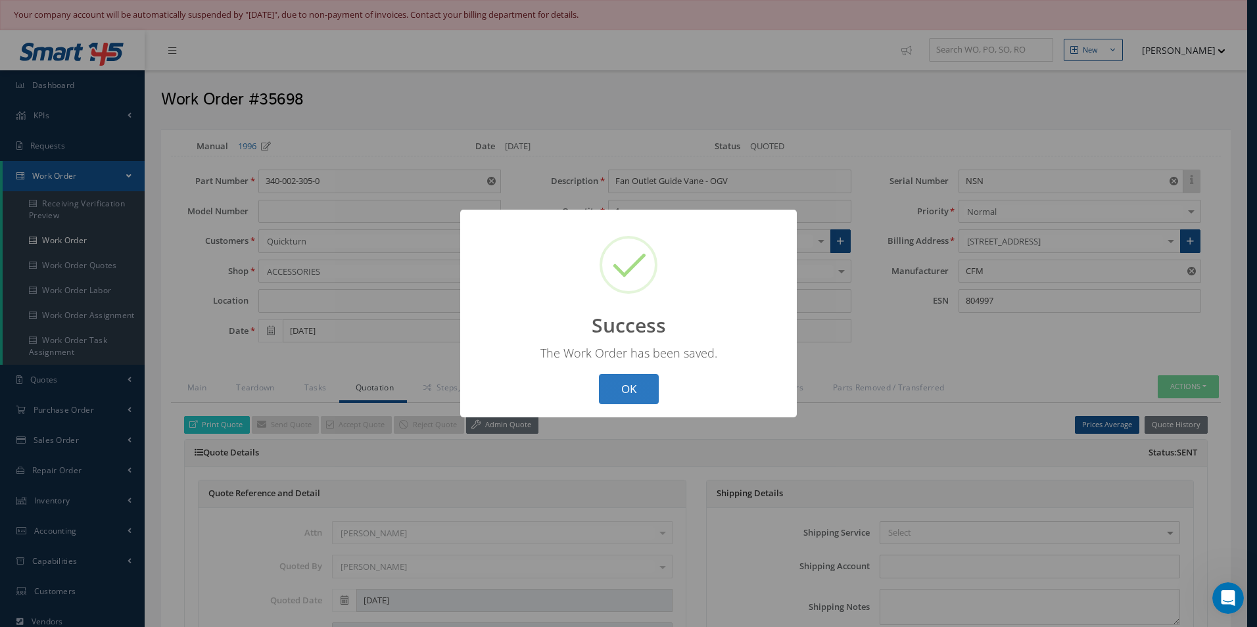
click at [637, 386] on button "OK" at bounding box center [629, 389] width 60 height 31
select select "25"
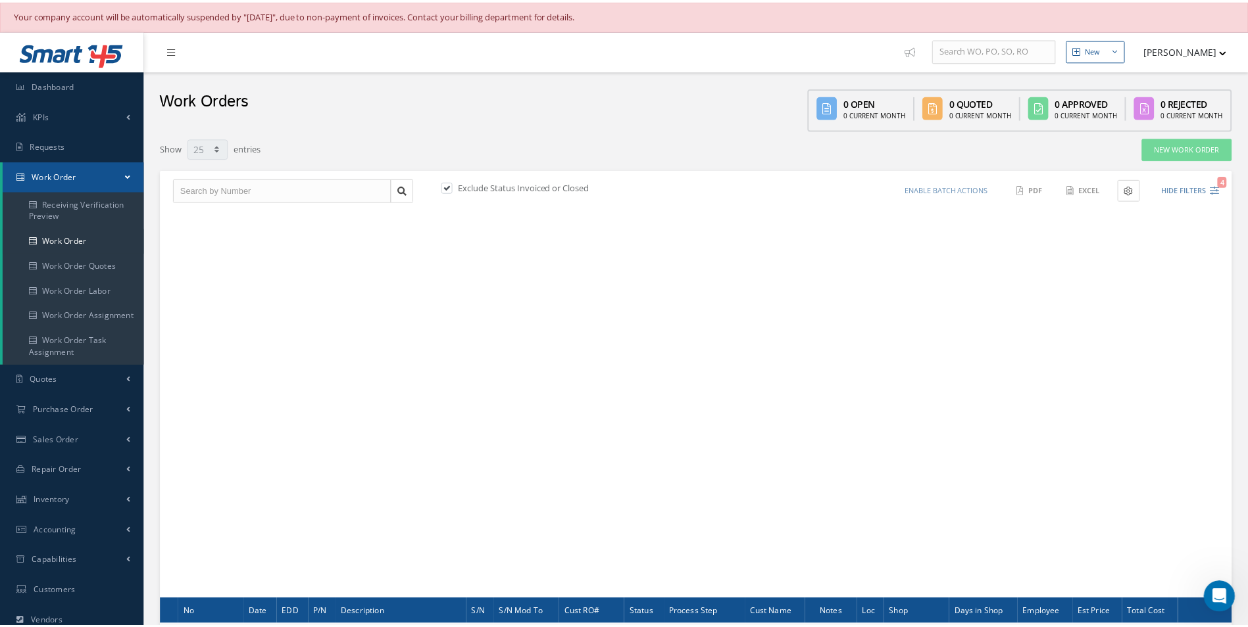
scroll to position [161, 0]
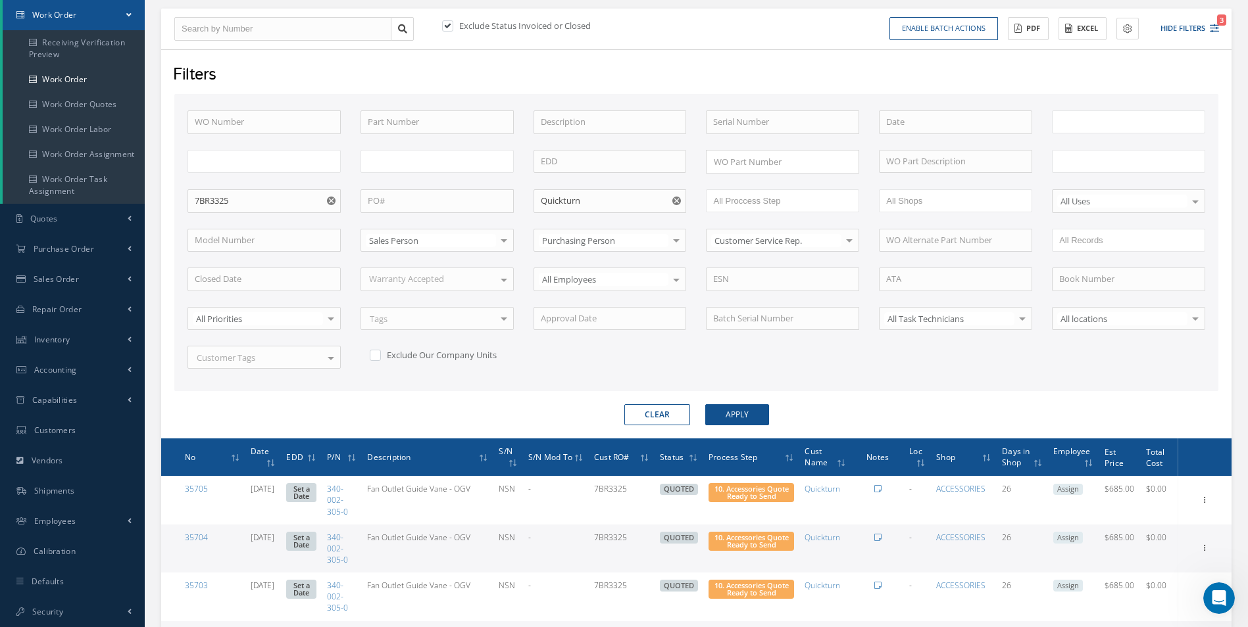
type input "All Work Request"
type input "All Work Performed"
type input "All Status"
type input "WO Part Status"
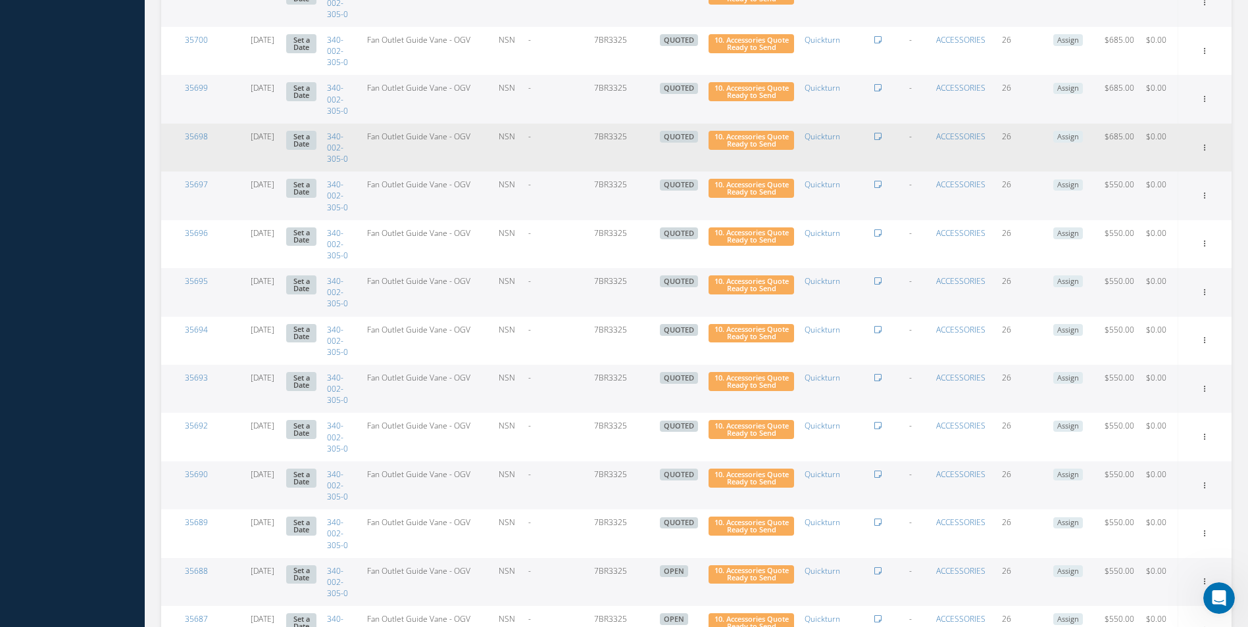
scroll to position [819, 0]
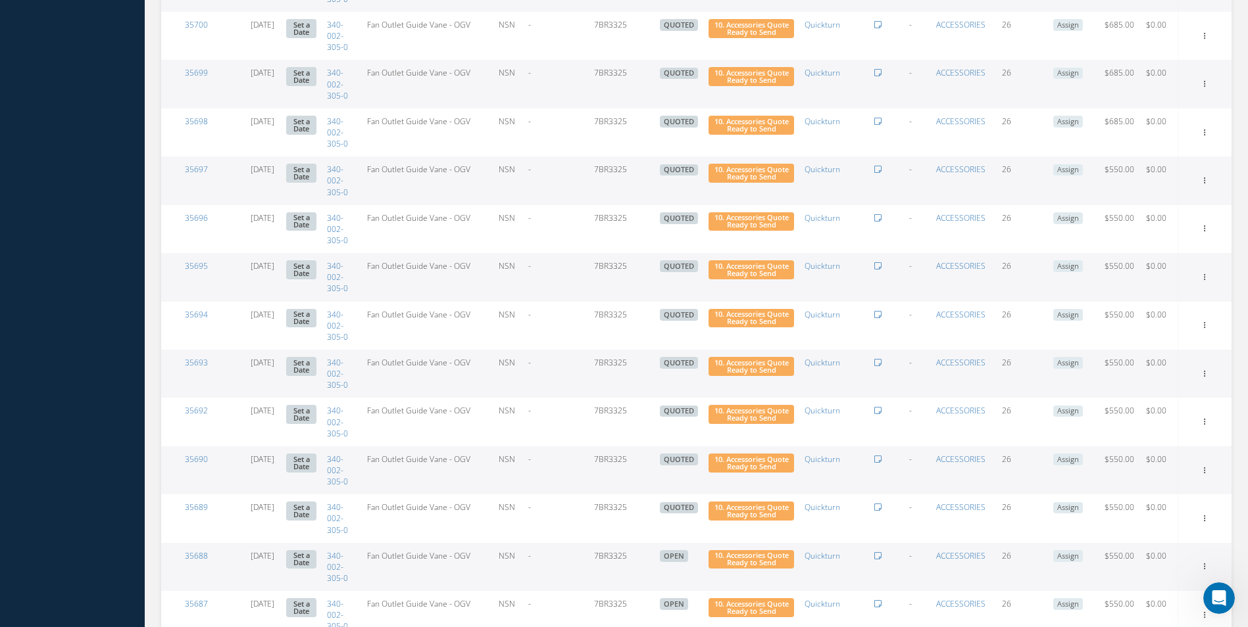
drag, startPoint x: 1203, startPoint y: 182, endPoint x: 1195, endPoint y: 187, distance: 9.5
click at [1203, 182] on icon at bounding box center [1204, 179] width 13 height 11
click at [1167, 210] on link "Edit" at bounding box center [1144, 206] width 104 height 17
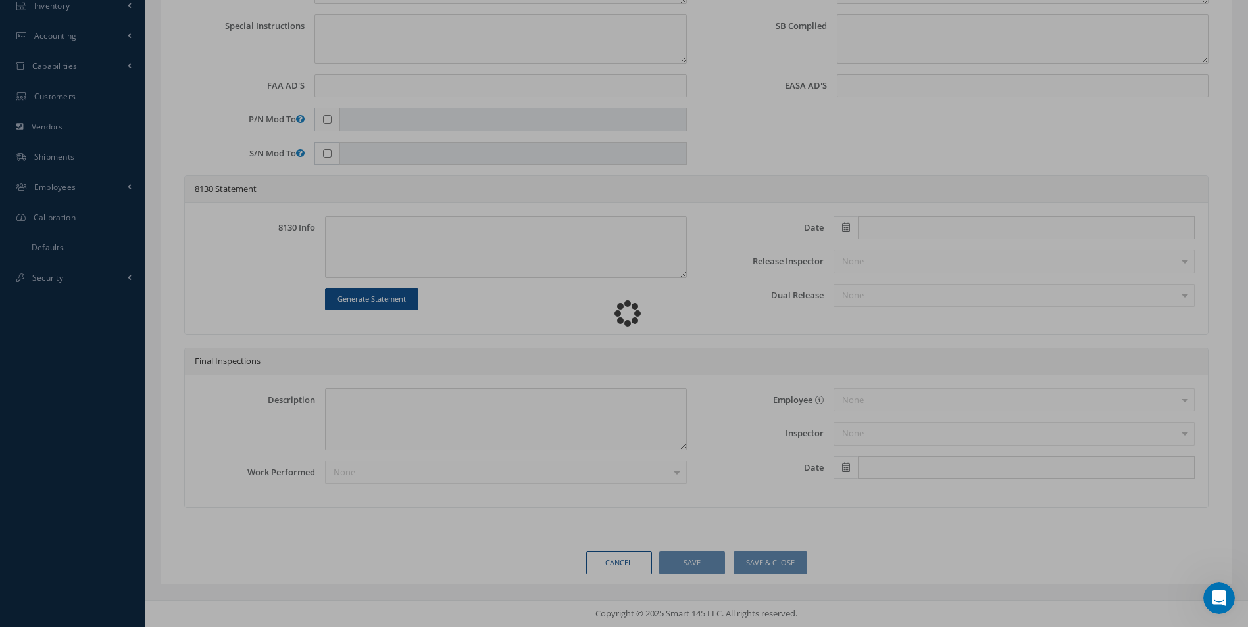
scroll to position [495, 0]
type input "340-002-305-0"
type input "08/14/2025"
type input "Fan Outlet Guide Vane - OGV"
type input "7BR3325"
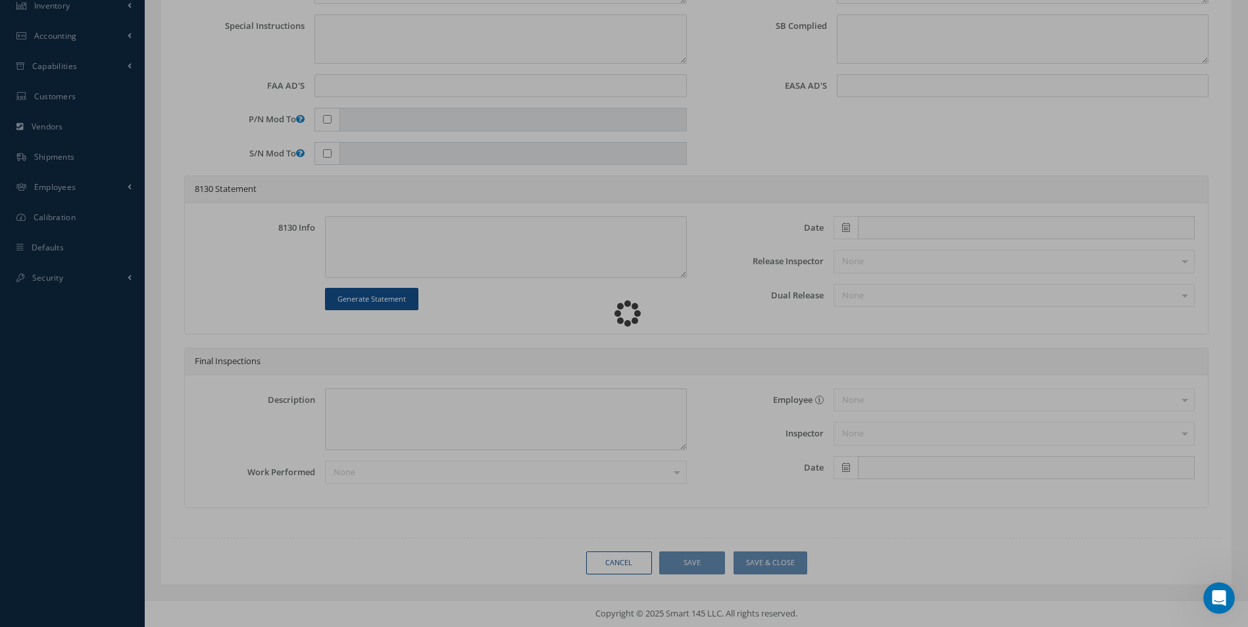
type input "NSN"
type input "804997"
type textarea "NONE"
type textarea "PLEASE SEE R.O. FOR DETAILS"
type textarea "NO VISUAL DAMAGE"
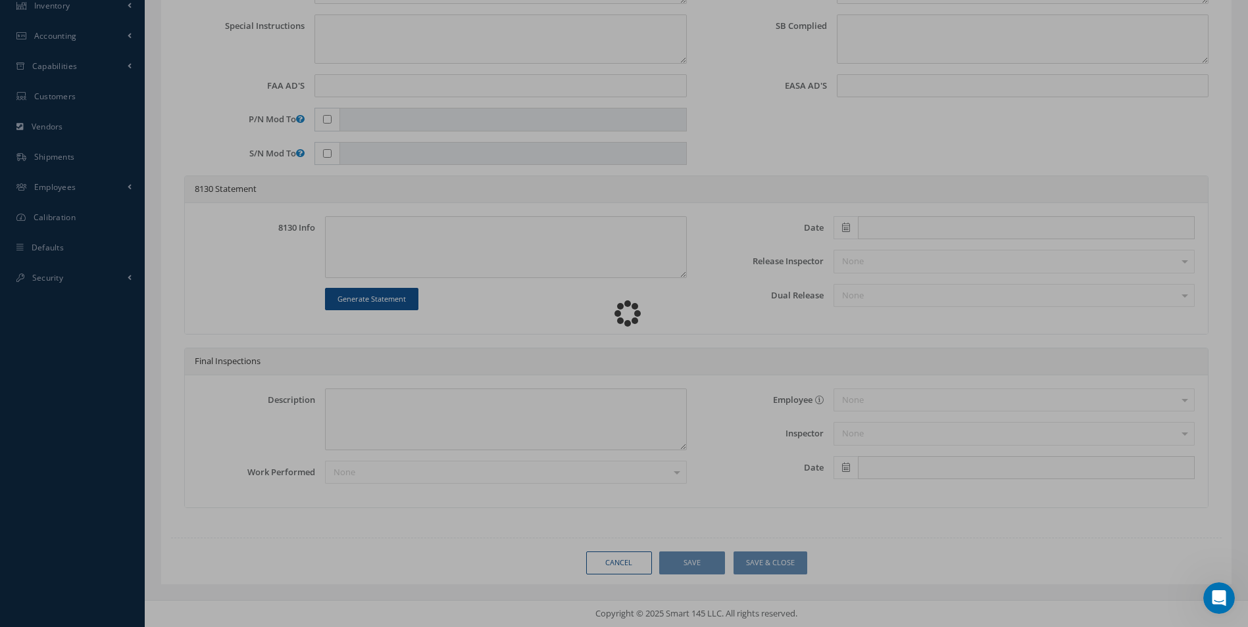
type textarea "None performed"
type textarea "Article was inspected in reference with the following Technical Standard : CFM …"
type textarea "Article has been approved to return to service."
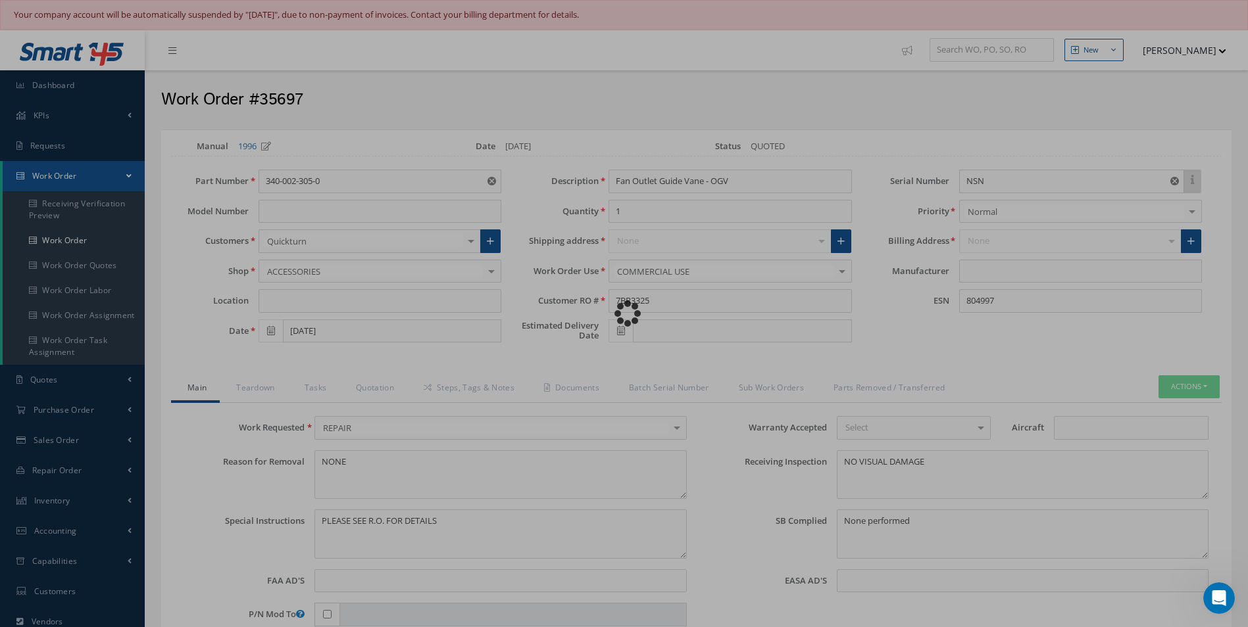
type input "CFM"
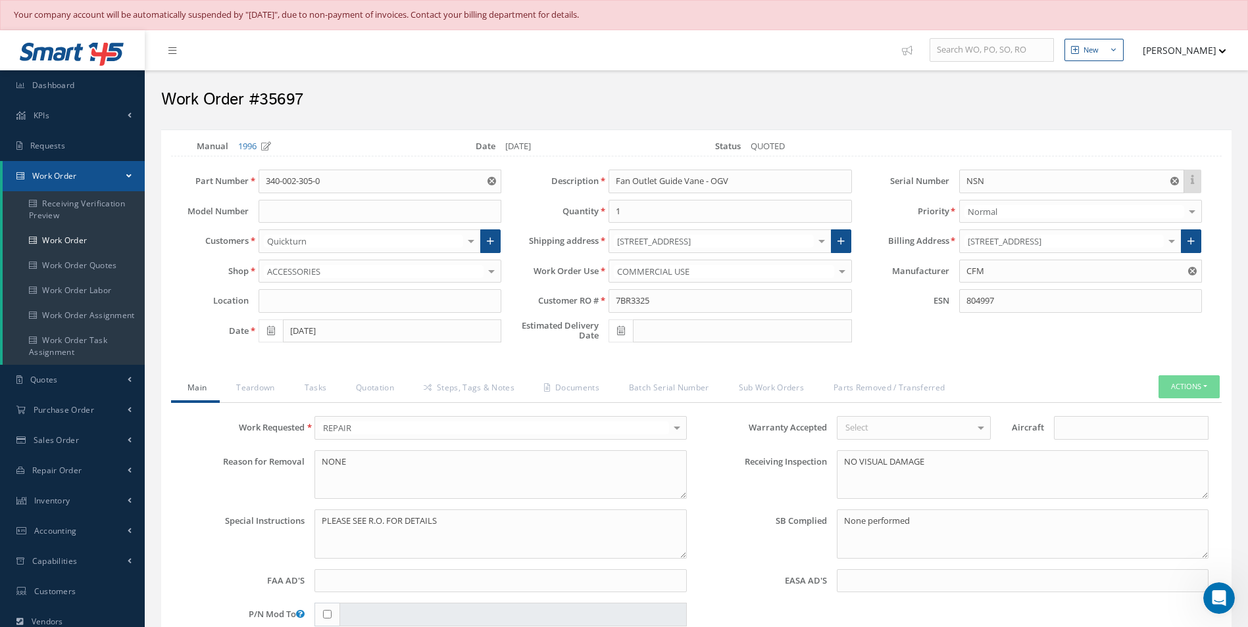
scroll to position [142, 0]
drag, startPoint x: 366, startPoint y: 383, endPoint x: 373, endPoint y: 384, distance: 7.3
click at [368, 383] on link "Quotation" at bounding box center [373, 390] width 68 height 28
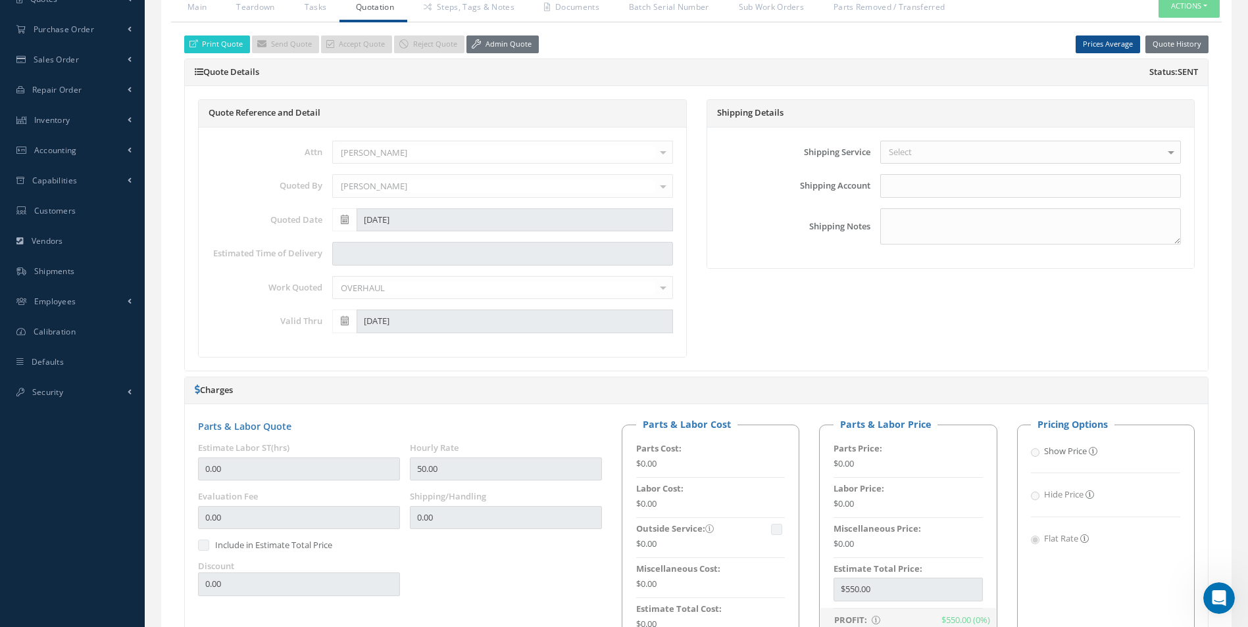
scroll to position [395, 0]
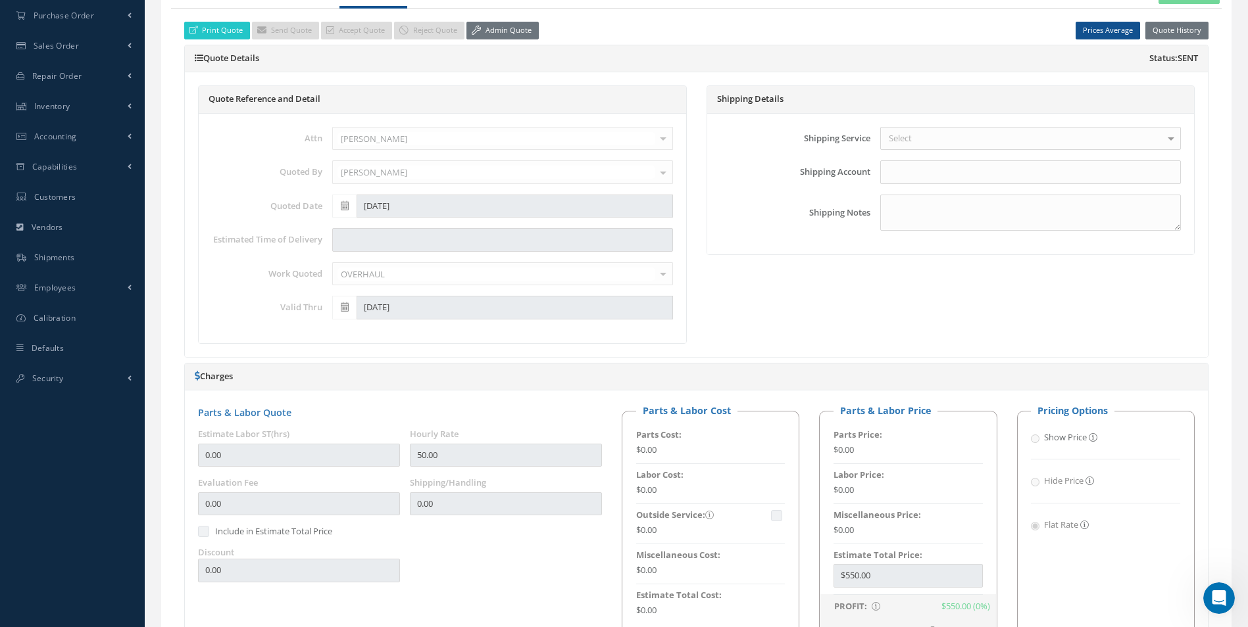
click at [518, 40] on div "Print Quote Send Quote Accept Quote Reject Quote Admin Quote Prices Average Par…" at bounding box center [696, 540] width 1024 height 1036
click at [520, 36] on link "Admin Quote" at bounding box center [502, 31] width 72 height 18
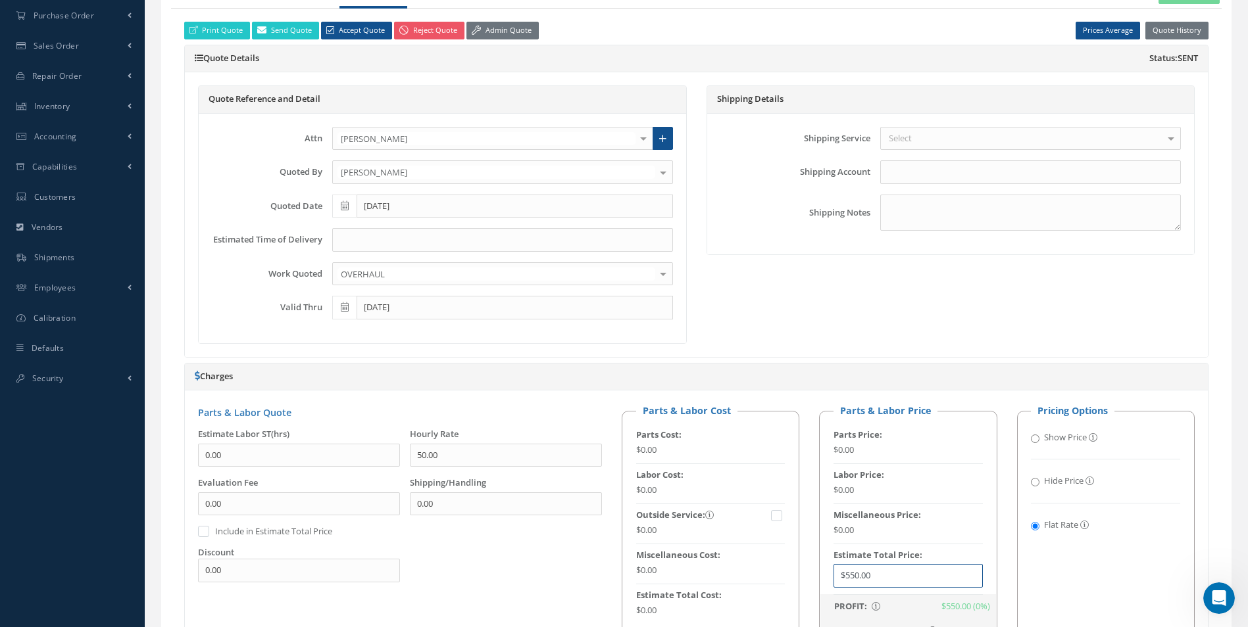
drag, startPoint x: 806, startPoint y: 569, endPoint x: 737, endPoint y: 566, distance: 69.1
click at [750, 568] on div "Parts & Labor Cost Parts Cost: $0.00 Labor Cost: $0.00 Outside Service: $0.00 M…" at bounding box center [908, 524] width 593 height 240
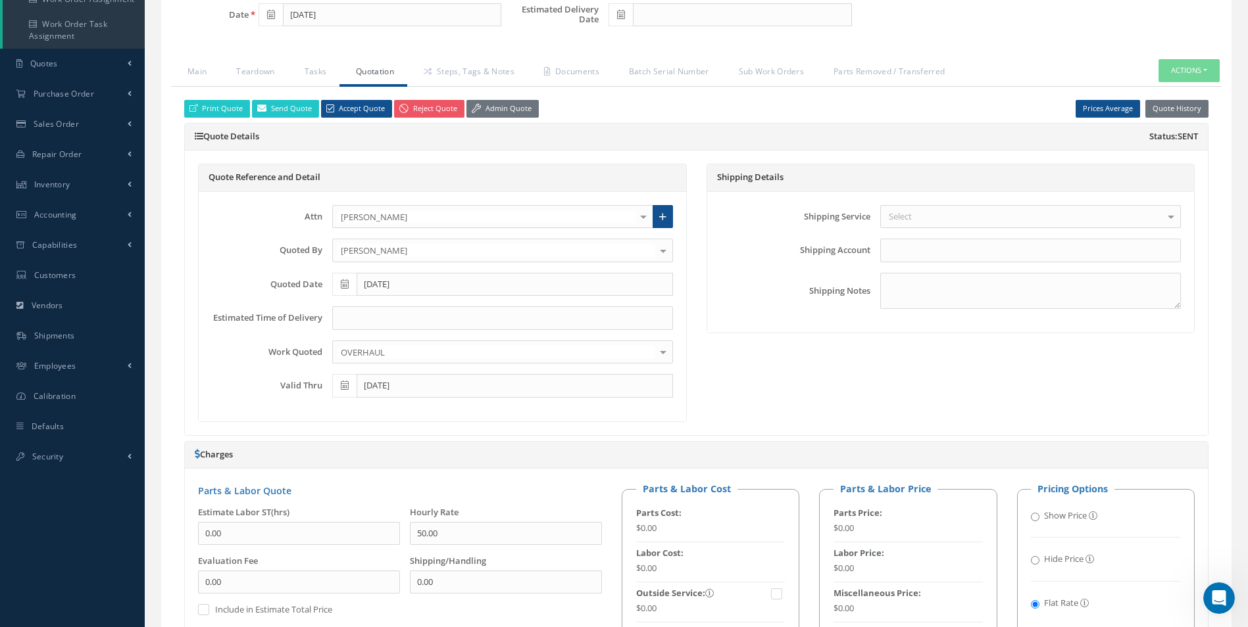
scroll to position [197, 0]
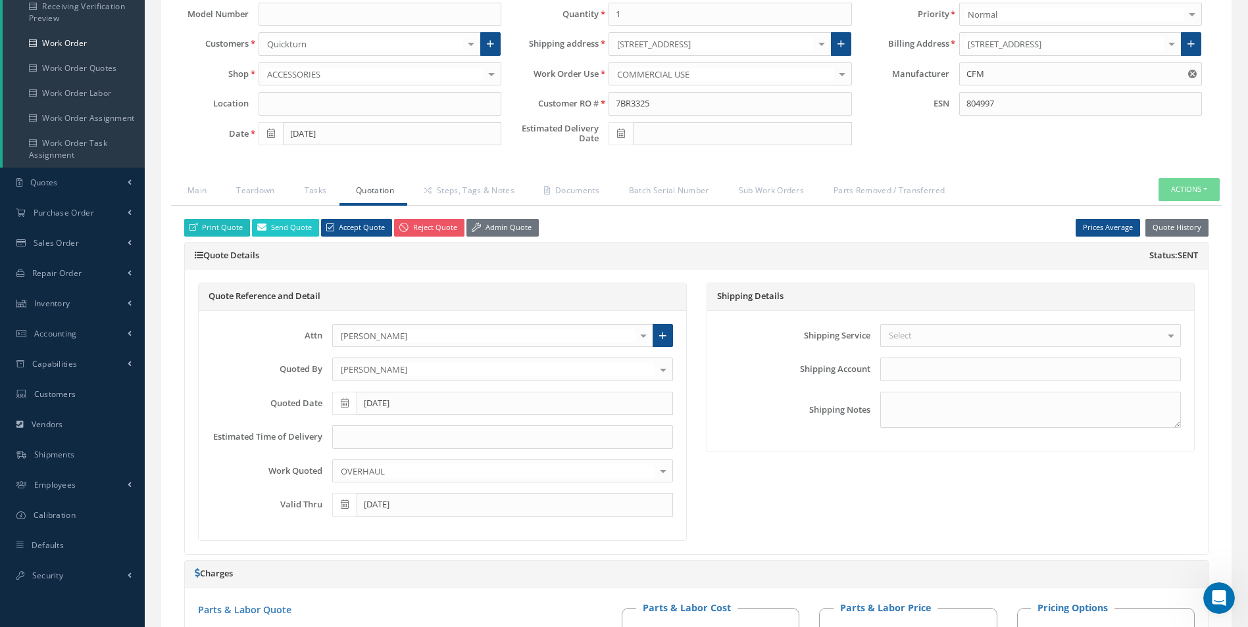
type input "$685"
click at [191, 226] on icon at bounding box center [193, 226] width 8 height 7
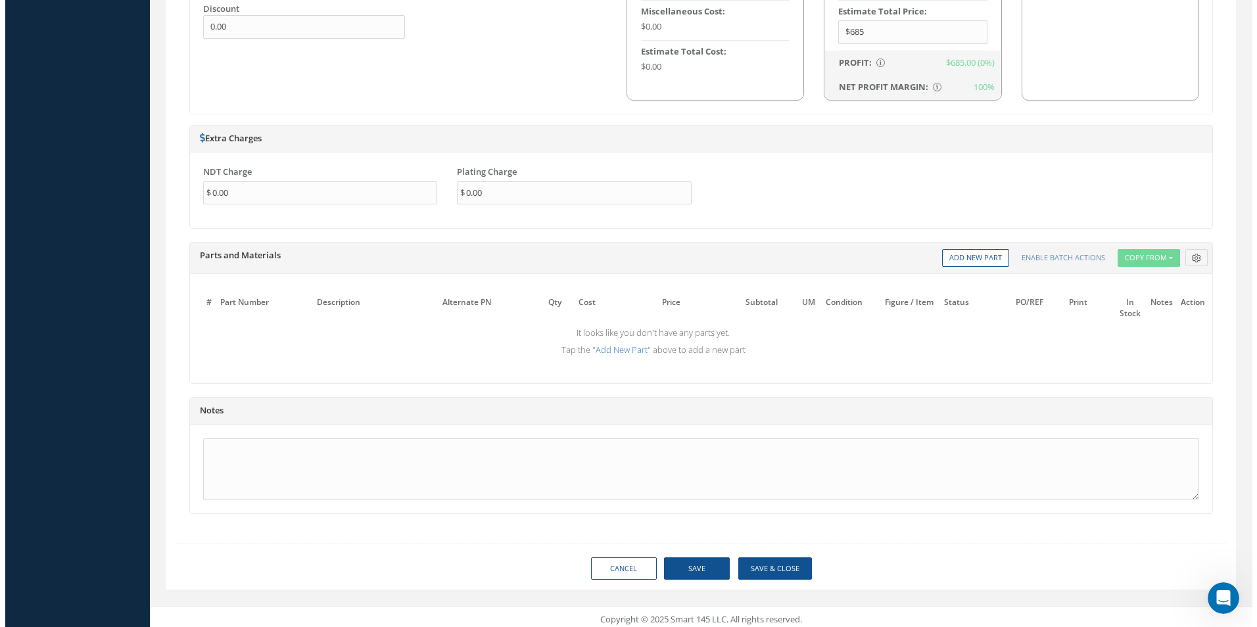
scroll to position [944, 0]
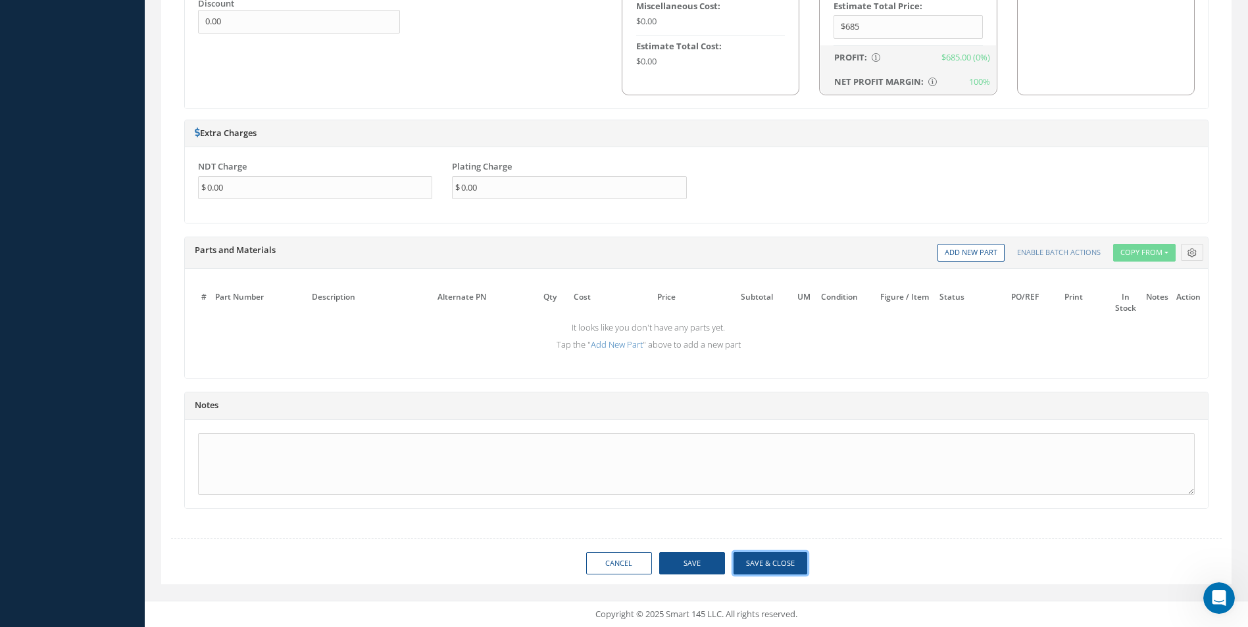
click at [788, 560] on button "Save & Close" at bounding box center [770, 563] width 74 height 23
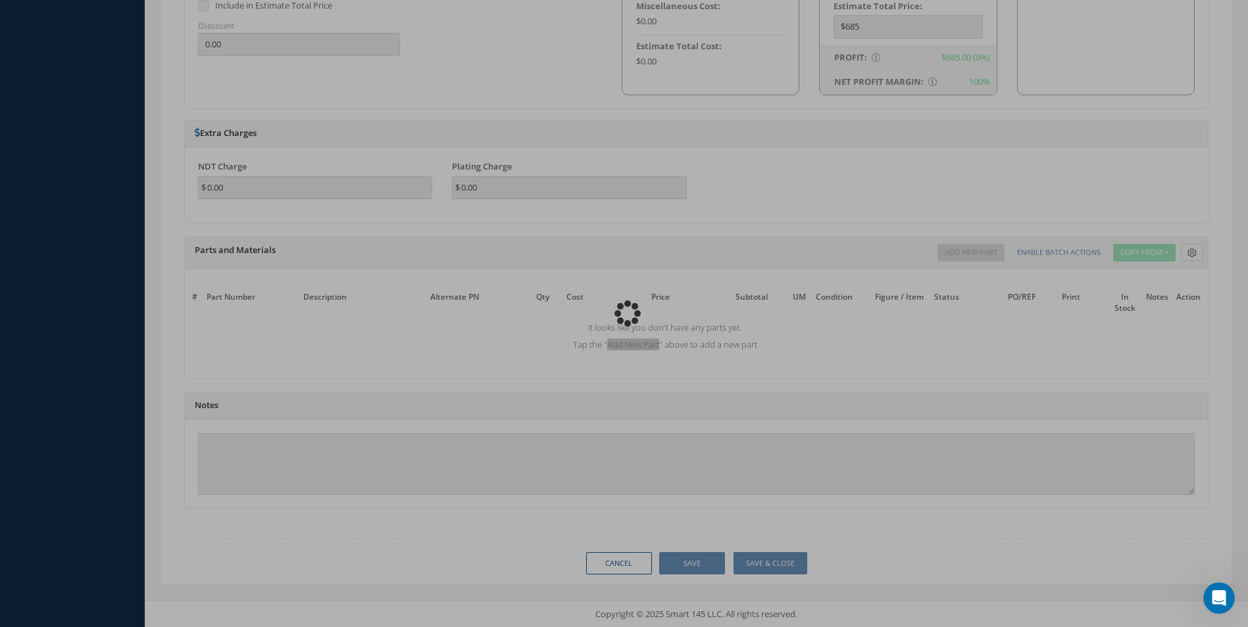
type input "CFM"
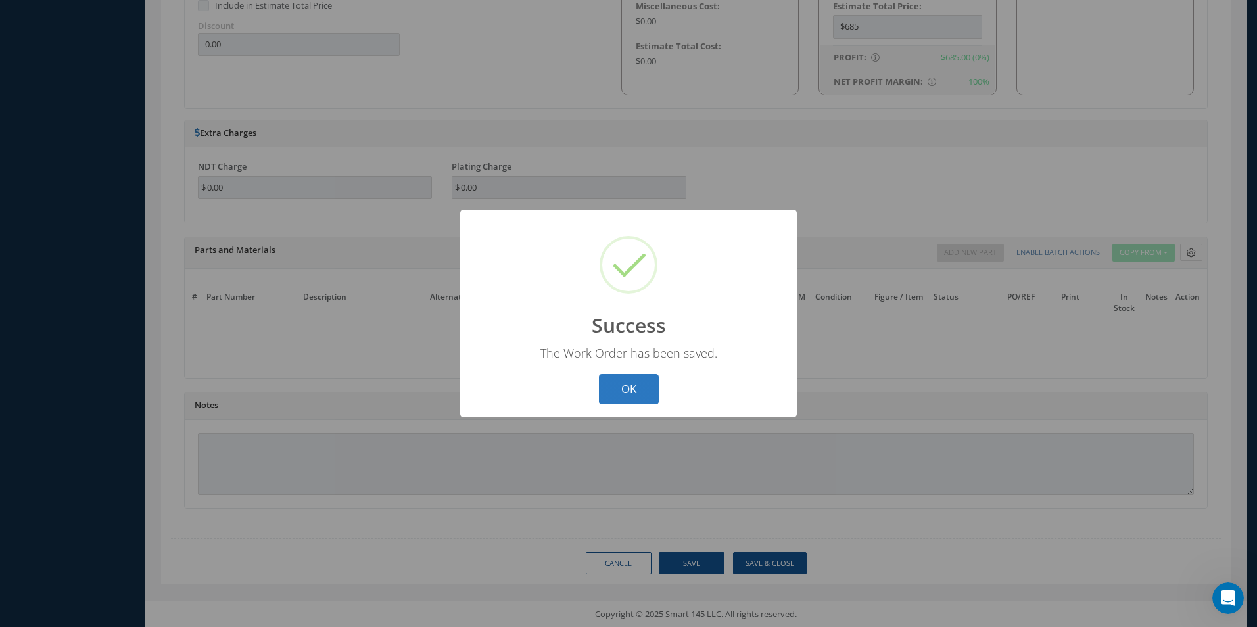
click at [639, 392] on button "OK" at bounding box center [629, 389] width 60 height 31
select select "25"
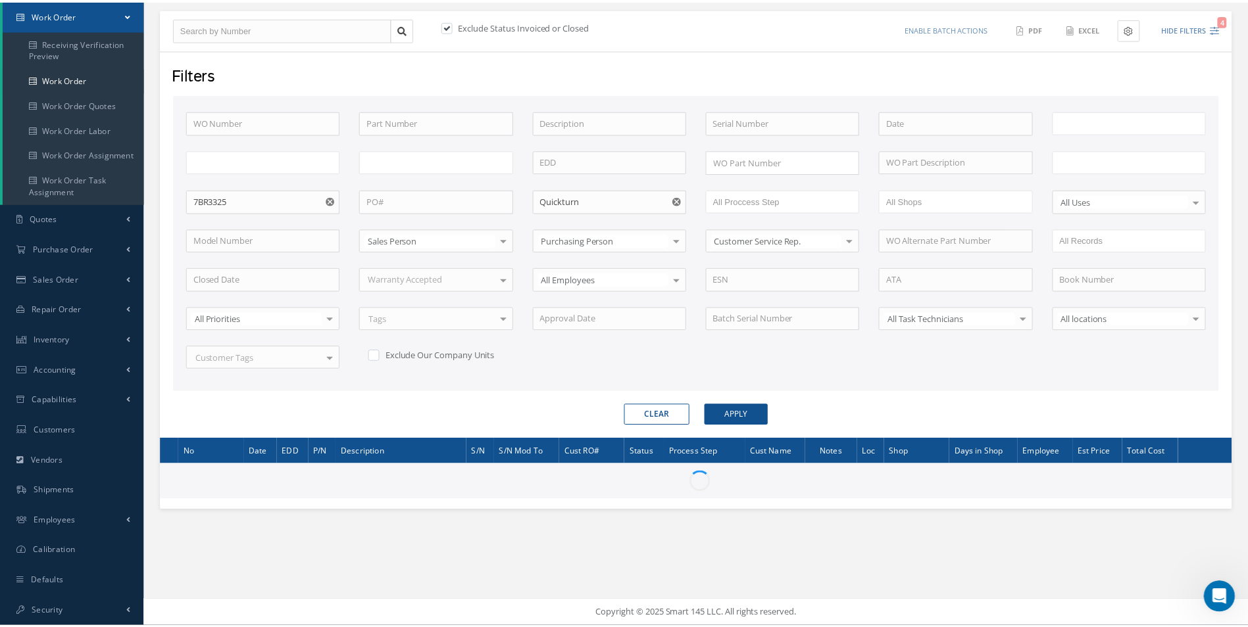
scroll to position [161, 0]
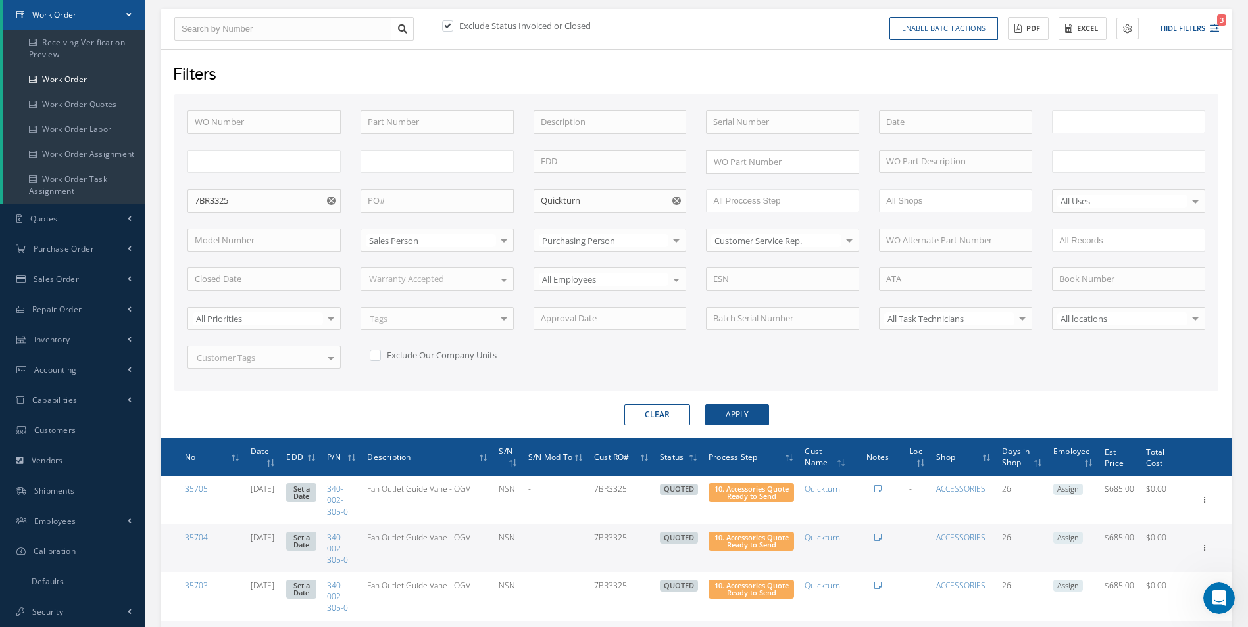
type input "All Work Request"
type input "All Work Performed"
type input "All Status"
type input "WO Part Status"
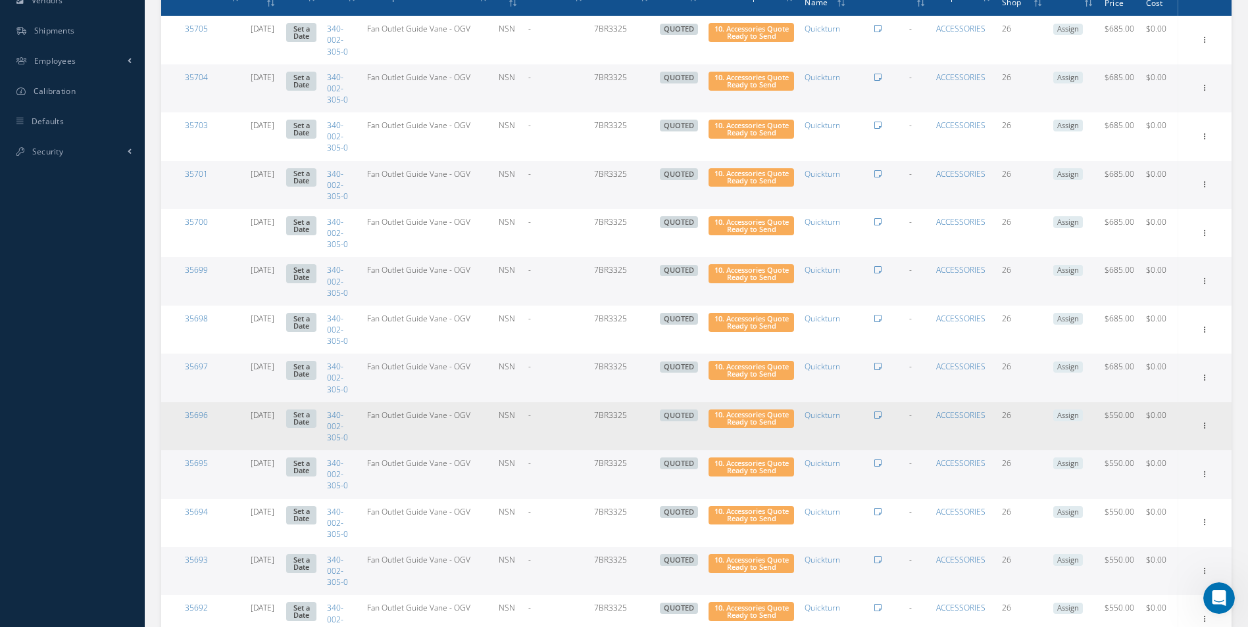
scroll to position [91, 0]
click at [1206, 426] on icon at bounding box center [1204, 425] width 13 height 11
click at [1182, 444] on link "Edit" at bounding box center [1144, 451] width 104 height 17
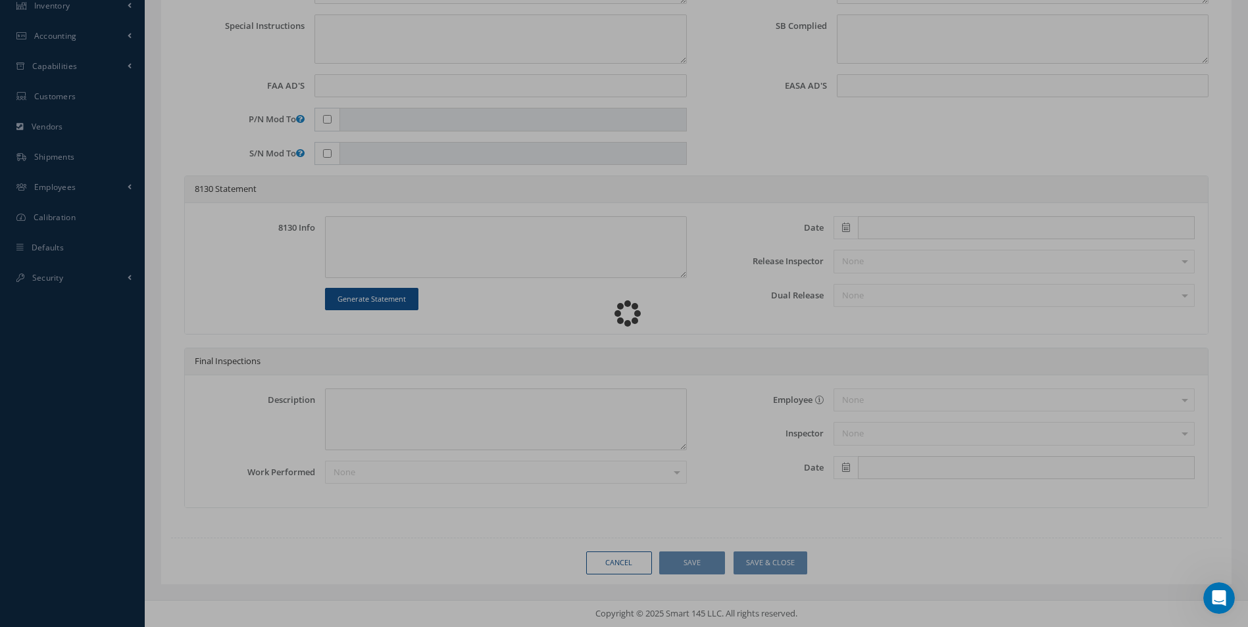
scroll to position [495, 0]
type input "340-002-305-0"
type input "08/14/2025"
type input "Fan Outlet Guide Vane - OGV"
type input "7BR3325"
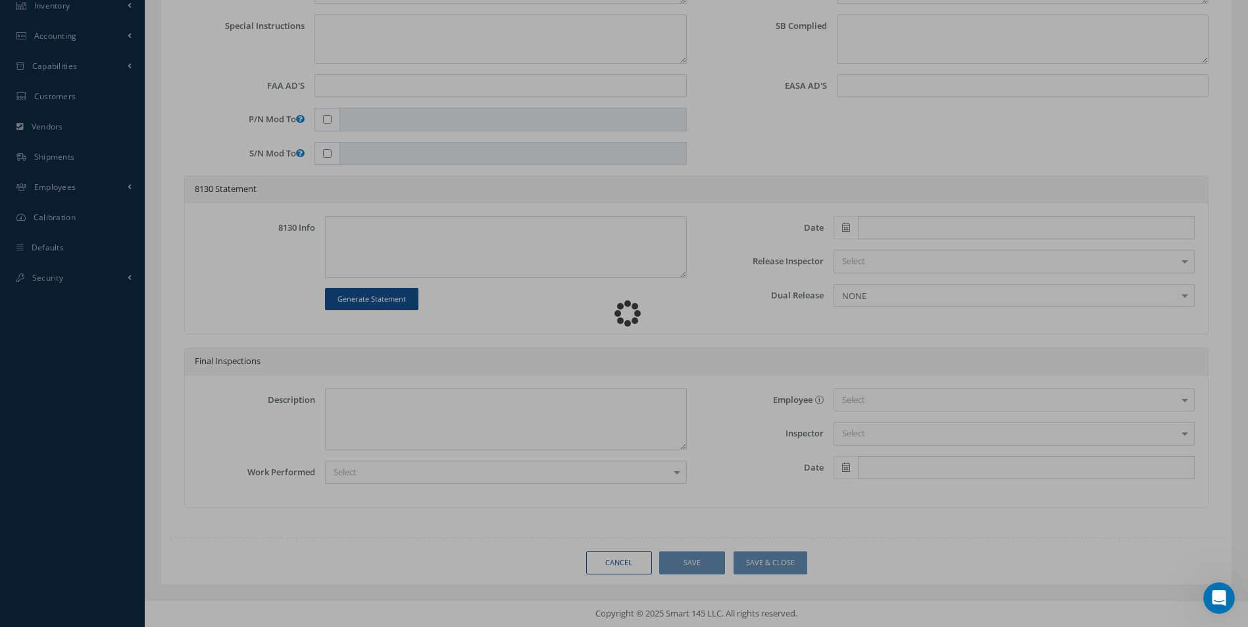
type input "NSN"
type input "804997"
type textarea "NONE"
type textarea "PLEASE SEE R.O. FOR DETAILS"
type textarea "NO VISUAL DAMAGE"
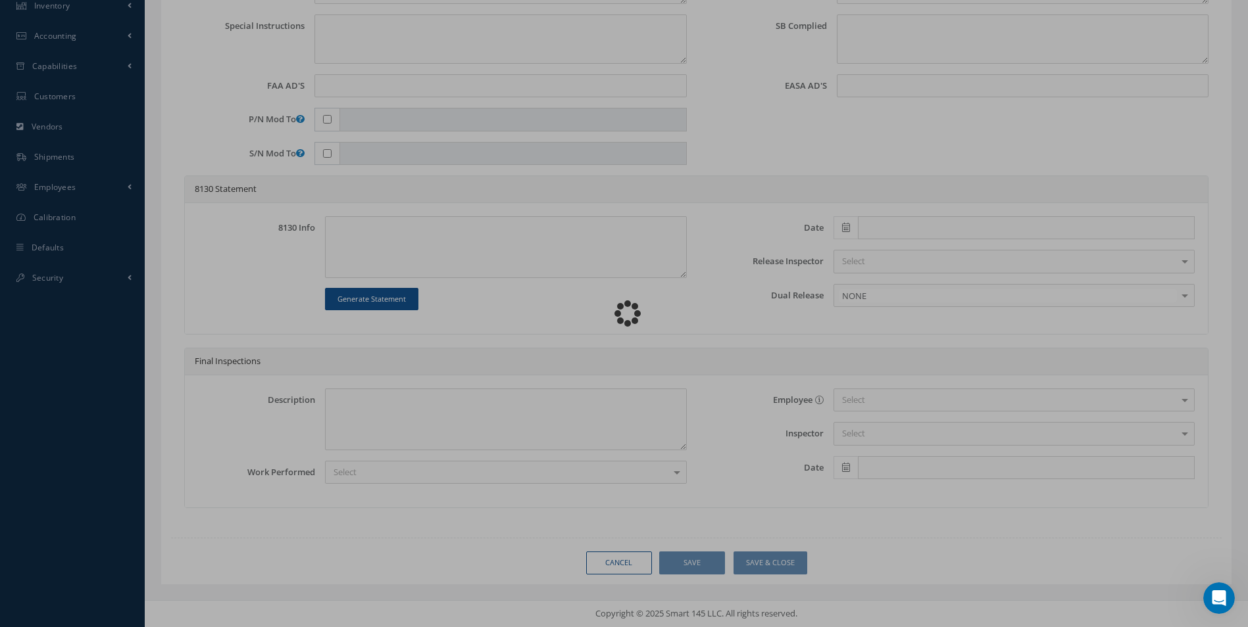
type textarea "None performed"
type textarea "Article was inspected in reference with the following Technical Standard : CFM …"
type textarea "Article has been approved to return to service."
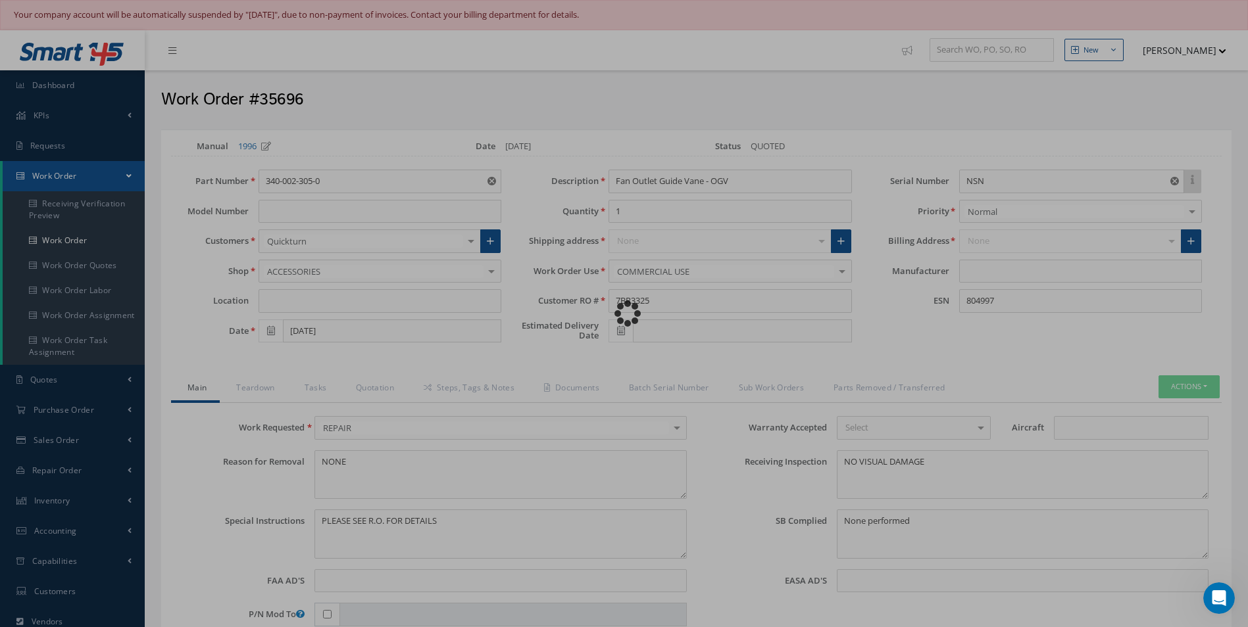
scroll to position [142, 0]
type input "CFM"
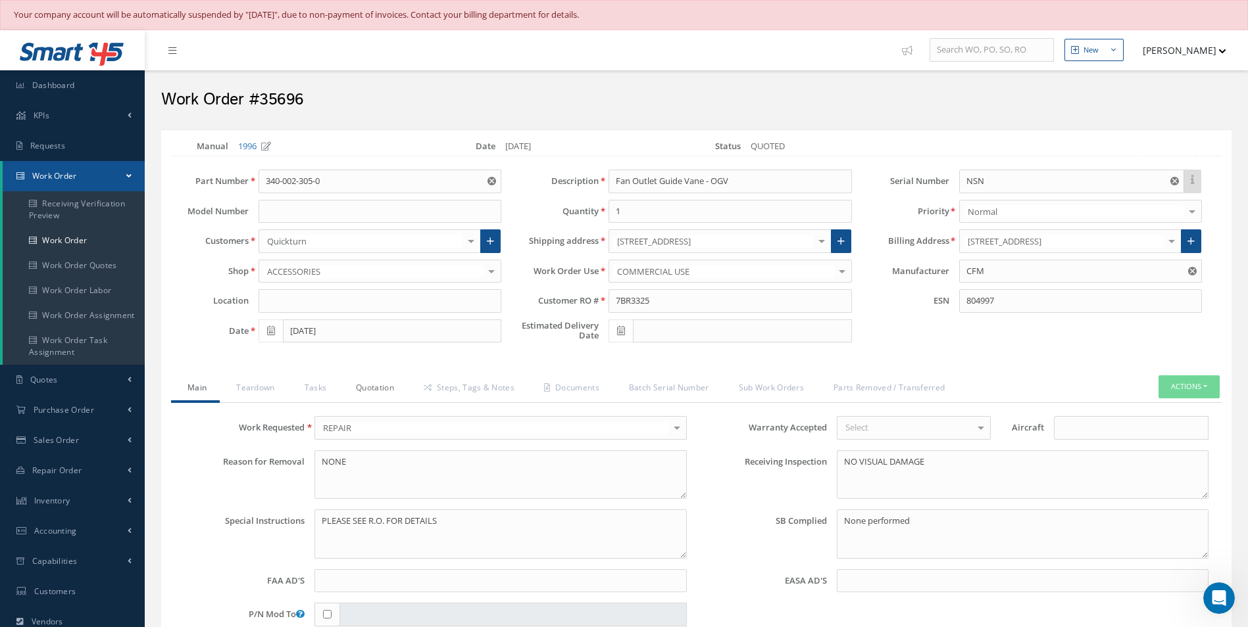
click at [381, 387] on link "Quotation" at bounding box center [373, 390] width 68 height 28
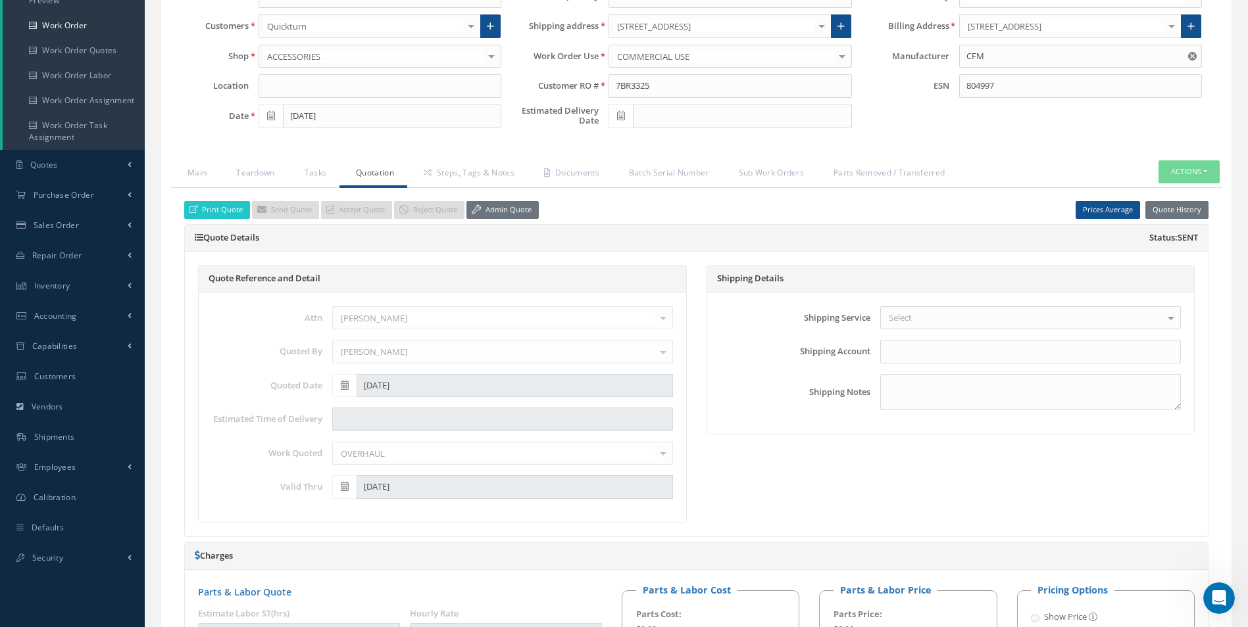
scroll to position [395, 0]
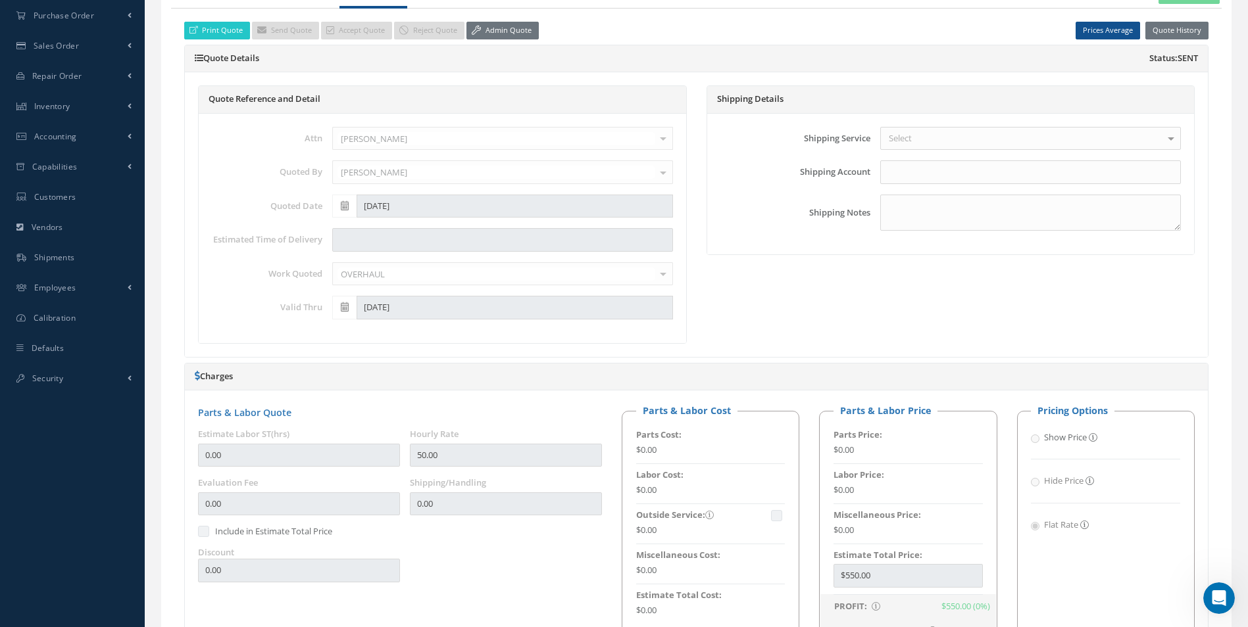
click at [504, 33] on link "Admin Quote" at bounding box center [502, 31] width 72 height 18
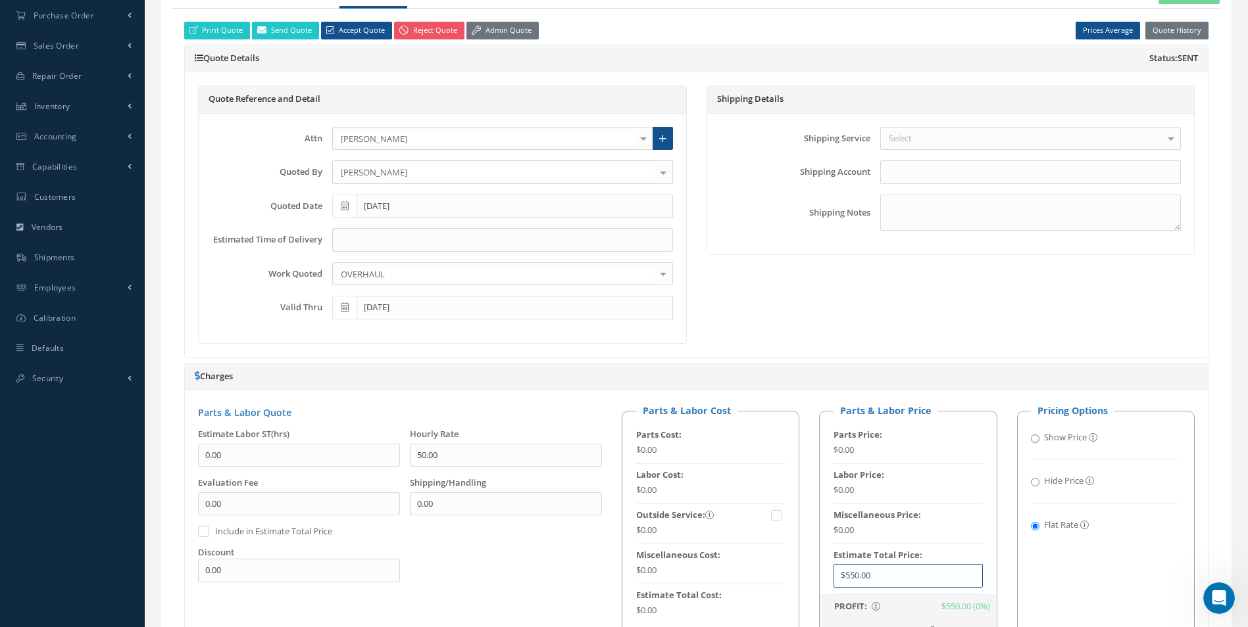
drag, startPoint x: 742, startPoint y: 588, endPoint x: 666, endPoint y: 559, distance: 81.6
click at [685, 581] on div "Parts & Labor Cost Parts Cost: $0.00 Labor Cost: $0.00 Outside Service: $0.00 M…" at bounding box center [908, 524] width 593 height 240
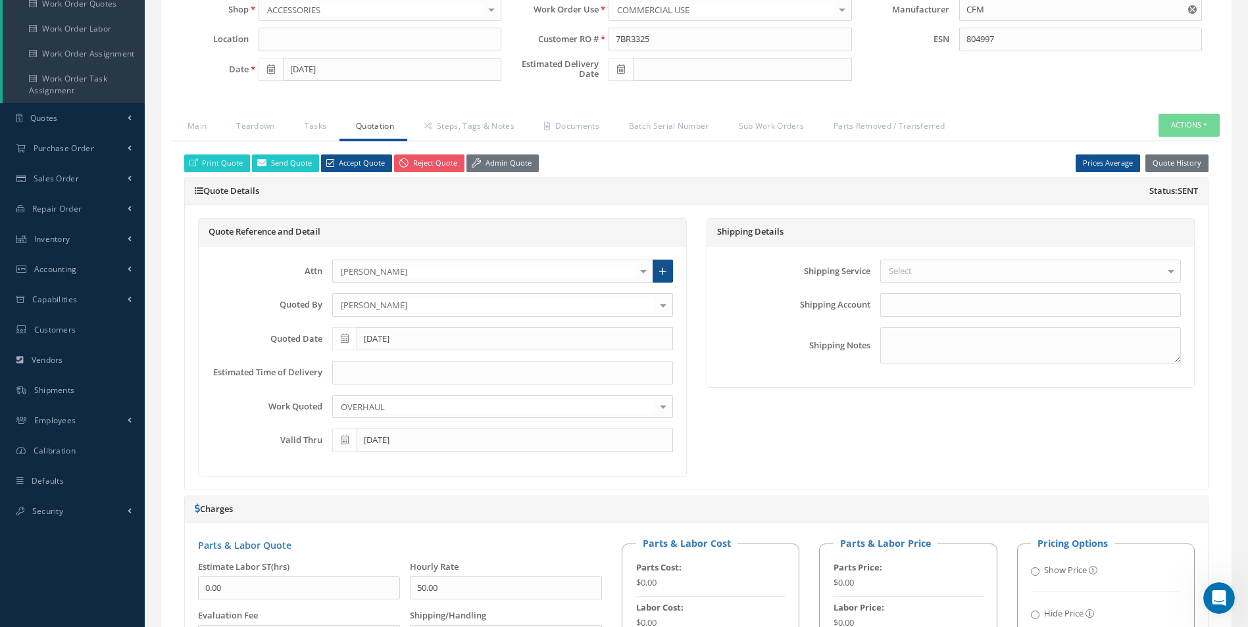
scroll to position [132, 0]
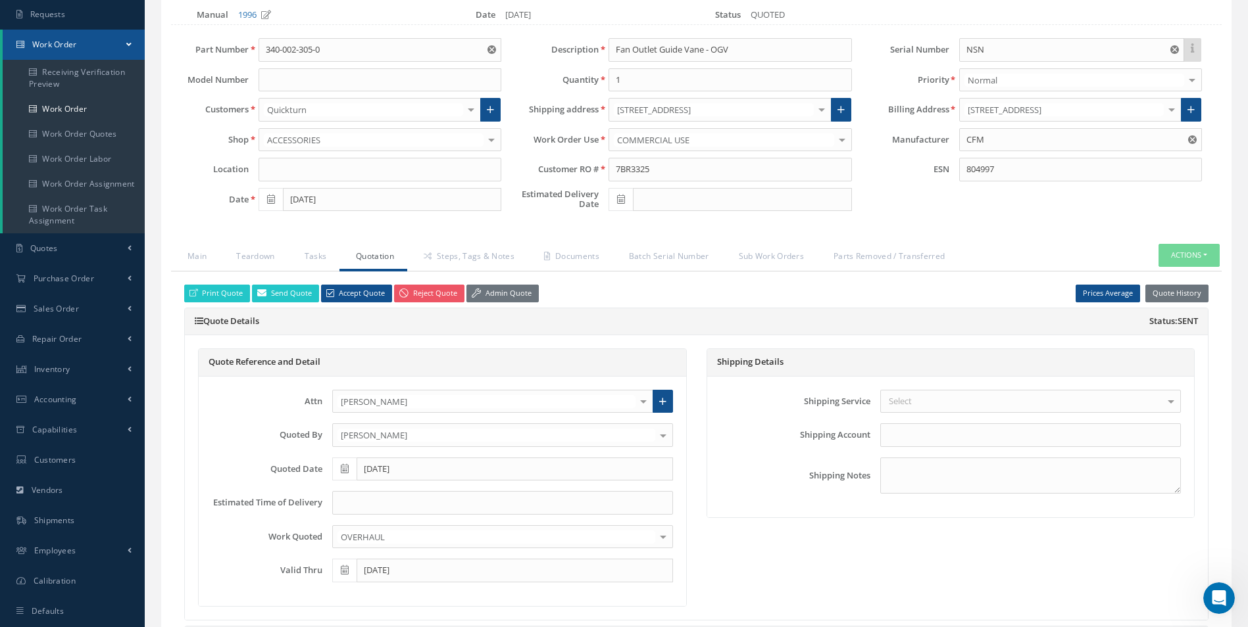
type input "$685"
click at [232, 293] on link "Print Quote" at bounding box center [217, 294] width 66 height 18
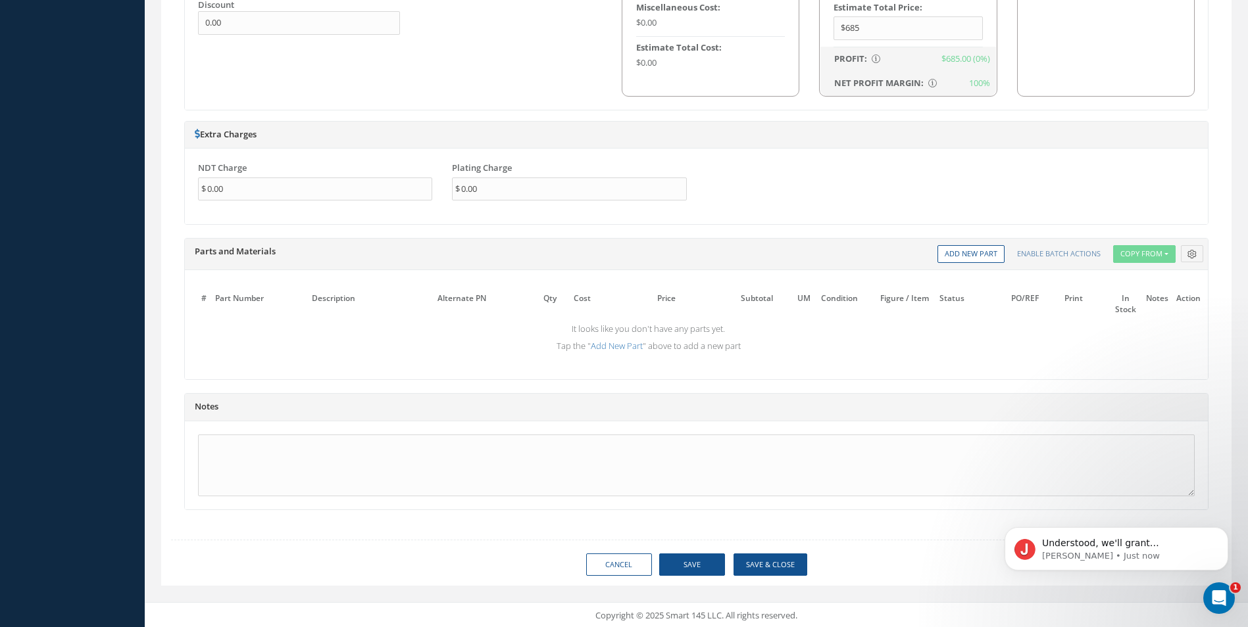
scroll to position [944, 0]
click at [782, 566] on button "Save & Close" at bounding box center [770, 563] width 74 height 23
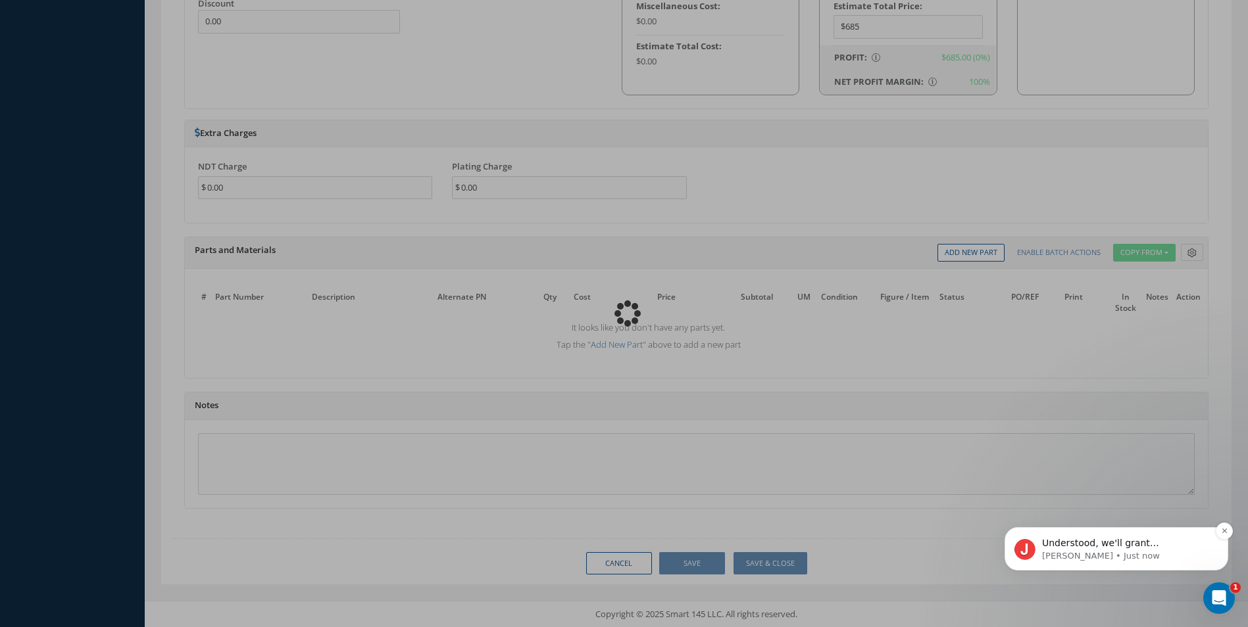
click at [1157, 554] on p "Jenniffer • Just now" at bounding box center [1127, 556] width 170 height 12
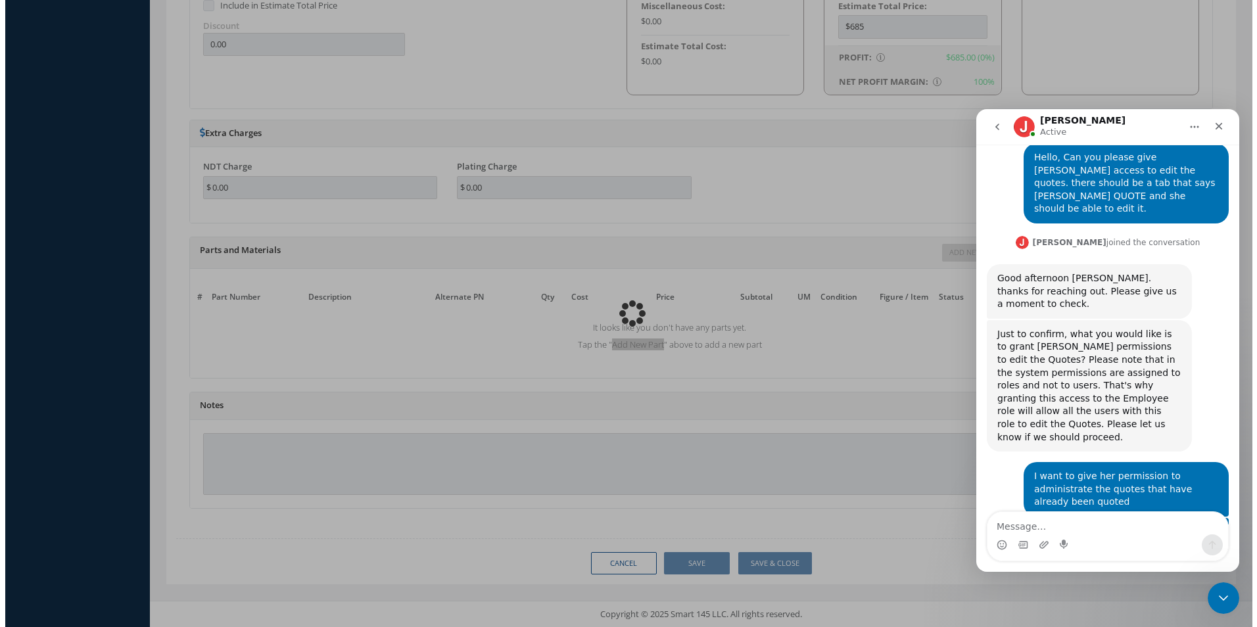
scroll to position [233, 0]
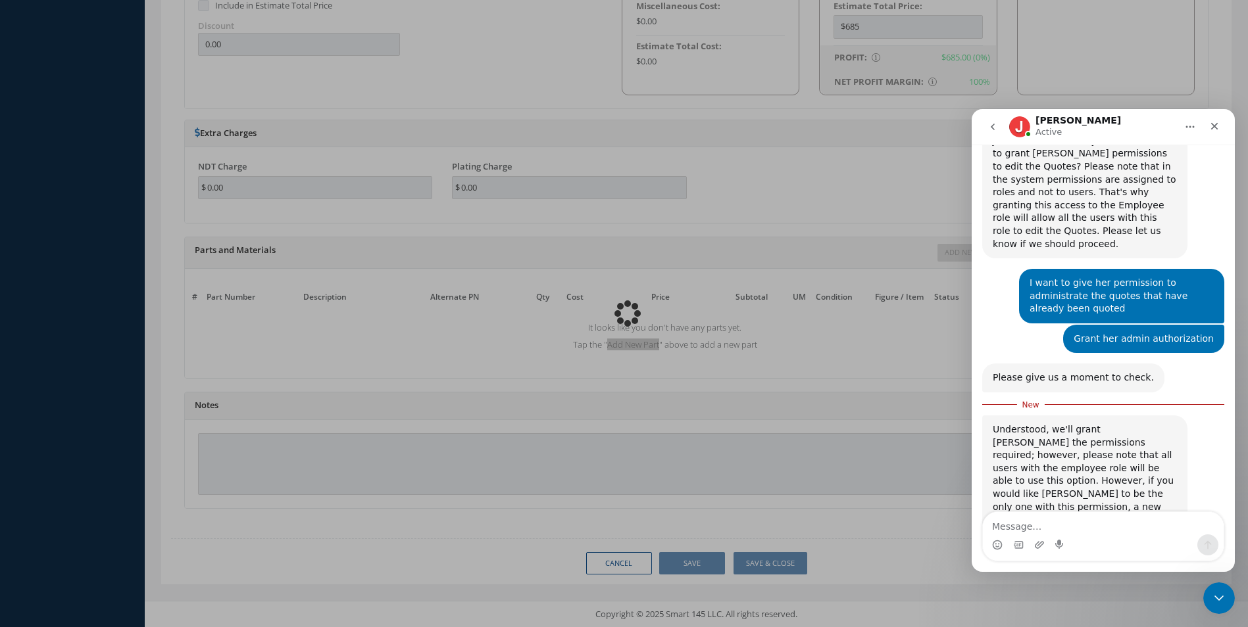
type input "CFM"
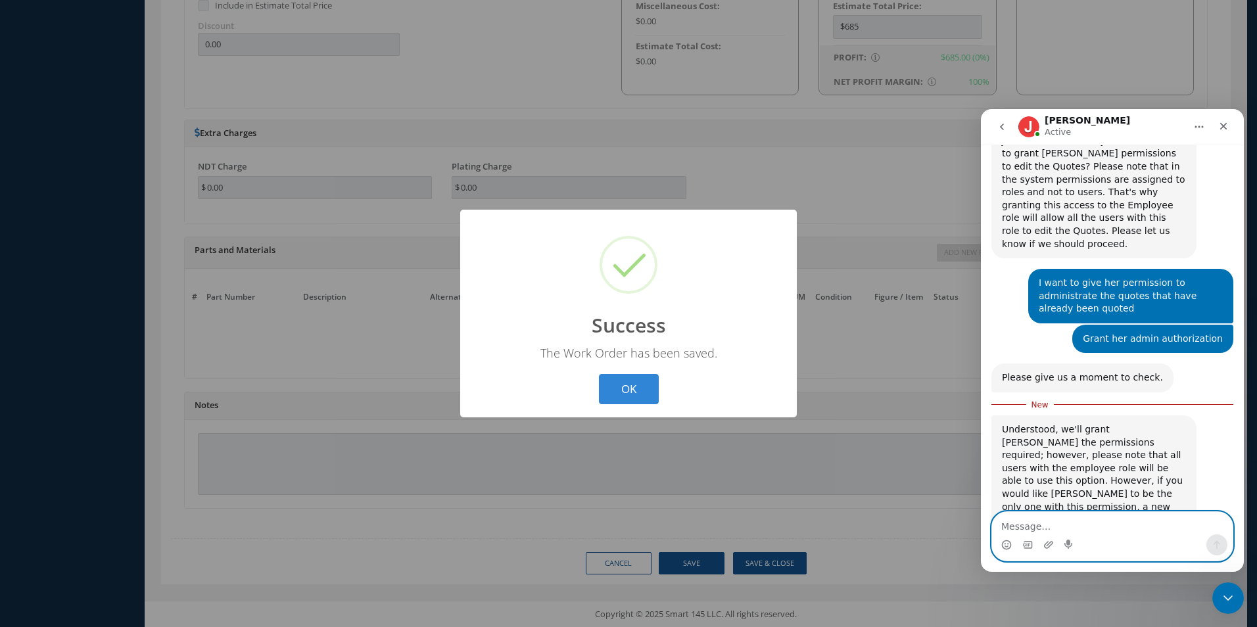
click at [1125, 518] on textarea "Message…" at bounding box center [1112, 523] width 241 height 22
click at [645, 389] on button "OK" at bounding box center [629, 389] width 60 height 31
select select "25"
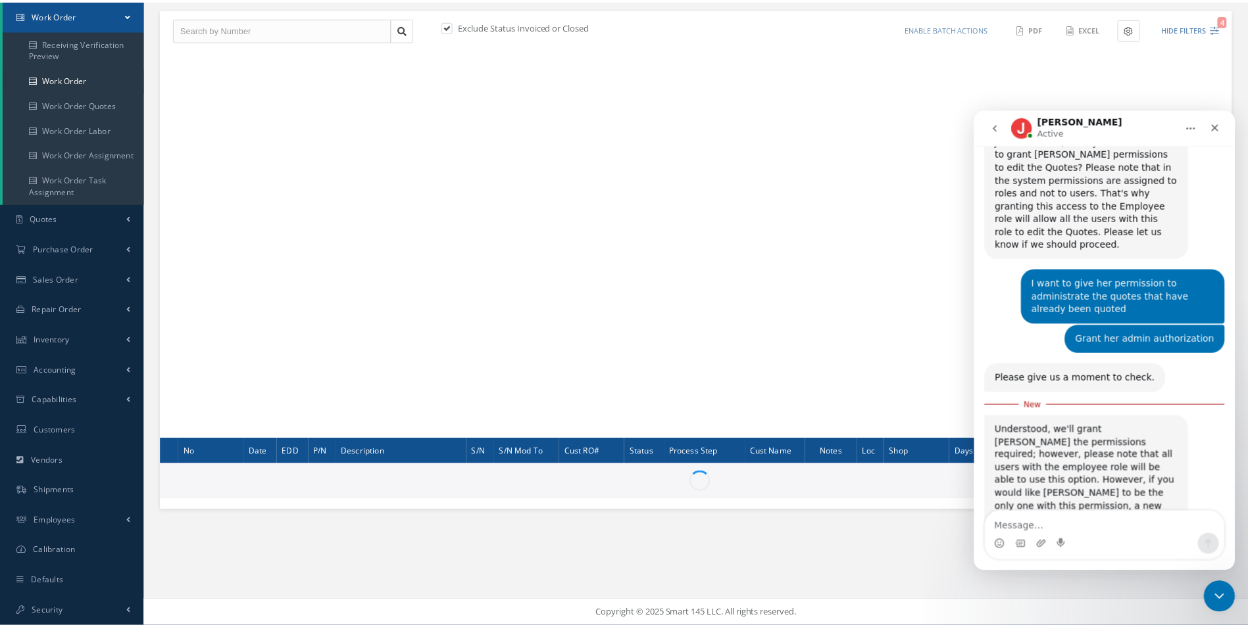
scroll to position [161, 0]
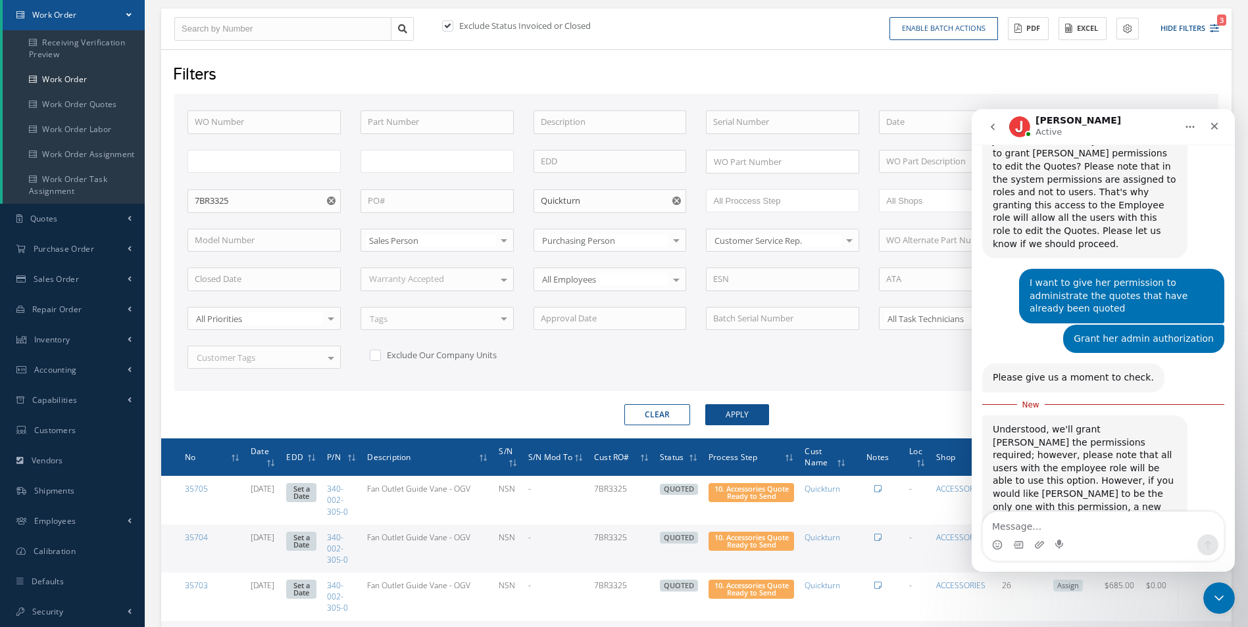
type input "All Work Request"
type input "All Work Performed"
type input "All Status"
type input "WO Part Status"
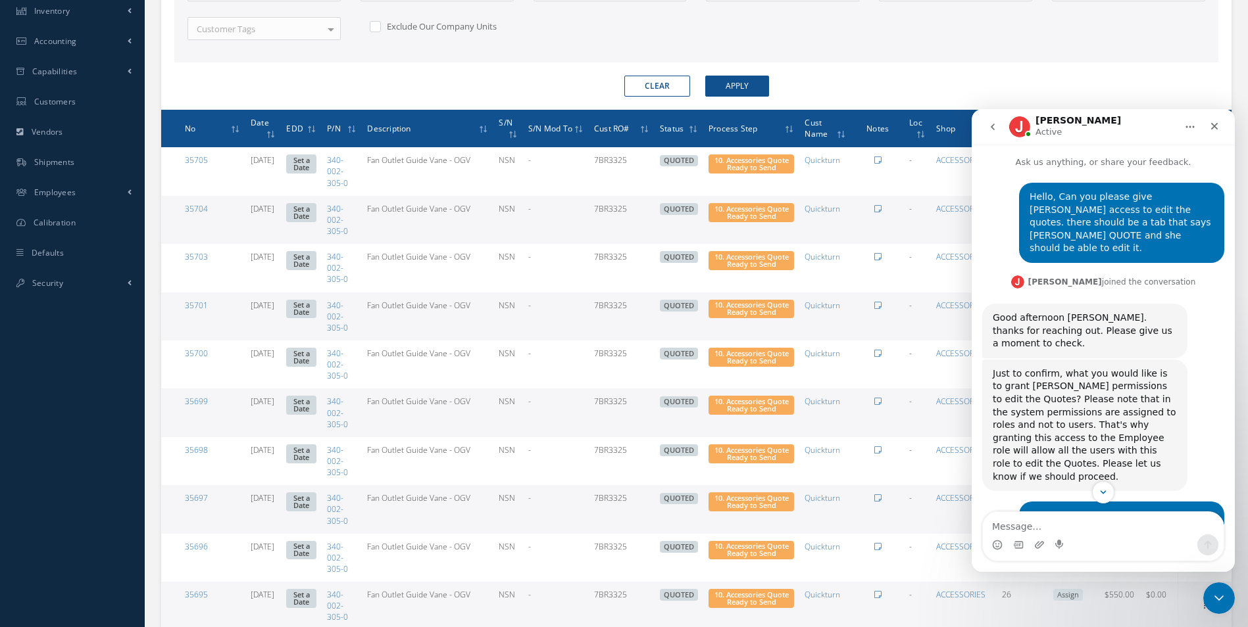
scroll to position [233, 0]
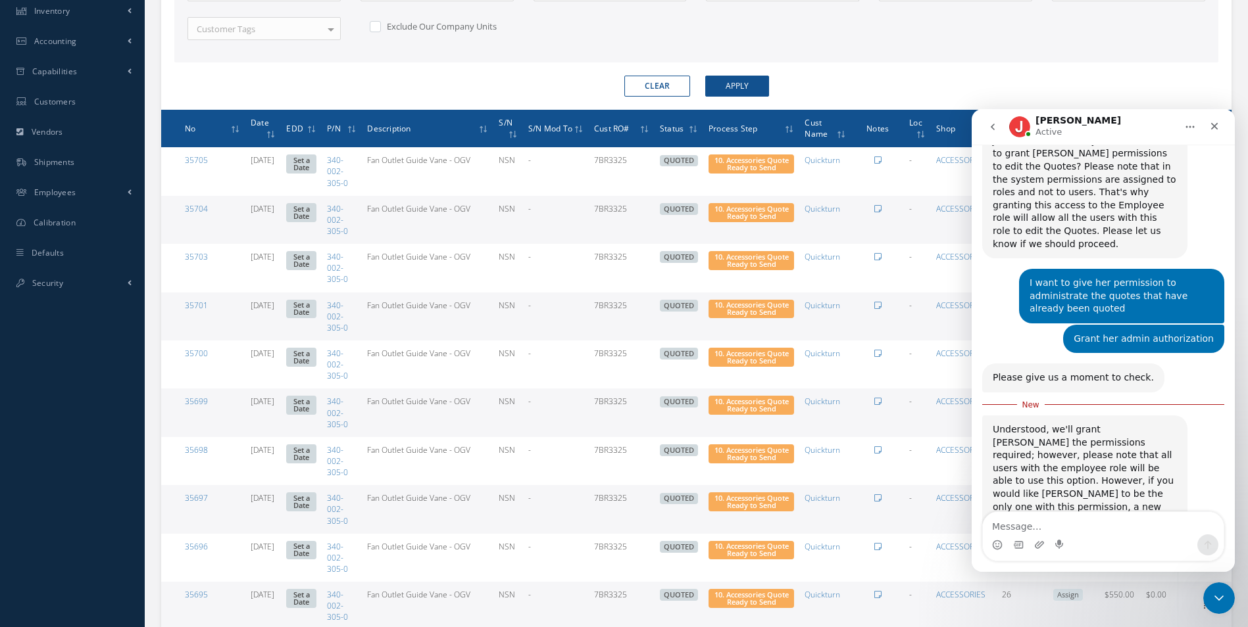
click at [1096, 535] on div "Intercom messenger" at bounding box center [1103, 545] width 241 height 21
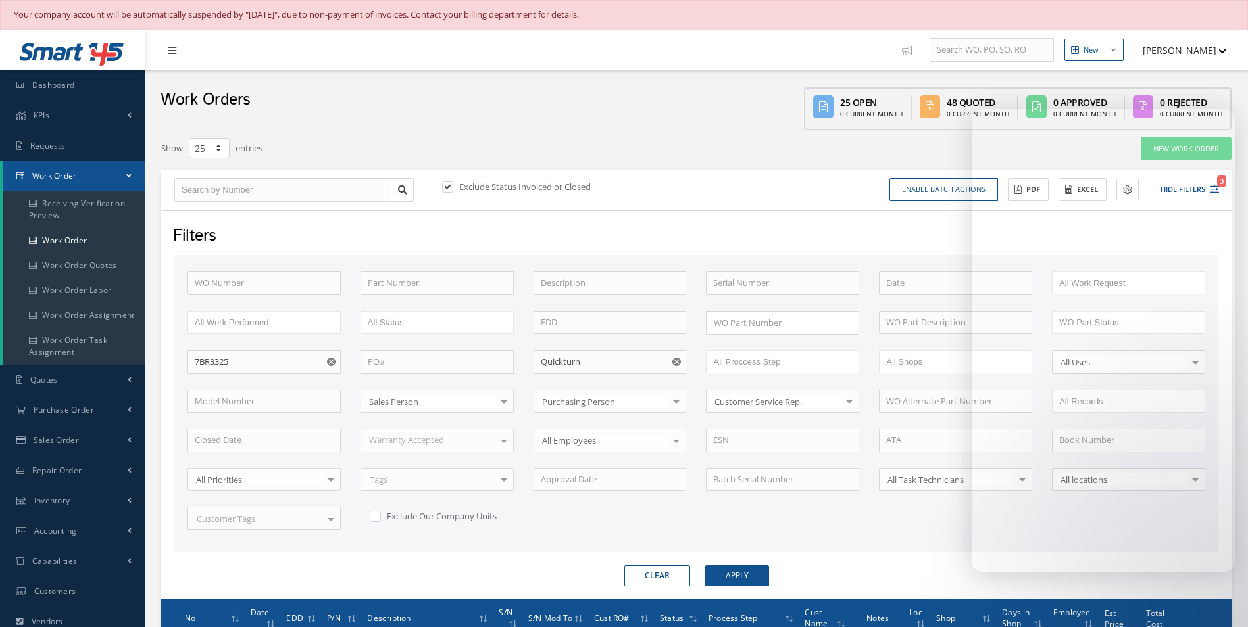
select select "25"
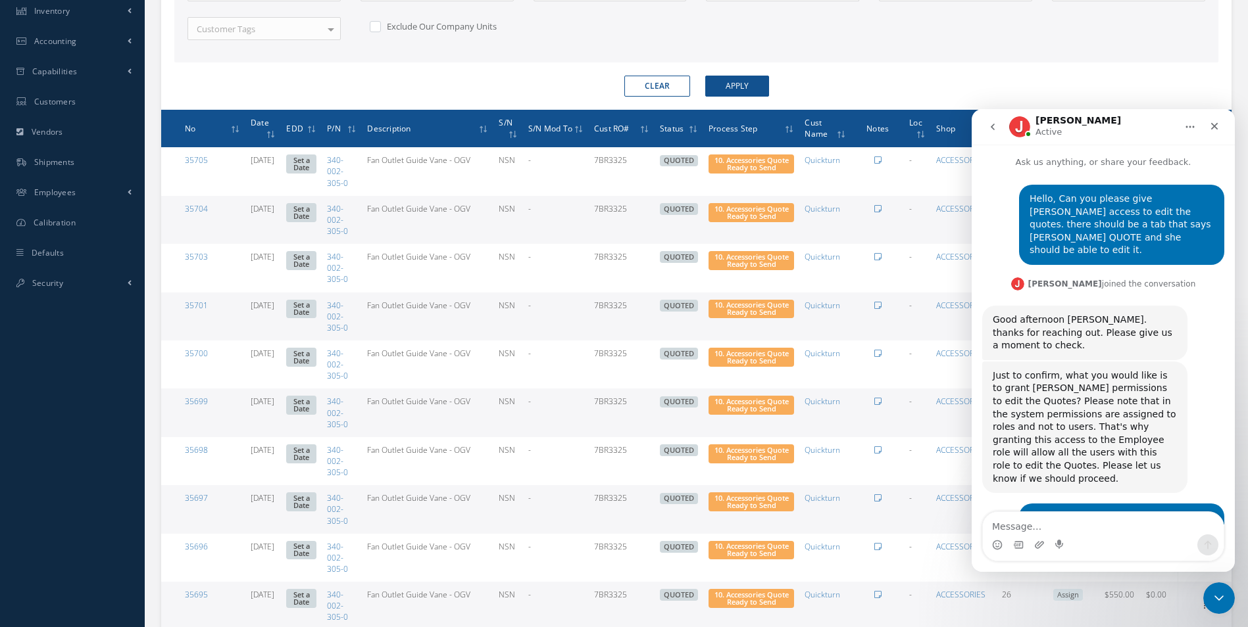
scroll to position [2, 0]
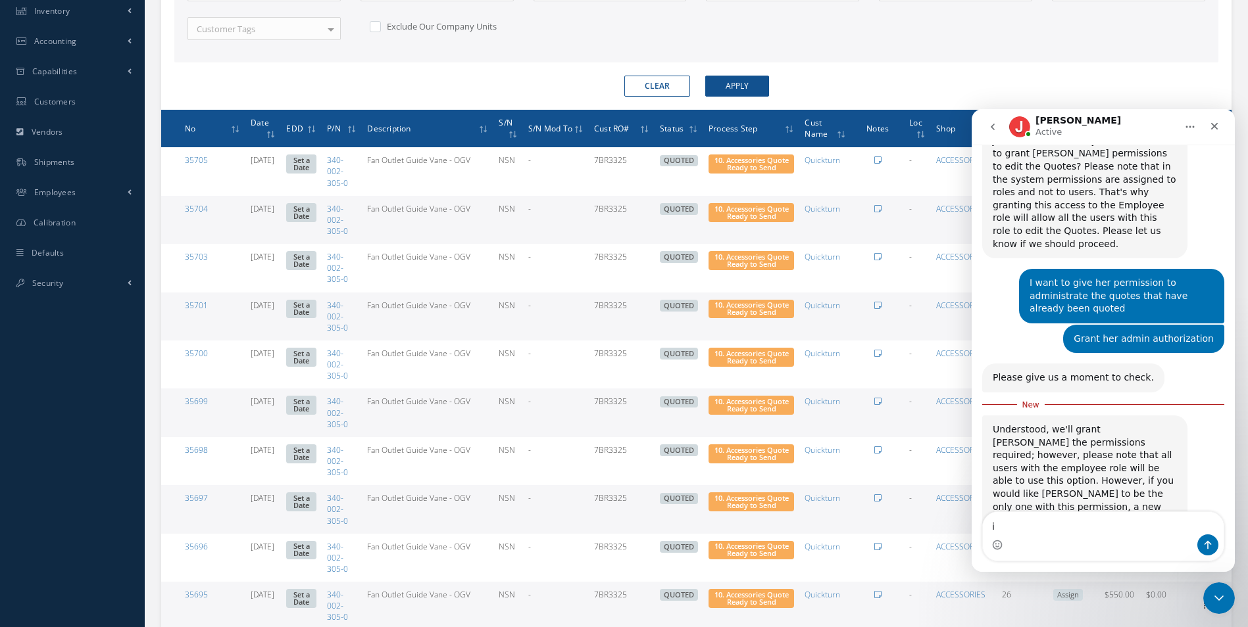
type textarea "i"
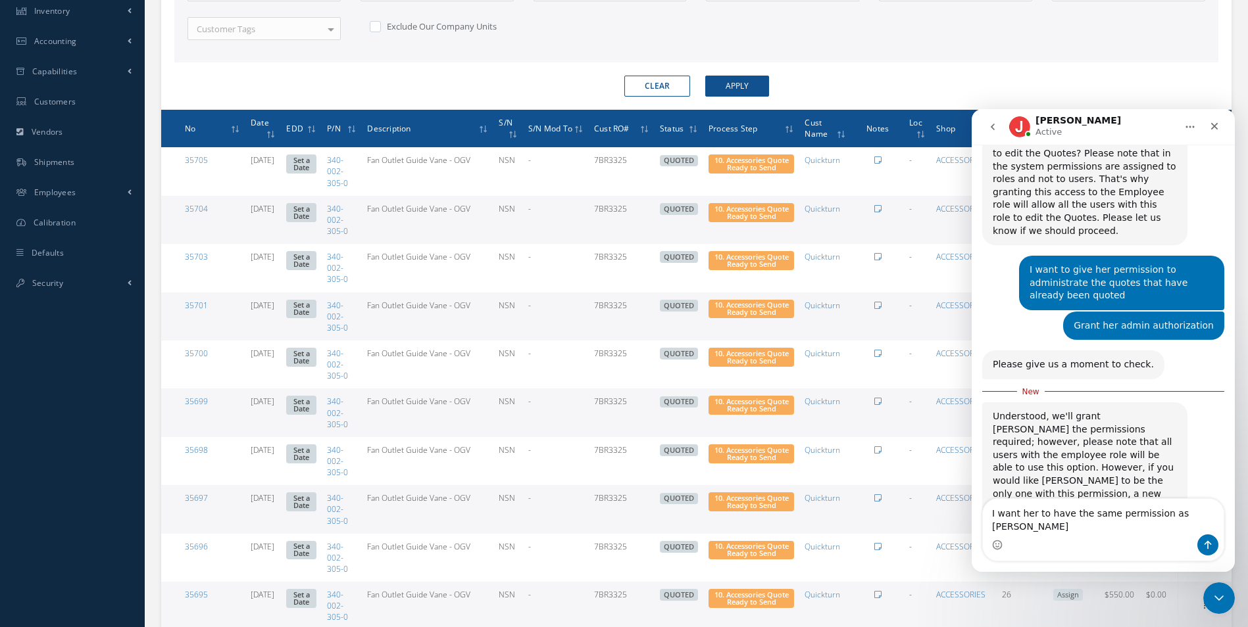
scroll to position [233, 0]
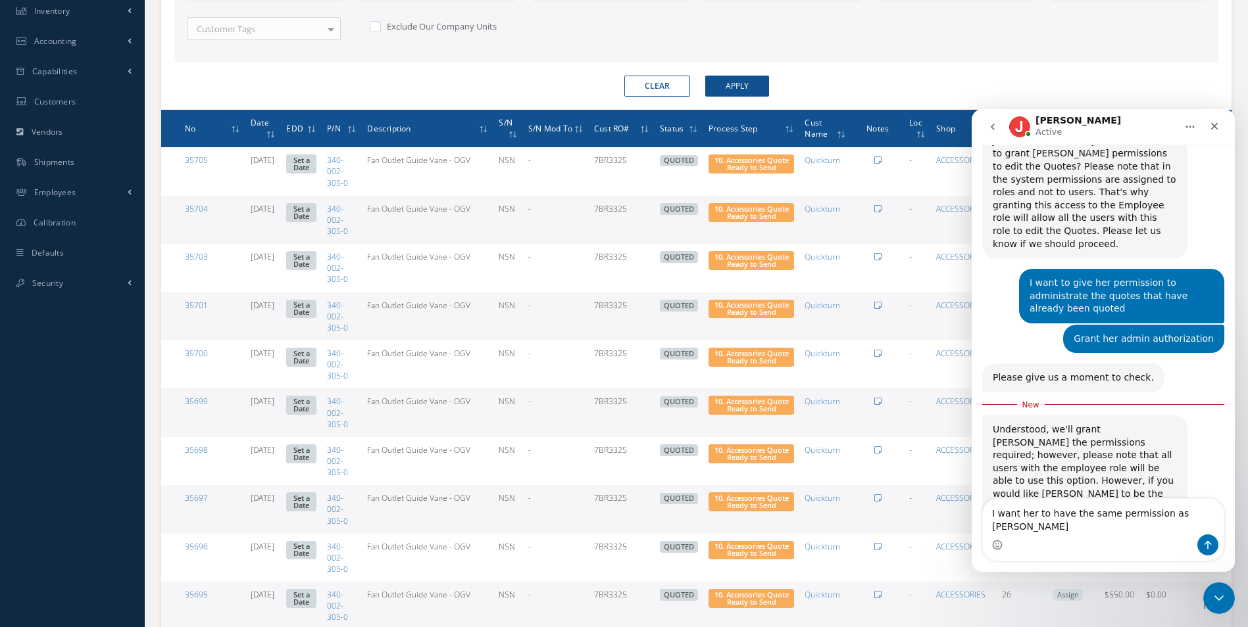
type textarea "I want her to have the same permission as Ana Vazquez"
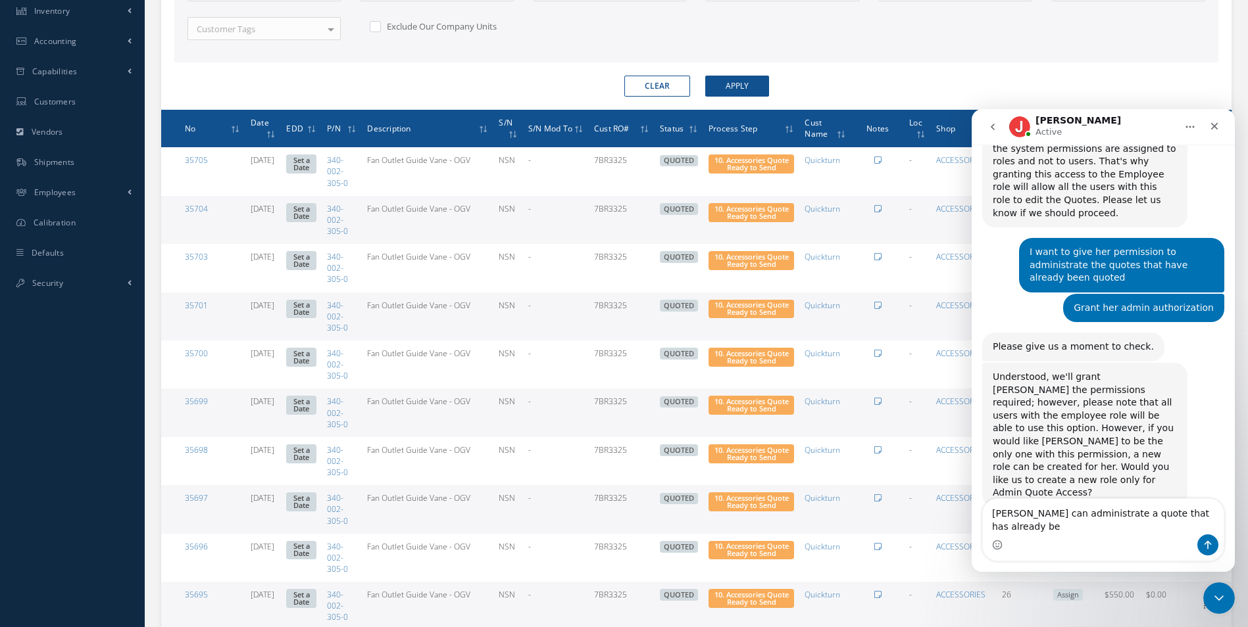
scroll to position [277, 0]
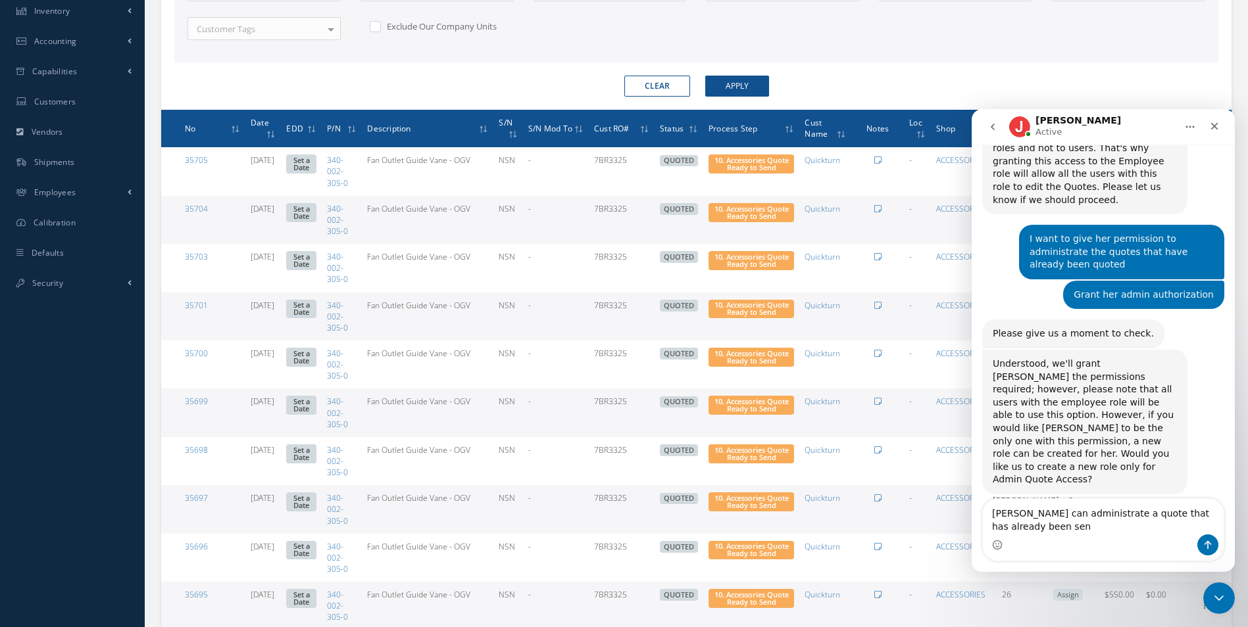
type textarea "Ana Vazquez can administrate a quote that has already been sent"
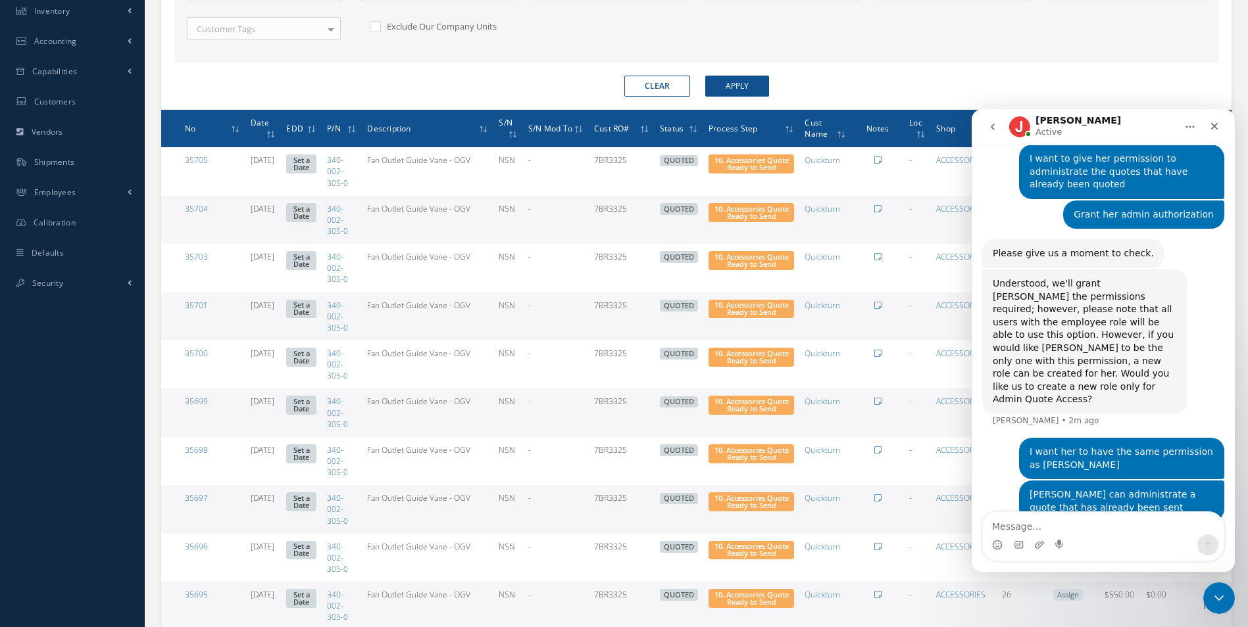
scroll to position [306, 0]
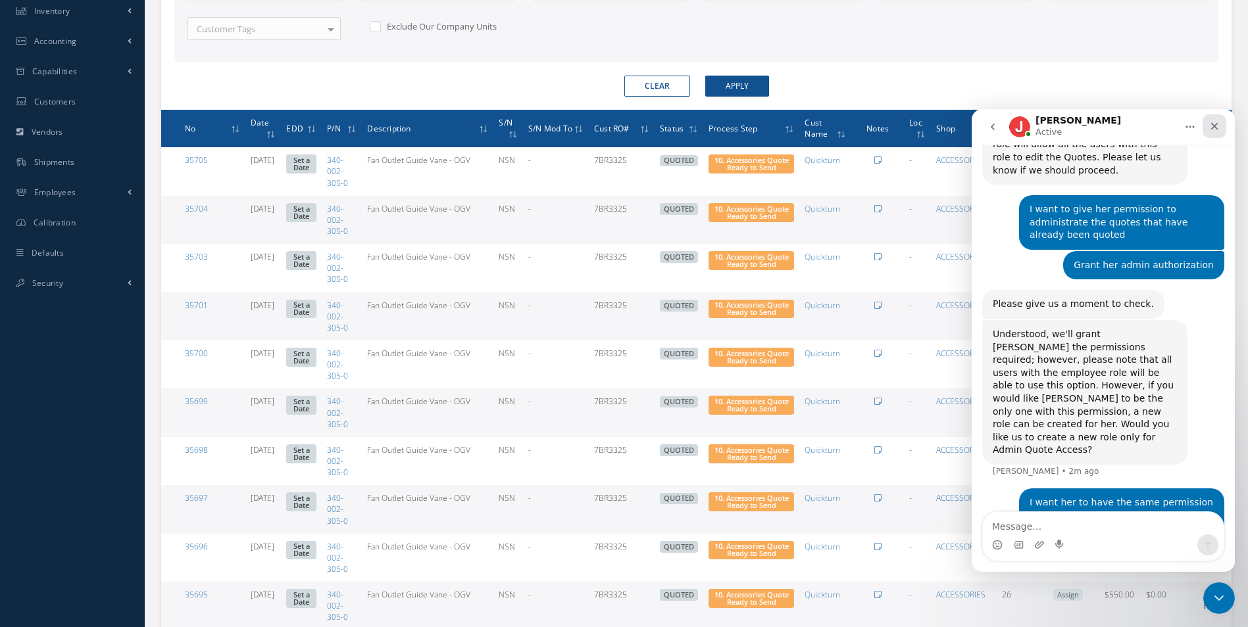
click at [1211, 128] on icon "Close" at bounding box center [1214, 126] width 11 height 11
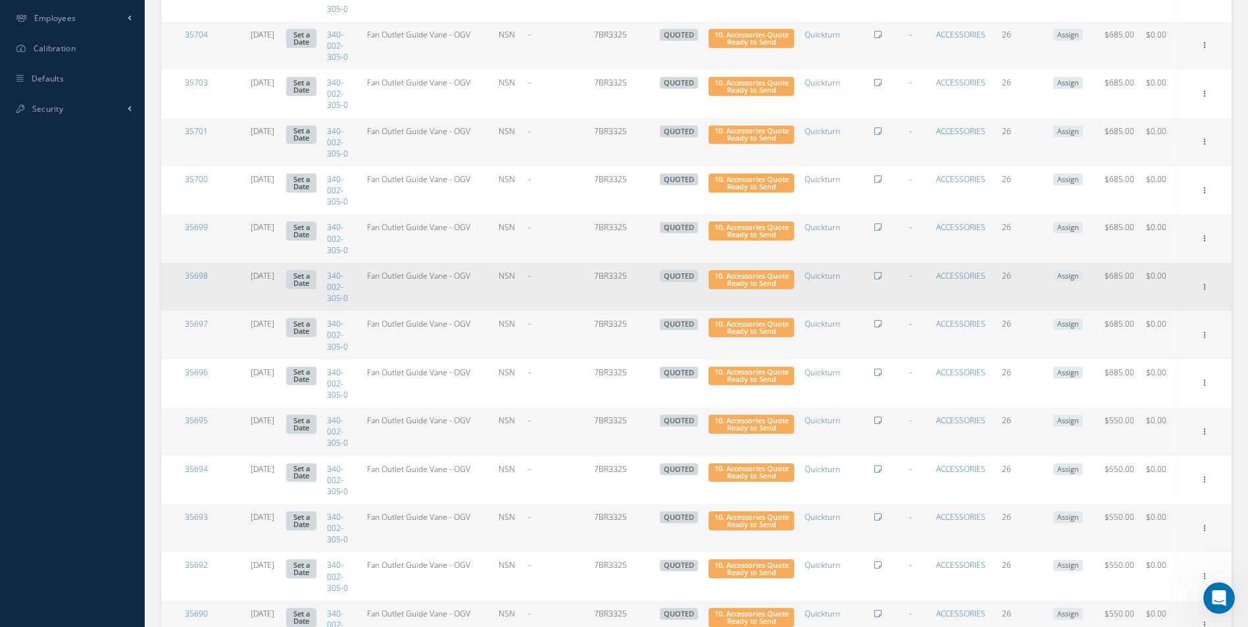
scroll to position [687, 0]
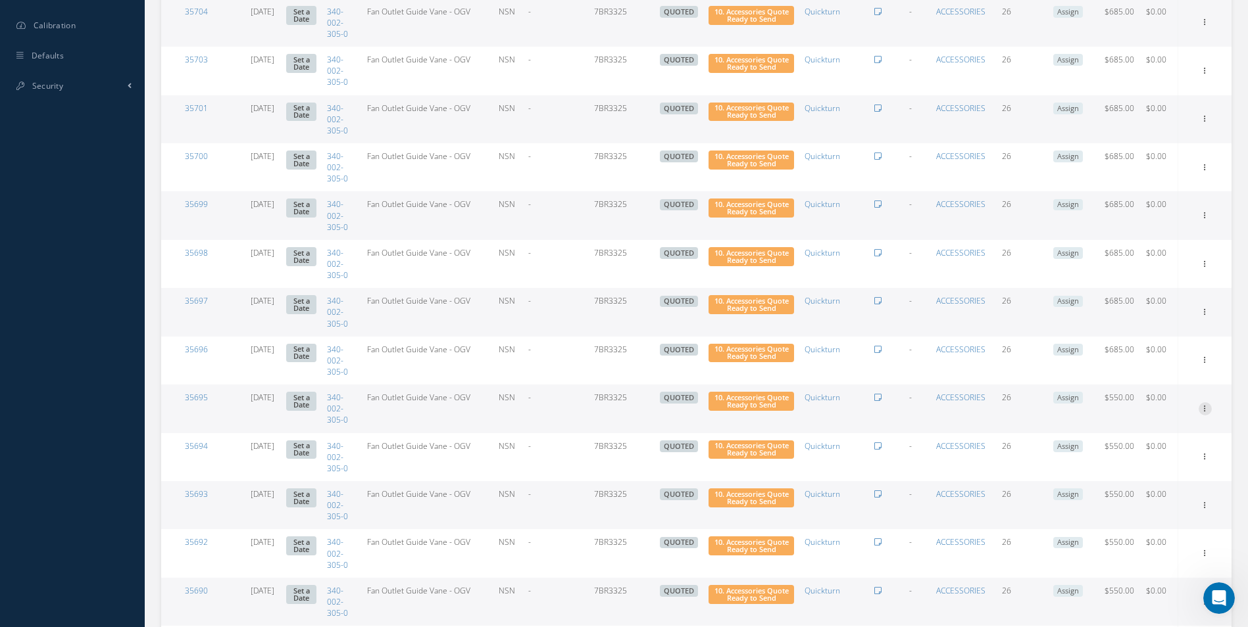
click at [1202, 404] on icon at bounding box center [1204, 407] width 13 height 11
click at [1179, 431] on link "Edit" at bounding box center [1144, 434] width 104 height 17
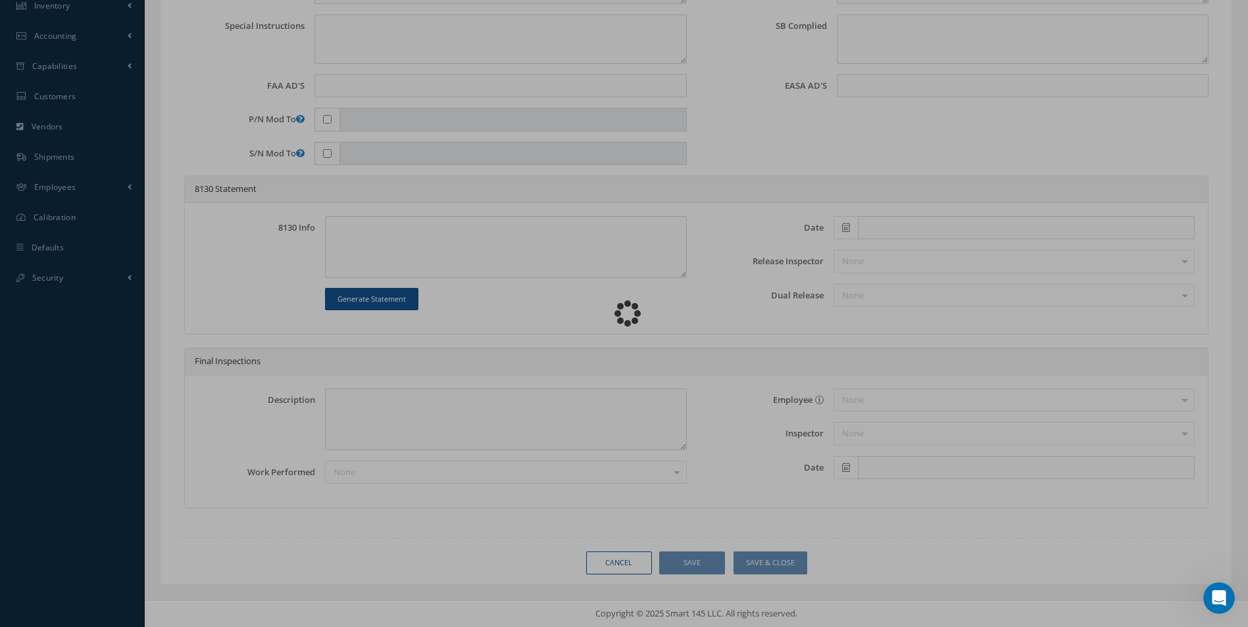
scroll to position [495, 0]
type input "340-002-305-0"
type input "08/14/2025"
type input "Fan Outlet Guide Vane - OGV"
type input "7BR3325"
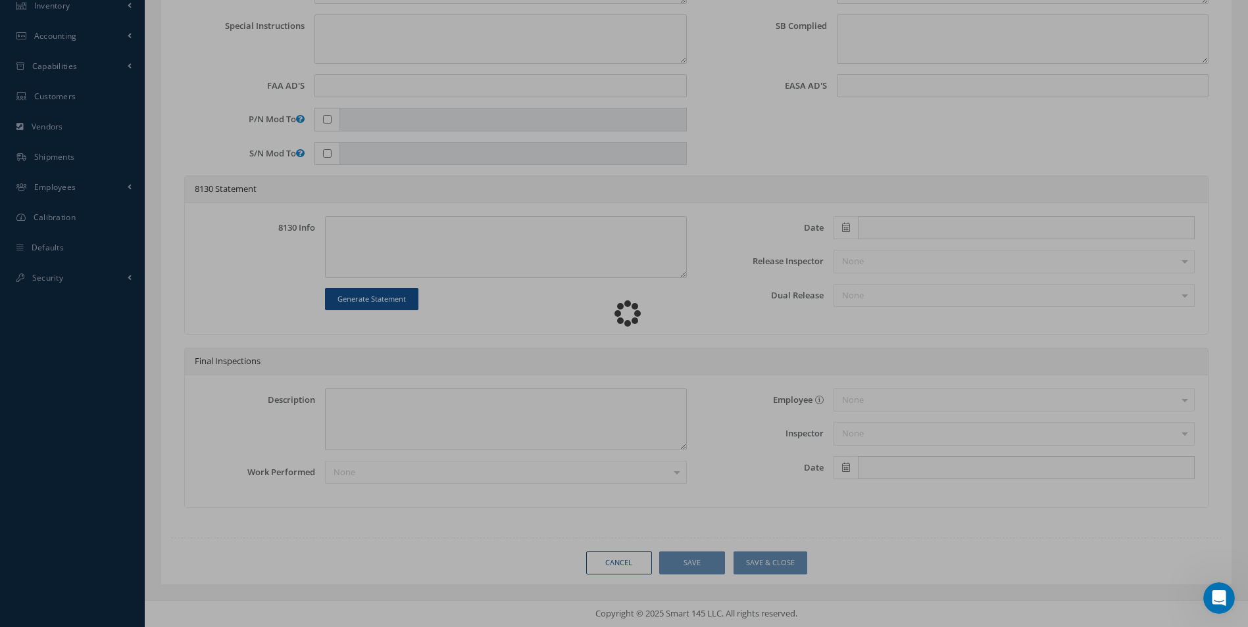
type input "NSN"
type input "804997"
type textarea "NONE"
type textarea "PLEASE SEE R.O. FOR DETAILS"
type textarea "NO VISUAL DAMAGE"
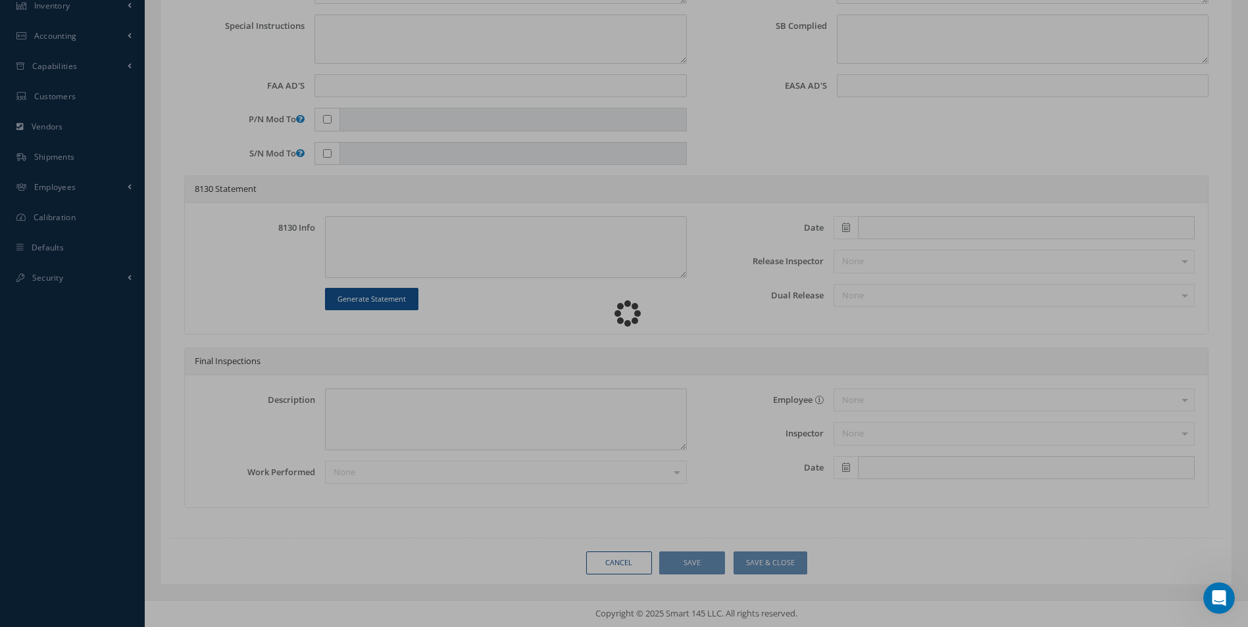
type textarea "None performed"
type textarea "Article was inspected in reference with the following Technical Standard : CFM …"
type textarea "Article has been approved to return to service."
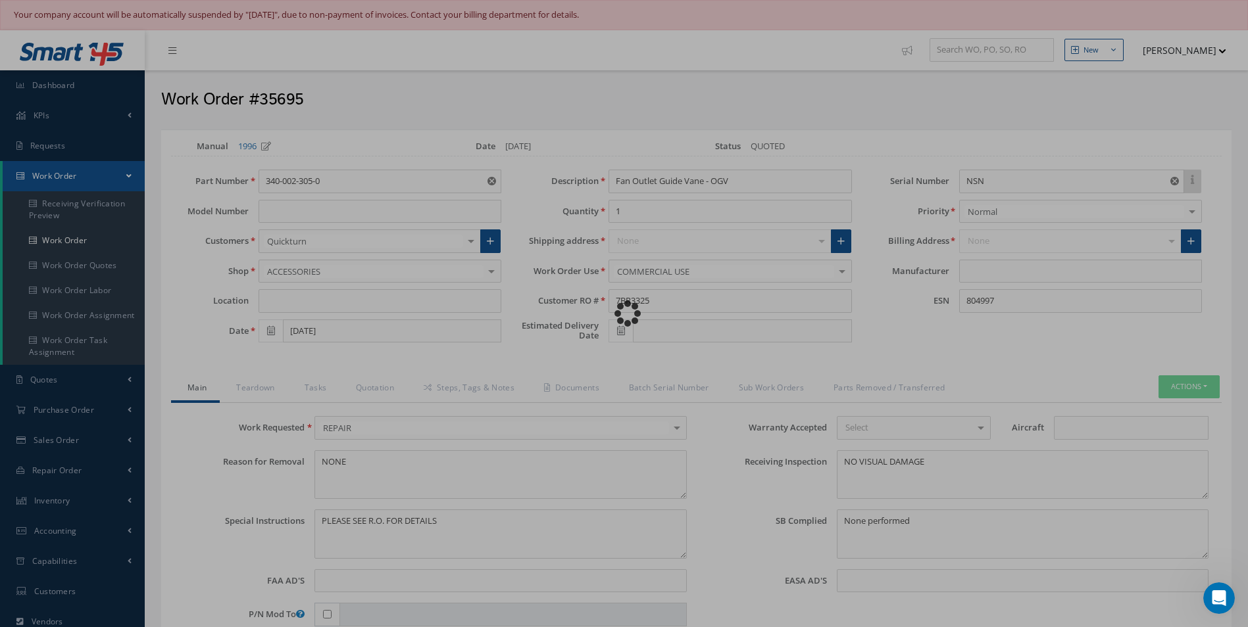
type input "CFM"
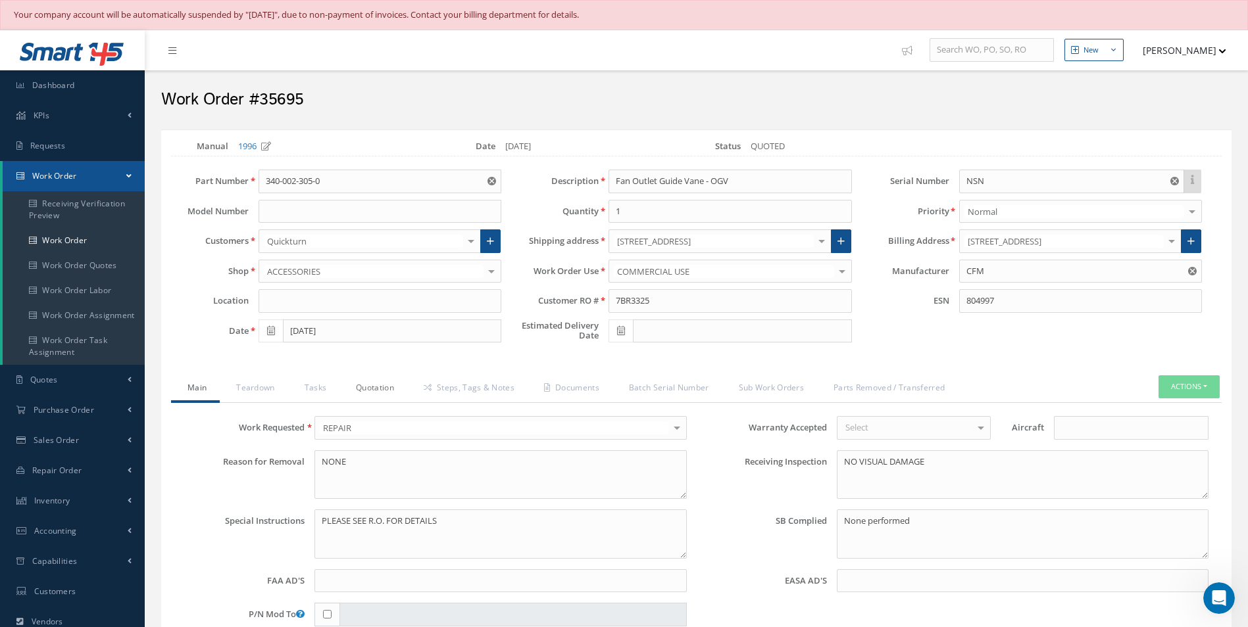
click at [383, 386] on link "Quotation" at bounding box center [373, 390] width 68 height 28
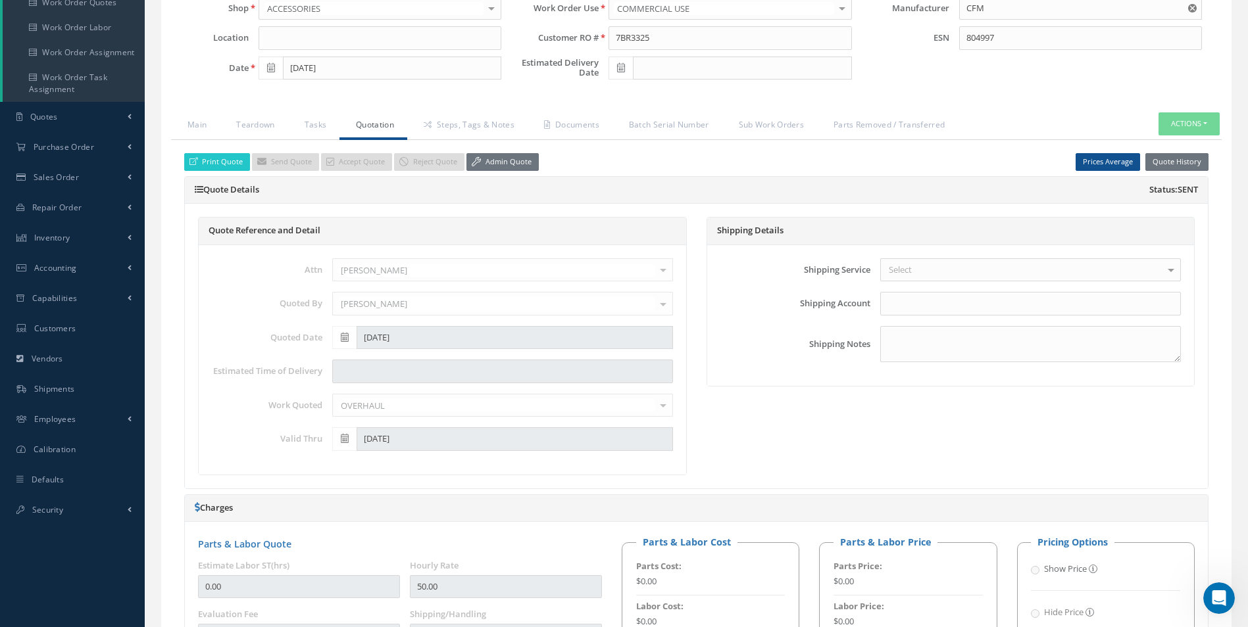
click at [505, 179] on div "Quote Details Status: Sent" at bounding box center [696, 191] width 1023 height 28
click at [495, 166] on link "Admin Quote" at bounding box center [502, 162] width 72 height 18
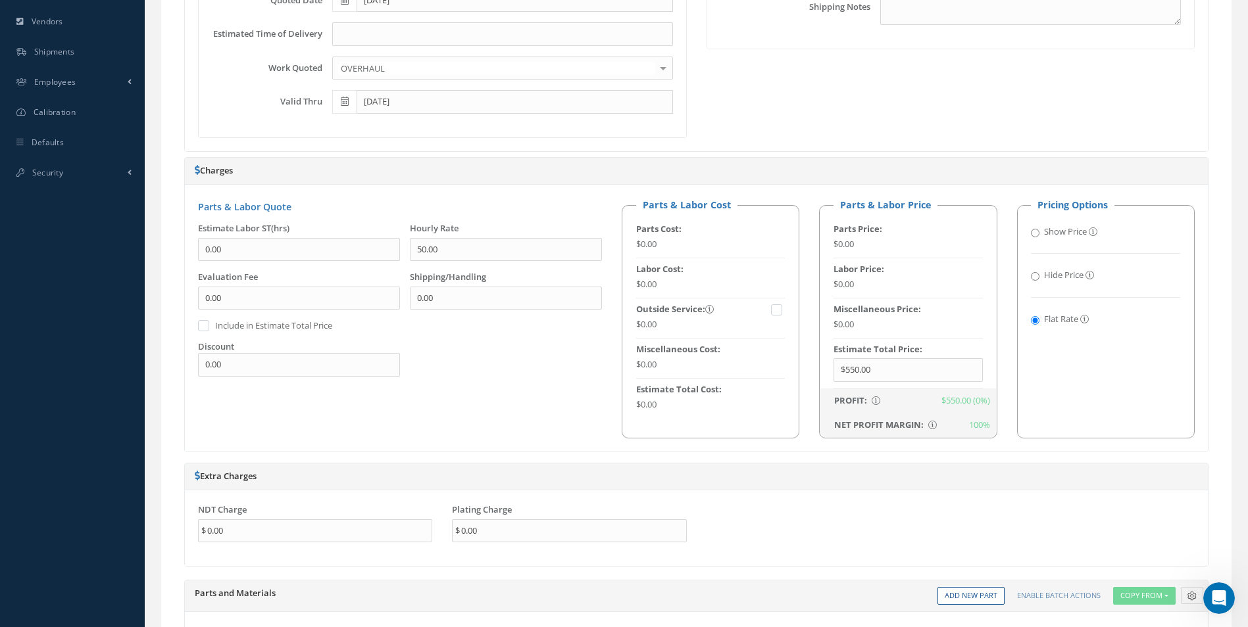
scroll to position [658, 0]
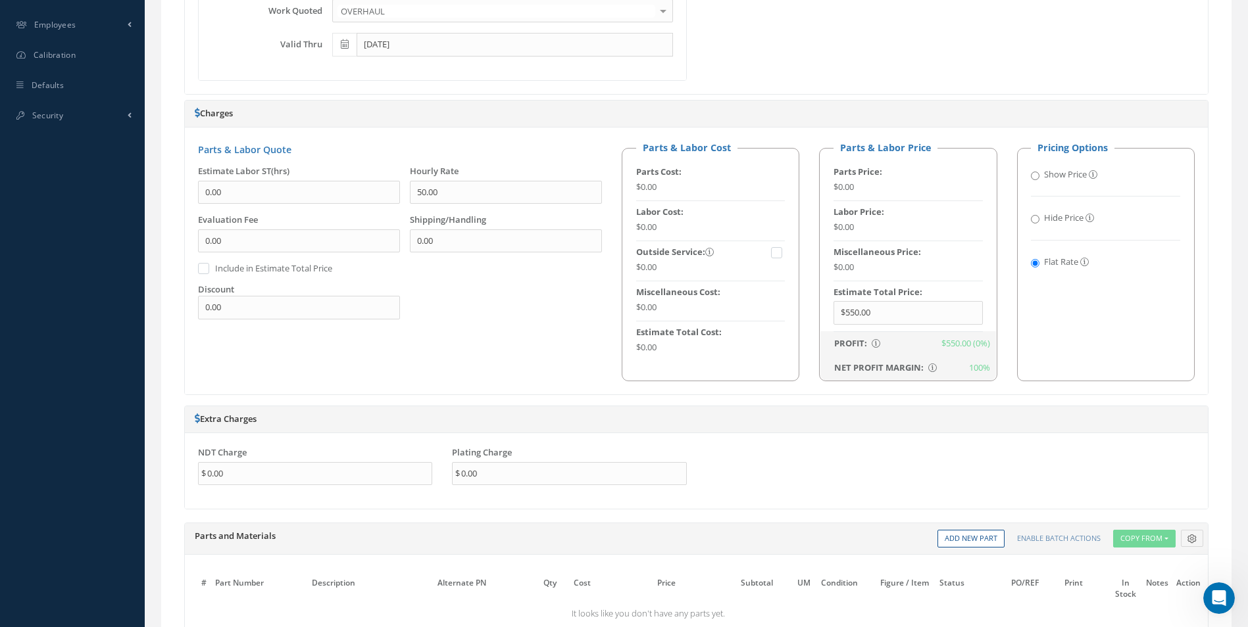
drag, startPoint x: 859, startPoint y: 314, endPoint x: 656, endPoint y: 305, distance: 203.4
click at [656, 305] on div "Parts & Labor Cost Parts Cost: $0.00 Labor Cost: $0.00 Outside Service: $0.00 M…" at bounding box center [908, 261] width 593 height 240
drag, startPoint x: 656, startPoint y: 305, endPoint x: 887, endPoint y: 422, distance: 258.5
click at [888, 423] on h5 "Extra Charges" at bounding box center [696, 419] width 1003 height 11
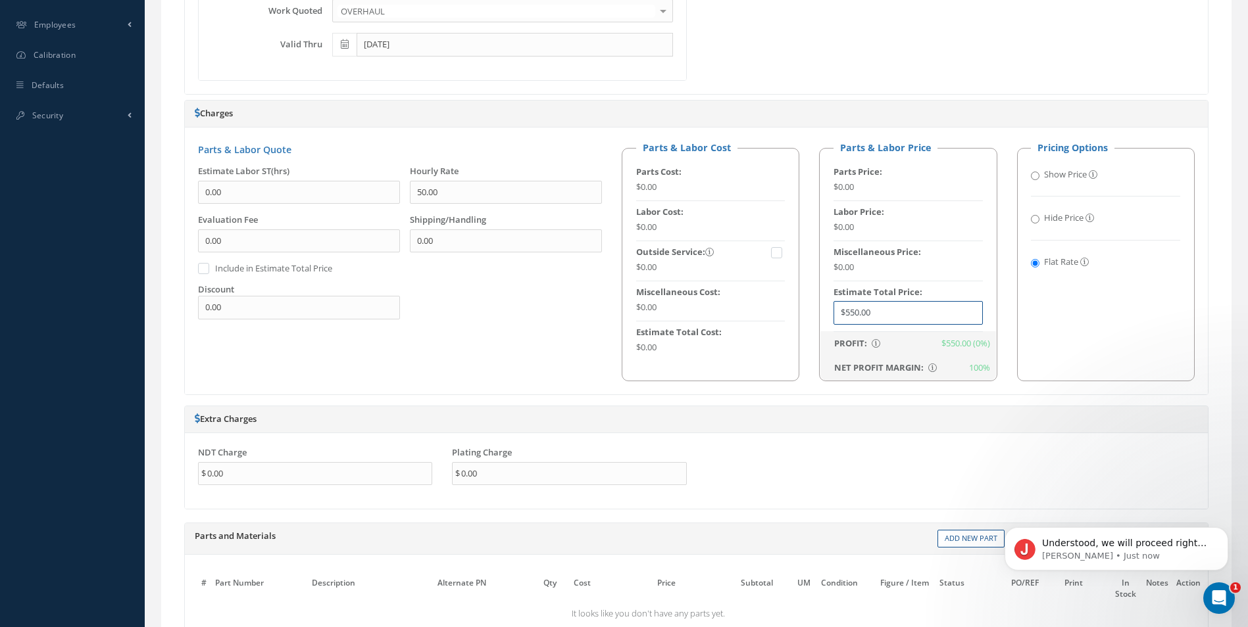
scroll to position [0, 0]
drag, startPoint x: 901, startPoint y: 309, endPoint x: 667, endPoint y: 313, distance: 234.2
click at [668, 313] on div "Parts & Labor Cost Parts Cost: $0.00 Labor Cost: $0.00 Outside Service: $0.00 M…" at bounding box center [908, 261] width 593 height 240
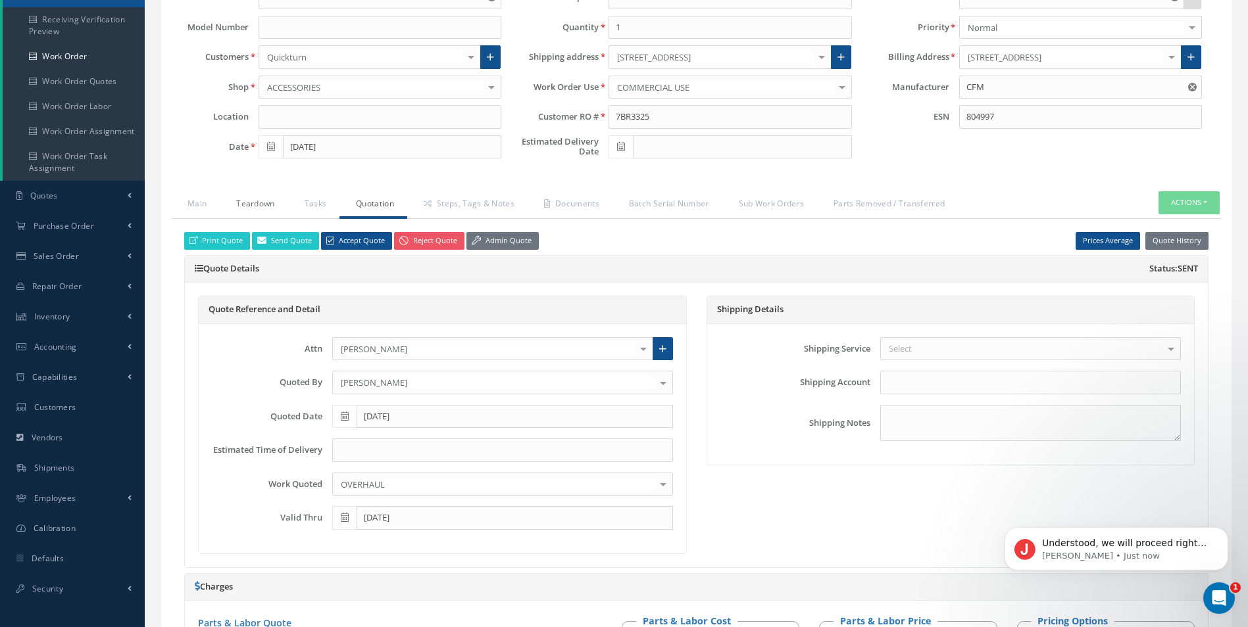
scroll to position [66, 0]
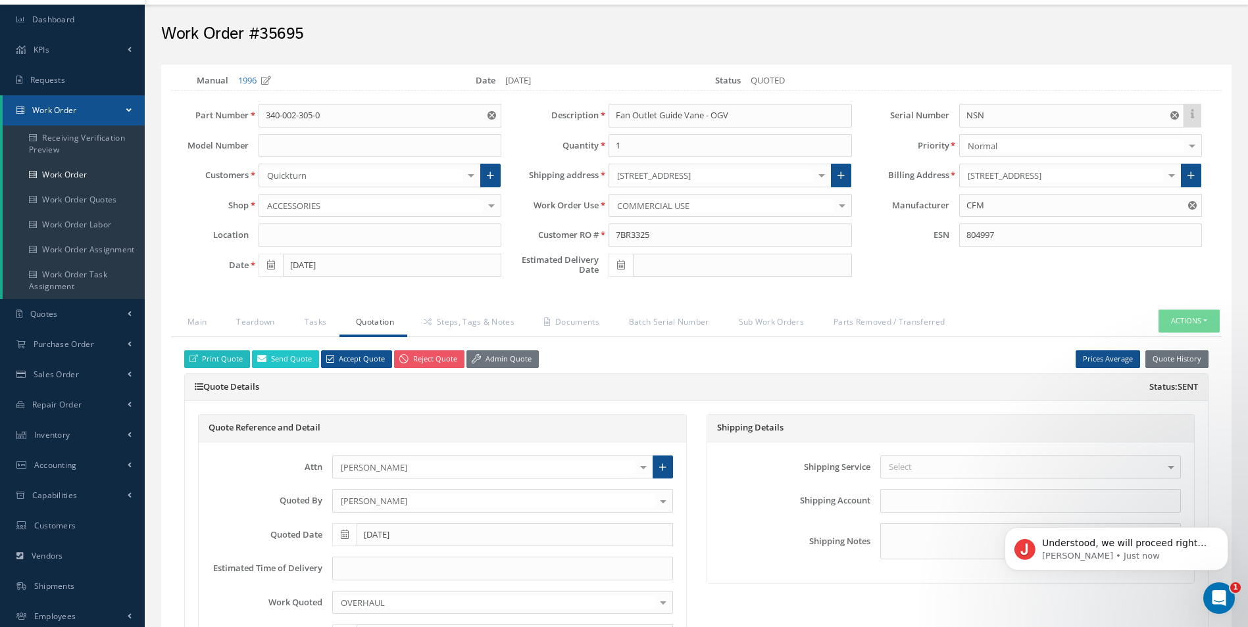
type input "$685"
click at [225, 351] on link "Print Quote" at bounding box center [217, 360] width 66 height 18
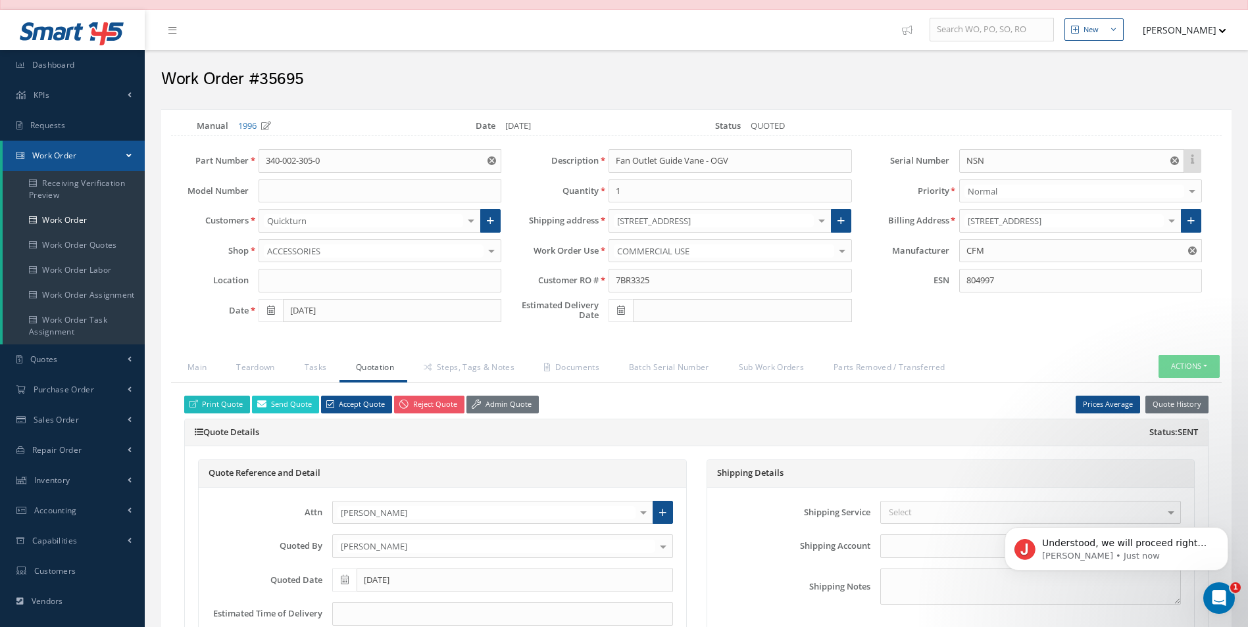
scroll to position [0, 0]
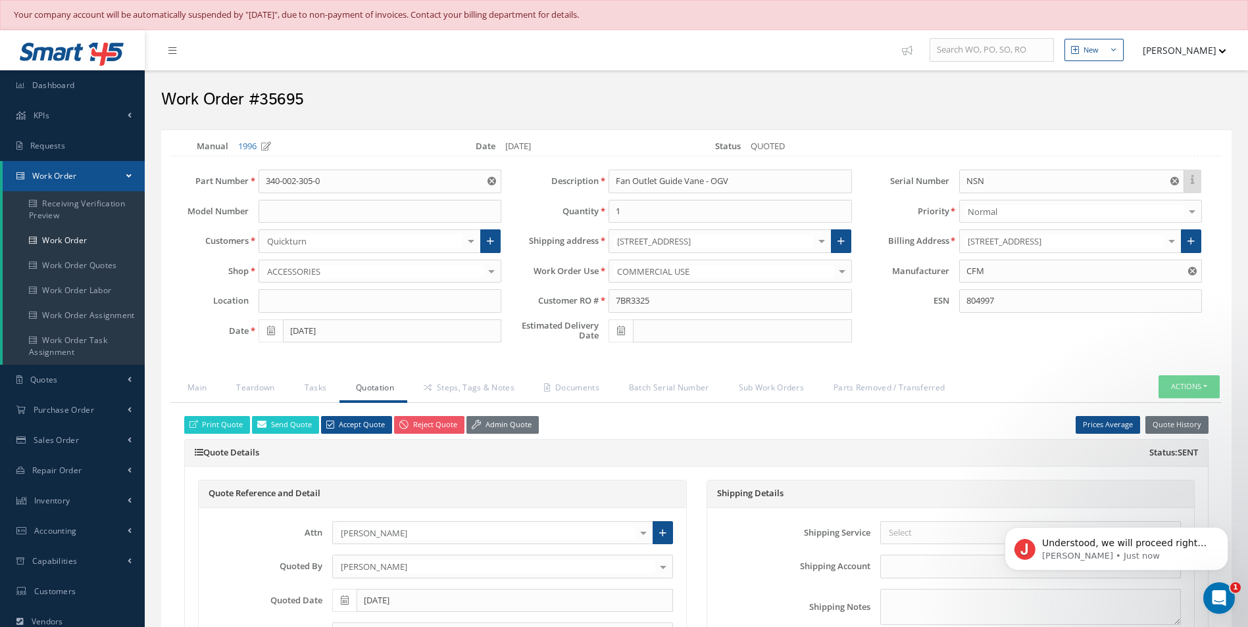
click at [1221, 46] on button "[PERSON_NAME]" at bounding box center [1178, 50] width 96 height 26
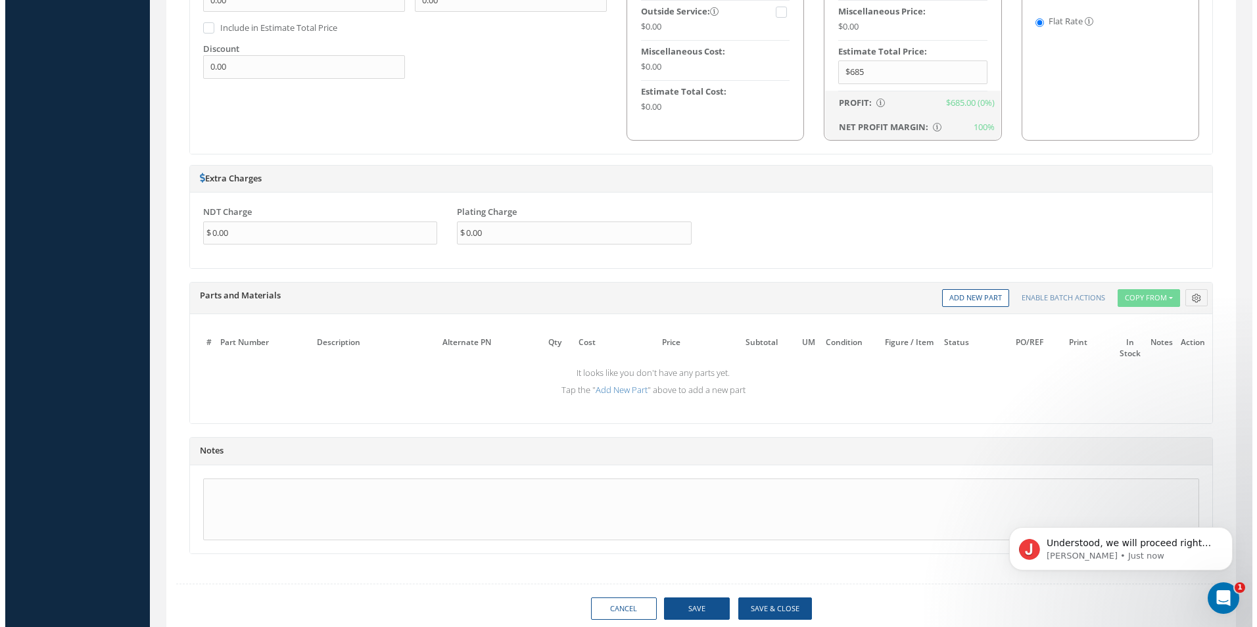
scroll to position [944, 0]
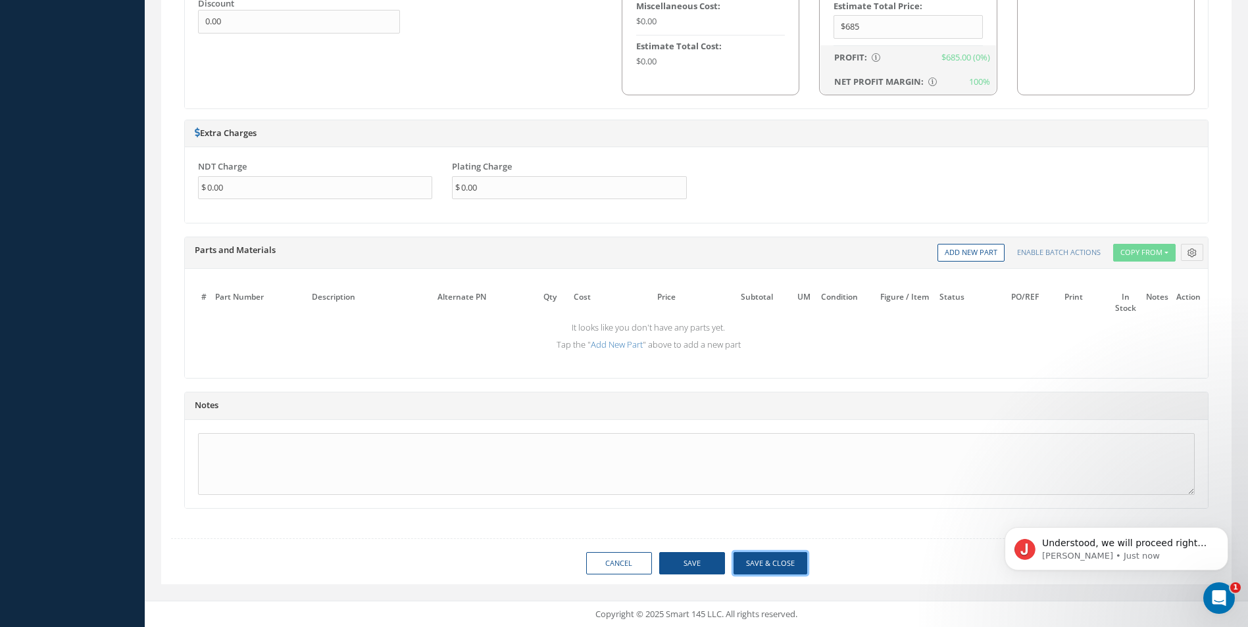
click at [764, 555] on button "Save & Close" at bounding box center [770, 563] width 74 height 23
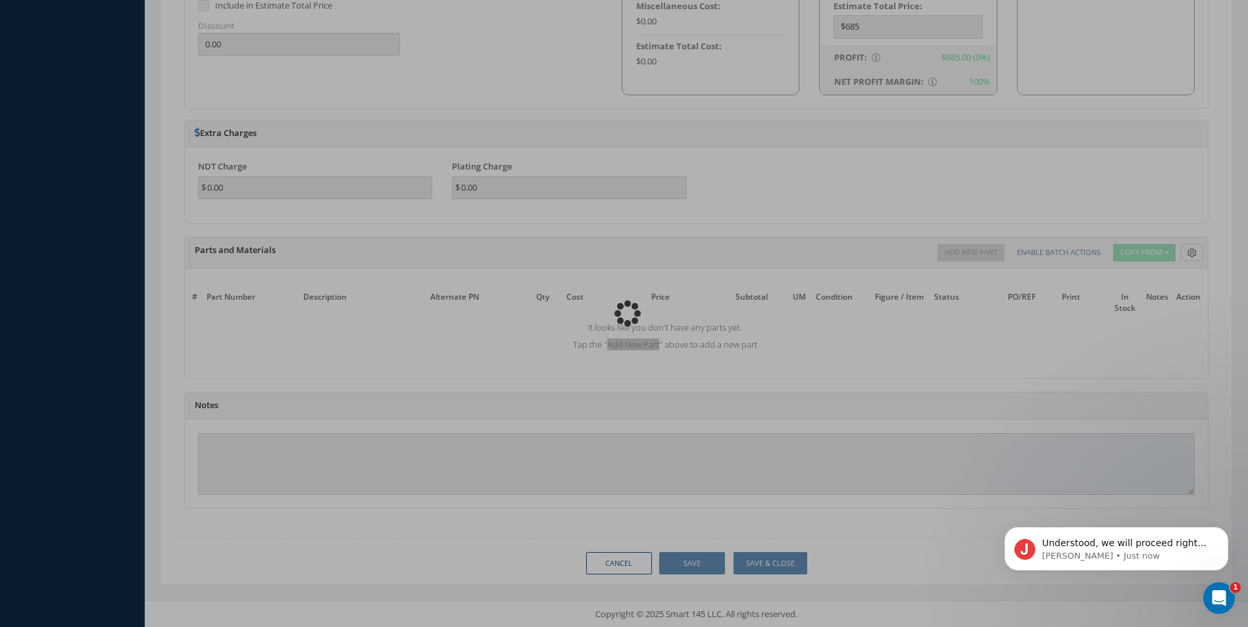
type input "CFM"
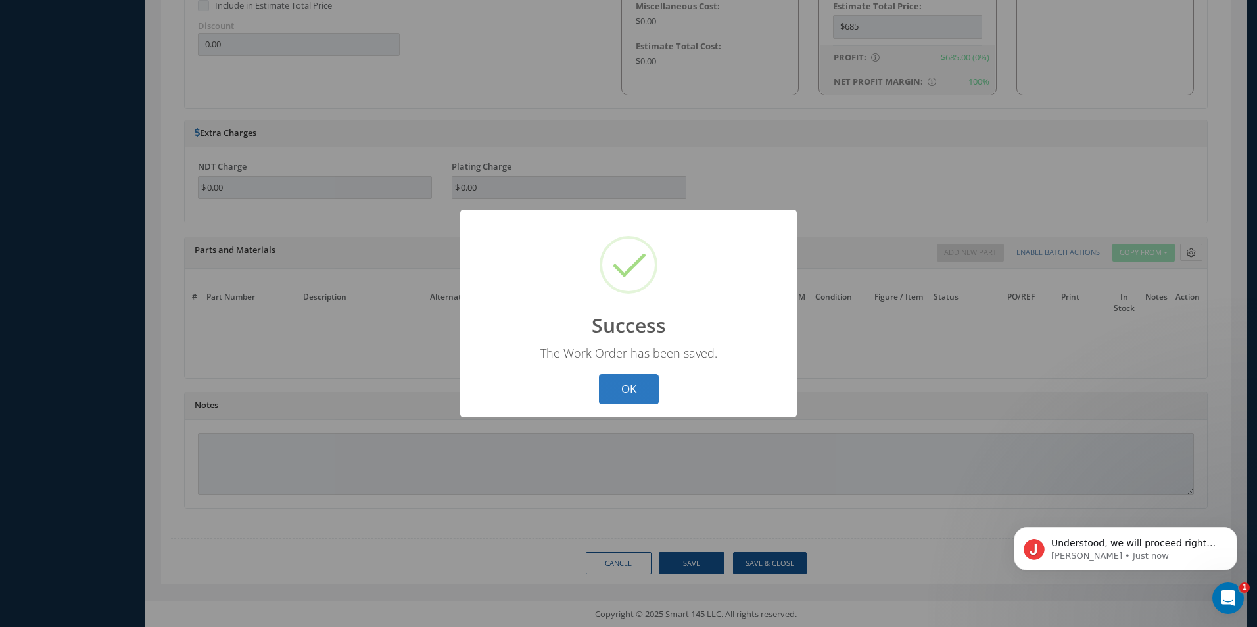
click at [610, 387] on button "OK" at bounding box center [629, 389] width 60 height 31
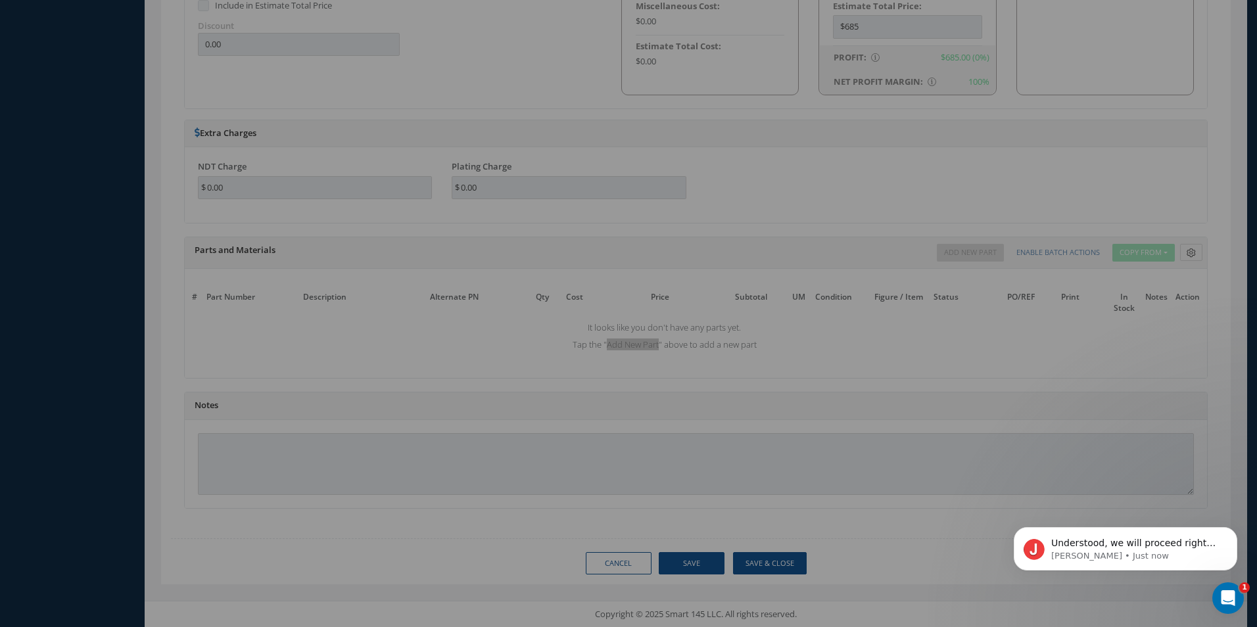
select select "25"
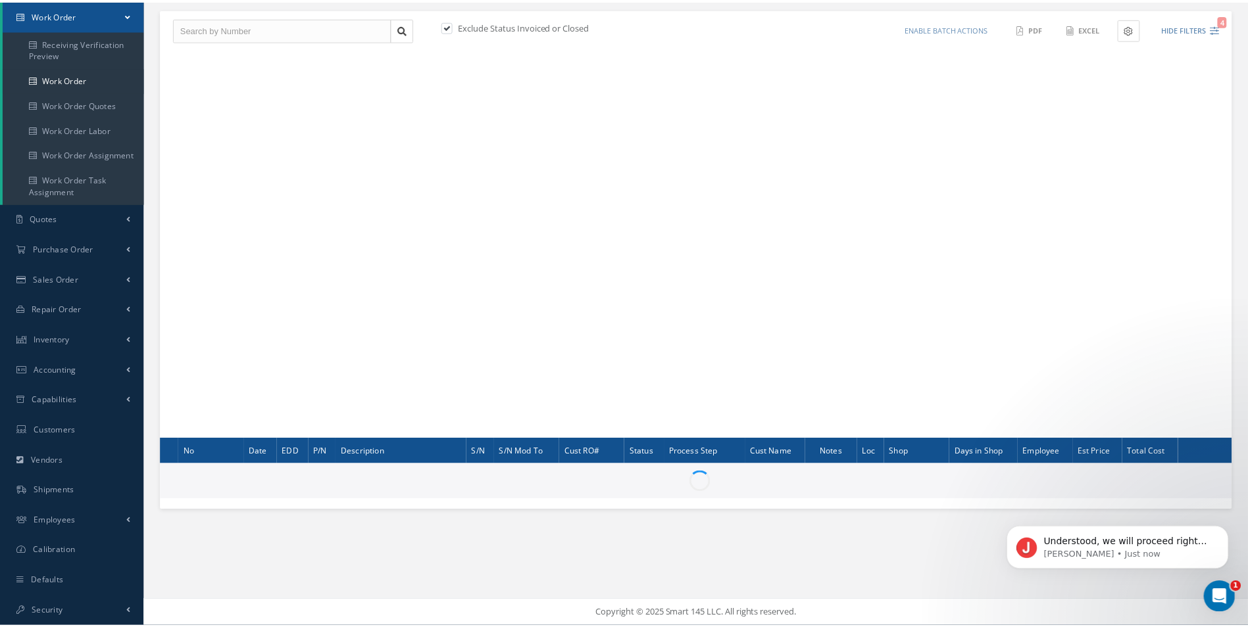
scroll to position [161, 0]
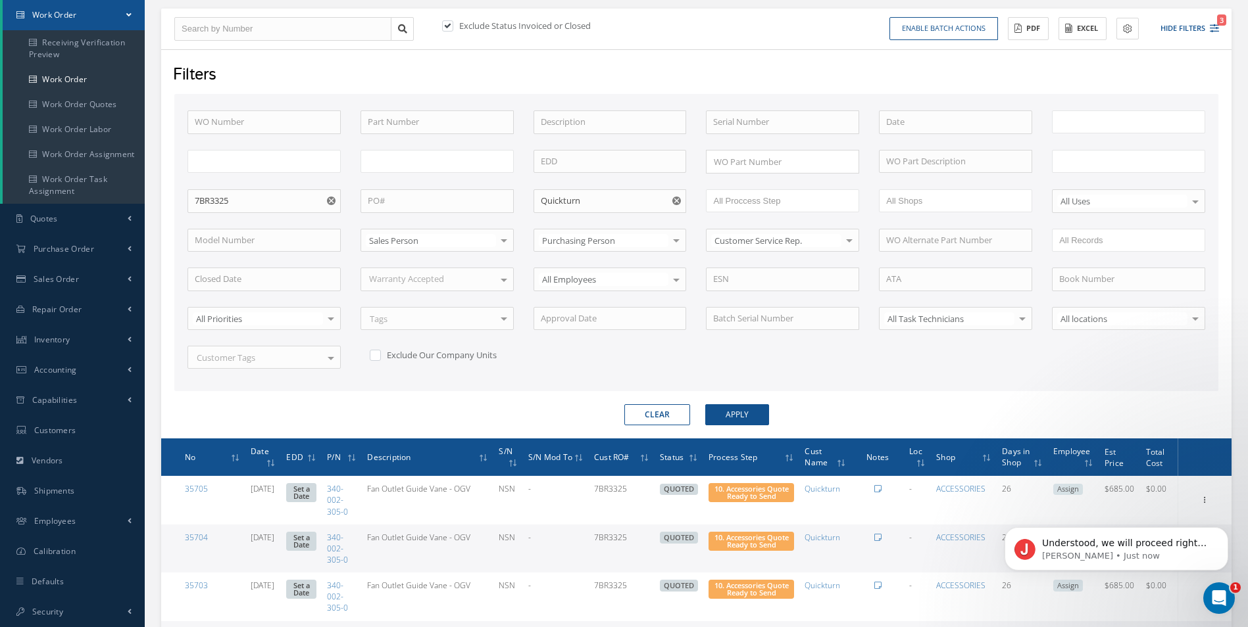
type input "All Work Request"
type input "All Work Performed"
type input "All Status"
type input "WO Part Status"
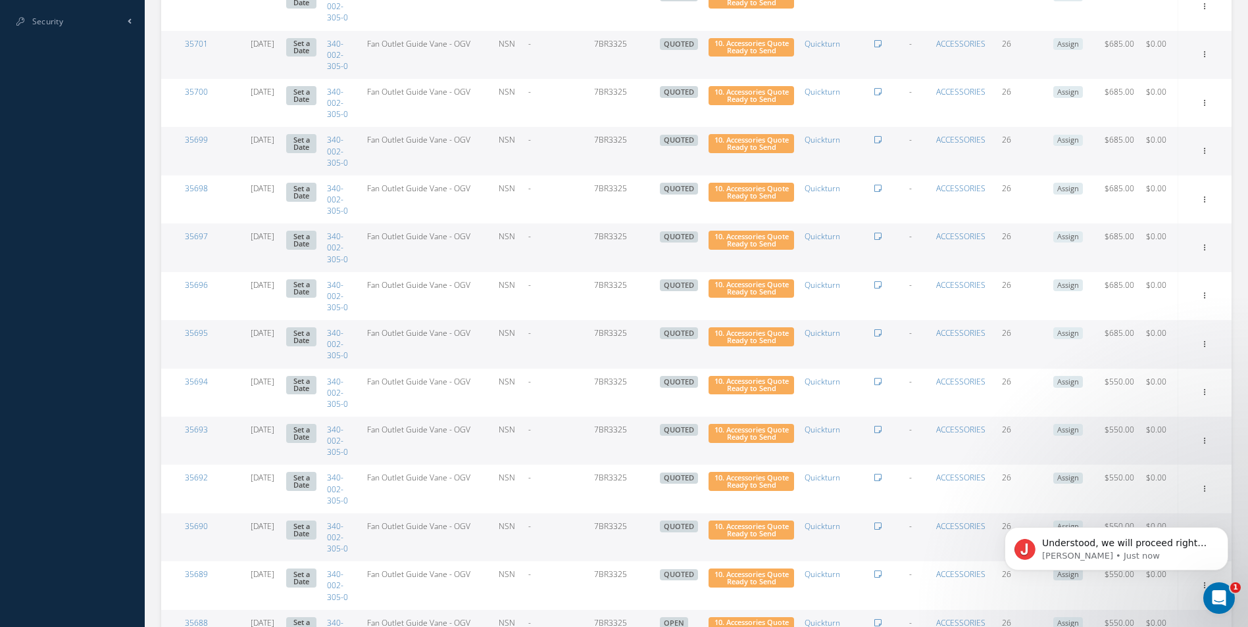
scroll to position [753, 0]
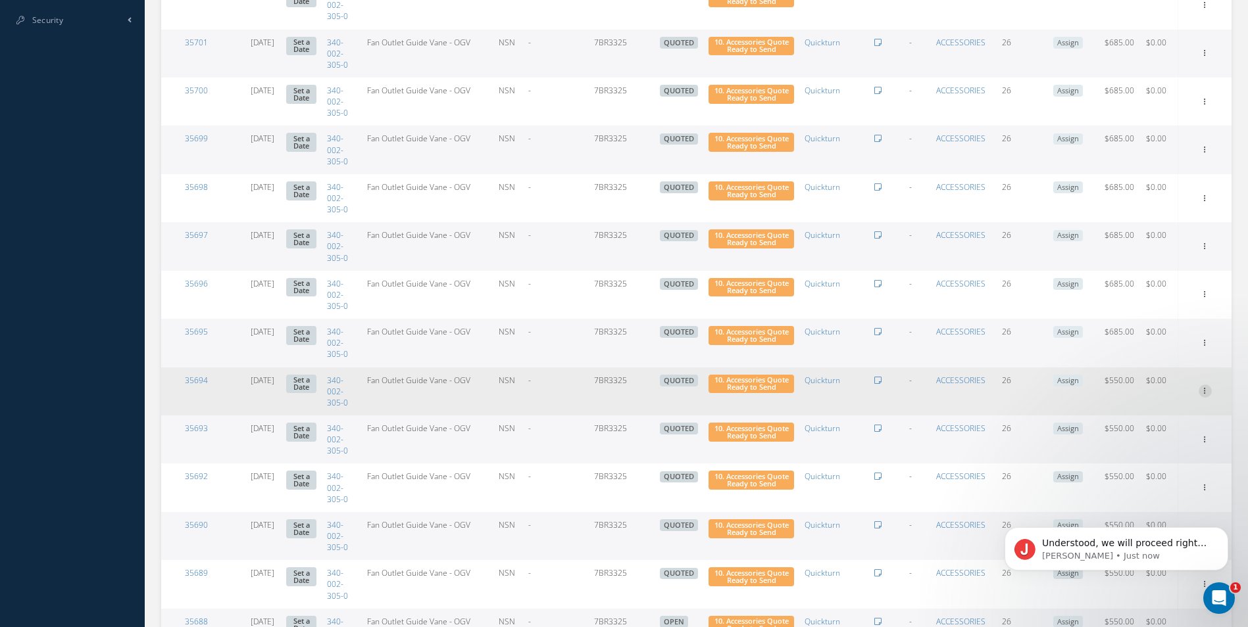
click at [1201, 393] on icon at bounding box center [1204, 390] width 13 height 11
click at [1169, 412] on link "Edit" at bounding box center [1144, 416] width 104 height 17
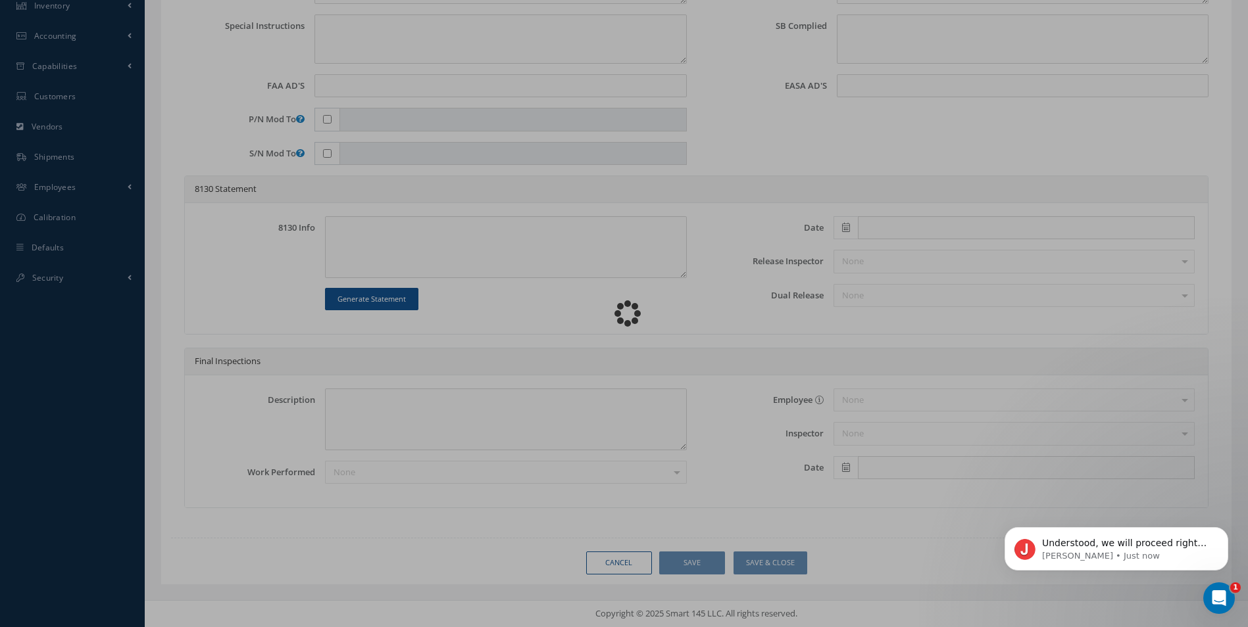
scroll to position [495, 0]
type input "340-002-305-0"
type input "08/14/2025"
type input "Fan Outlet Guide Vane - OGV"
type input "7BR3325"
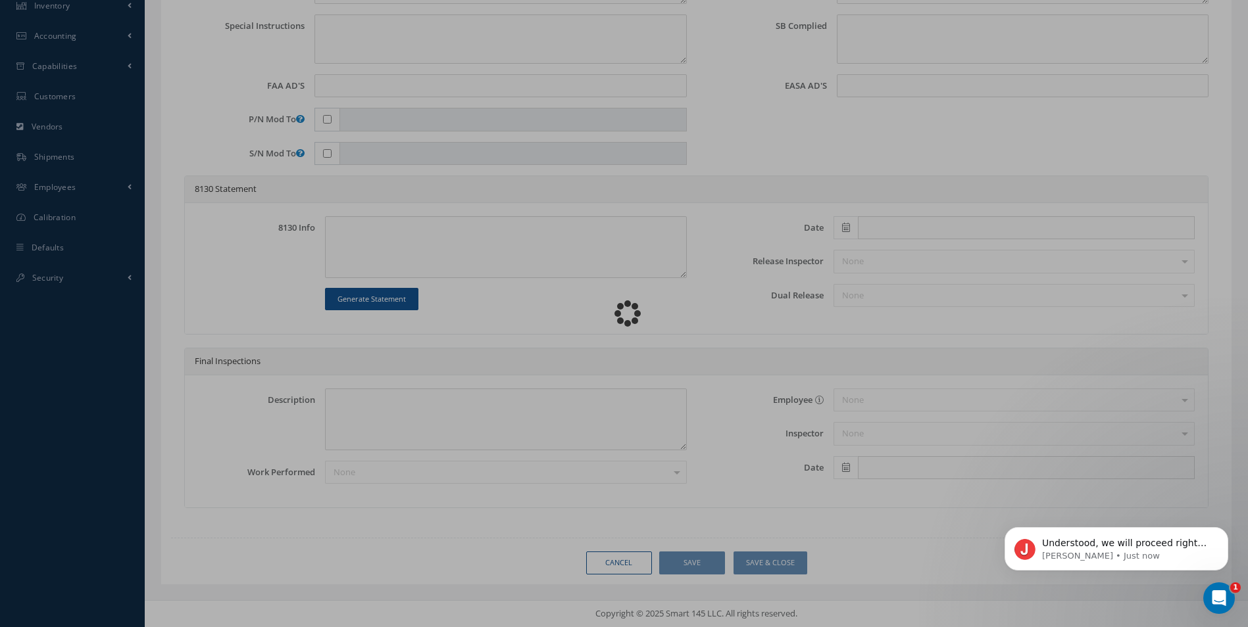
type input "NSN"
type input "804997"
type textarea "NONE"
type textarea "PLEASE SEE R.O. FOR DETAILS"
type textarea "NO VISUAL DAMAGE"
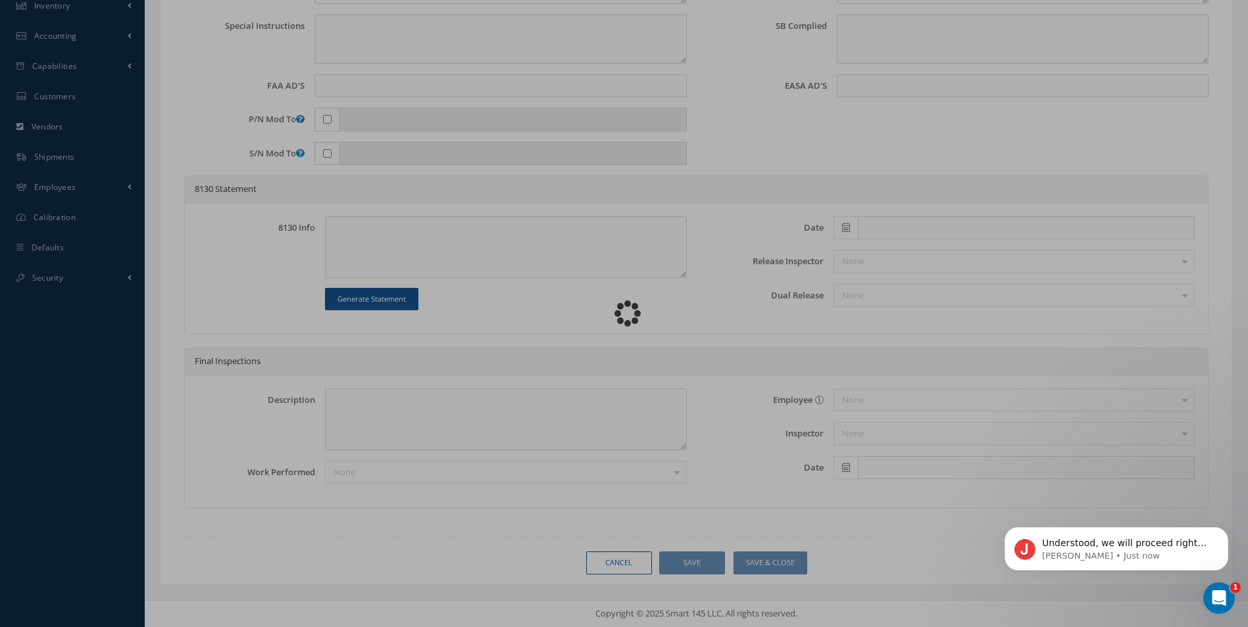
type textarea "None performed"
type textarea "Article was inspected in reference with the following Technical Standard : CFM …"
type textarea "Article has been approved to return to service."
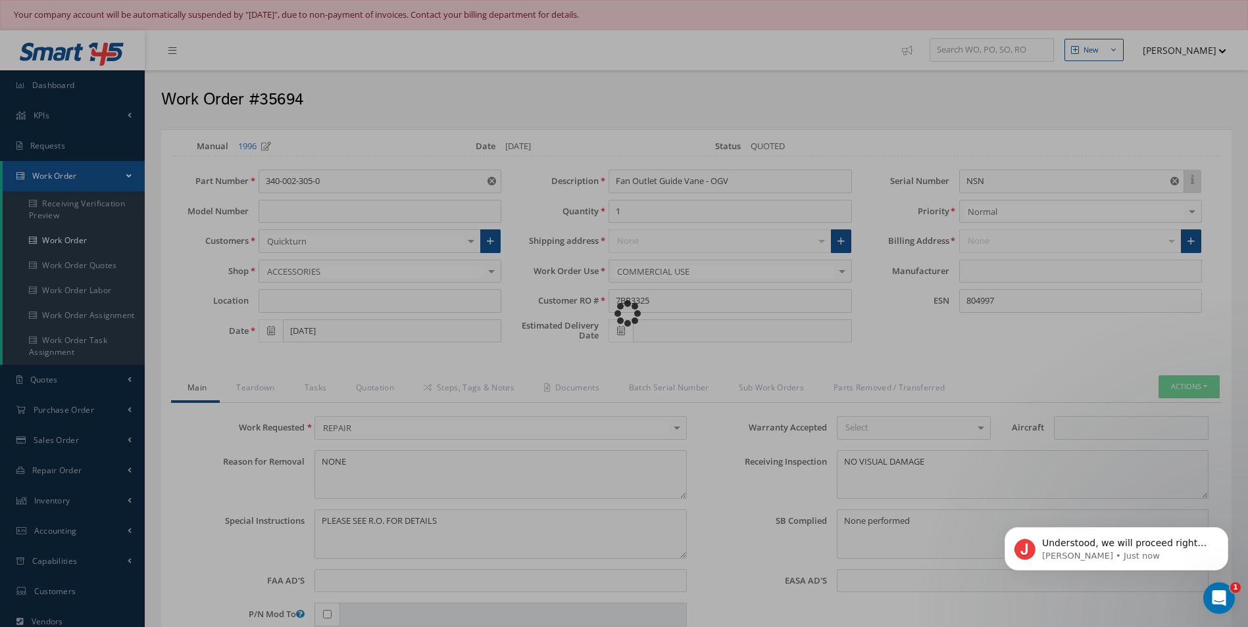
type input "CFM"
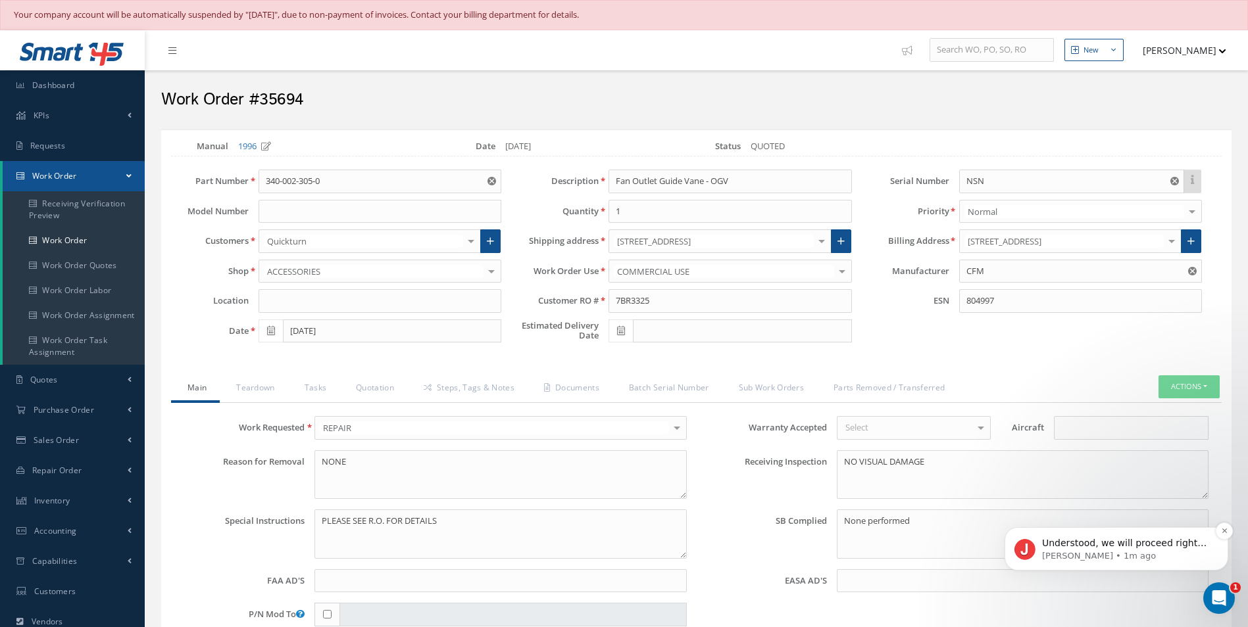
click at [1135, 538] on p "Understood, we will proceed right away." at bounding box center [1127, 543] width 170 height 13
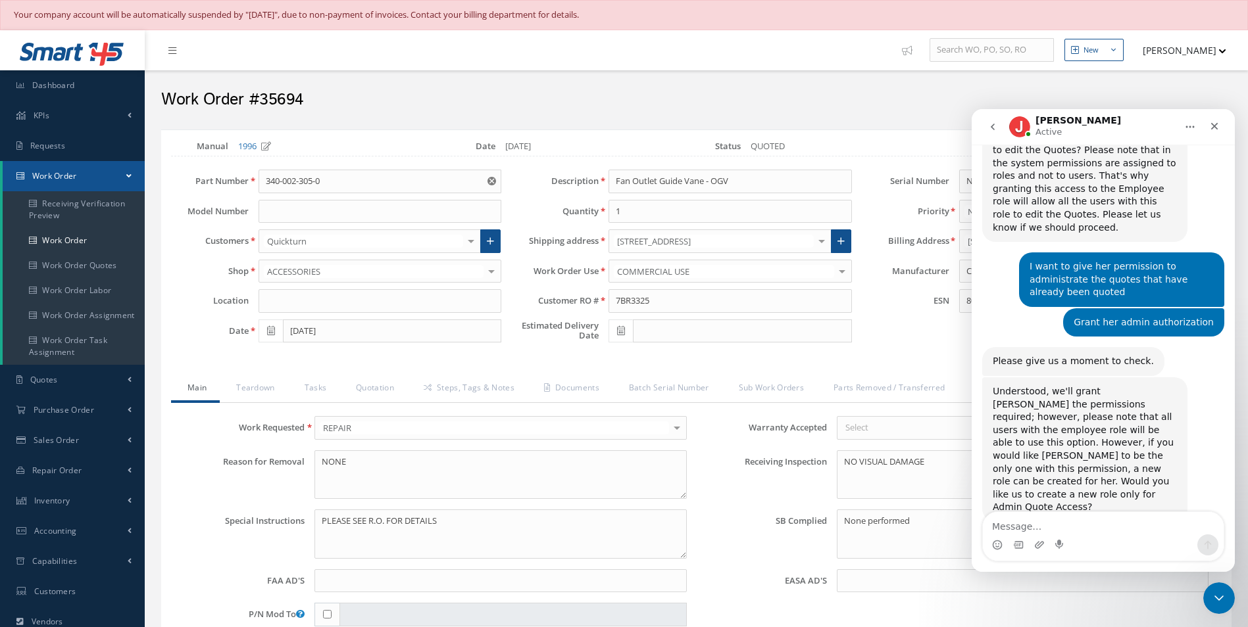
scroll to position [367, 0]
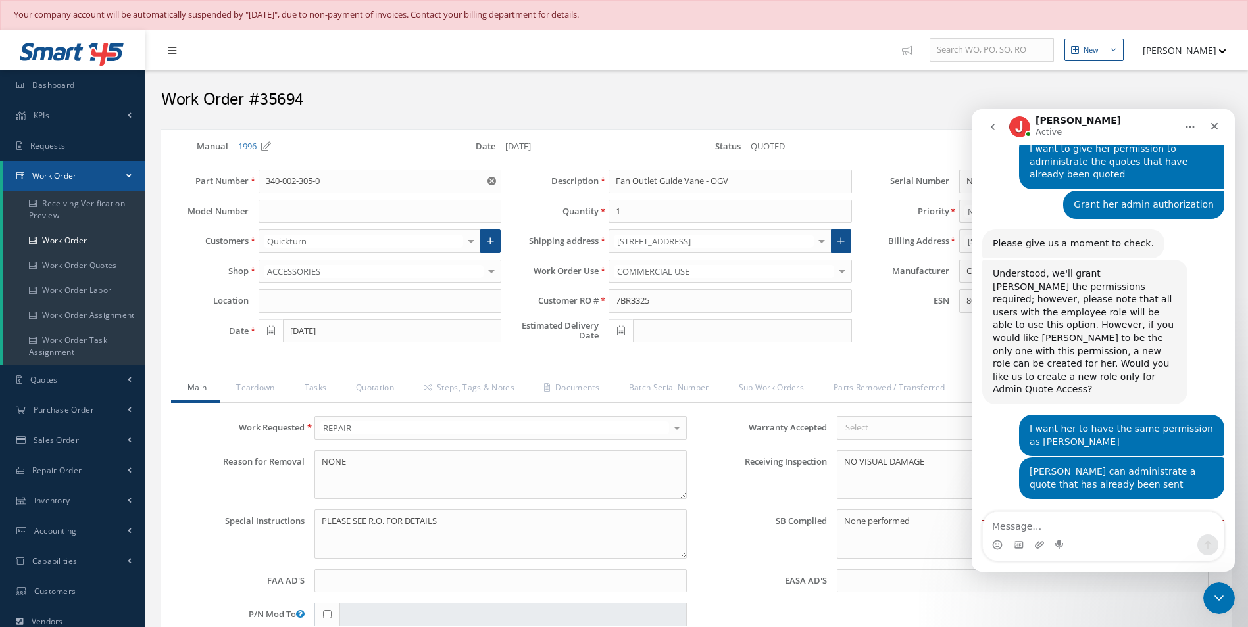
click at [1057, 530] on textarea "Message…" at bounding box center [1103, 523] width 241 height 22
type textarea "a"
type textarea "Aida is a customer service"
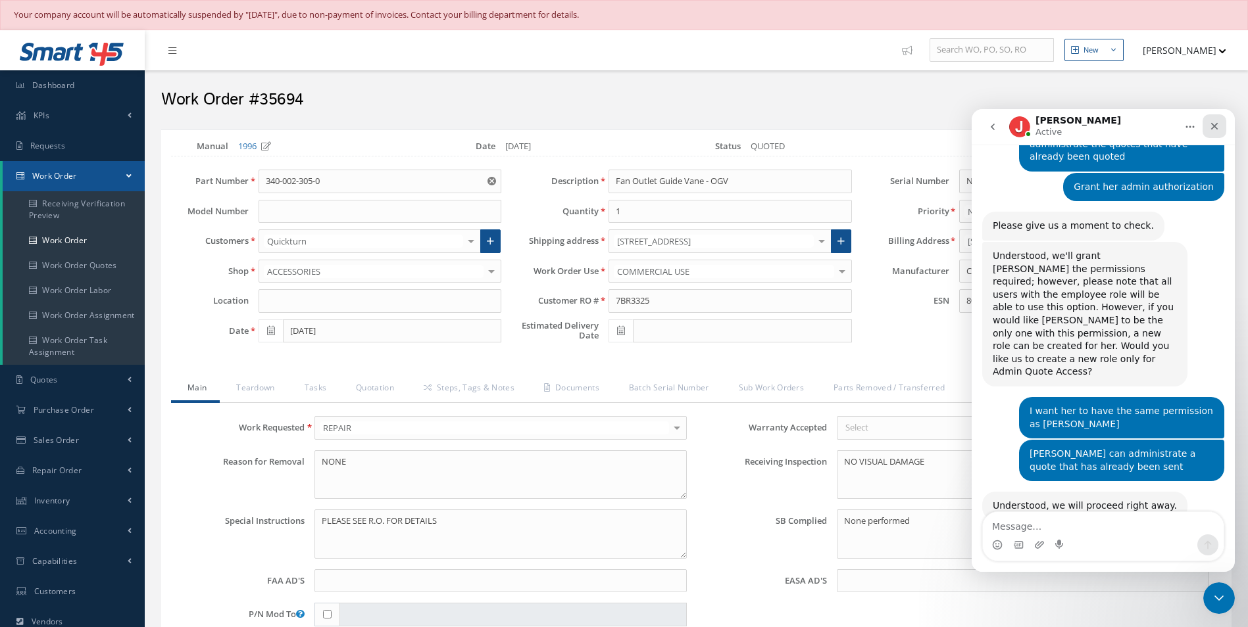
click at [1214, 127] on icon "Close" at bounding box center [1214, 126] width 7 height 7
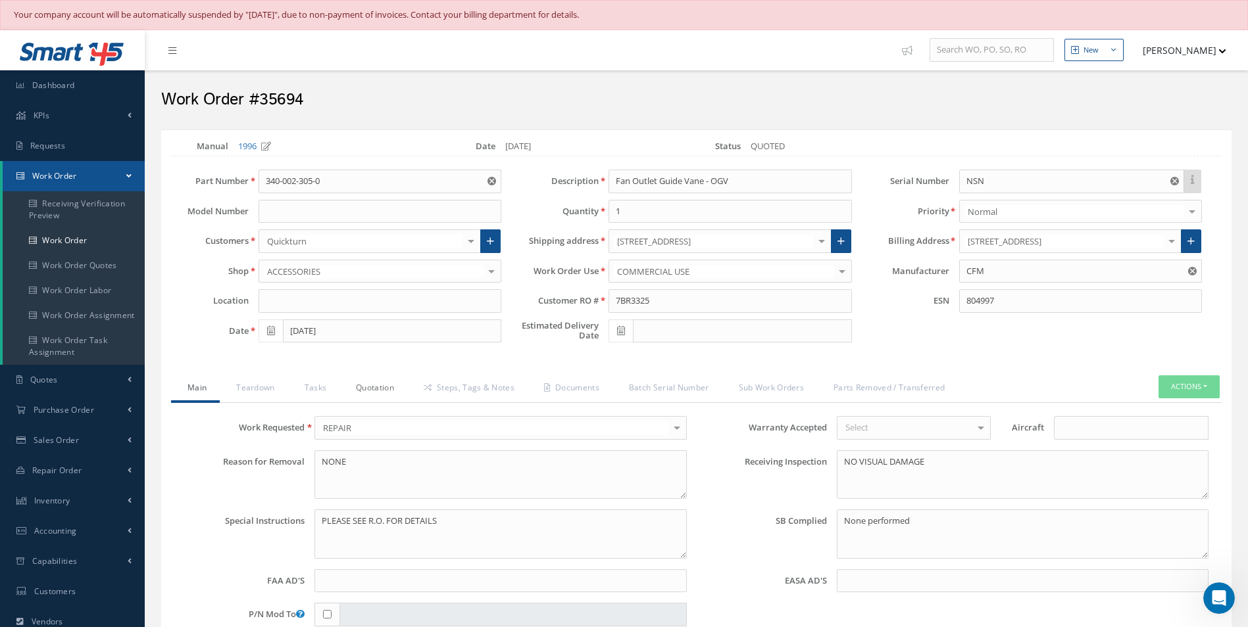
click at [364, 392] on link "Quotation" at bounding box center [373, 390] width 68 height 28
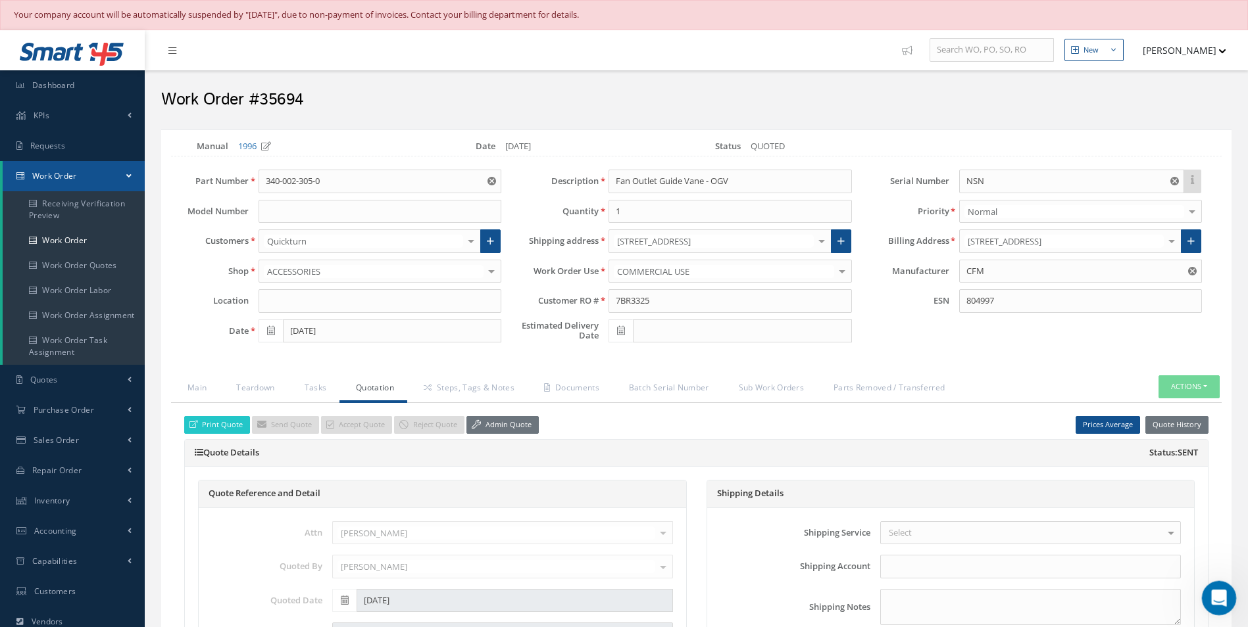
click at [1219, 597] on icon "Open Intercom Messenger" at bounding box center [1217, 597] width 22 height 22
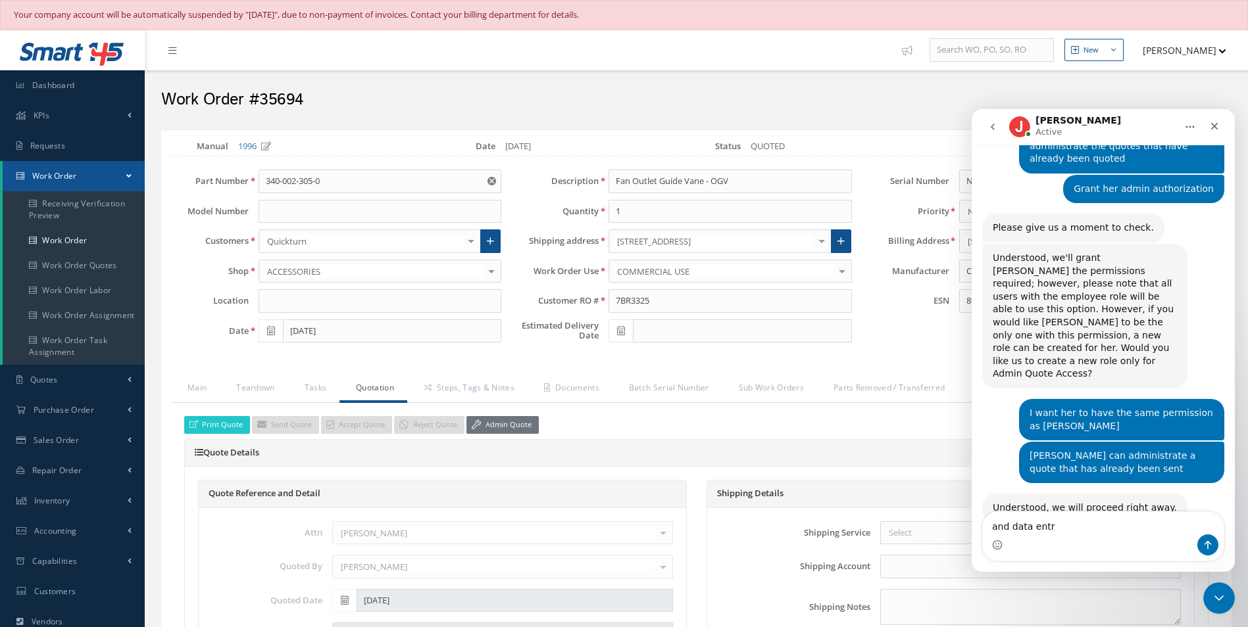
type textarea "and data entry"
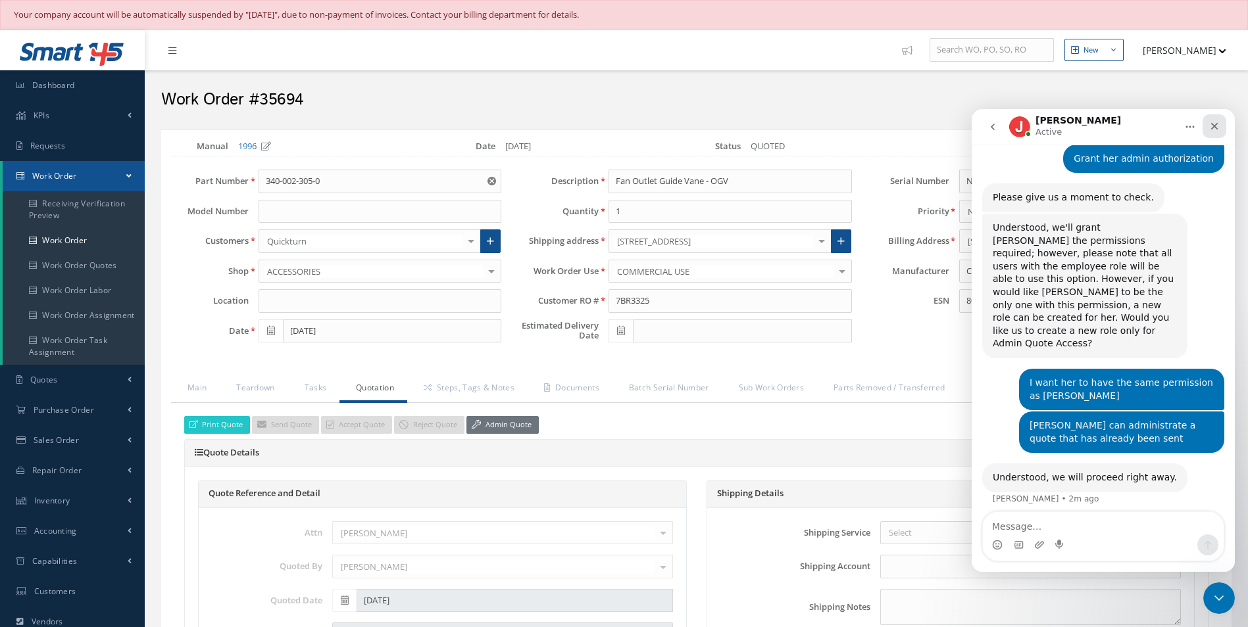
click at [1223, 130] on div "Close" at bounding box center [1214, 126] width 24 height 24
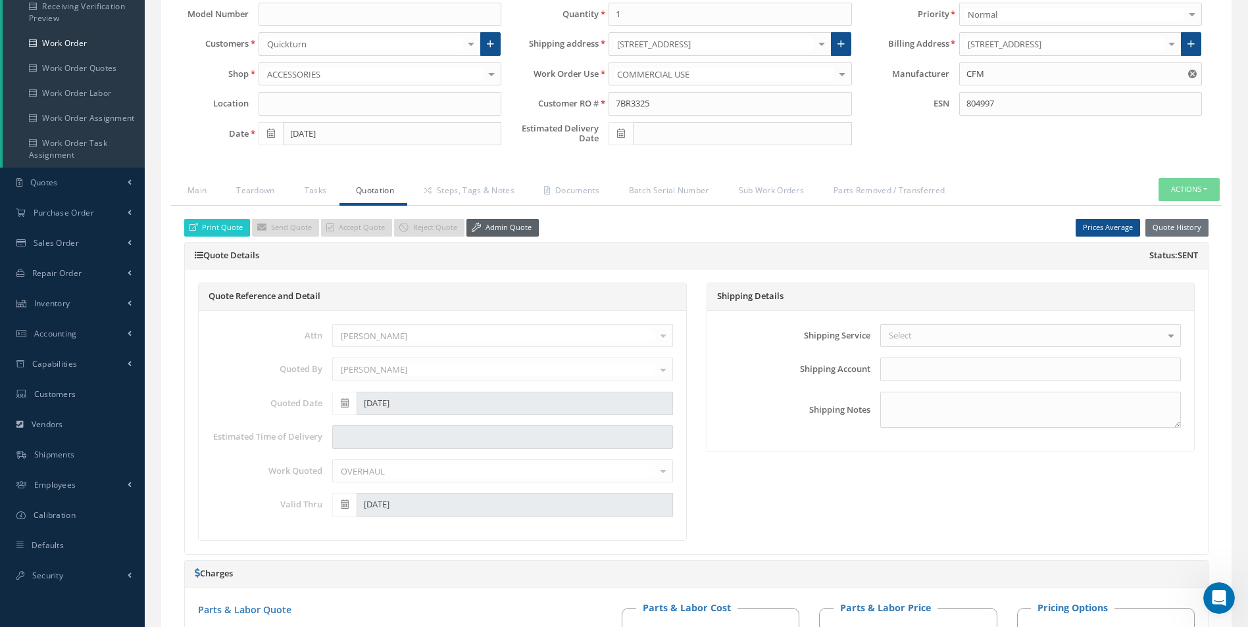
click at [518, 225] on link "Admin Quote" at bounding box center [502, 228] width 72 height 18
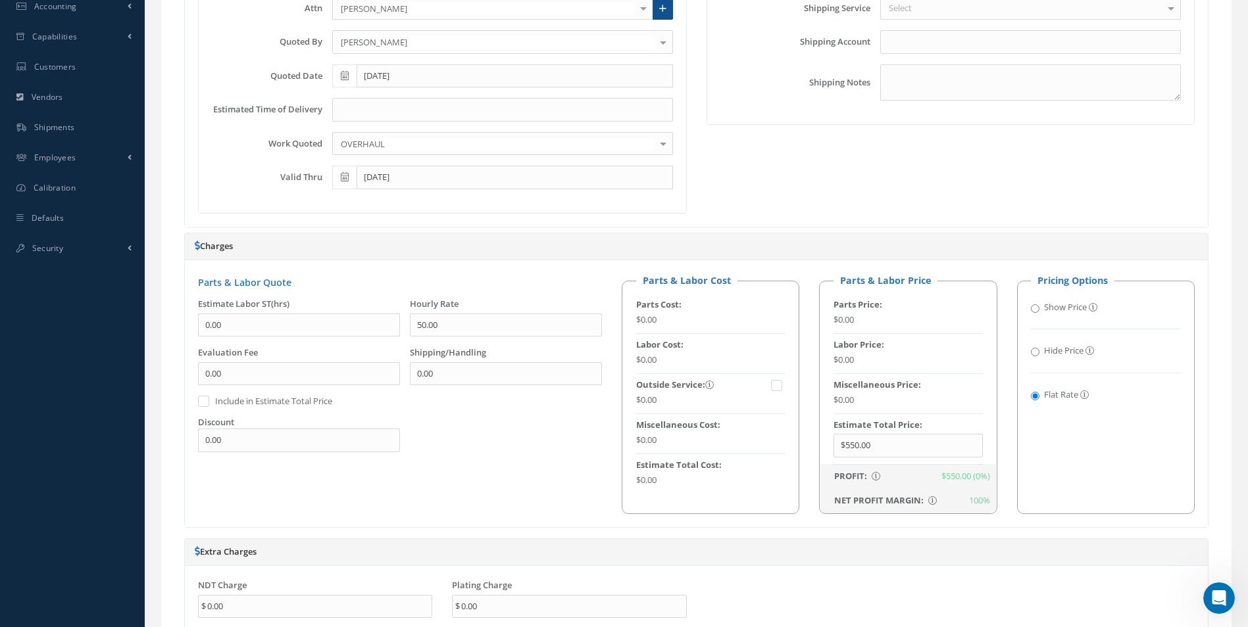
scroll to position [526, 0]
drag, startPoint x: 766, startPoint y: 420, endPoint x: 414, endPoint y: 421, distance: 351.2
click at [415, 420] on div "Parts & Labor Quote Estimate Labor ST(hrs) 0.00 Hourly Rate 50.00 Evaluation Fe…" at bounding box center [696, 392] width 1016 height 240
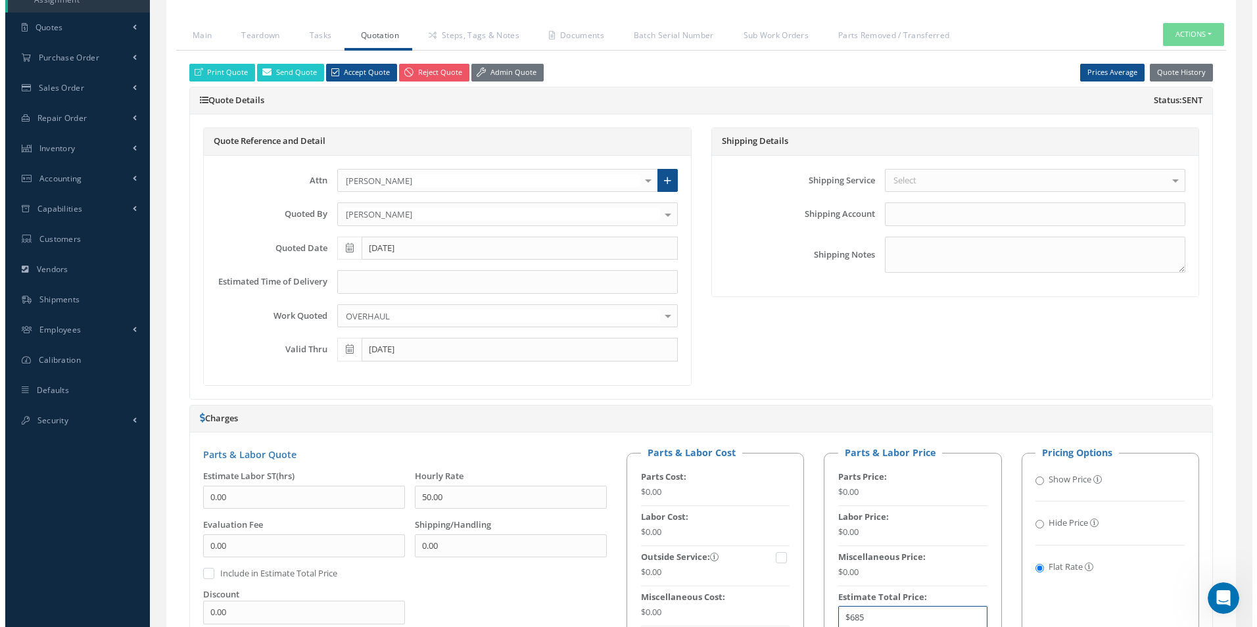
scroll to position [263, 0]
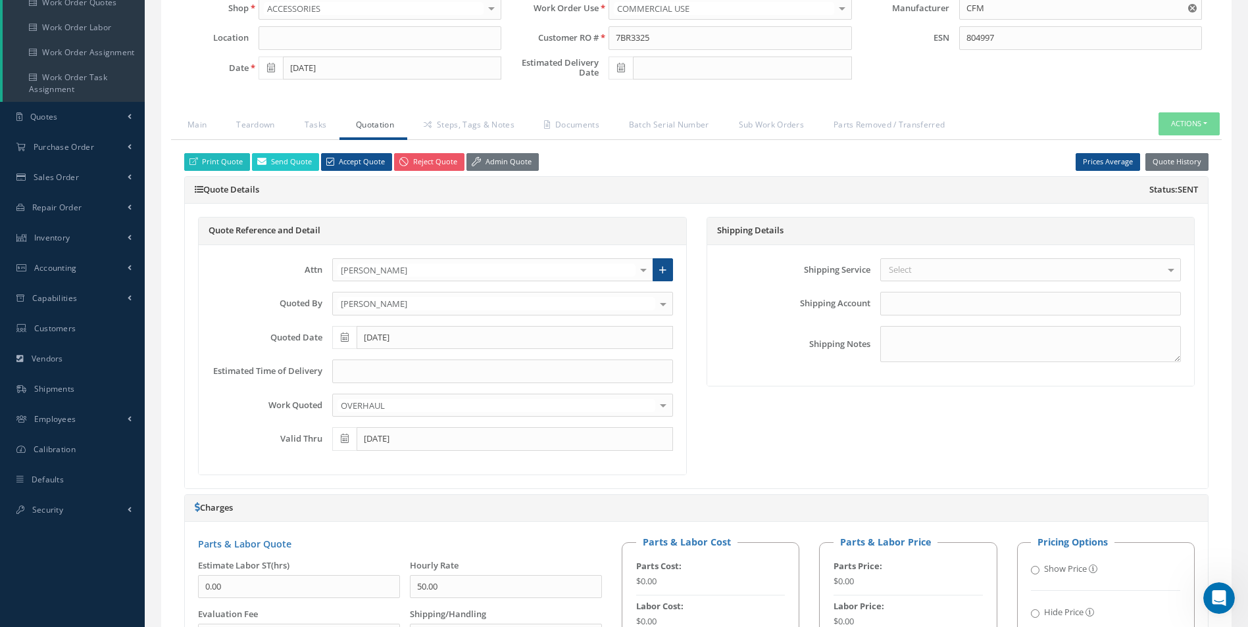
type input "$685"
click at [208, 164] on link "Print Quote" at bounding box center [217, 162] width 66 height 18
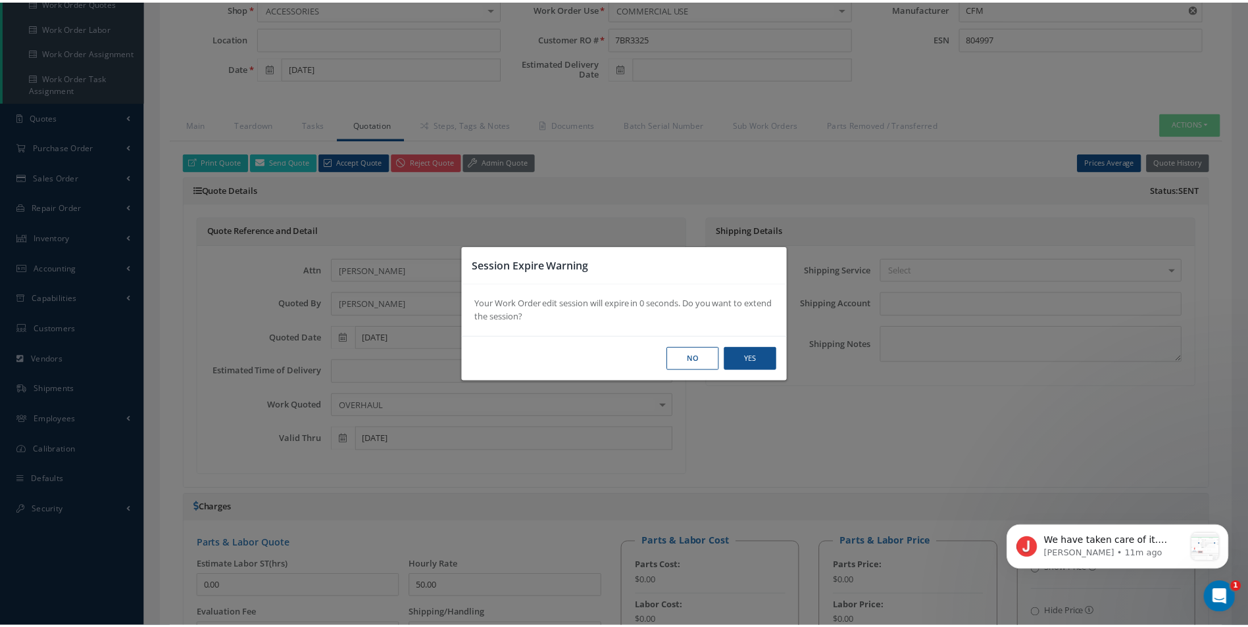
scroll to position [577, 0]
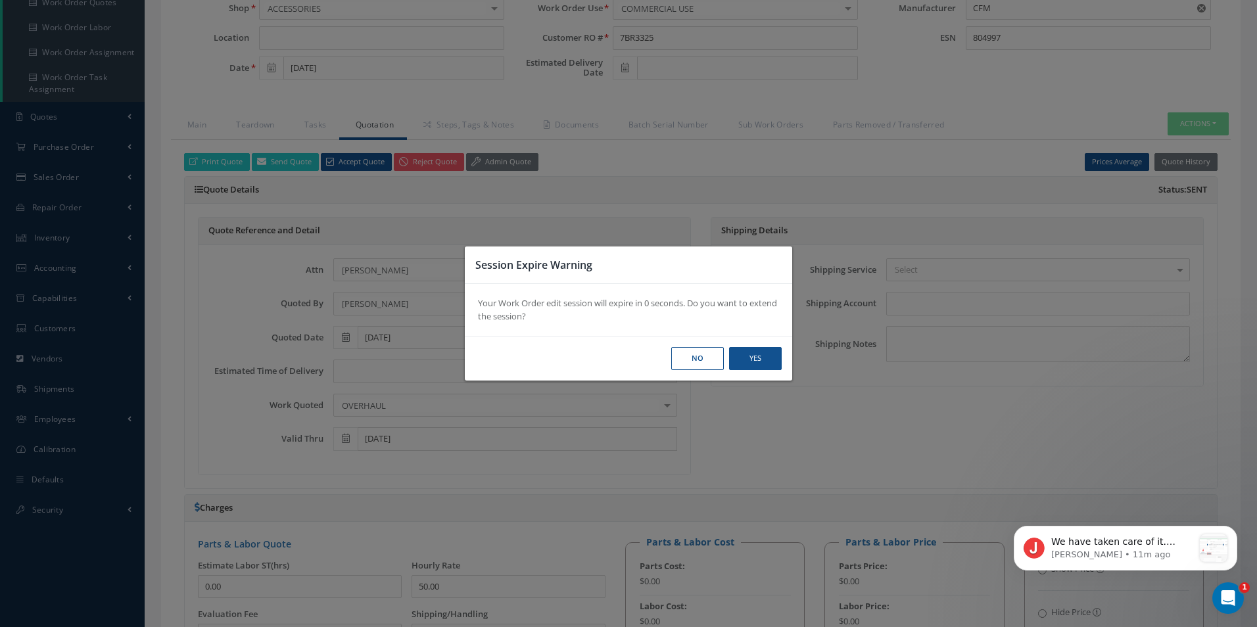
click at [792, 369] on div "Session Expire Warning Your Work Order edit session will expire in 0 seconds. D…" at bounding box center [628, 313] width 1257 height 627
drag, startPoint x: 792, startPoint y: 369, endPoint x: 772, endPoint y: 366, distance: 20.6
click at [774, 357] on button "Yes" at bounding box center [755, 358] width 53 height 23
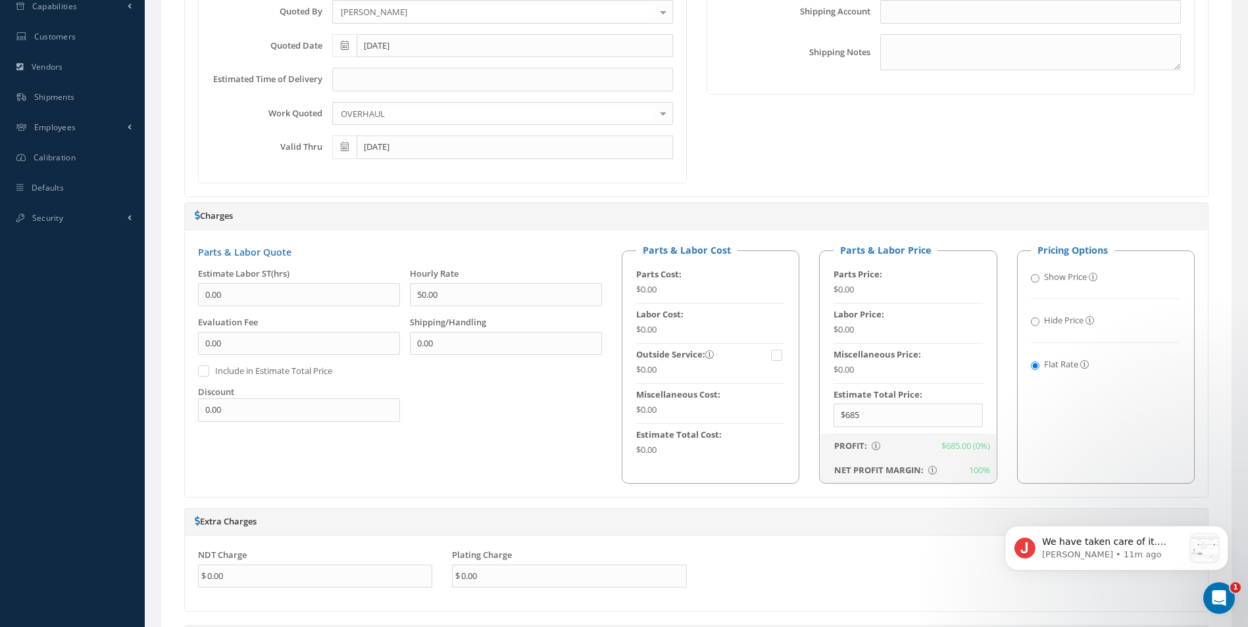
scroll to position [658, 0]
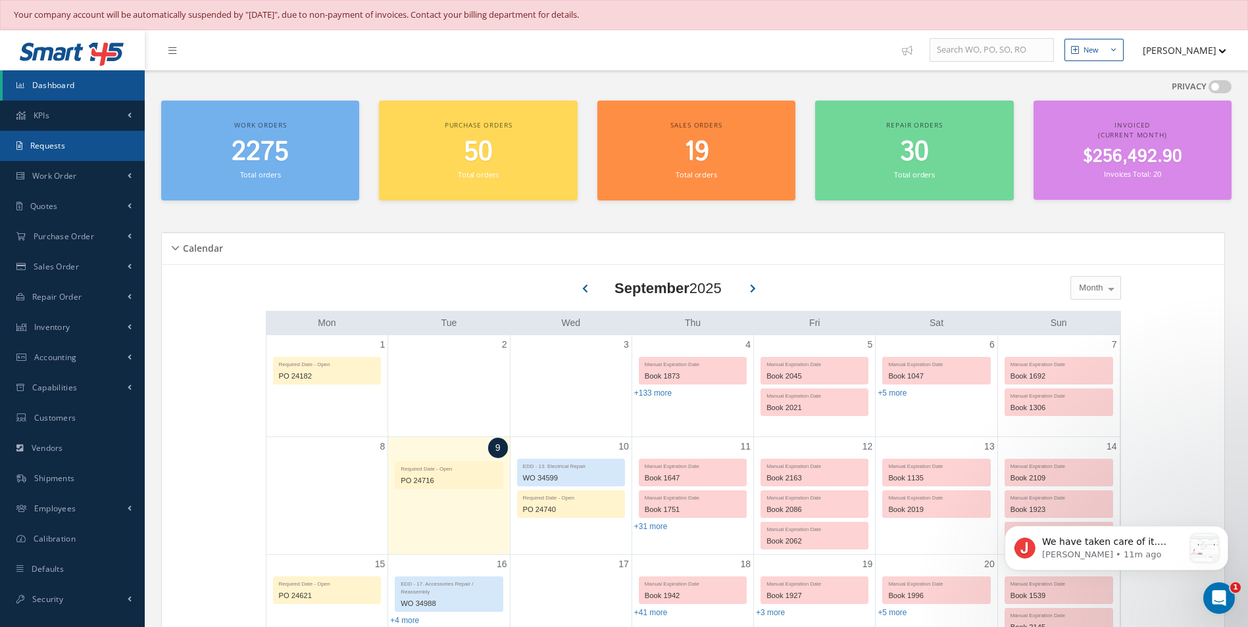
click at [105, 149] on link "Requests" at bounding box center [72, 146] width 145 height 30
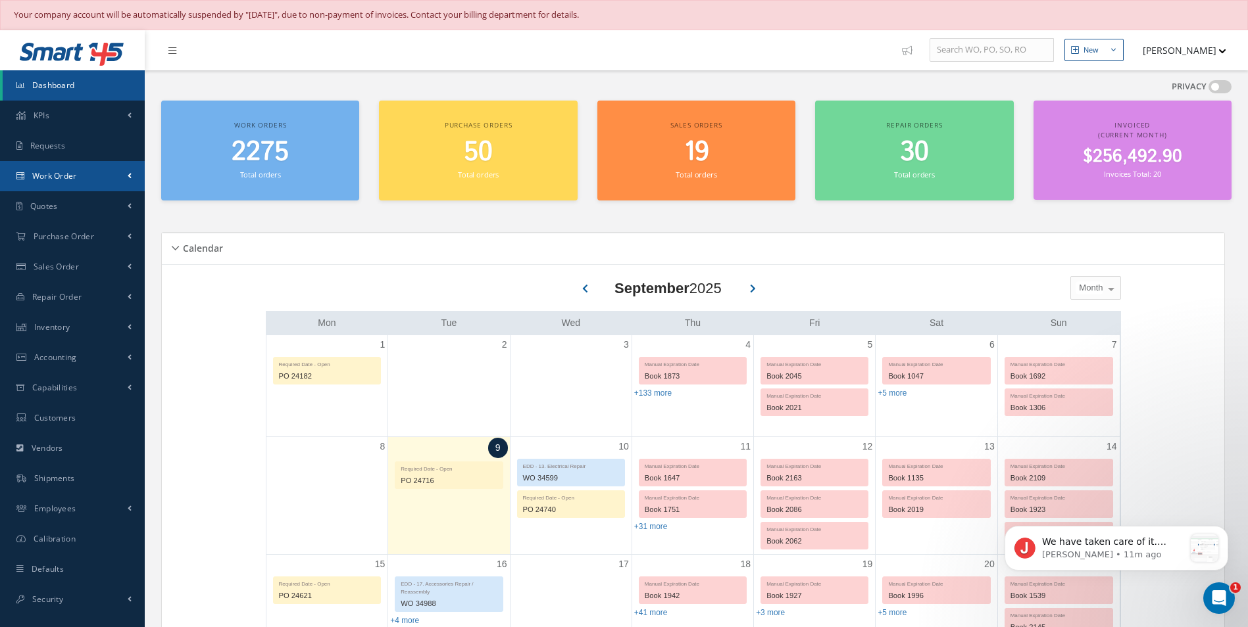
click at [102, 172] on link "Work Order" at bounding box center [72, 176] width 145 height 30
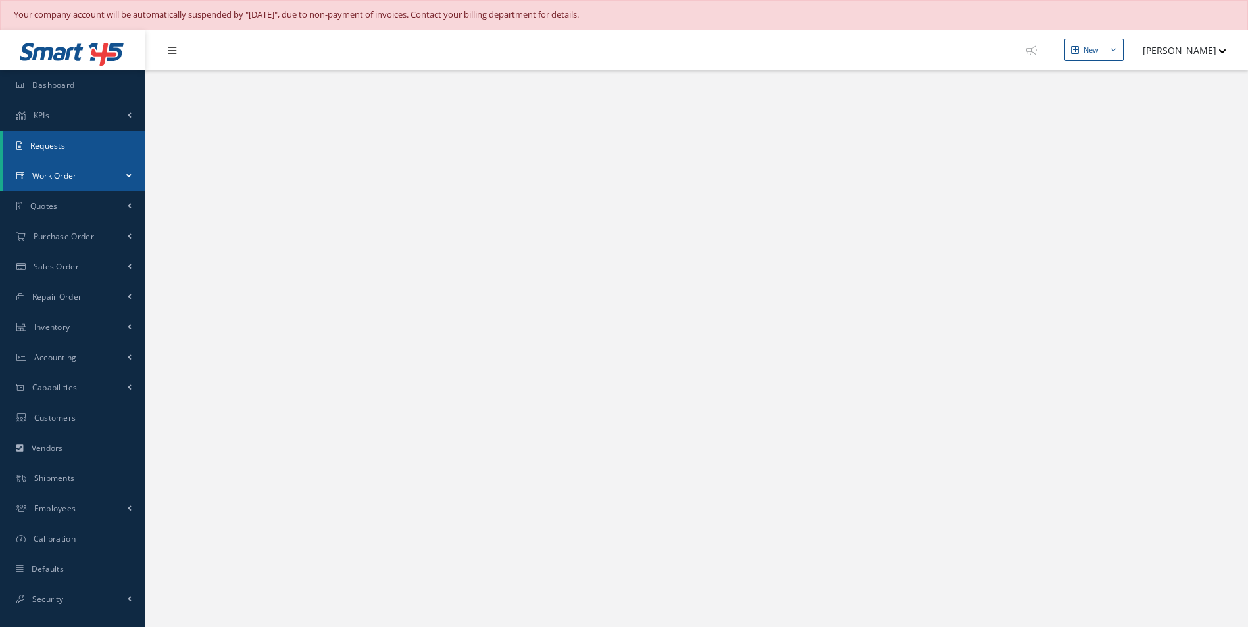
select select "25"
